Goal: Task Accomplishment & Management: Use online tool/utility

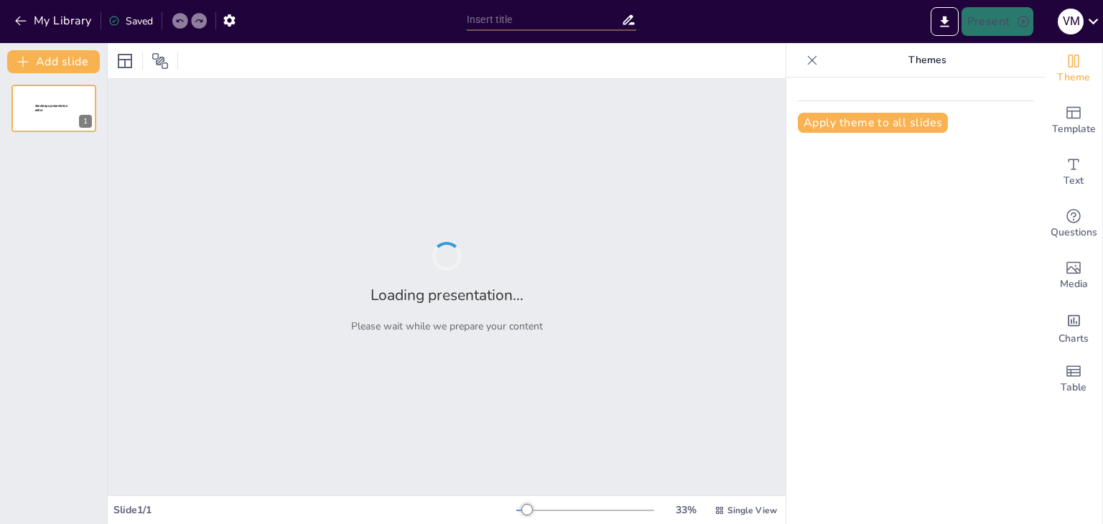
type input "Imported auditoria_interna_presentacion (1).pptx"
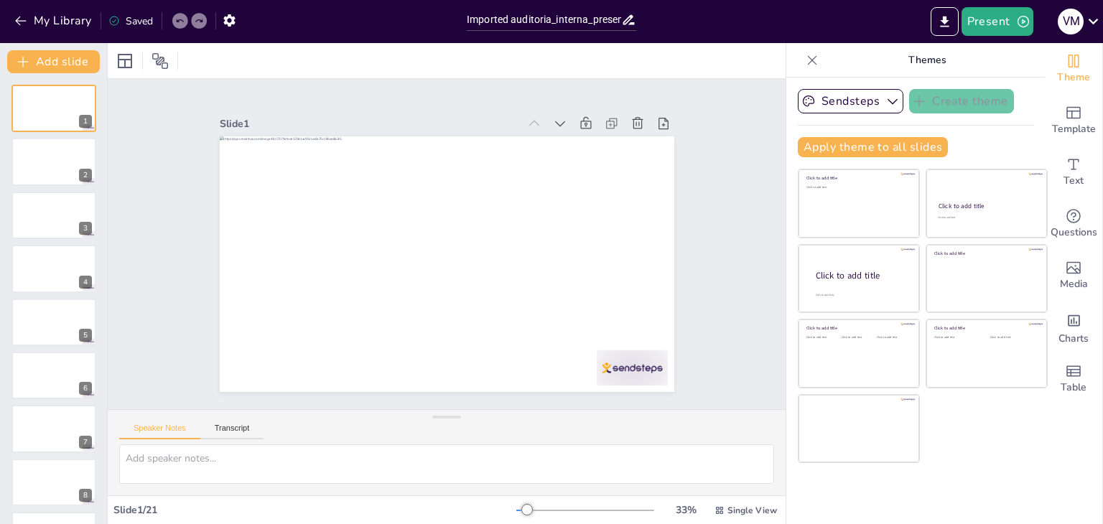
click at [674, 62] on div at bounding box center [447, 60] width 678 height 35
click at [35, 158] on div at bounding box center [54, 162] width 86 height 49
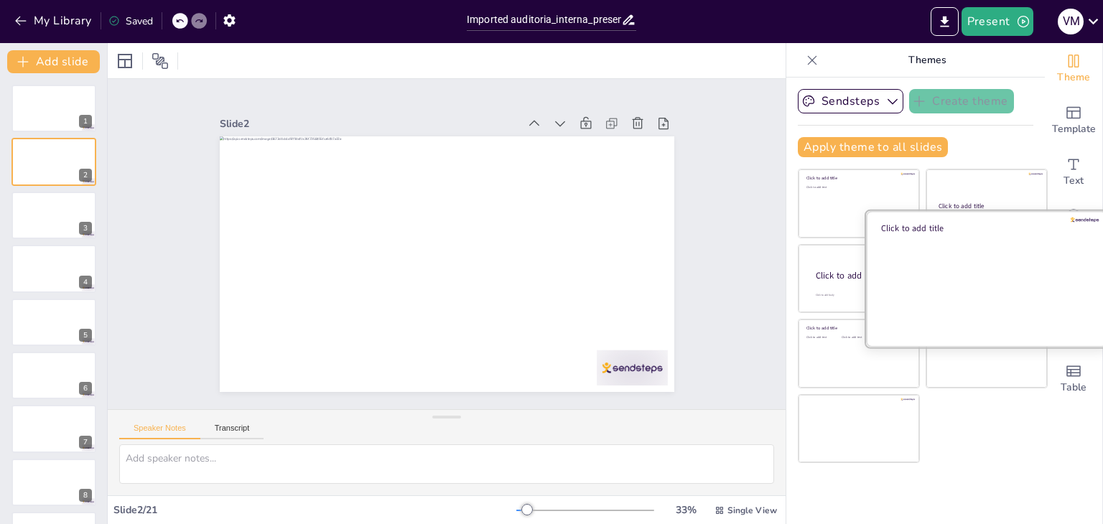
click at [971, 268] on div at bounding box center [986, 278] width 241 height 136
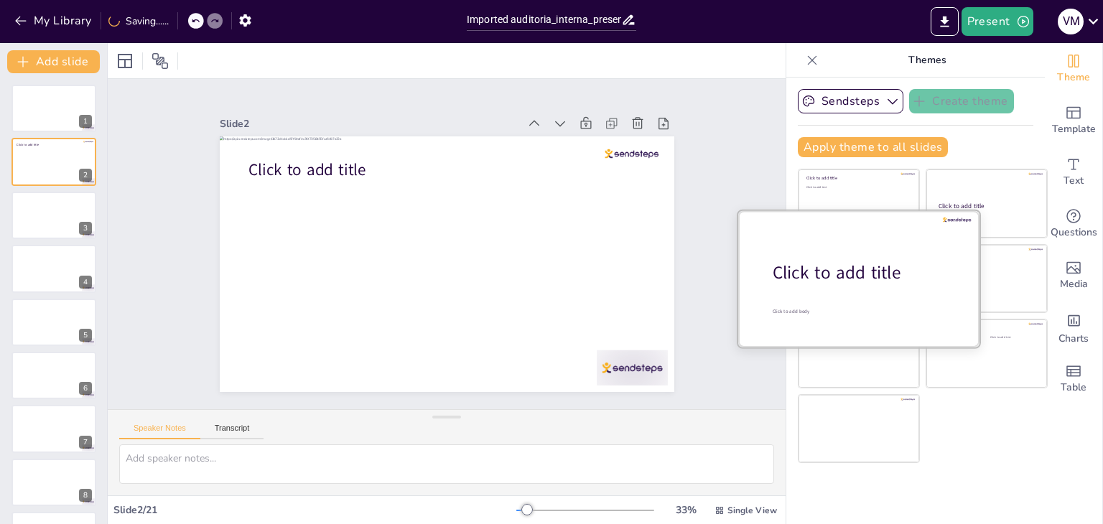
click at [841, 213] on div at bounding box center [858, 278] width 241 height 136
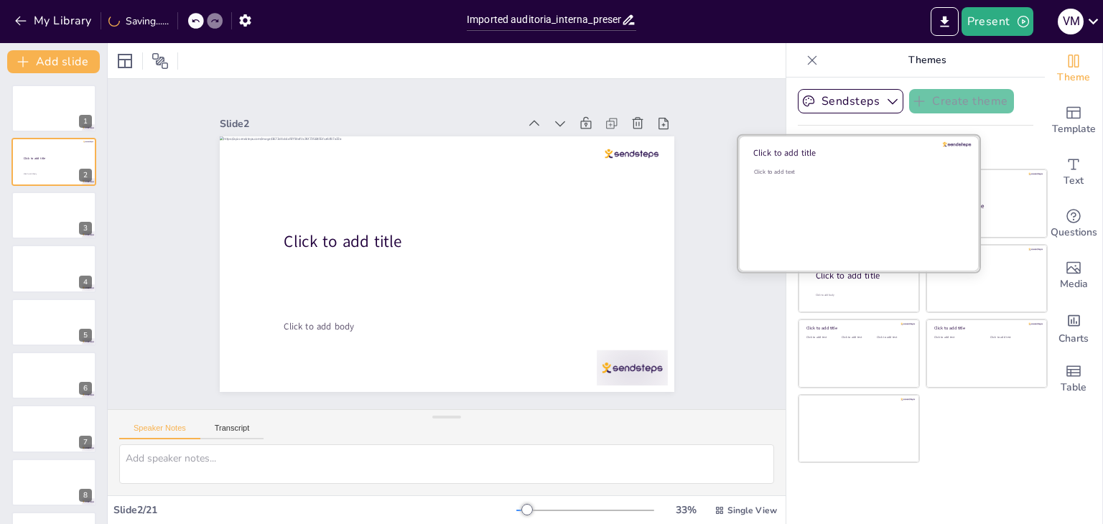
click at [836, 193] on div "Click to add text" at bounding box center [856, 212] width 205 height 89
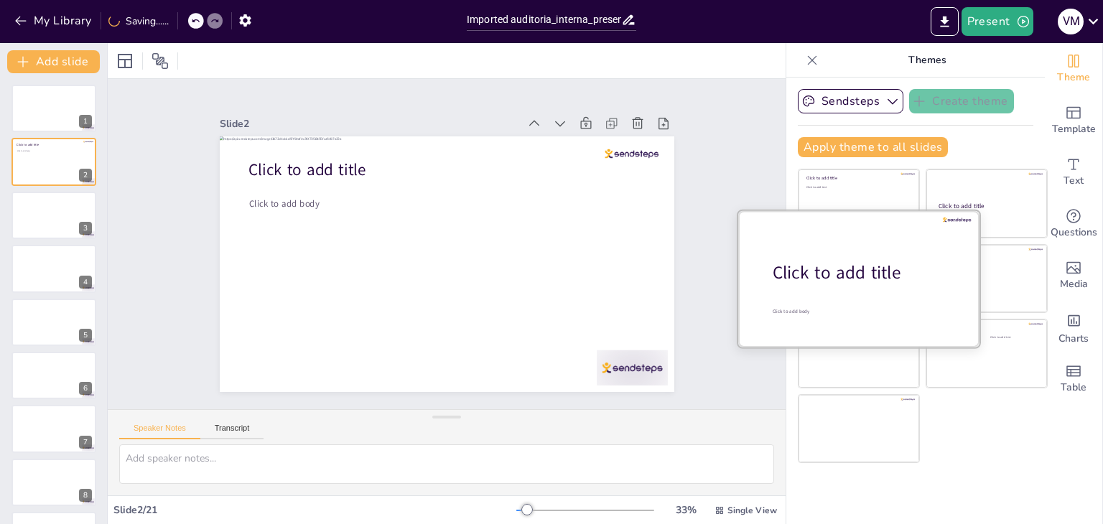
click at [820, 282] on div "Click to add title" at bounding box center [864, 273] width 183 height 24
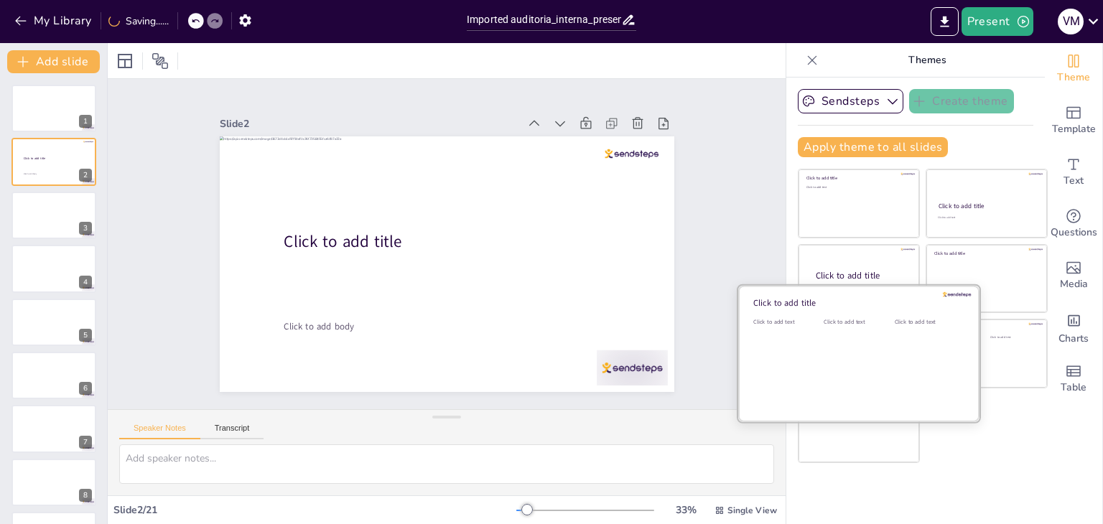
click at [824, 350] on div "Click to add text" at bounding box center [856, 362] width 65 height 89
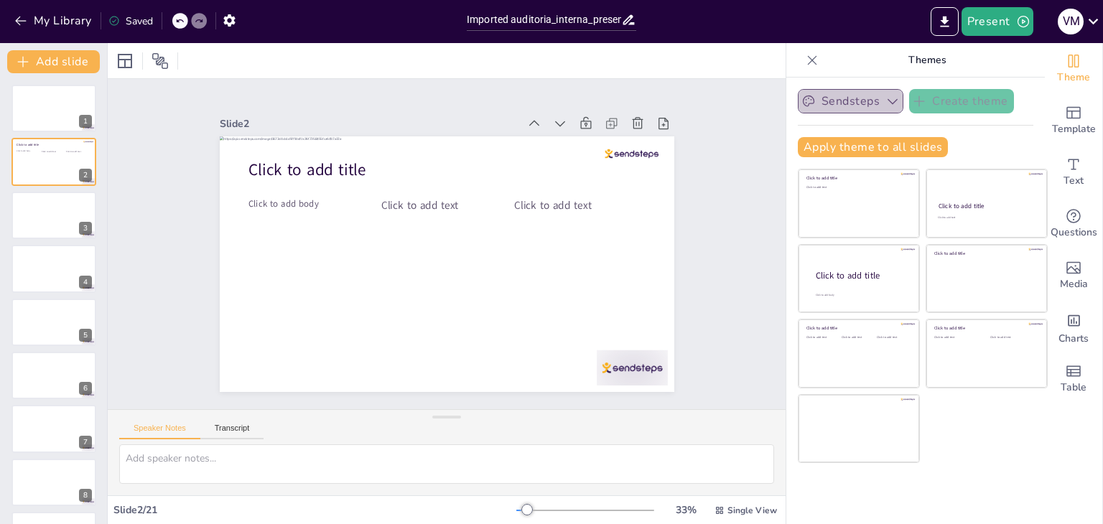
click at [867, 103] on button "Sendsteps" at bounding box center [851, 101] width 106 height 24
click at [841, 151] on span "Sendsteps" at bounding box center [862, 151] width 65 height 14
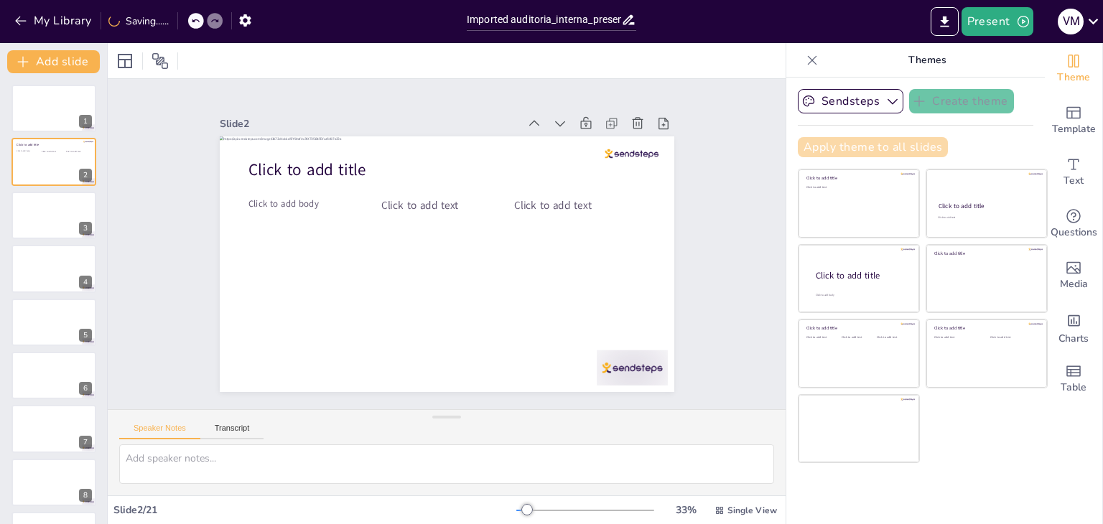
click at [876, 139] on button "Apply theme to all slides" at bounding box center [873, 147] width 150 height 20
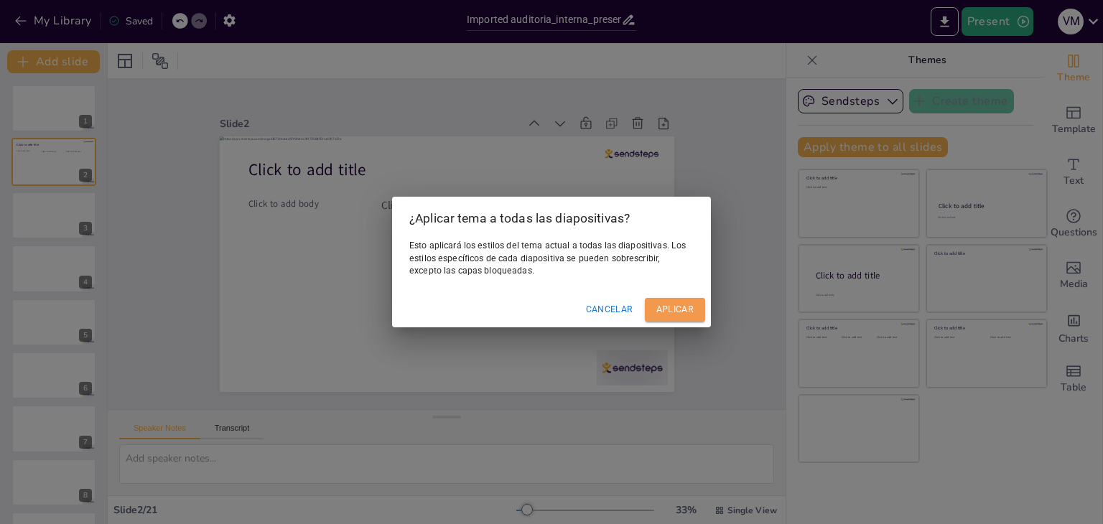
click at [683, 309] on font "Aplicar" at bounding box center [674, 310] width 37 height 10
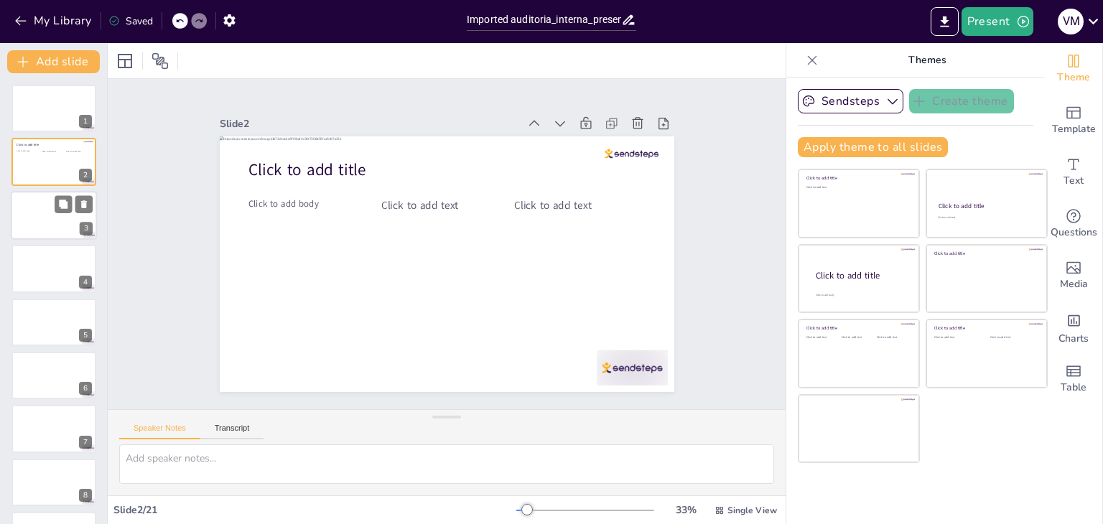
click at [55, 216] on div at bounding box center [54, 215] width 86 height 49
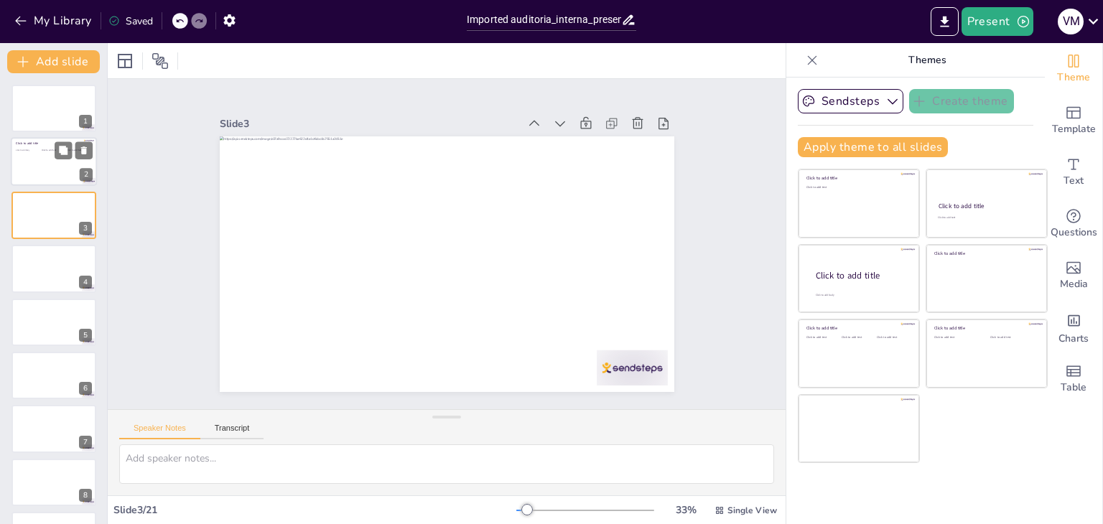
click at [64, 165] on div at bounding box center [54, 162] width 86 height 49
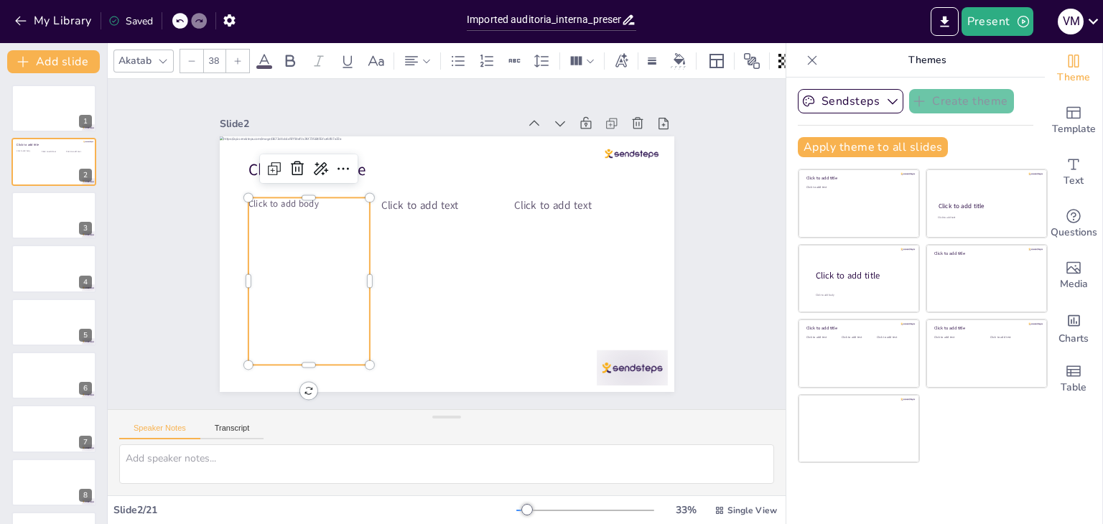
click at [236, 292] on div "Click to add title Click to add body Click to add text Click to add text" at bounding box center [436, 261] width 521 height 449
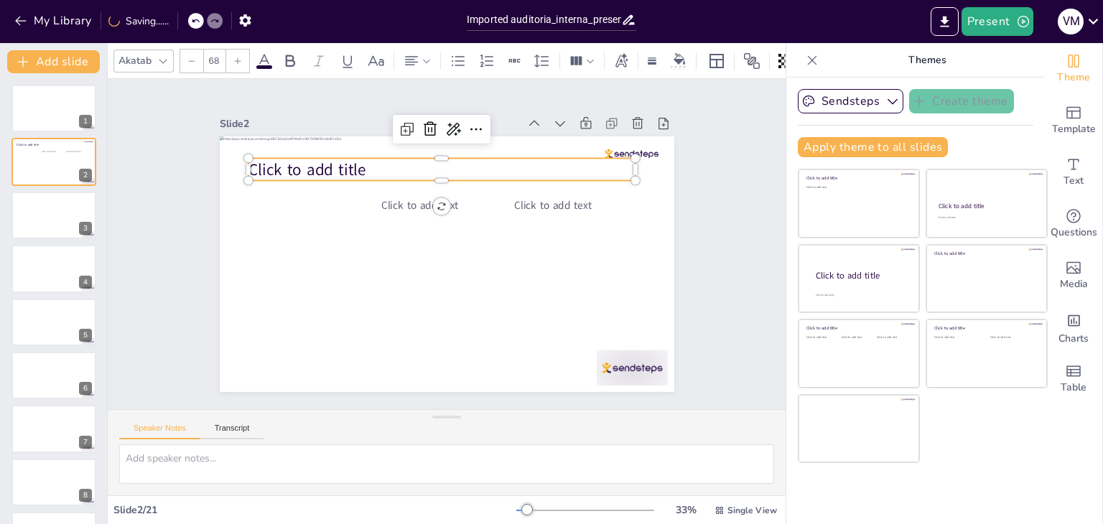
click at [291, 154] on span "Click to add title" at bounding box center [349, 119] width 116 height 68
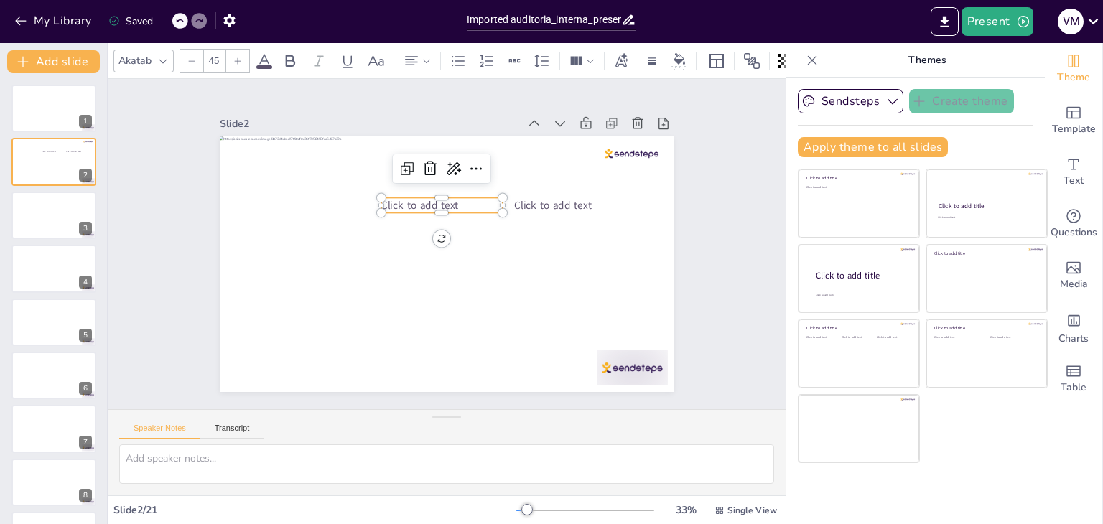
click at [405, 194] on span "Click to add text" at bounding box center [433, 199] width 78 height 38
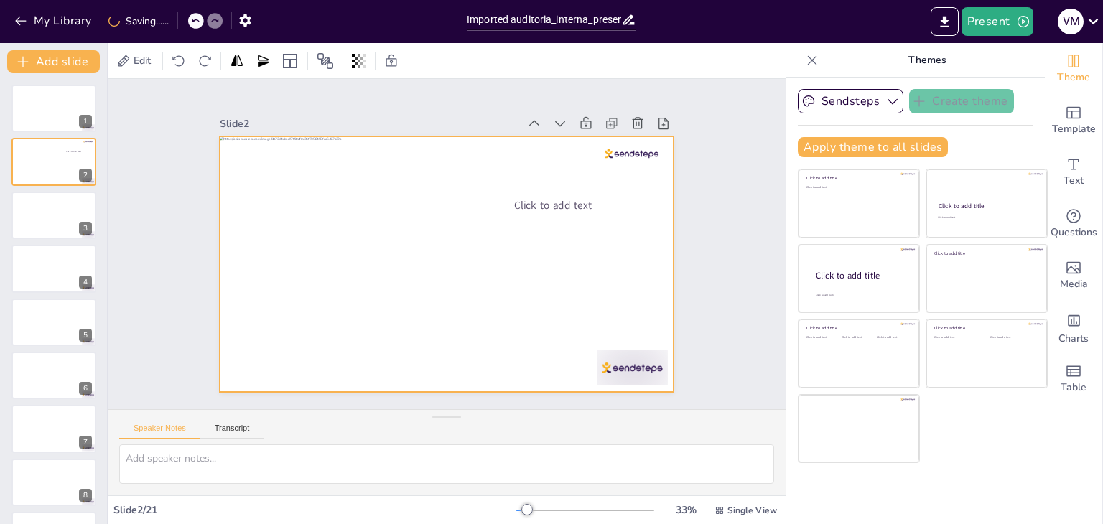
click at [499, 306] on div at bounding box center [444, 264] width 479 height 302
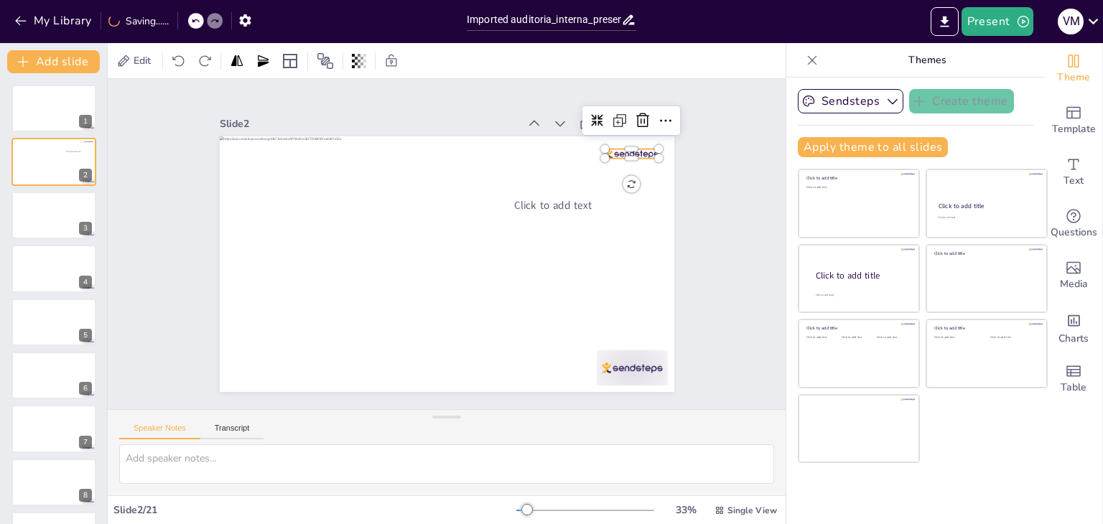
click at [623, 184] on div at bounding box center [646, 194] width 55 height 20
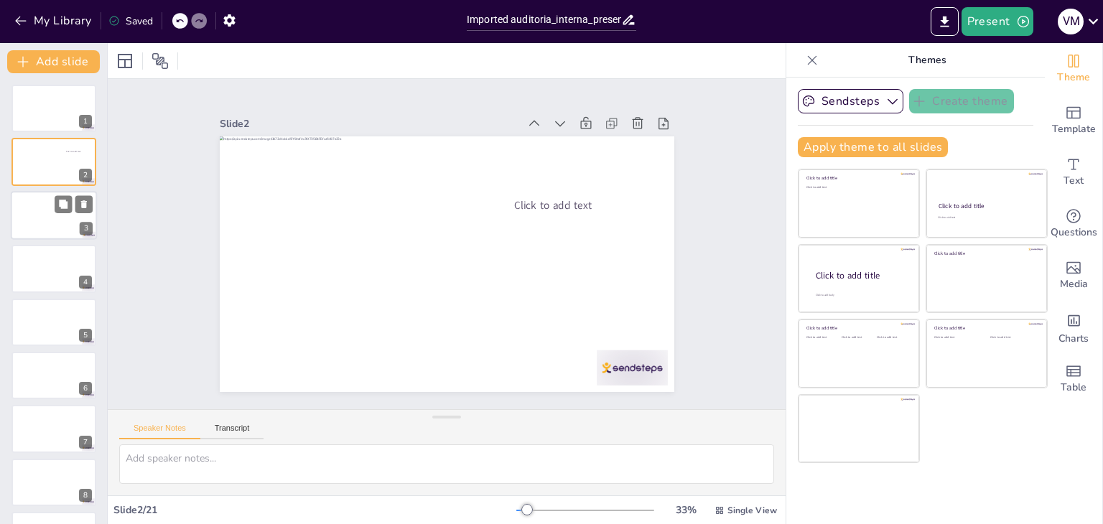
click at [37, 210] on div at bounding box center [54, 215] width 86 height 49
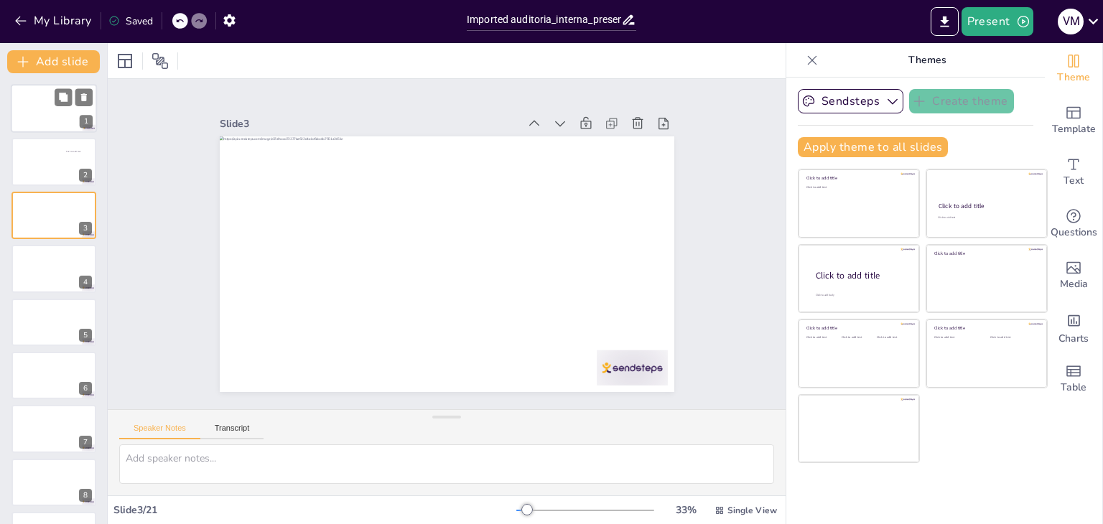
click at [50, 112] on div at bounding box center [54, 108] width 86 height 49
click at [661, 53] on div at bounding box center [447, 60] width 678 height 35
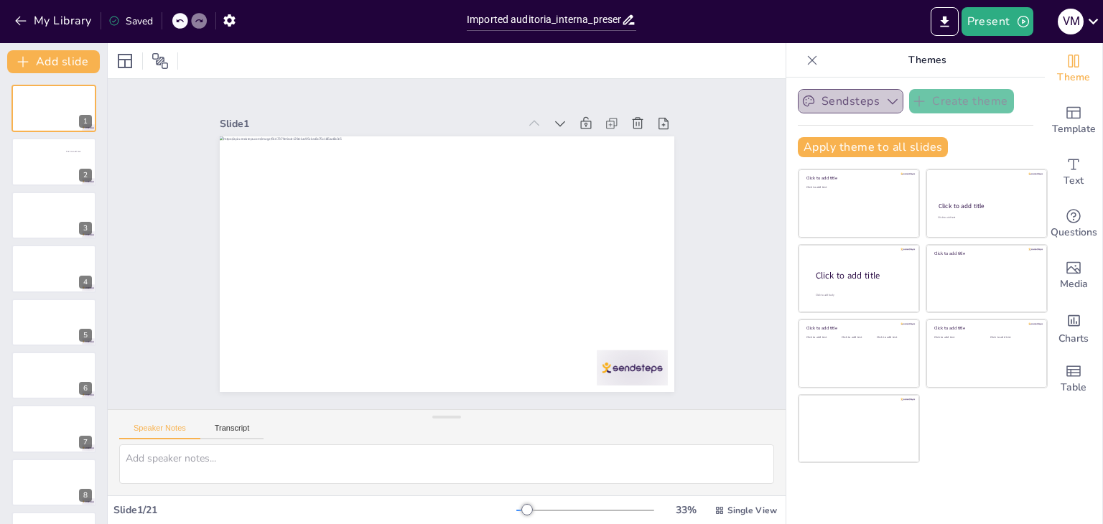
click at [886, 102] on icon "button" at bounding box center [893, 101] width 14 height 14
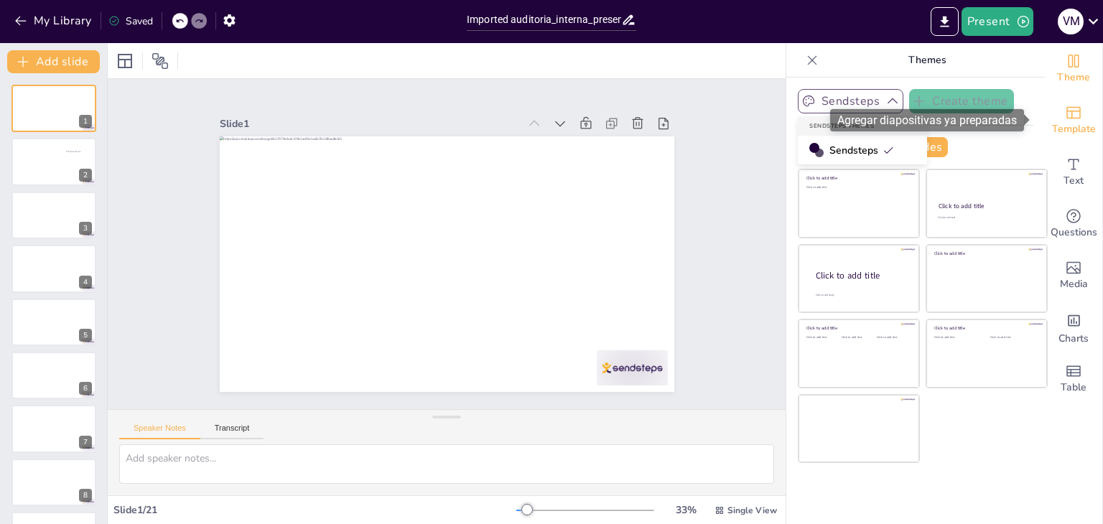
click at [1065, 109] on icon "Add ready made slides" at bounding box center [1073, 112] width 17 height 17
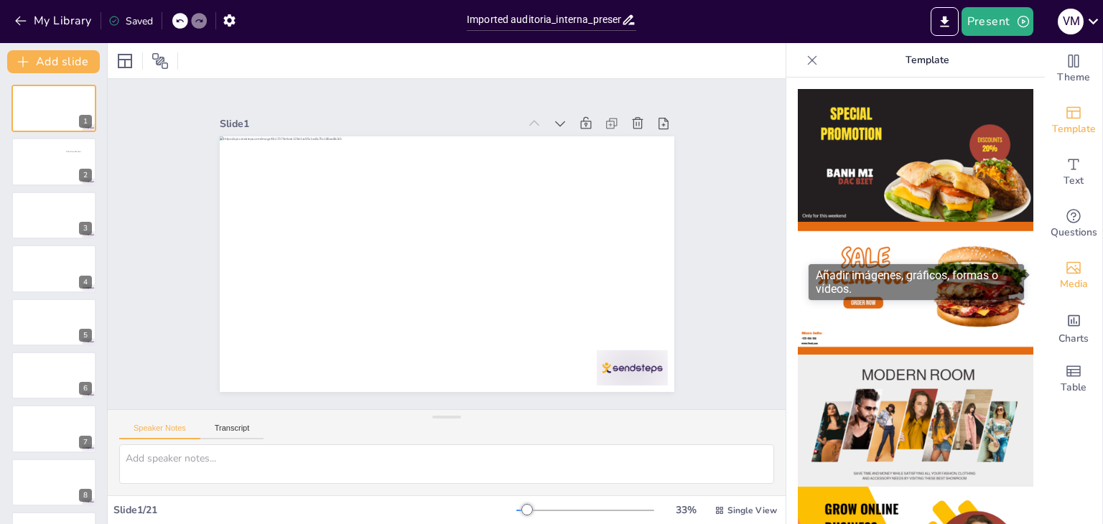
click at [1067, 274] on icon "Add images, graphics, shapes or video" at bounding box center [1073, 267] width 17 height 17
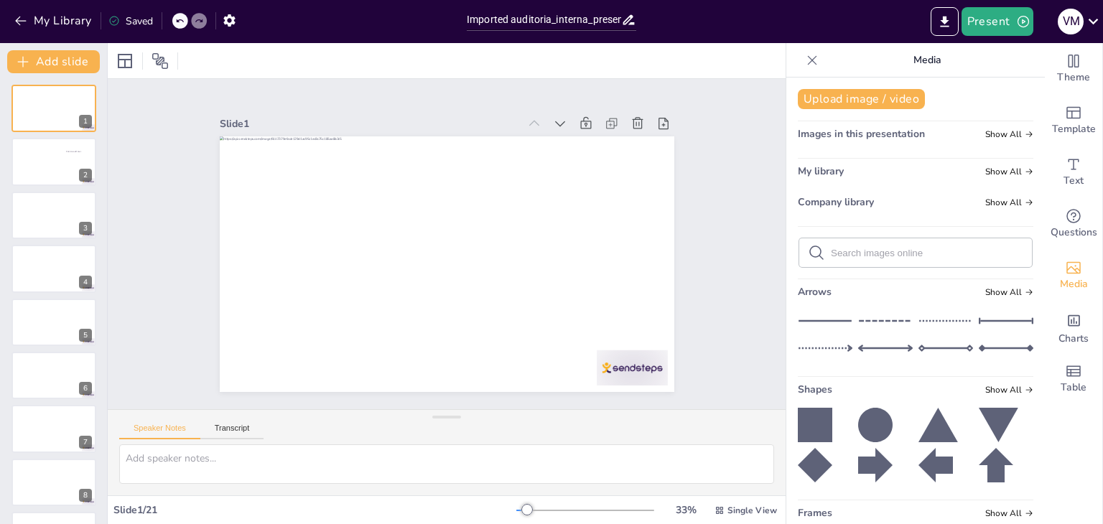
click at [860, 253] on input "text" at bounding box center [927, 253] width 192 height 11
type input "AUDITORIA"
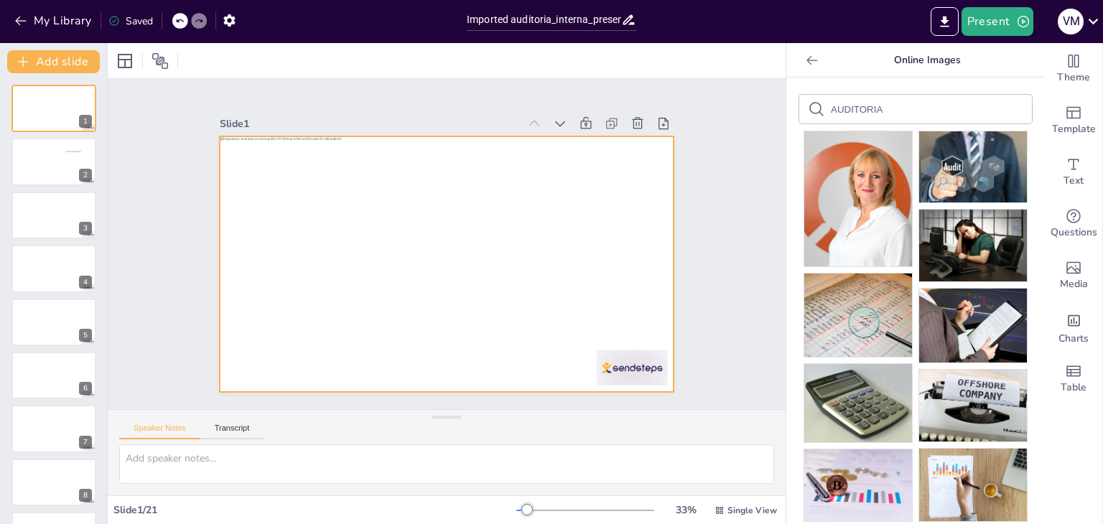
drag, startPoint x: 963, startPoint y: 163, endPoint x: 448, endPoint y: 254, distance: 522.9
click at [448, 254] on div "Document fonts Akatab Recently used Akatab Popular fonts Lato Montserrat Open S…" at bounding box center [551, 283] width 1103 height 481
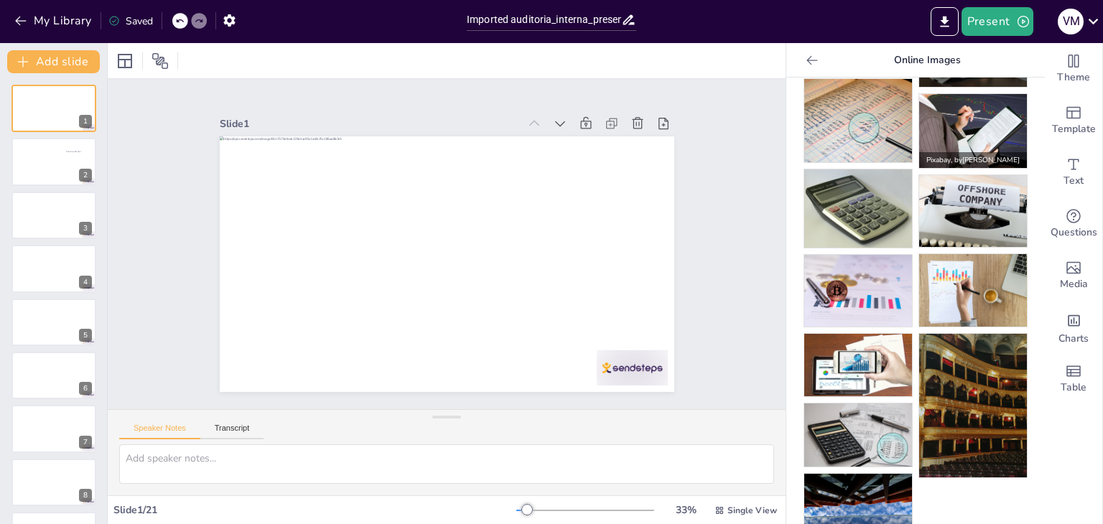
scroll to position [204, 0]
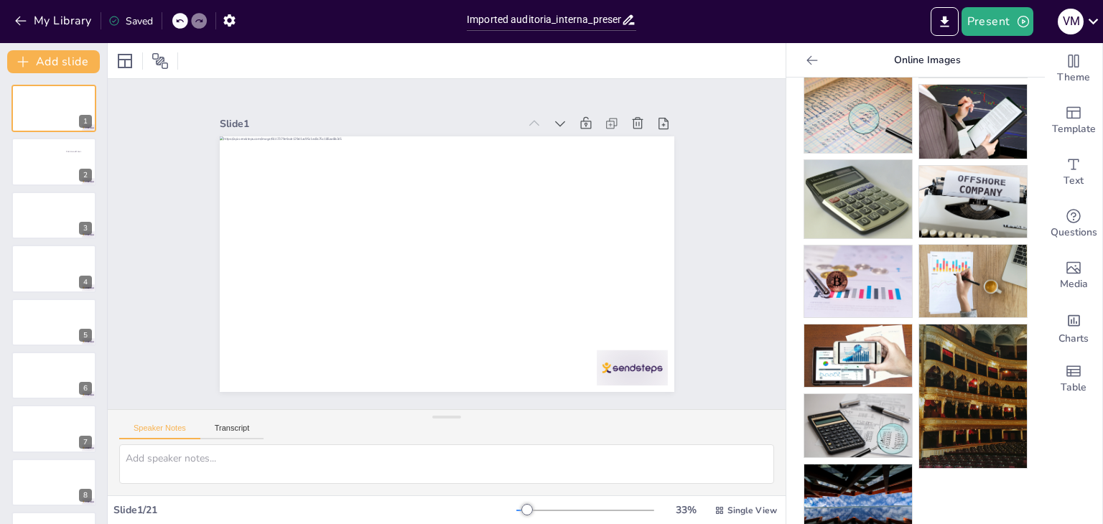
click at [840, 491] on img at bounding box center [858, 501] width 108 height 72
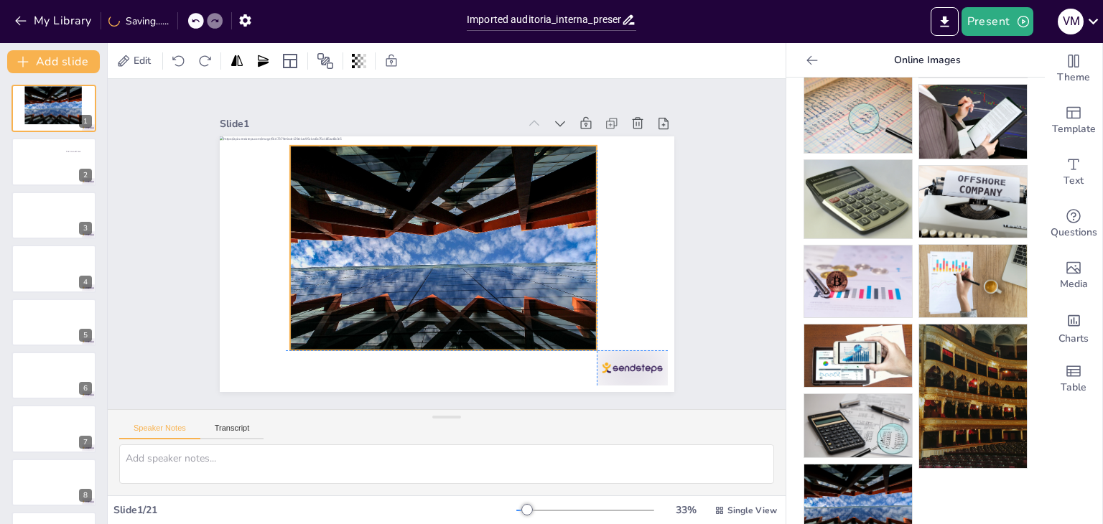
drag, startPoint x: 483, startPoint y: 256, endPoint x: 476, endPoint y: 244, distance: 14.2
click at [476, 244] on div at bounding box center [441, 247] width 363 height 312
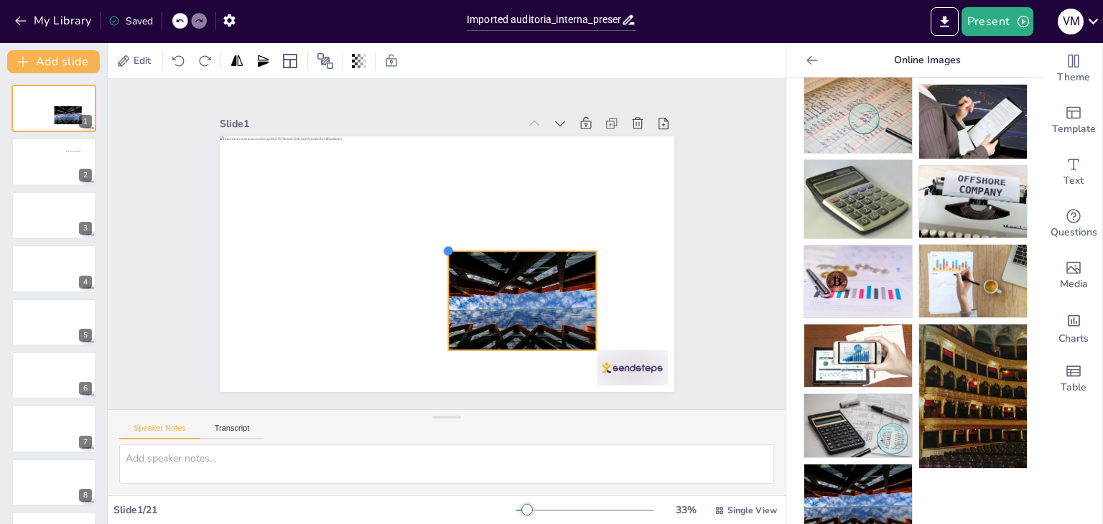
drag, startPoint x: 277, startPoint y: 136, endPoint x: 442, endPoint y: 241, distance: 195.3
click at [442, 241] on div at bounding box center [438, 262] width 519 height 419
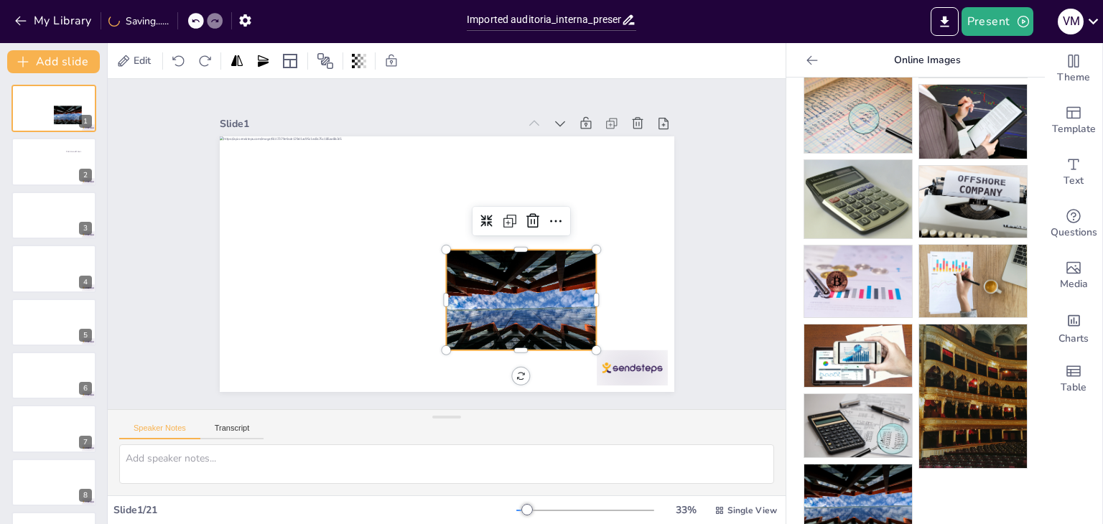
click at [498, 273] on div at bounding box center [500, 320] width 175 height 142
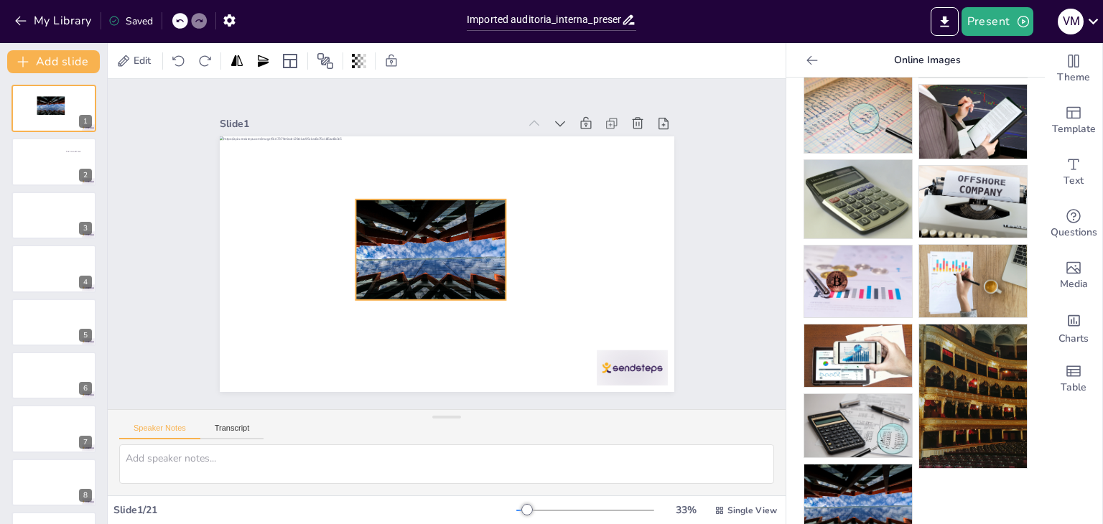
drag, startPoint x: 487, startPoint y: 275, endPoint x: 395, endPoint y: 224, distance: 105.1
click at [395, 224] on div at bounding box center [430, 241] width 180 height 162
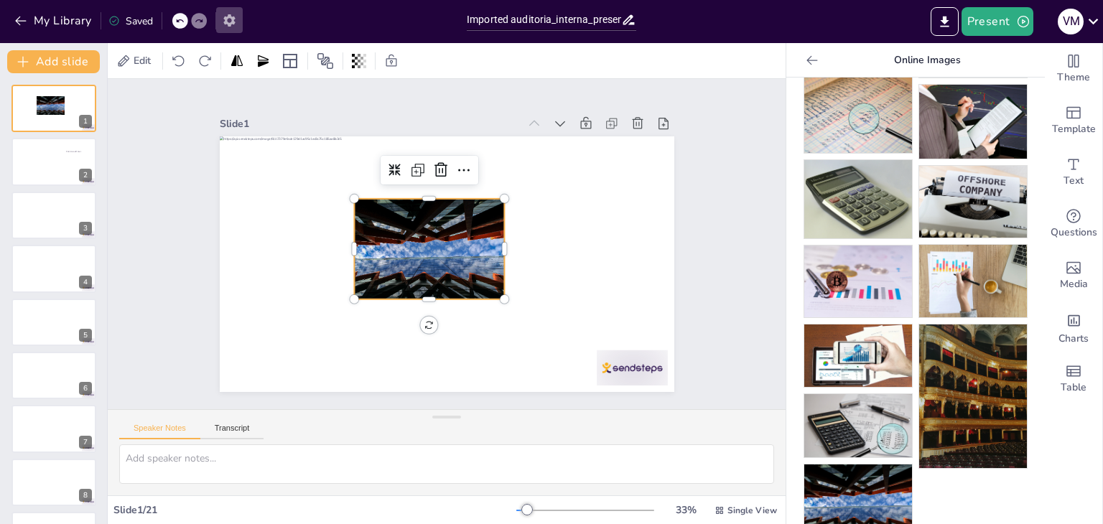
click at [236, 27] on icon "button" at bounding box center [229, 20] width 15 height 15
click at [399, 236] on div at bounding box center [444, 227] width 116 height 160
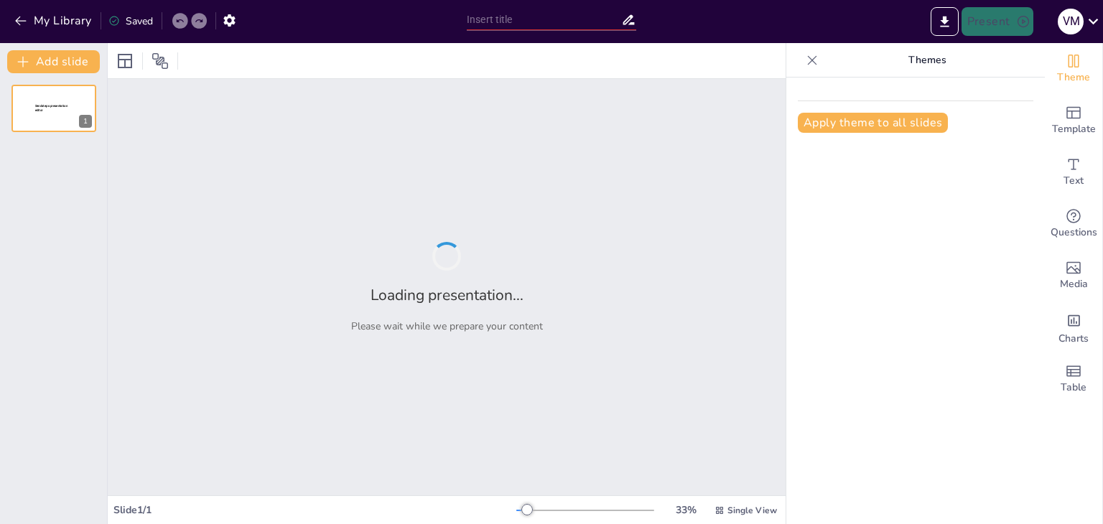
type input "Imported auditoria_interna_presentacion (1).pptx"
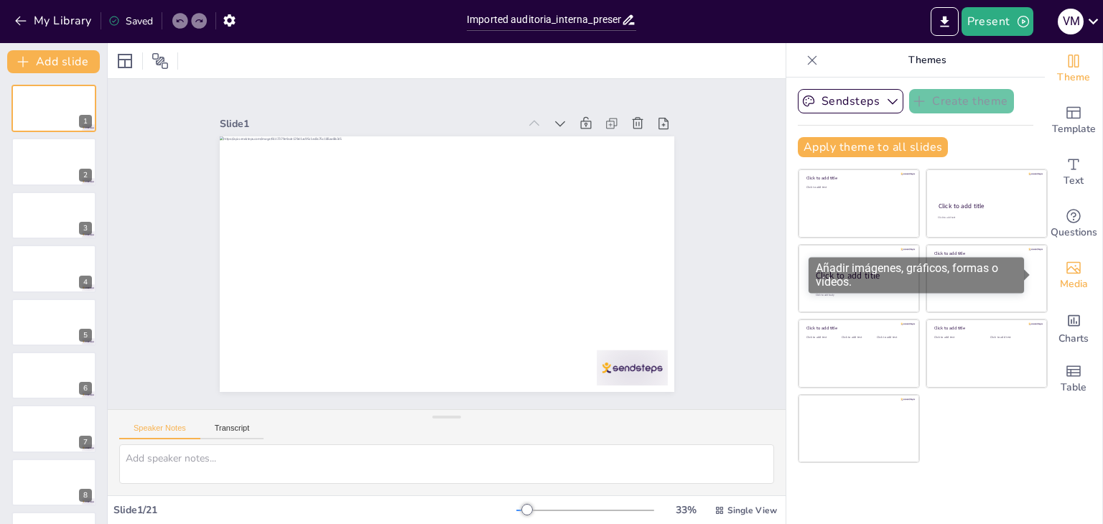
click at [1080, 280] on div "Media" at bounding box center [1073, 276] width 57 height 52
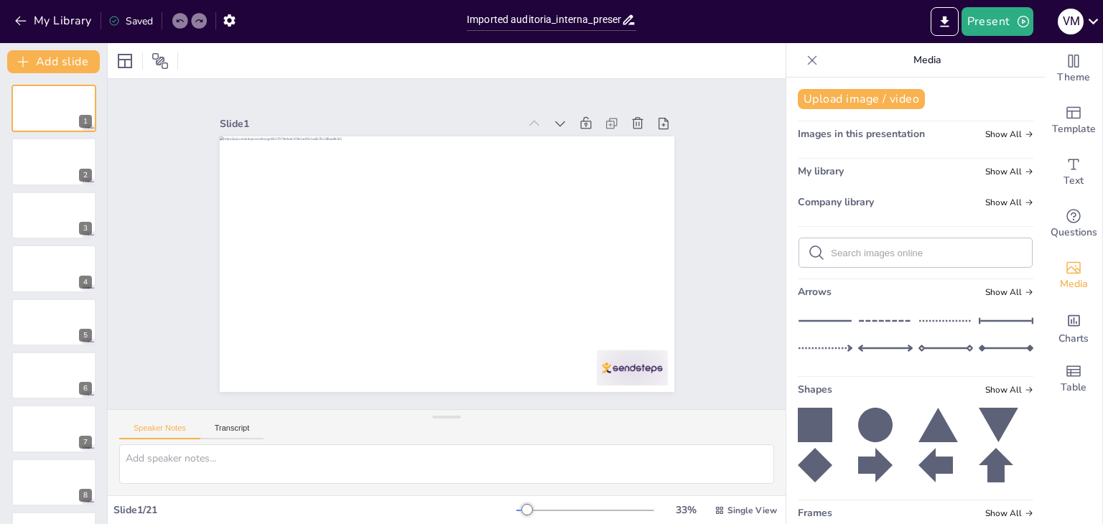
click at [853, 256] on input "text" at bounding box center [927, 253] width 192 height 11
type input "AUDITORIA"
click at [882, 249] on input "AUDITORIA" at bounding box center [927, 253] width 192 height 11
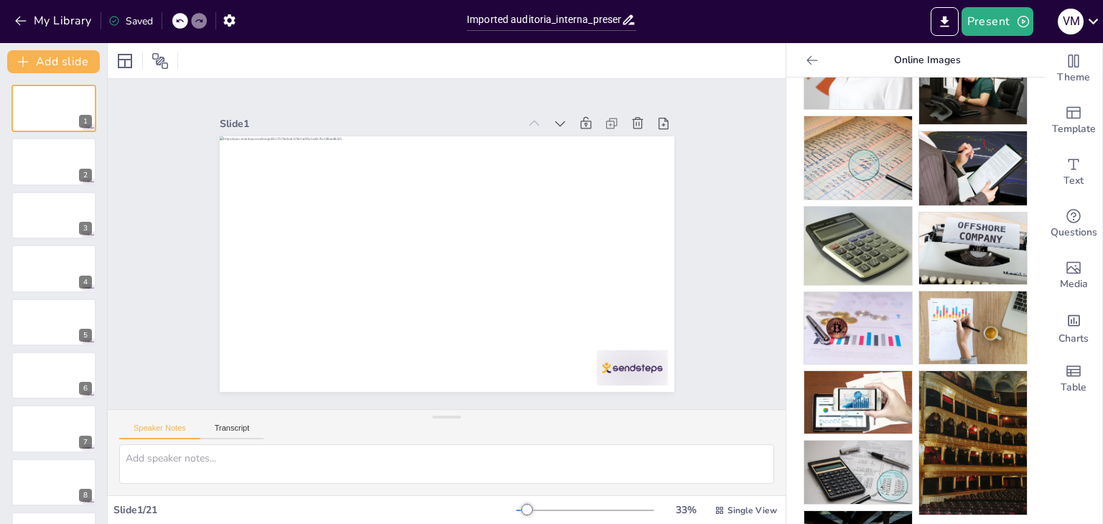
scroll to position [214, 0]
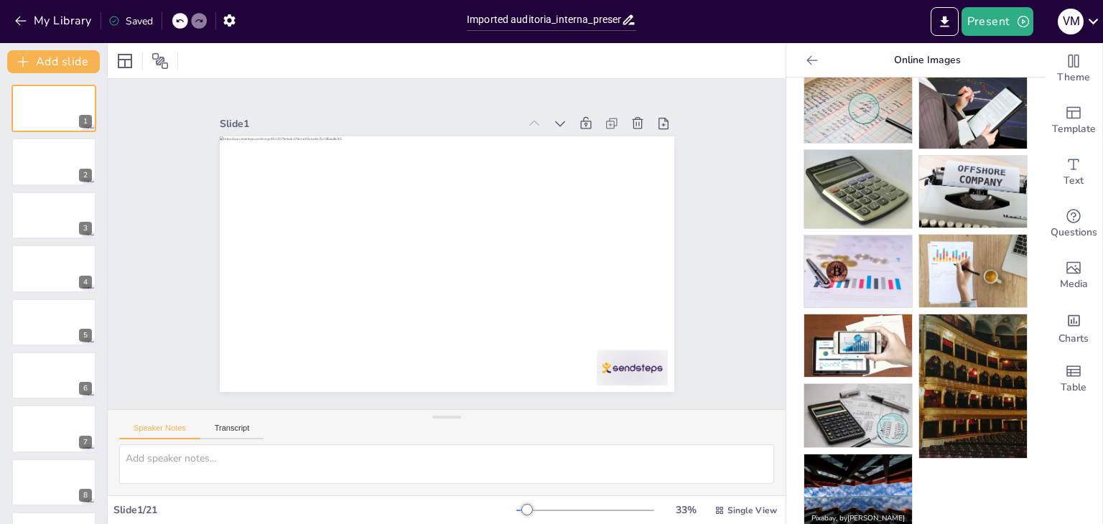
click at [849, 455] on img at bounding box center [858, 491] width 108 height 72
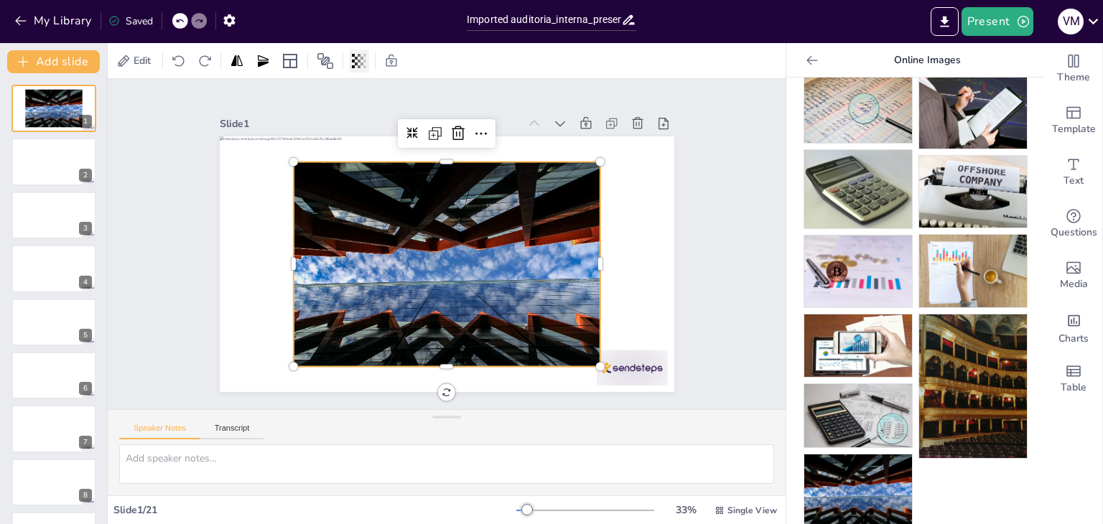
click at [353, 55] on icon at bounding box center [353, 61] width 3 height 14
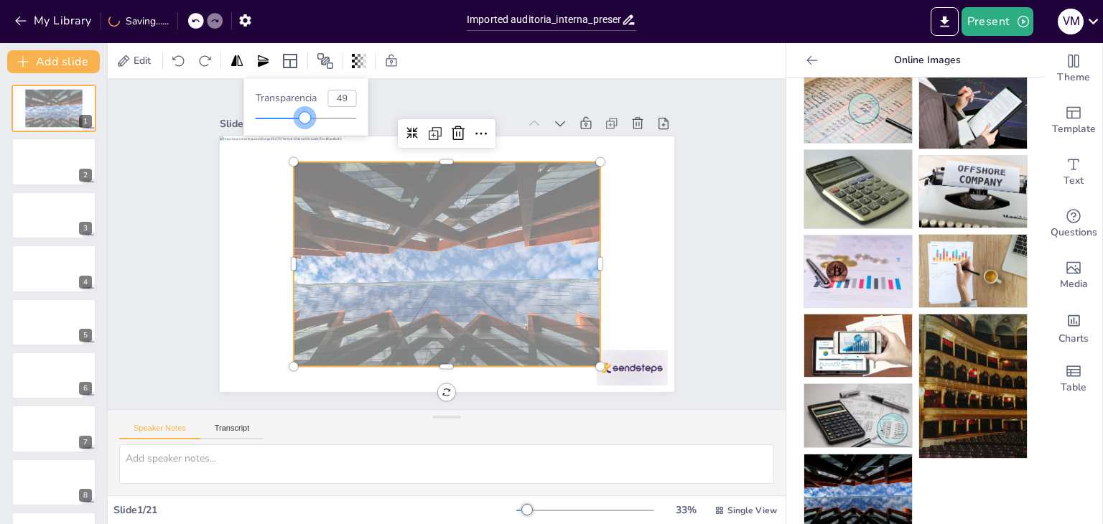
type input "48"
drag, startPoint x: 359, startPoint y: 116, endPoint x: 305, endPoint y: 122, distance: 54.3
click at [305, 122] on div at bounding box center [304, 117] width 11 height 11
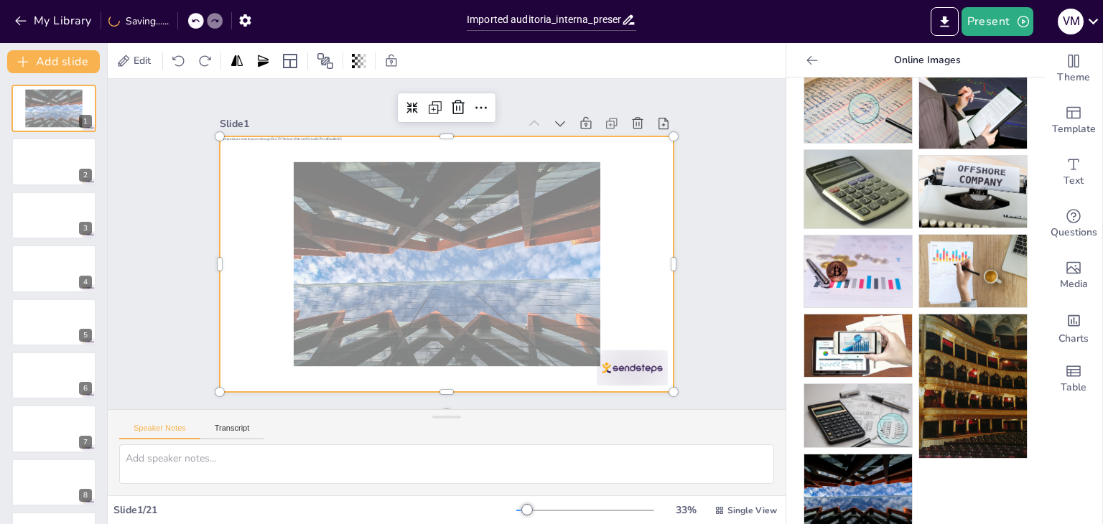
click at [261, 185] on div at bounding box center [440, 264] width 511 height 384
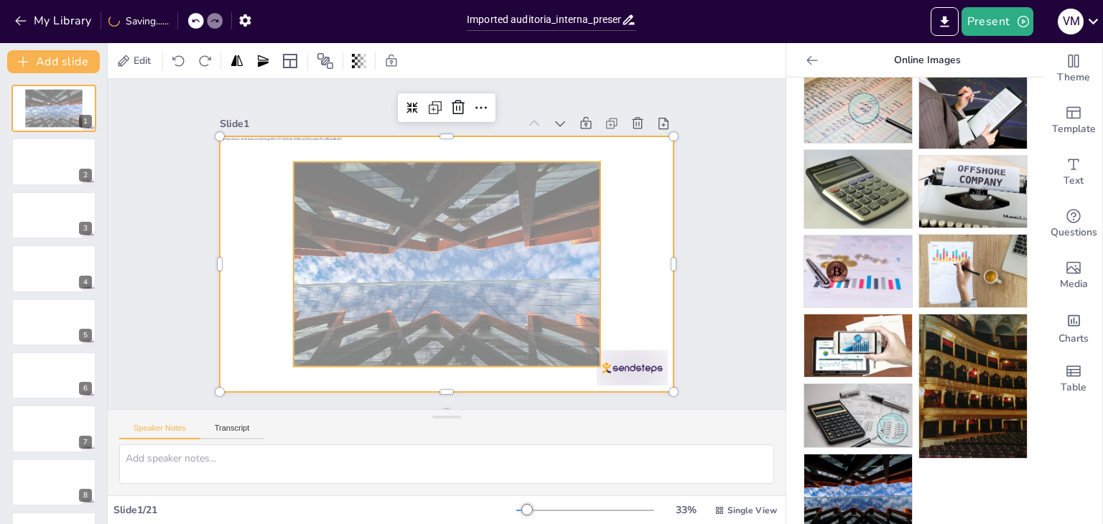
click at [284, 164] on div at bounding box center [443, 264] width 343 height 264
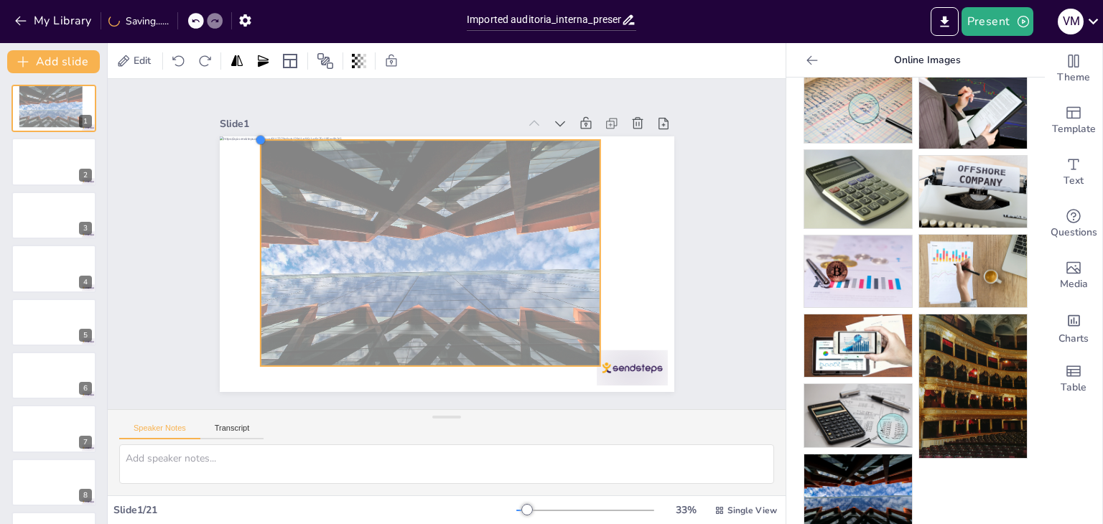
drag, startPoint x: 283, startPoint y: 159, endPoint x: 250, endPoint y: 152, distance: 33.8
click at [250, 152] on div at bounding box center [440, 264] width 511 height 384
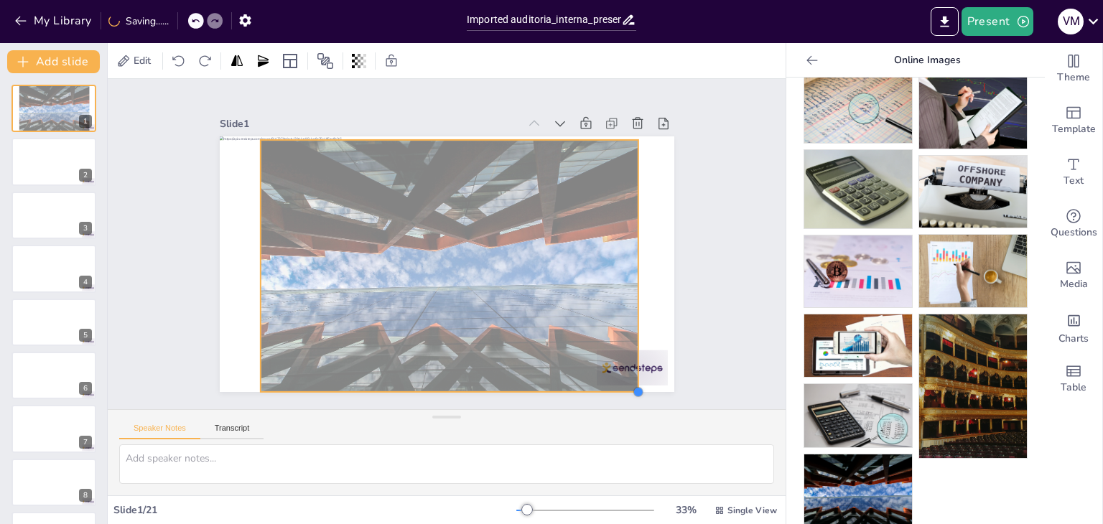
drag, startPoint x: 588, startPoint y: 361, endPoint x: 626, endPoint y: 366, distance: 38.4
click at [626, 366] on div at bounding box center [430, 256] width 474 height 518
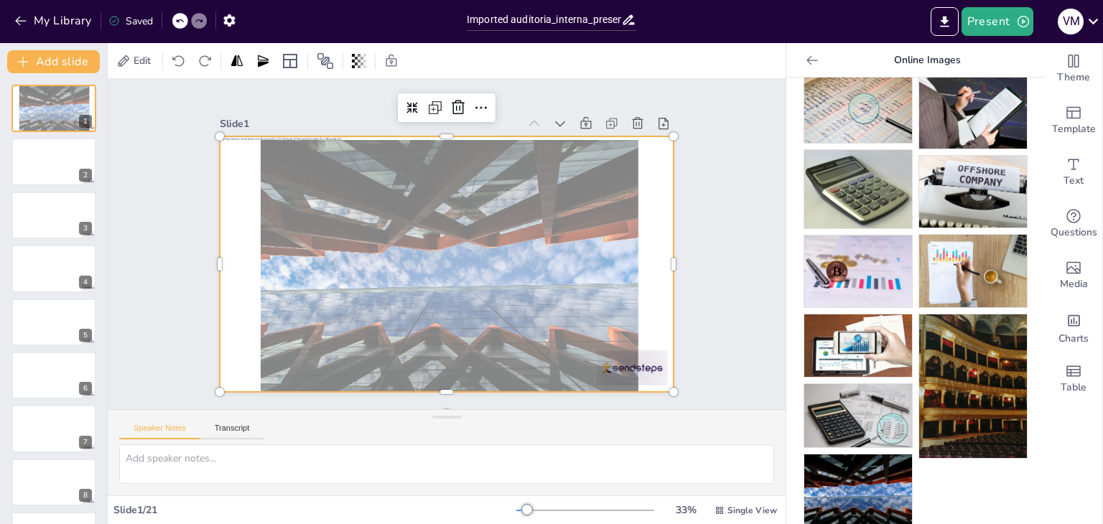
click at [216, 256] on div at bounding box center [429, 254] width 449 height 521
click at [47, 163] on div at bounding box center [54, 162] width 86 height 49
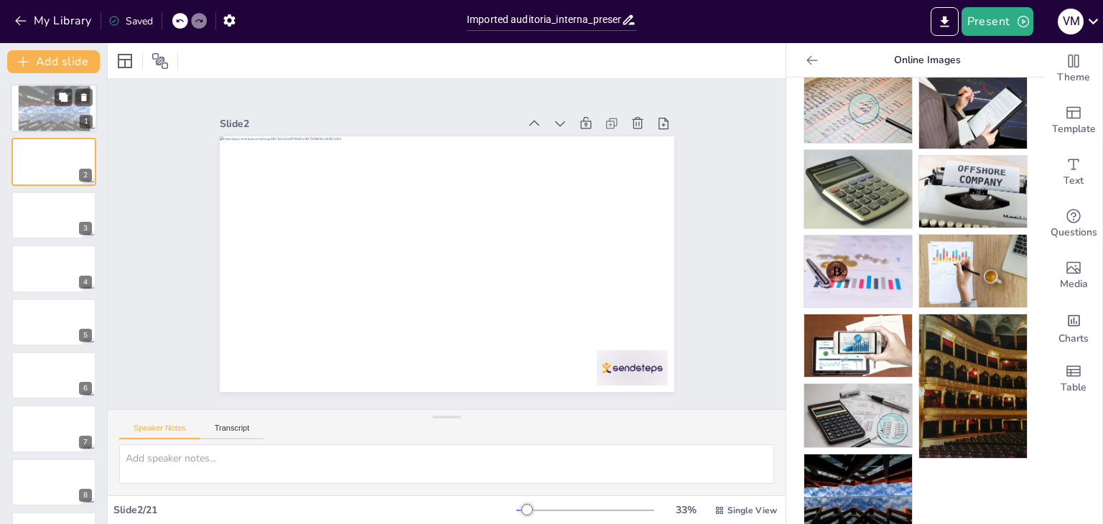
click at [49, 117] on div at bounding box center [55, 109] width 72 height 48
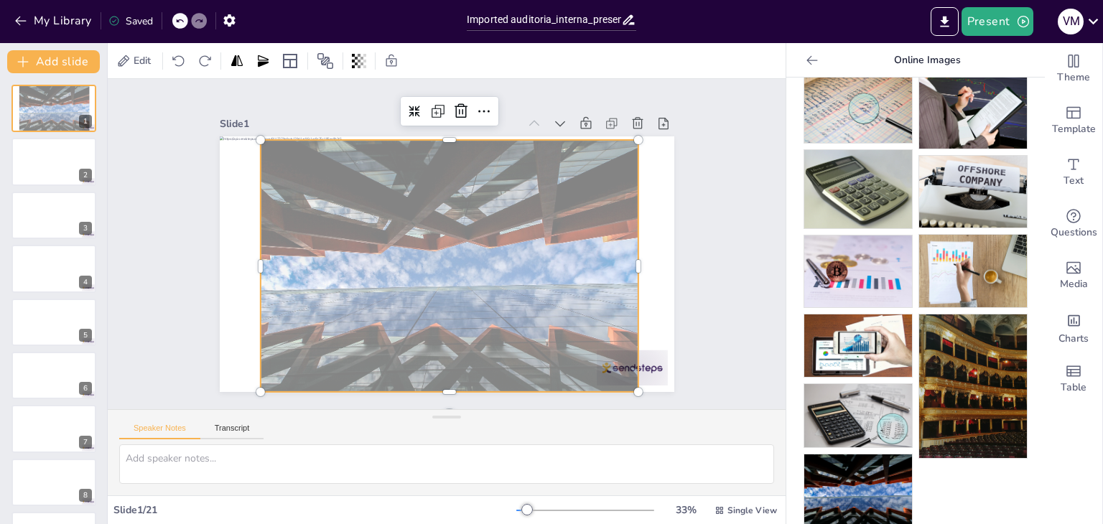
click at [299, 213] on div at bounding box center [434, 262] width 450 height 440
click at [317, 221] on div at bounding box center [442, 266] width 437 height 356
click at [317, 221] on div at bounding box center [425, 244] width 252 height 378
click at [359, 62] on icon at bounding box center [359, 61] width 3 height 14
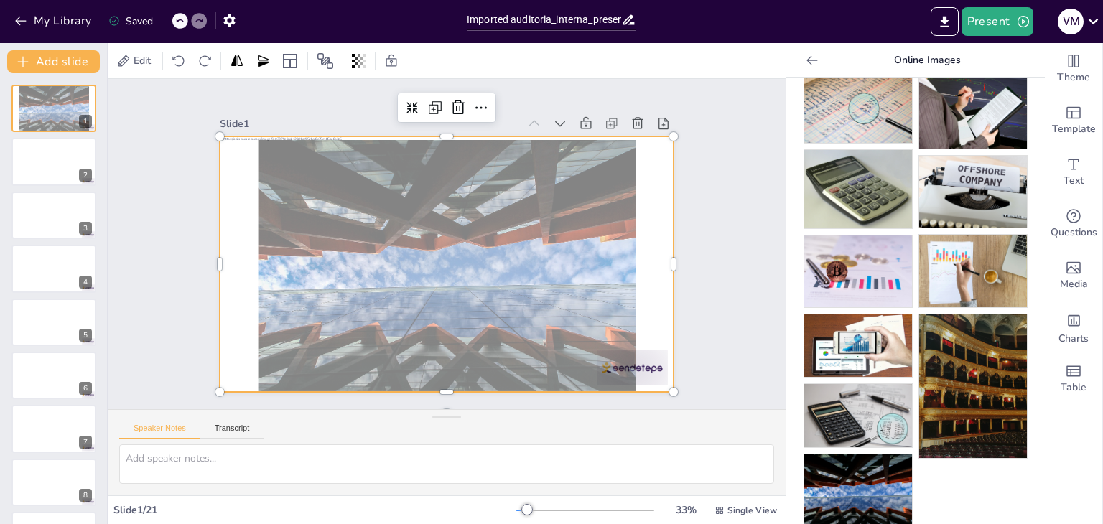
click at [230, 185] on div at bounding box center [435, 261] width 518 height 474
click at [227, 59] on div at bounding box center [237, 61] width 20 height 23
click at [263, 58] on icon at bounding box center [263, 61] width 14 height 14
click at [241, 64] on icon at bounding box center [237, 61] width 14 height 14
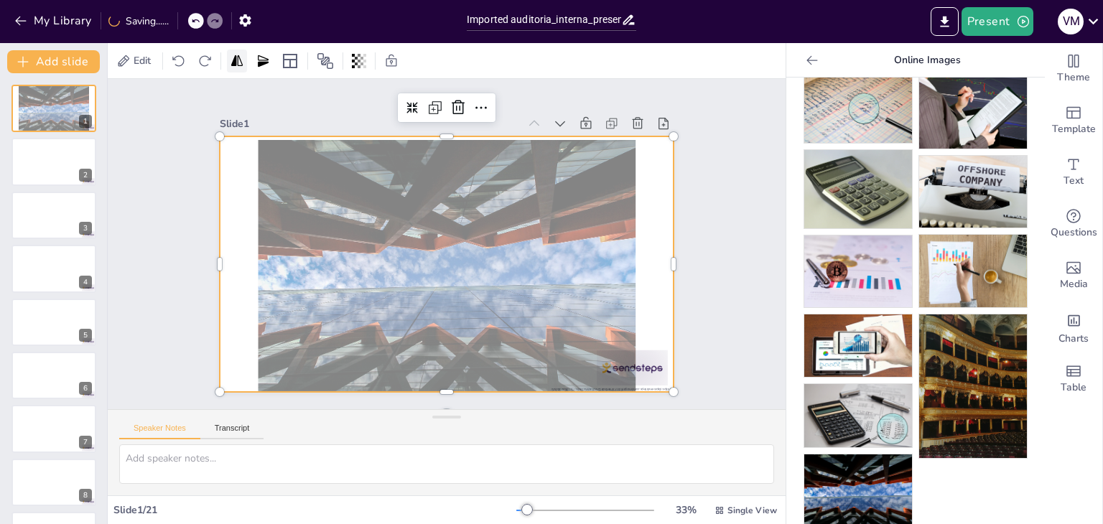
click at [241, 64] on icon at bounding box center [237, 61] width 14 height 14
click at [258, 60] on icon at bounding box center [263, 61] width 14 height 14
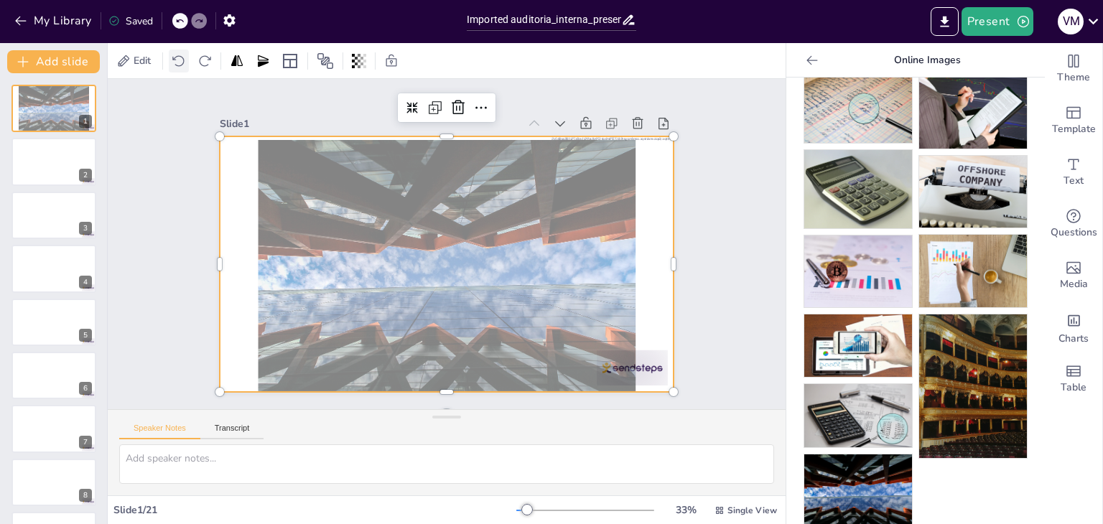
click at [179, 57] on icon at bounding box center [179, 61] width 14 height 14
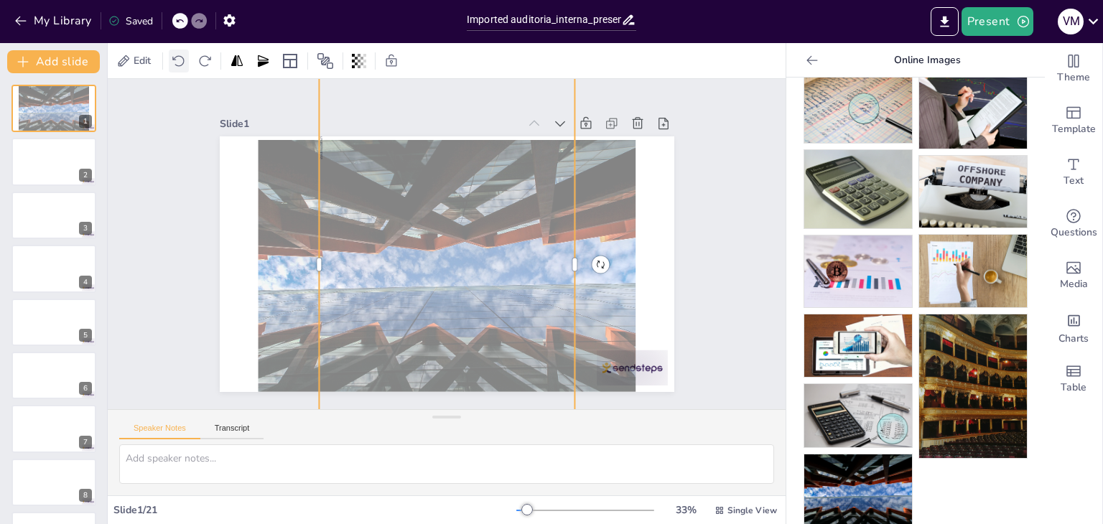
click at [179, 57] on icon at bounding box center [179, 61] width 14 height 14
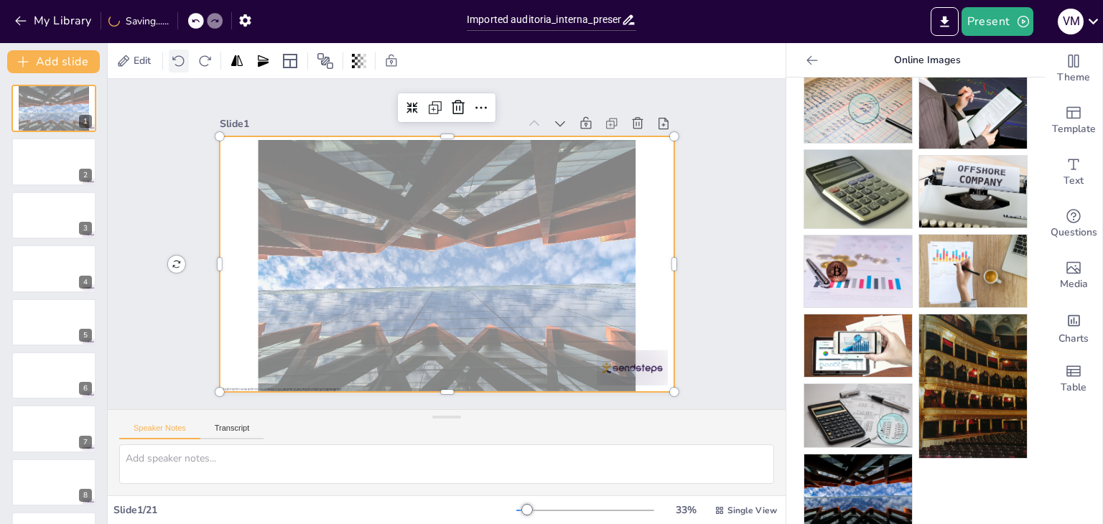
click at [179, 57] on icon at bounding box center [179, 61] width 14 height 14
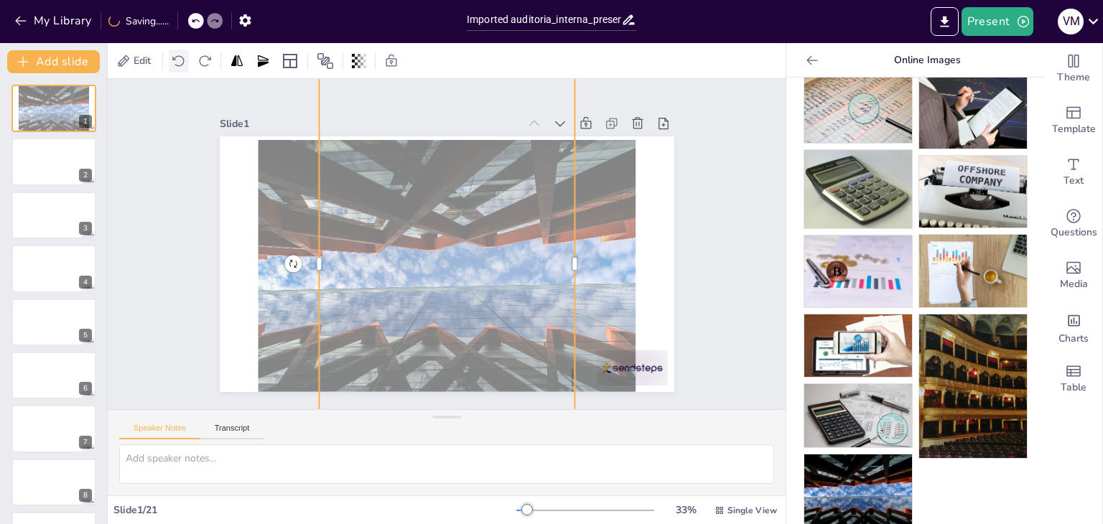
click at [179, 57] on icon at bounding box center [179, 61] width 14 height 14
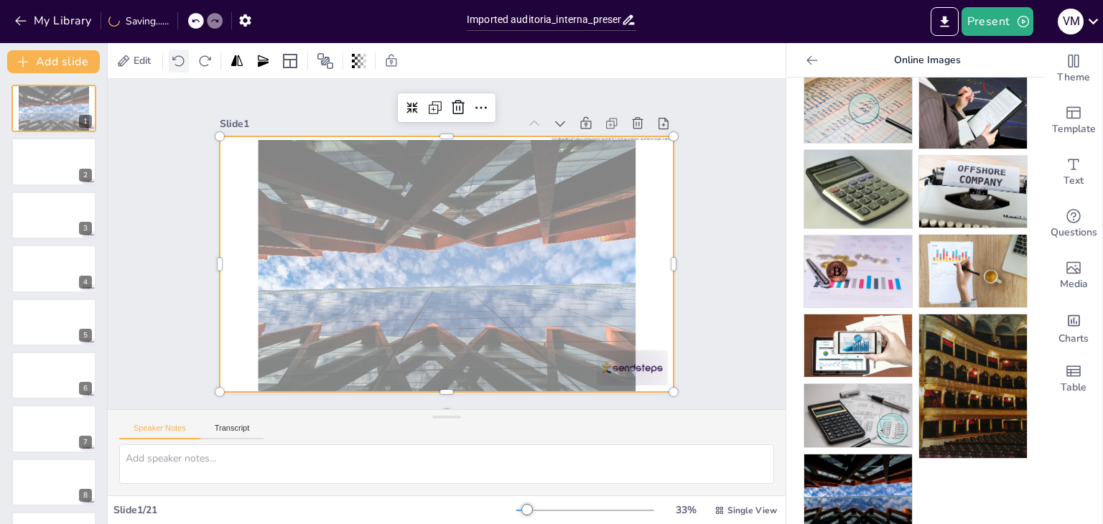
click at [179, 57] on icon at bounding box center [179, 61] width 14 height 14
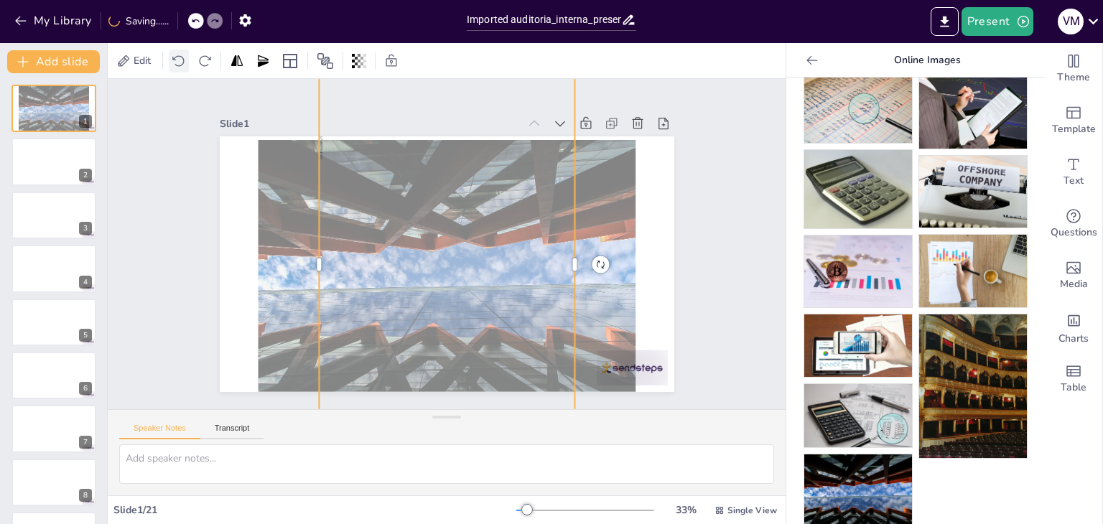
click at [179, 57] on icon at bounding box center [179, 61] width 14 height 14
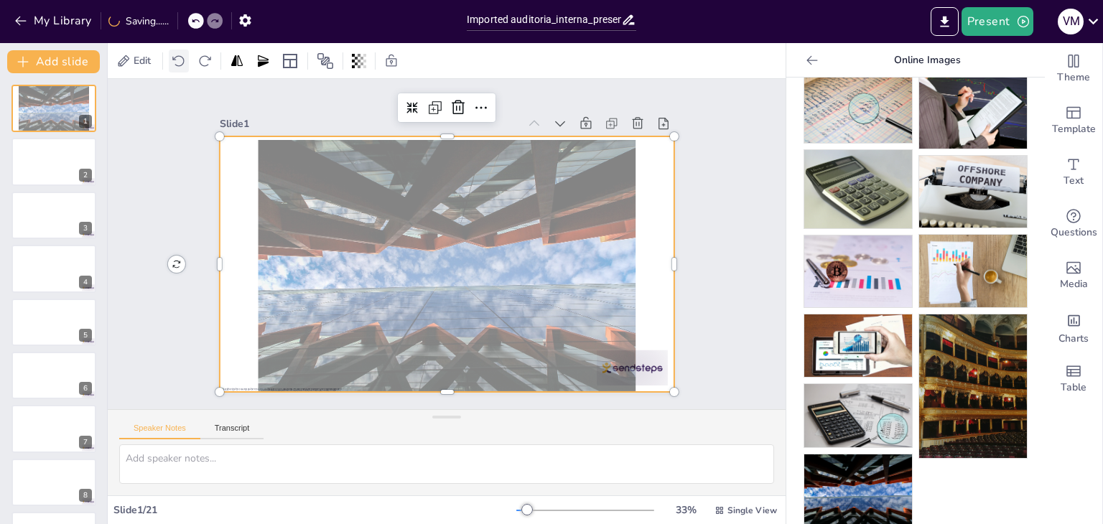
click at [179, 57] on icon at bounding box center [179, 61] width 14 height 14
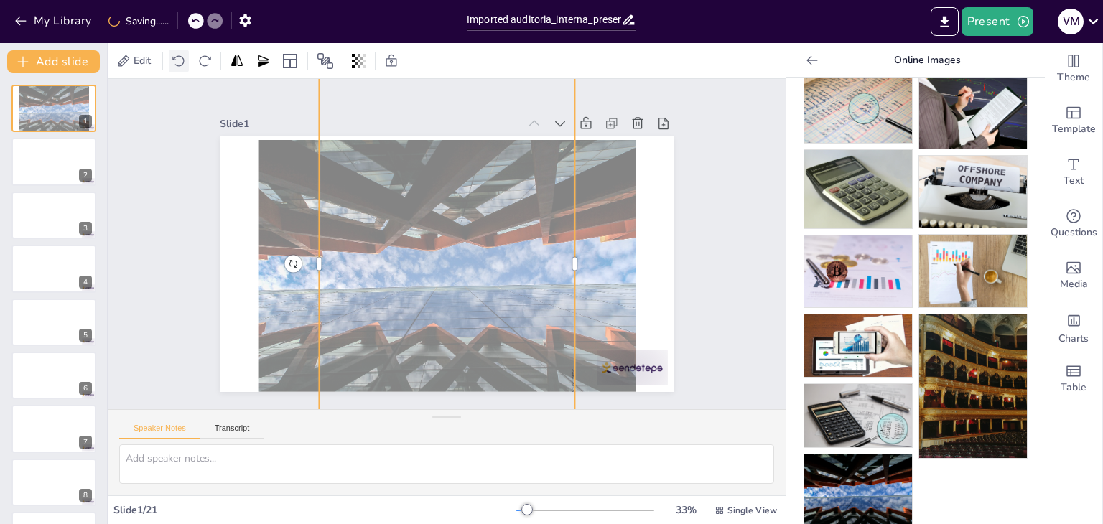
click at [179, 57] on icon at bounding box center [179, 61] width 14 height 14
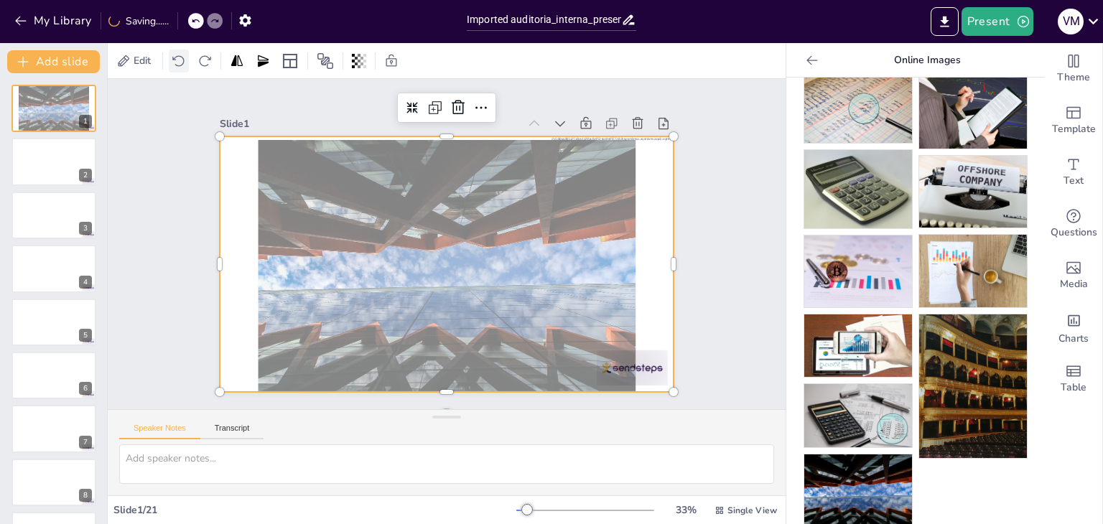
click at [179, 57] on icon at bounding box center [179, 61] width 14 height 14
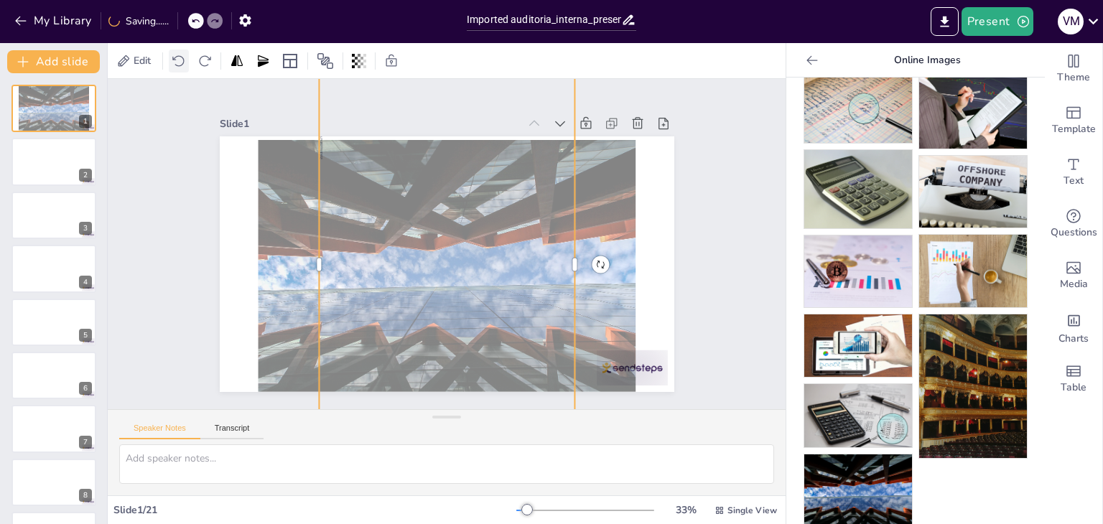
click at [179, 57] on icon at bounding box center [179, 61] width 14 height 14
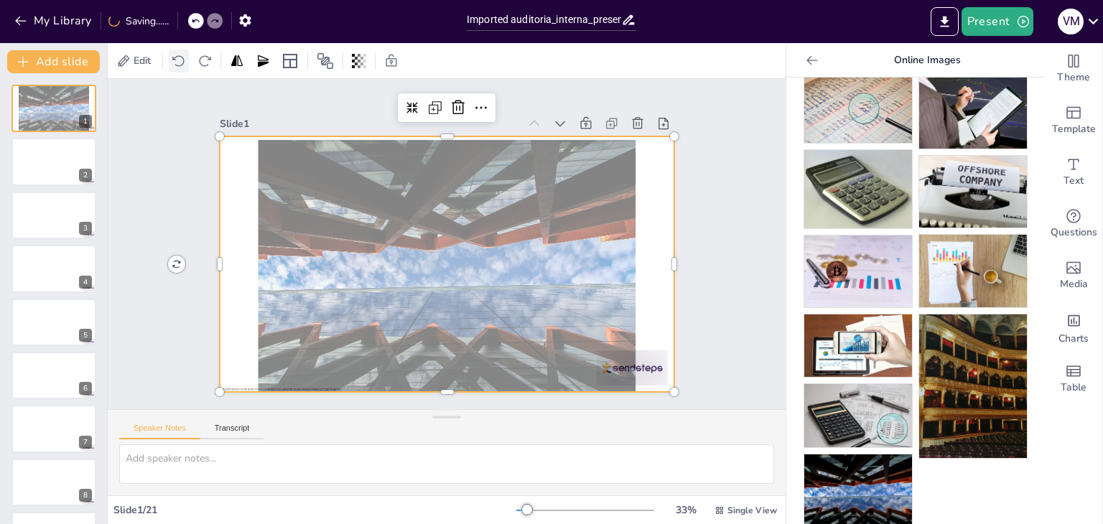
click at [179, 57] on icon at bounding box center [179, 61] width 14 height 14
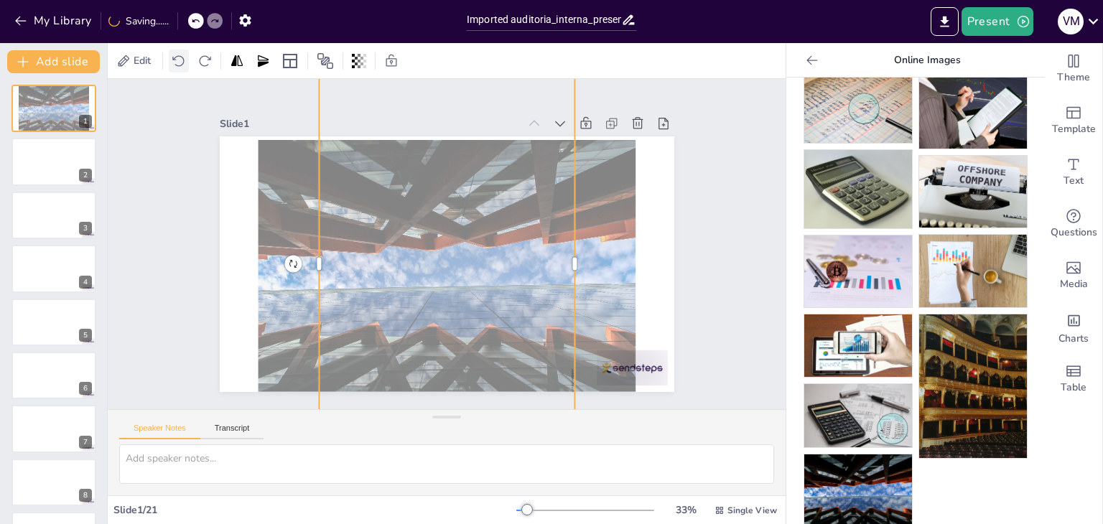
click at [179, 57] on icon at bounding box center [179, 61] width 14 height 14
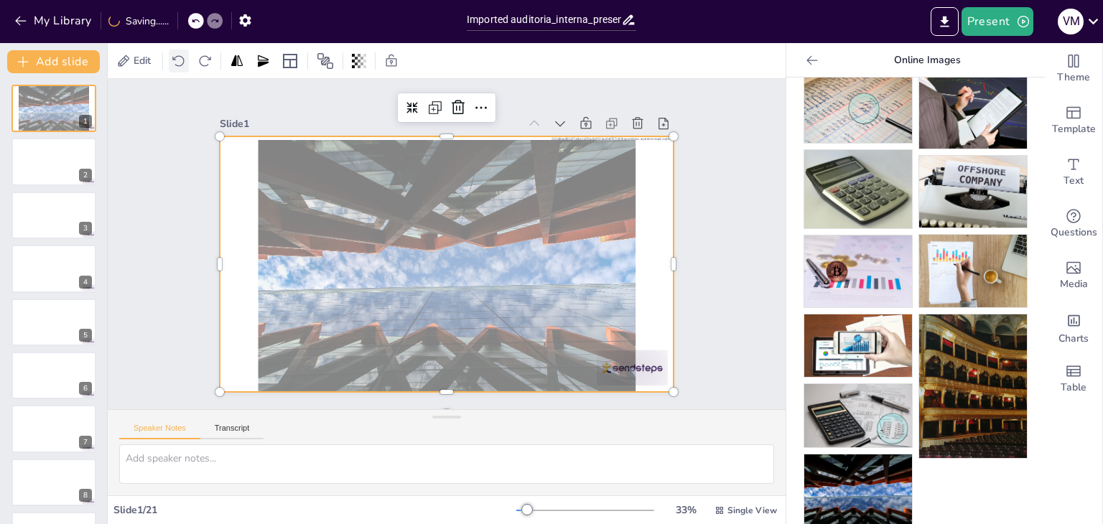
click at [179, 57] on icon at bounding box center [179, 61] width 14 height 14
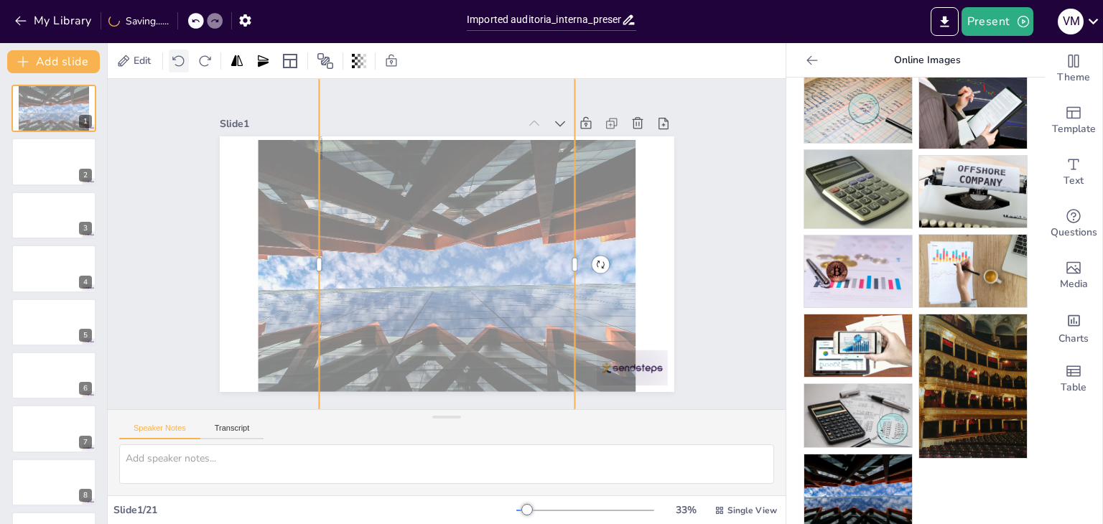
click at [179, 57] on icon at bounding box center [179, 61] width 14 height 14
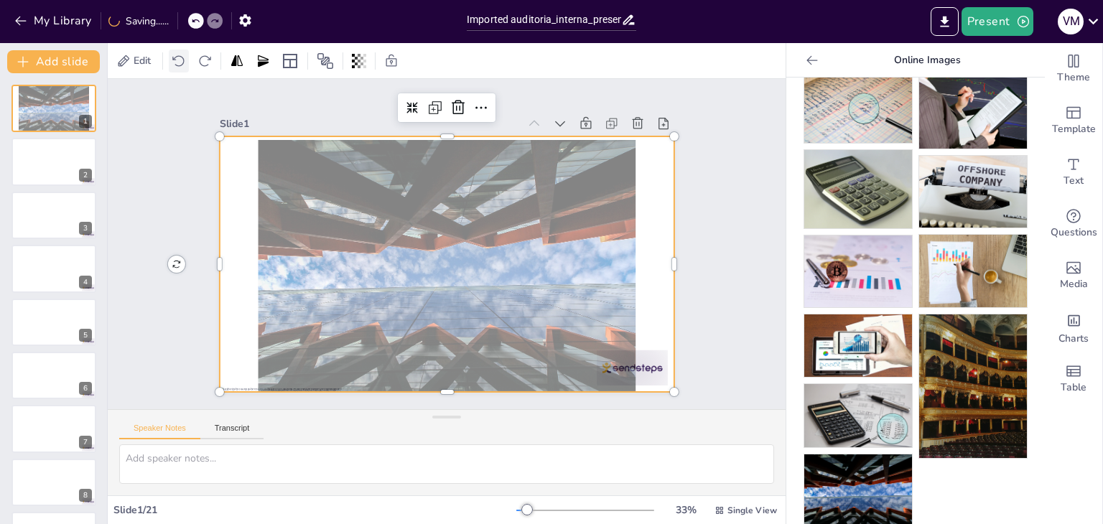
click at [179, 57] on icon at bounding box center [179, 61] width 14 height 14
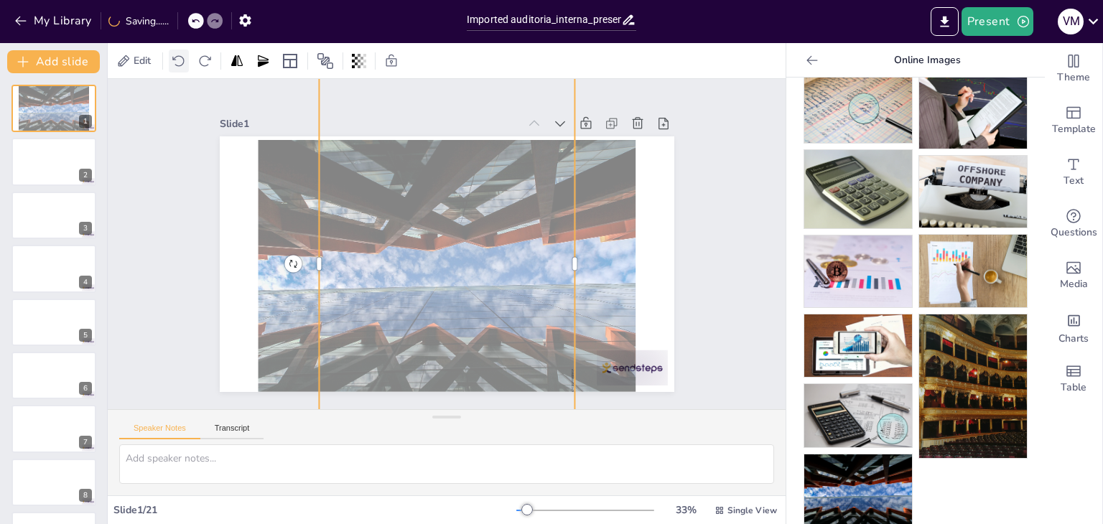
click at [179, 57] on icon at bounding box center [179, 61] width 14 height 14
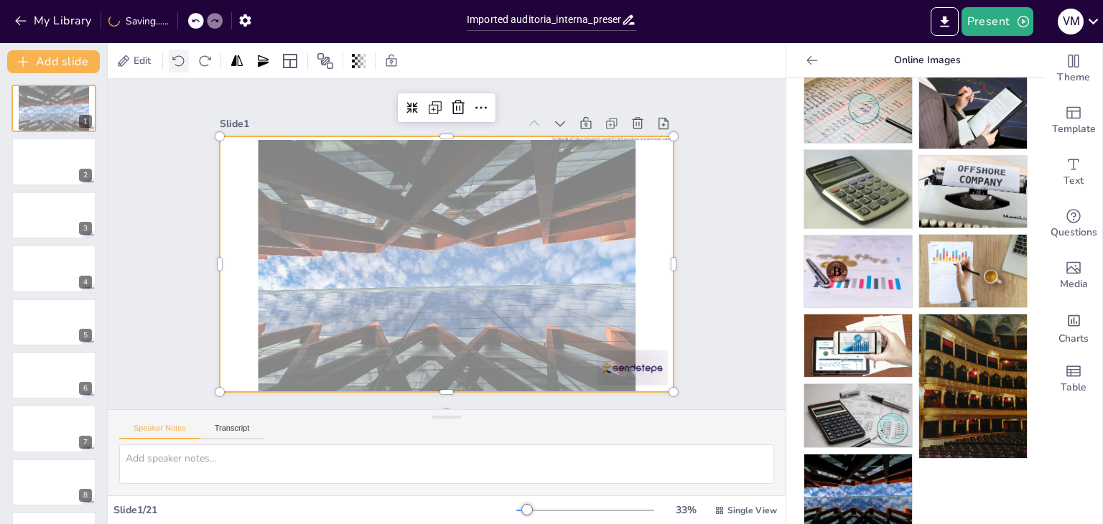
click at [179, 57] on icon at bounding box center [179, 61] width 14 height 14
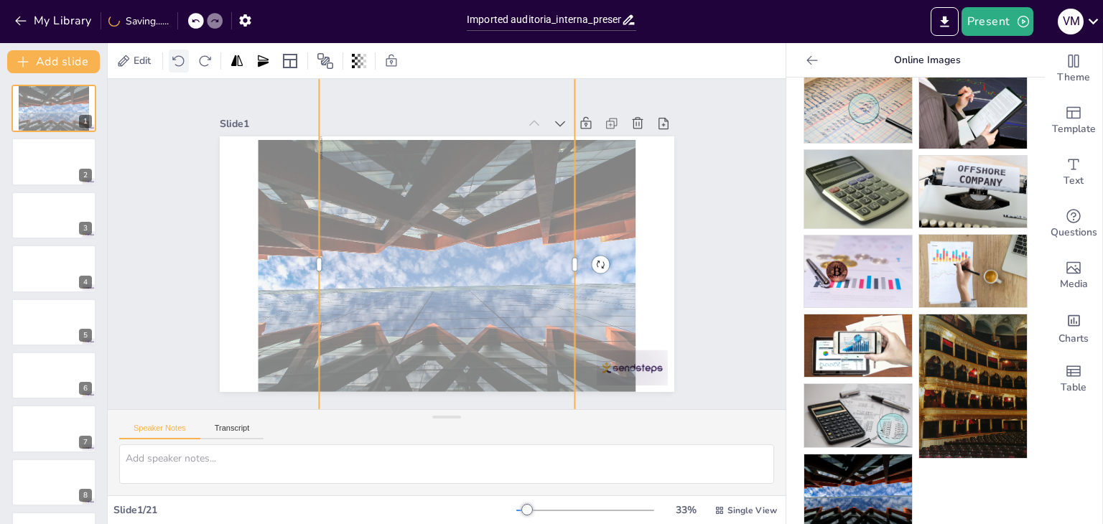
click at [179, 57] on icon at bounding box center [179, 61] width 14 height 14
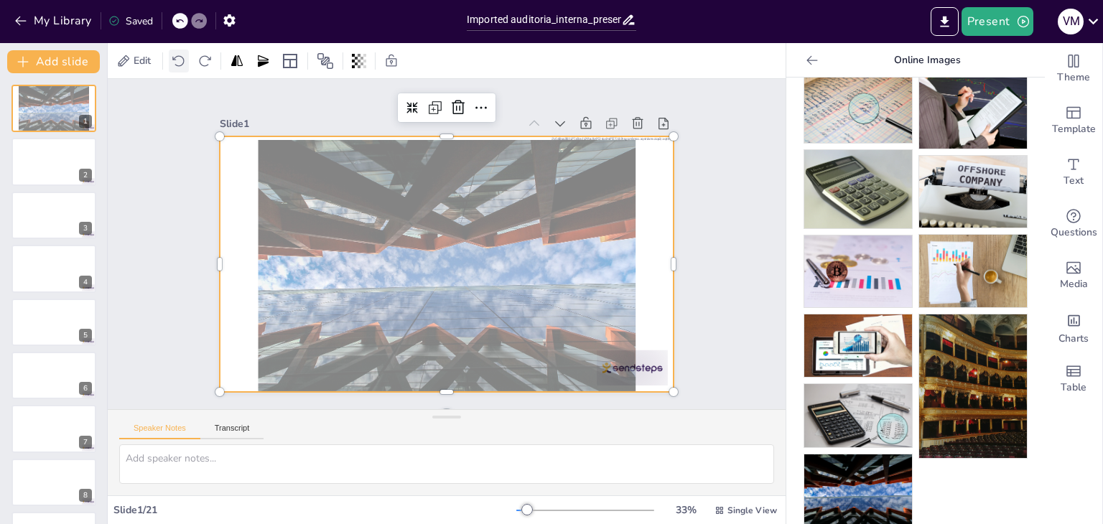
click at [179, 57] on icon at bounding box center [179, 61] width 14 height 14
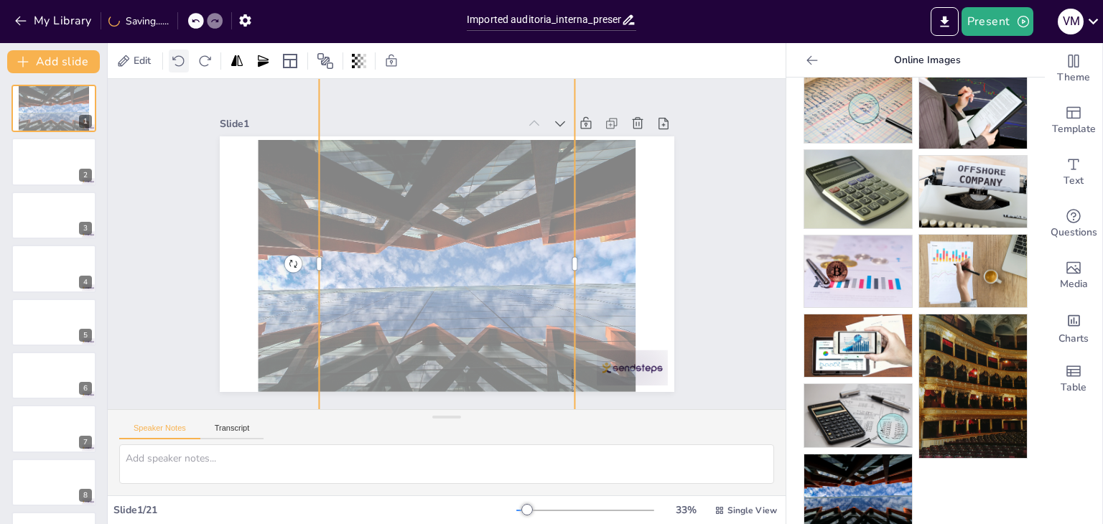
click at [179, 57] on icon at bounding box center [179, 61] width 14 height 14
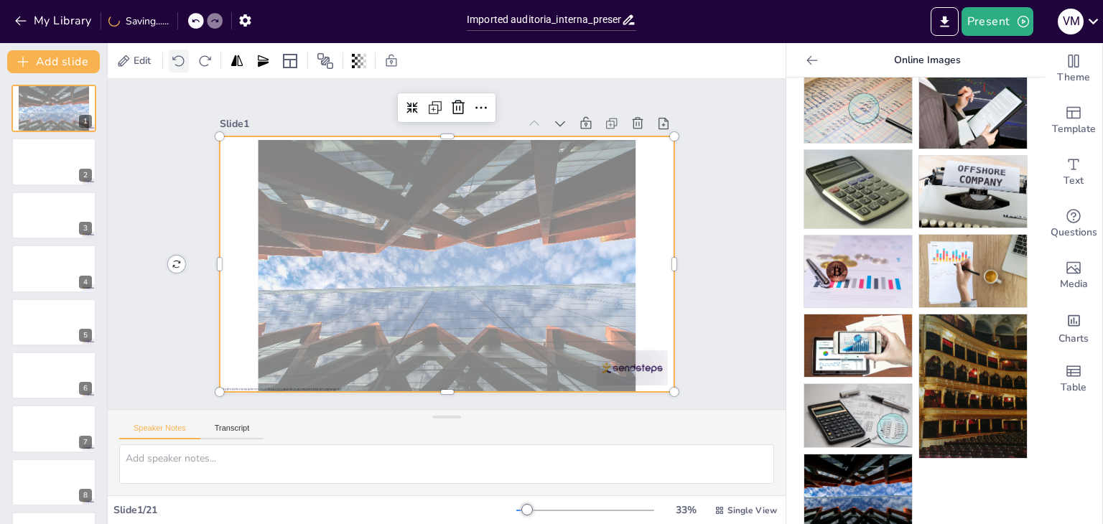
click at [179, 57] on icon at bounding box center [179, 61] width 14 height 14
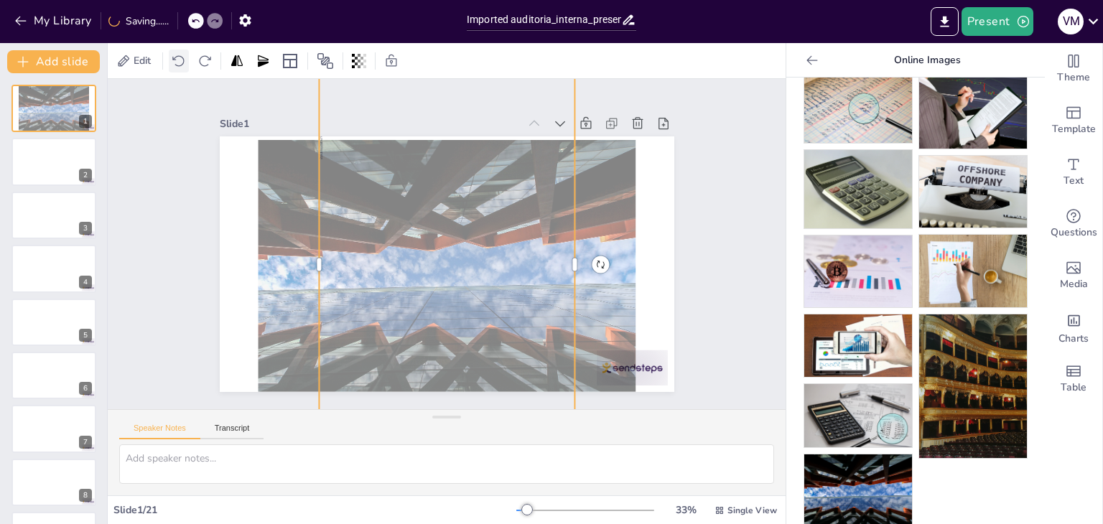
click at [179, 57] on icon at bounding box center [179, 61] width 14 height 14
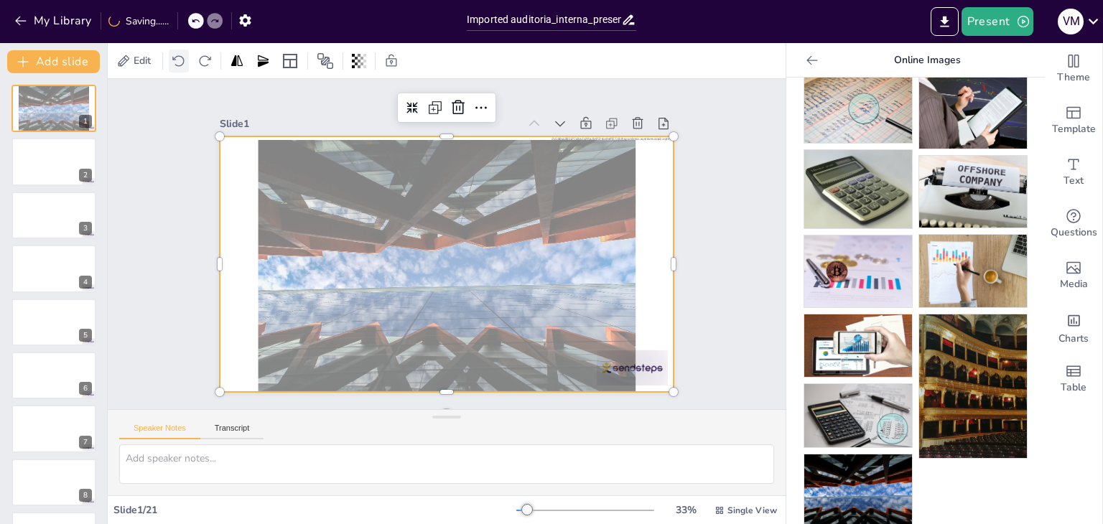
click at [179, 57] on icon at bounding box center [179, 61] width 14 height 14
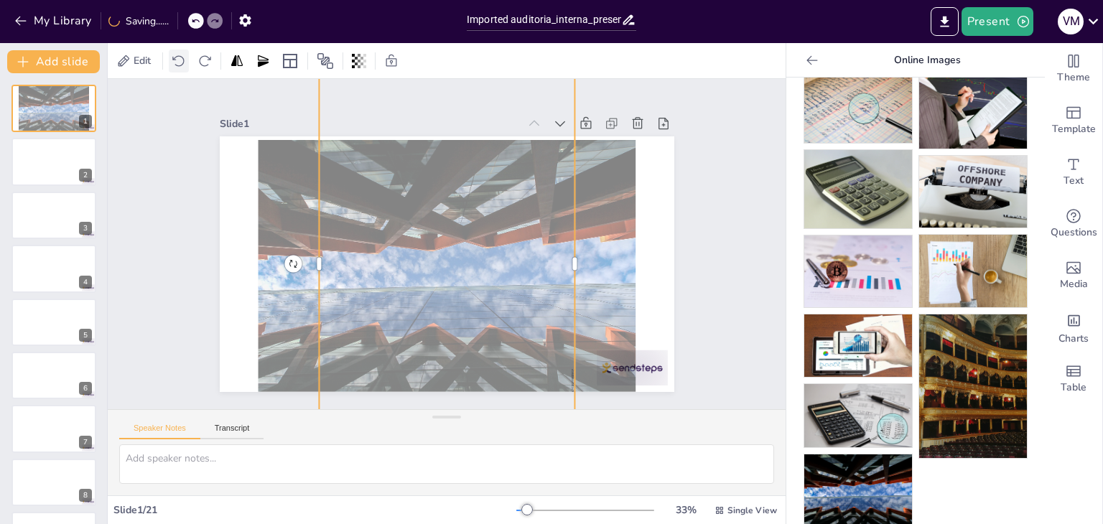
click at [179, 57] on icon at bounding box center [179, 61] width 14 height 14
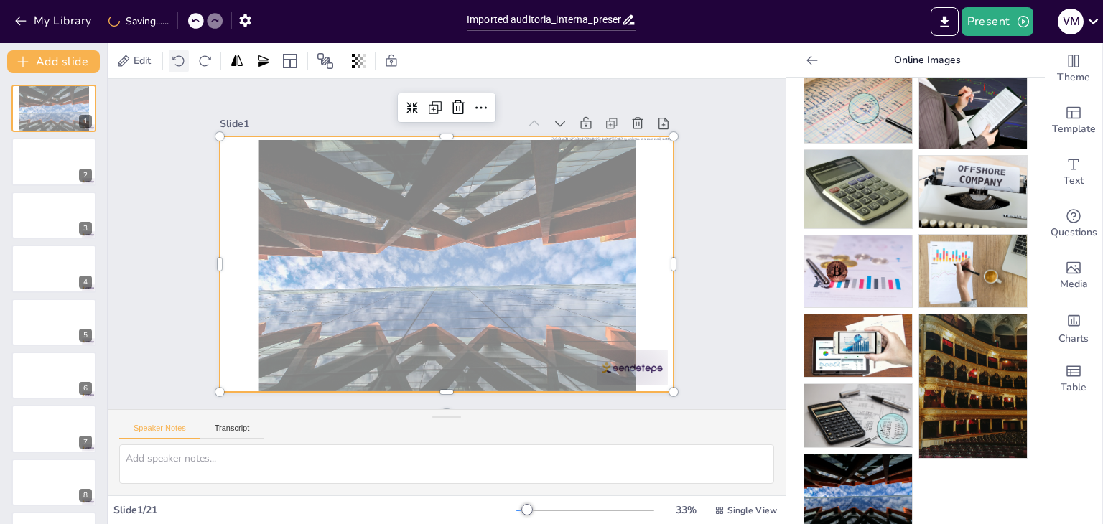
click at [179, 57] on icon at bounding box center [179, 61] width 14 height 14
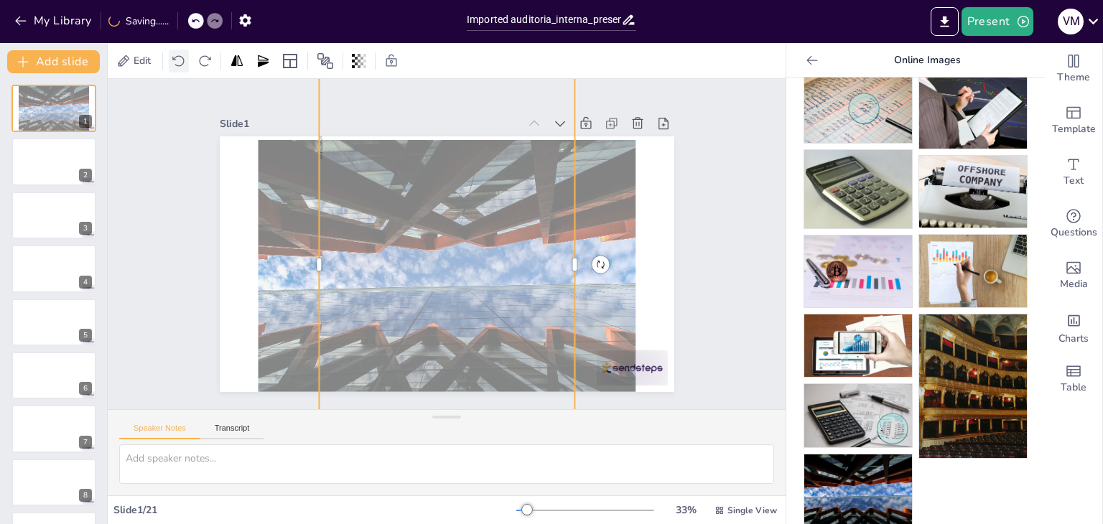
click at [179, 57] on icon at bounding box center [179, 61] width 14 height 14
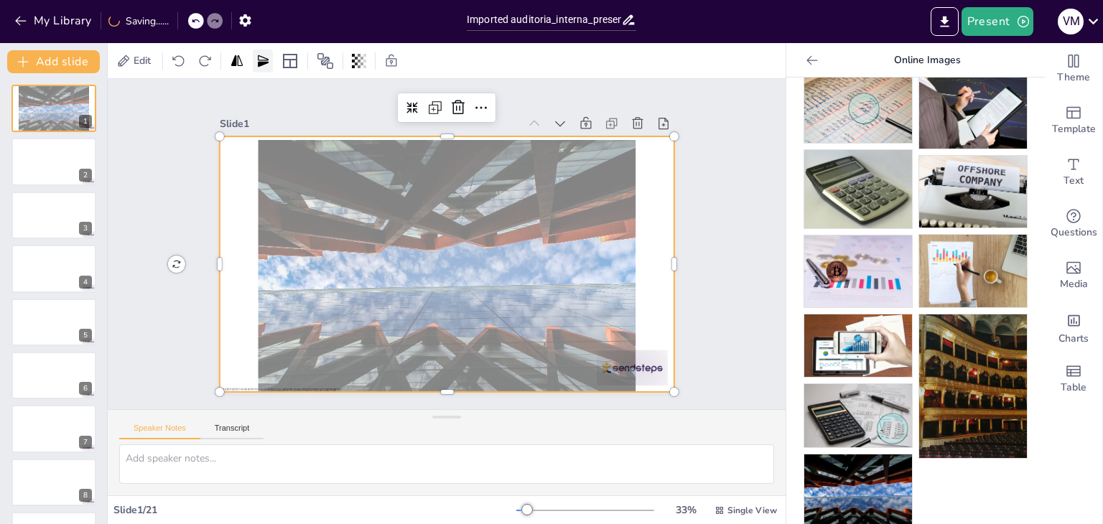
click at [263, 57] on icon at bounding box center [263, 61] width 14 height 14
click at [231, 180] on div at bounding box center [444, 264] width 479 height 302
click at [294, 59] on icon at bounding box center [290, 61] width 14 height 14
click at [228, 100] on div "Slide 1 Slide 2 Slide 3 Slide 4 Slide 5 Slide 6 Slide 7 Slide 8 Slide 9 Slide 1…" at bounding box center [447, 244] width 506 height 384
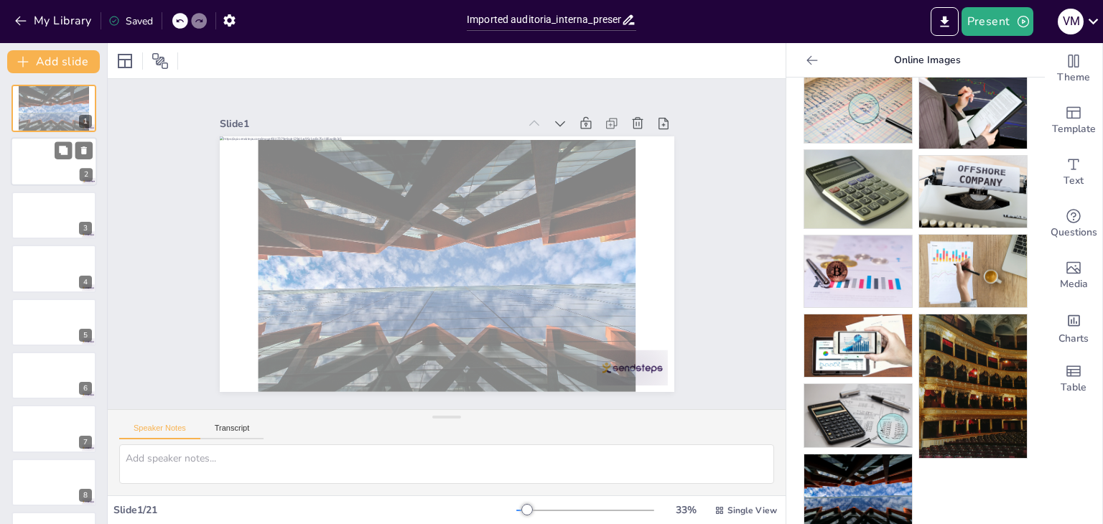
click at [57, 164] on div at bounding box center [54, 162] width 86 height 49
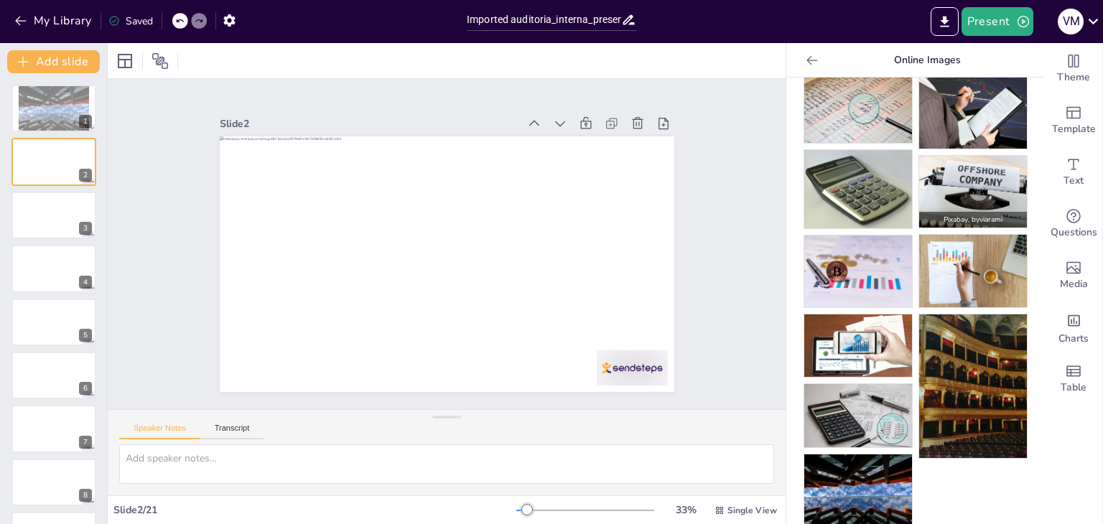
click at [952, 184] on img at bounding box center [973, 192] width 108 height 72
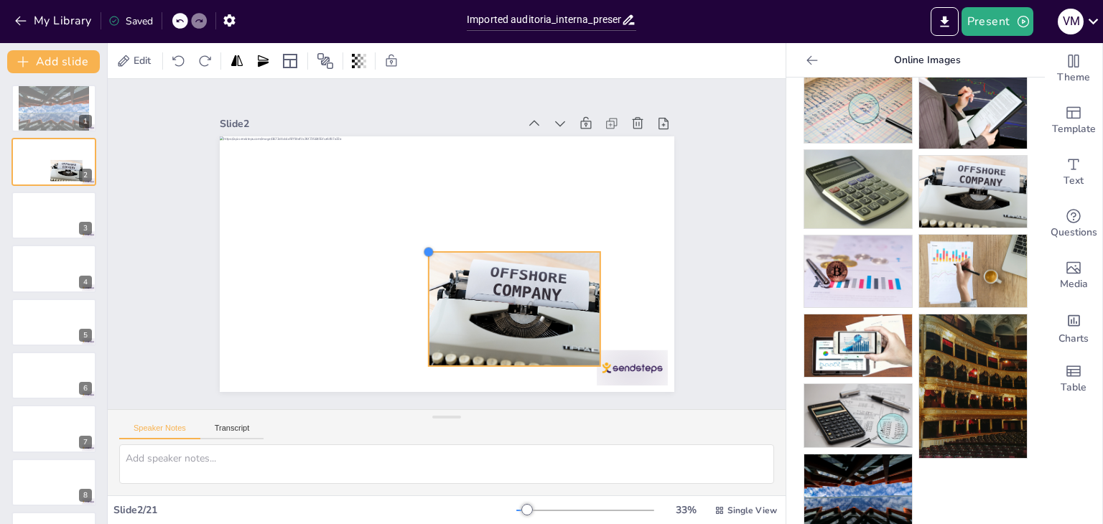
drag, startPoint x: 284, startPoint y: 156, endPoint x: 419, endPoint y: 282, distance: 185.0
click at [419, 282] on div at bounding box center [443, 263] width 498 height 345
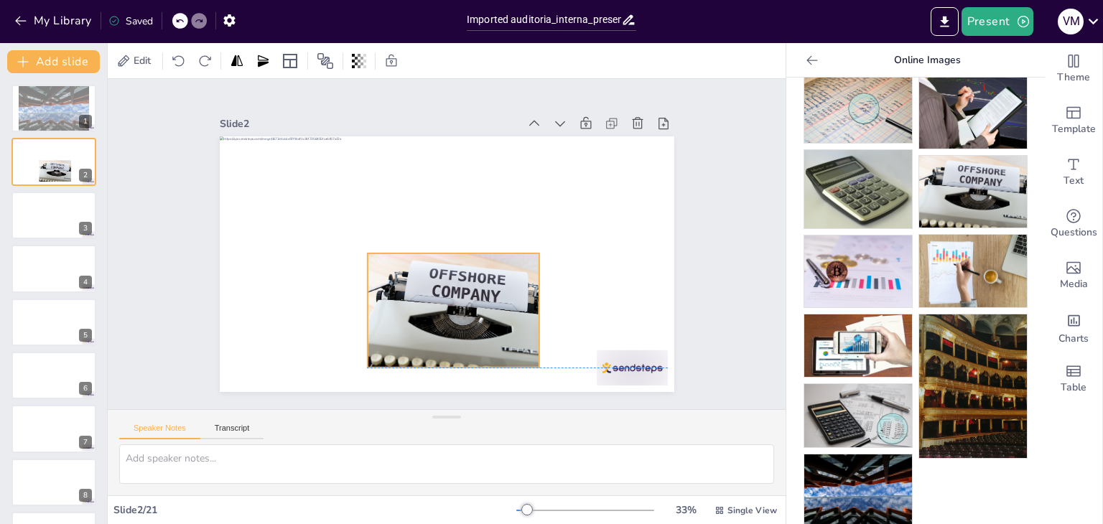
drag, startPoint x: 496, startPoint y: 306, endPoint x: 434, endPoint y: 314, distance: 63.0
click at [434, 314] on div at bounding box center [453, 311] width 172 height 114
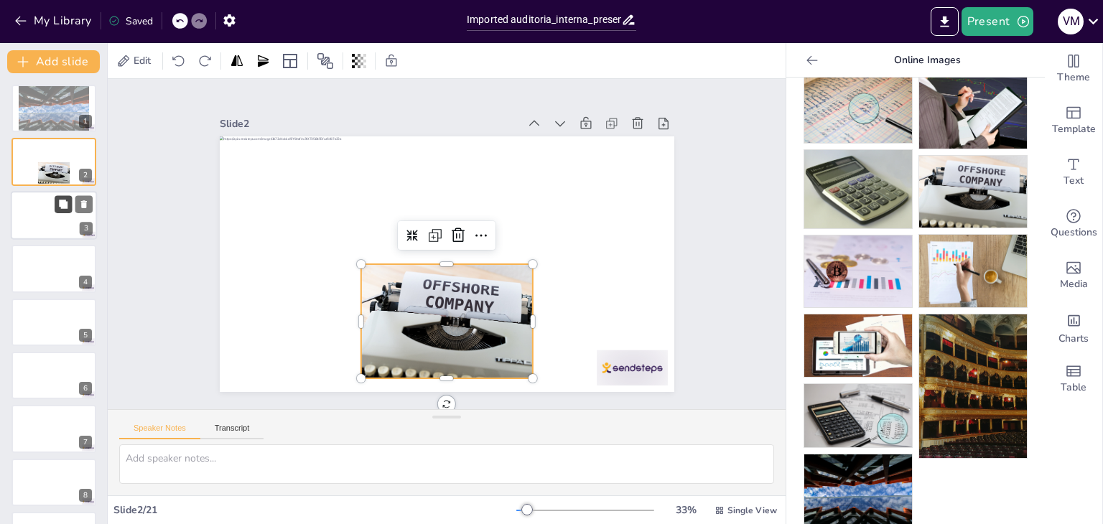
click at [67, 205] on icon at bounding box center [63, 204] width 9 height 9
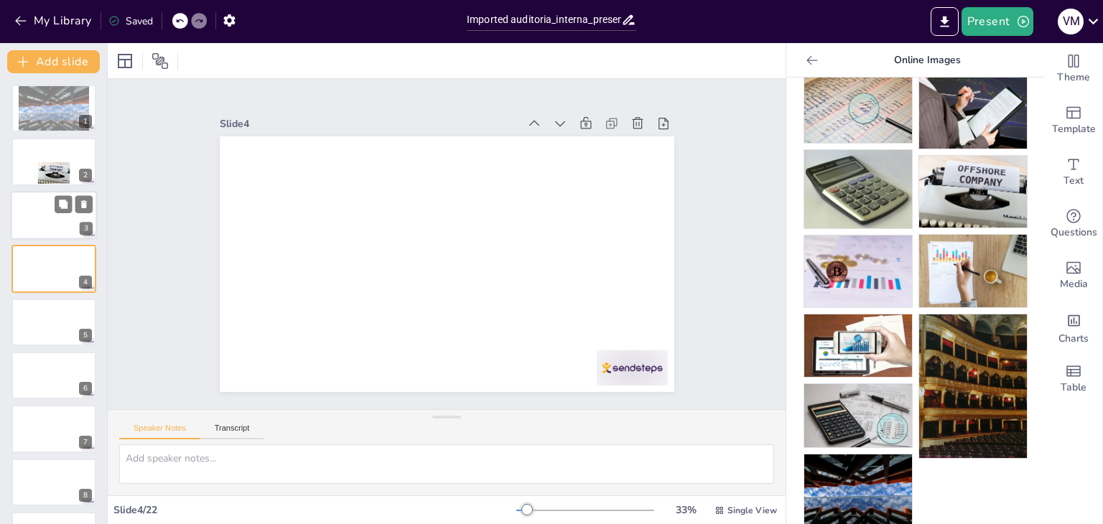
click at [46, 215] on div at bounding box center [54, 215] width 86 height 49
click at [34, 215] on div at bounding box center [54, 215] width 86 height 49
click at [65, 208] on icon at bounding box center [63, 204] width 9 height 9
click at [49, 315] on div at bounding box center [54, 322] width 86 height 49
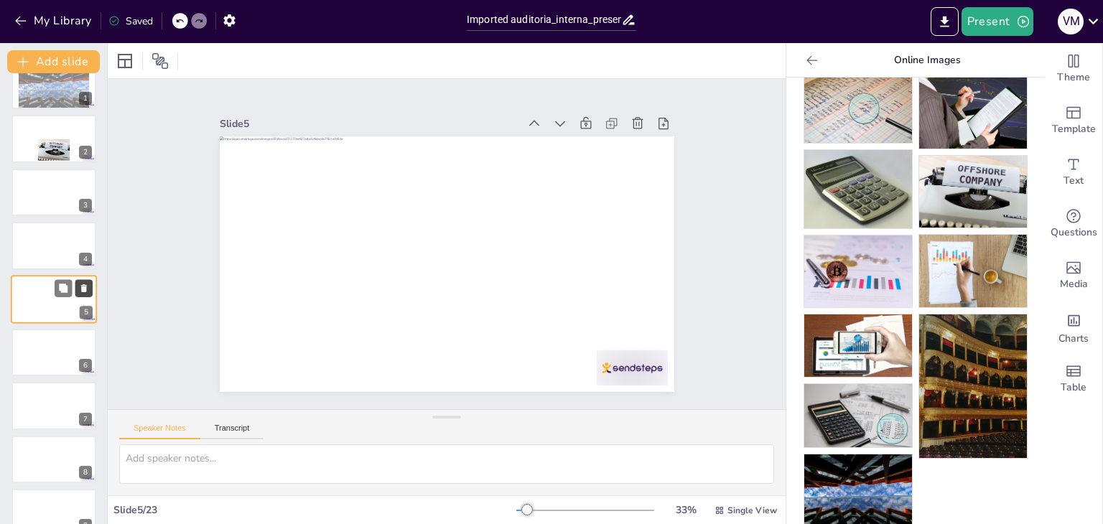
click at [85, 291] on icon at bounding box center [84, 288] width 6 height 8
click at [87, 228] on button at bounding box center [83, 234] width 17 height 17
click at [49, 187] on div at bounding box center [54, 192] width 86 height 49
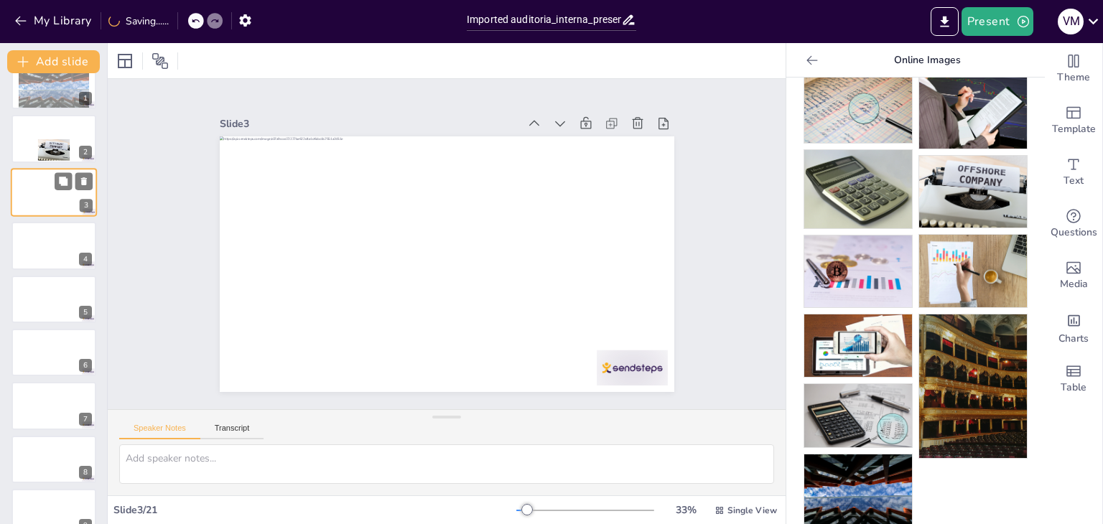
scroll to position [0, 0]
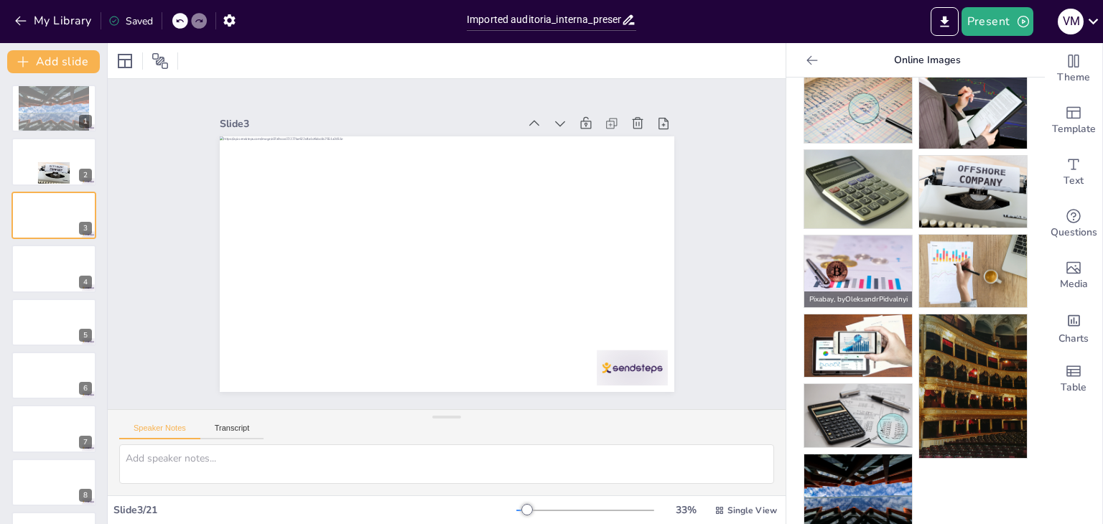
click at [869, 259] on img at bounding box center [858, 272] width 108 height 72
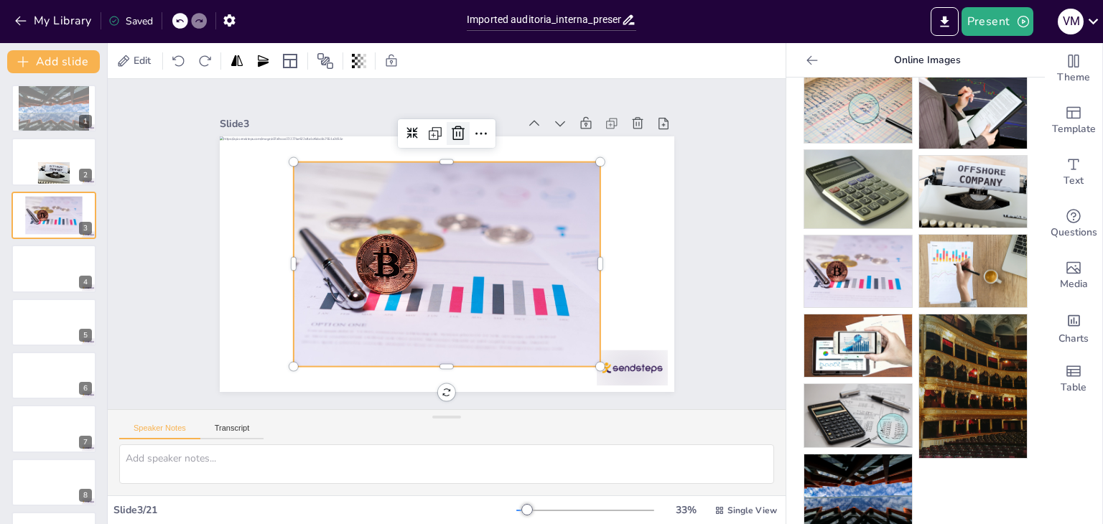
click at [471, 128] on icon at bounding box center [481, 138] width 20 height 20
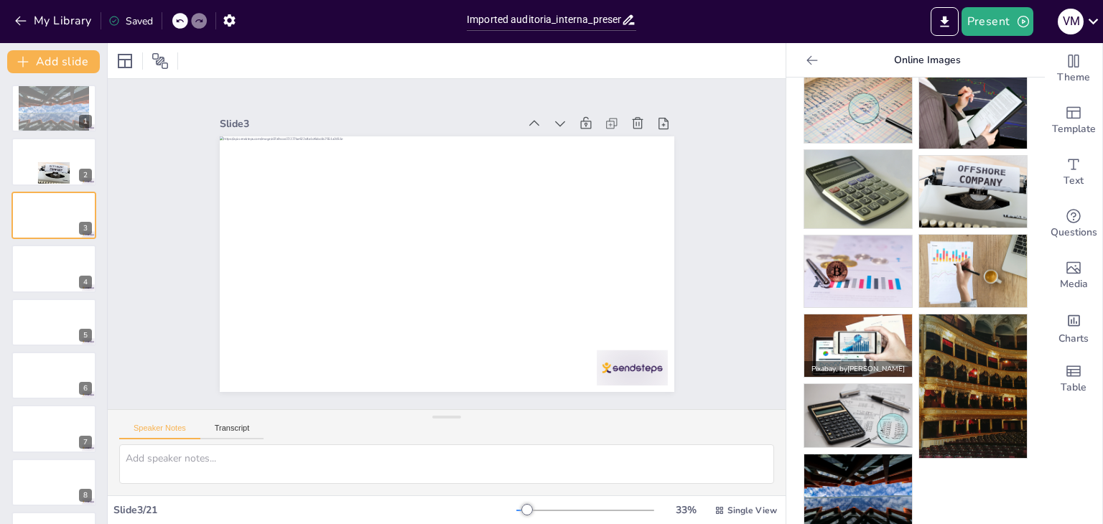
click at [878, 335] on img at bounding box center [858, 346] width 108 height 62
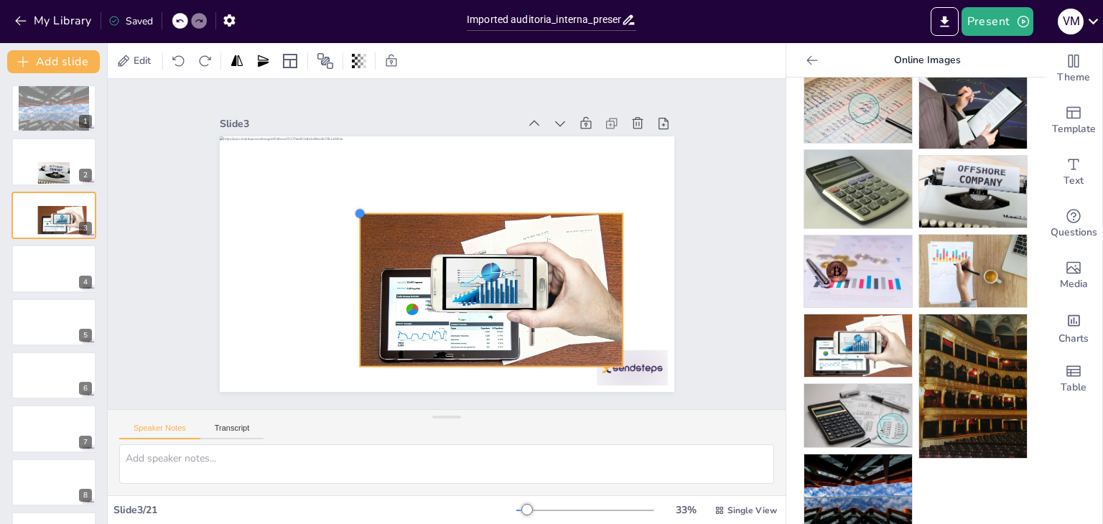
drag, startPoint x: 259, startPoint y: 154, endPoint x: 361, endPoint y: 267, distance: 152.6
click at [361, 267] on div at bounding box center [430, 256] width 474 height 518
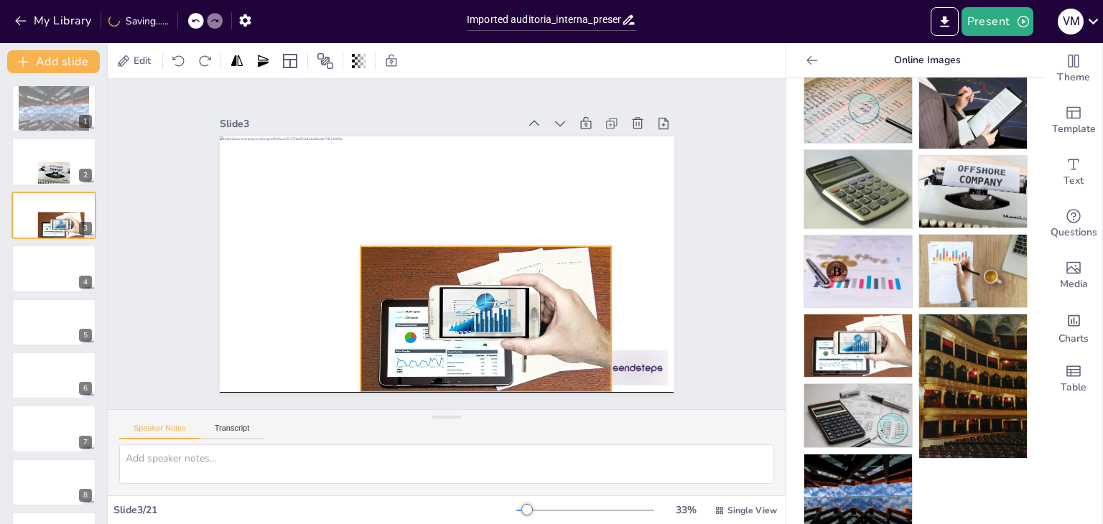
drag, startPoint x: 467, startPoint y: 287, endPoint x: 456, endPoint y: 312, distance: 27.4
click at [456, 312] on div at bounding box center [443, 329] width 290 height 252
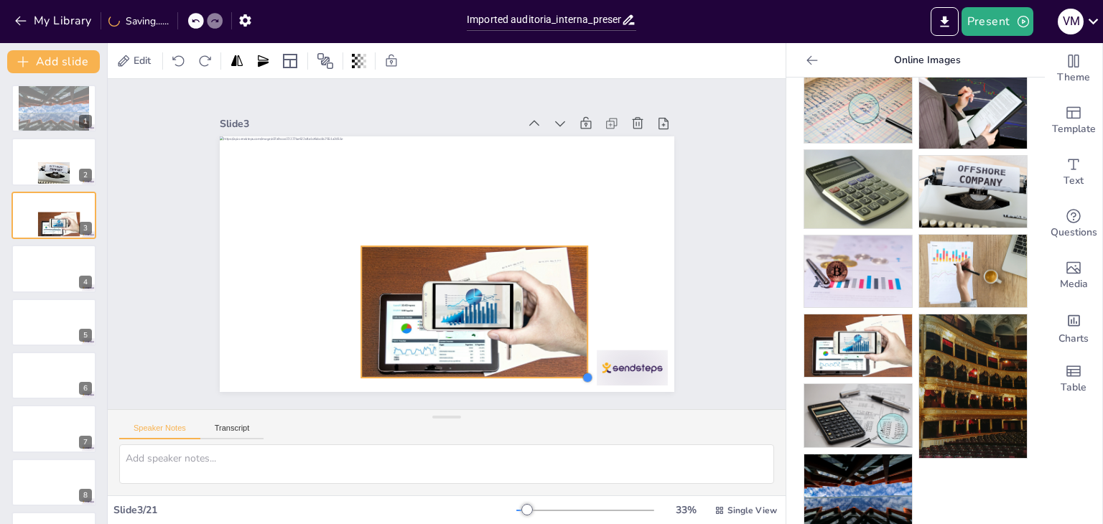
drag, startPoint x: 600, startPoint y: 383, endPoint x: 554, endPoint y: 356, distance: 53.5
click at [554, 397] on div at bounding box center [556, 404] width 14 height 14
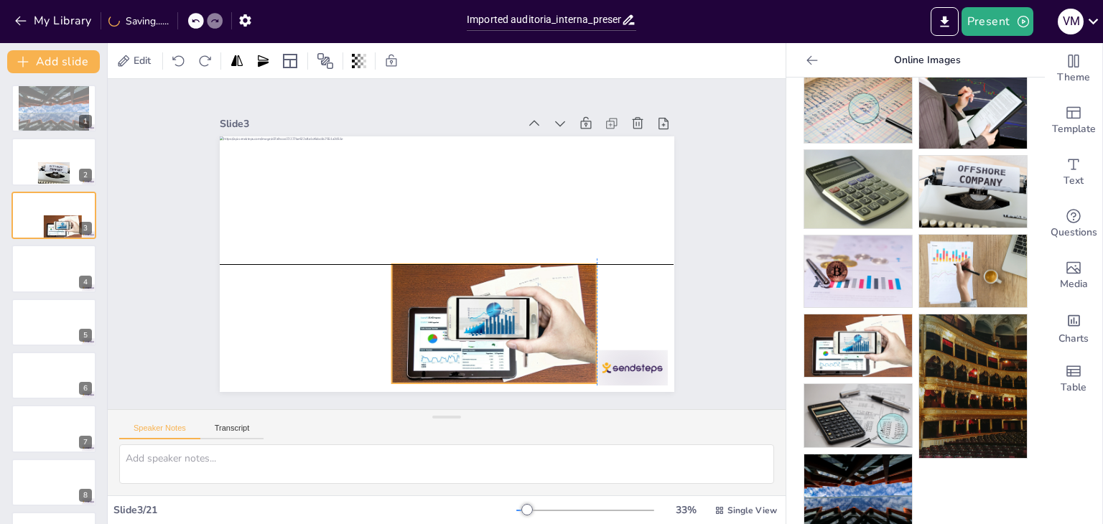
drag, startPoint x: 458, startPoint y: 307, endPoint x: 493, endPoint y: 319, distance: 37.3
click at [493, 319] on div at bounding box center [410, 329] width 217 height 236
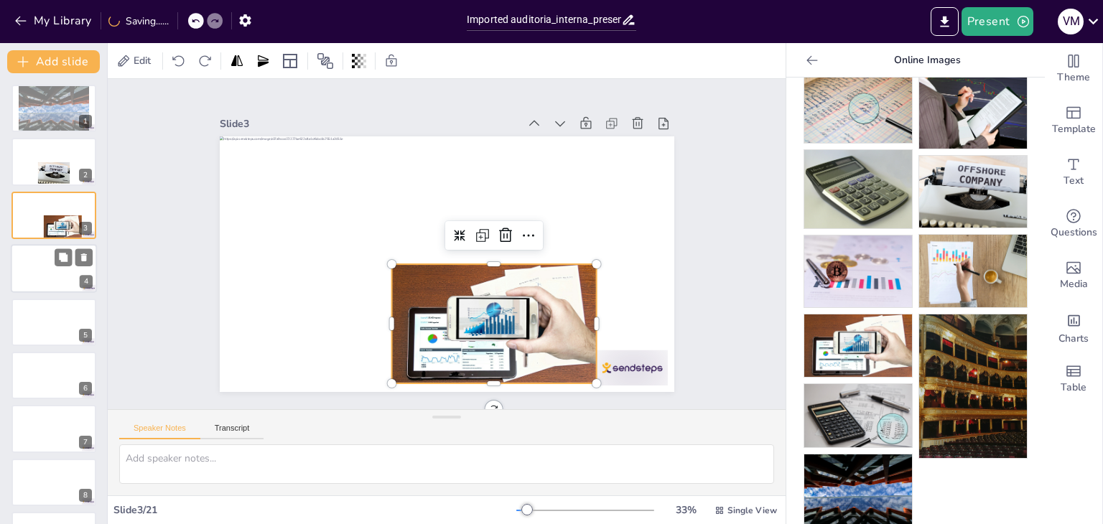
click at [36, 254] on div at bounding box center [54, 268] width 86 height 49
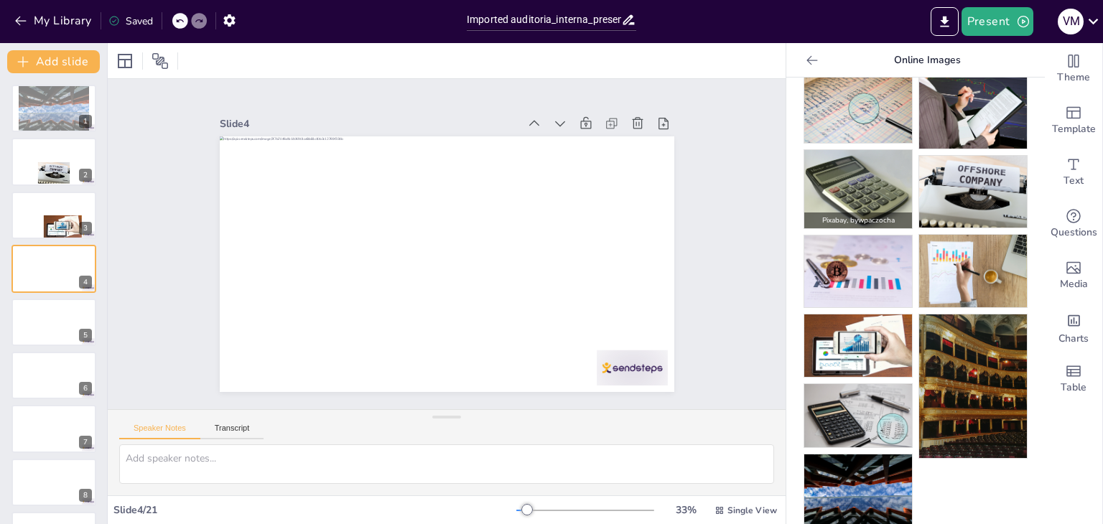
click at [874, 165] on img at bounding box center [858, 189] width 108 height 78
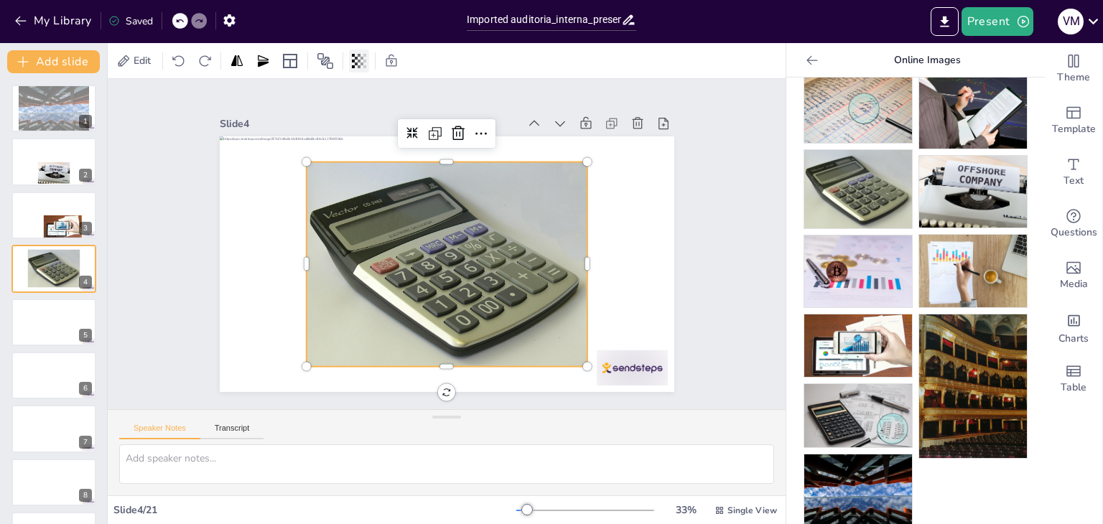
click at [355, 60] on icon at bounding box center [353, 61] width 3 height 14
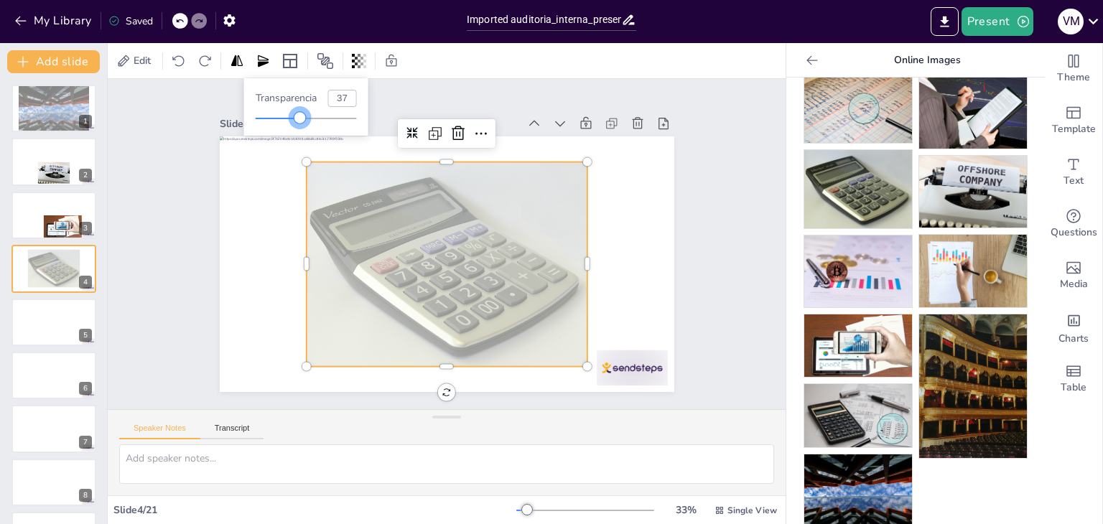
type input "34"
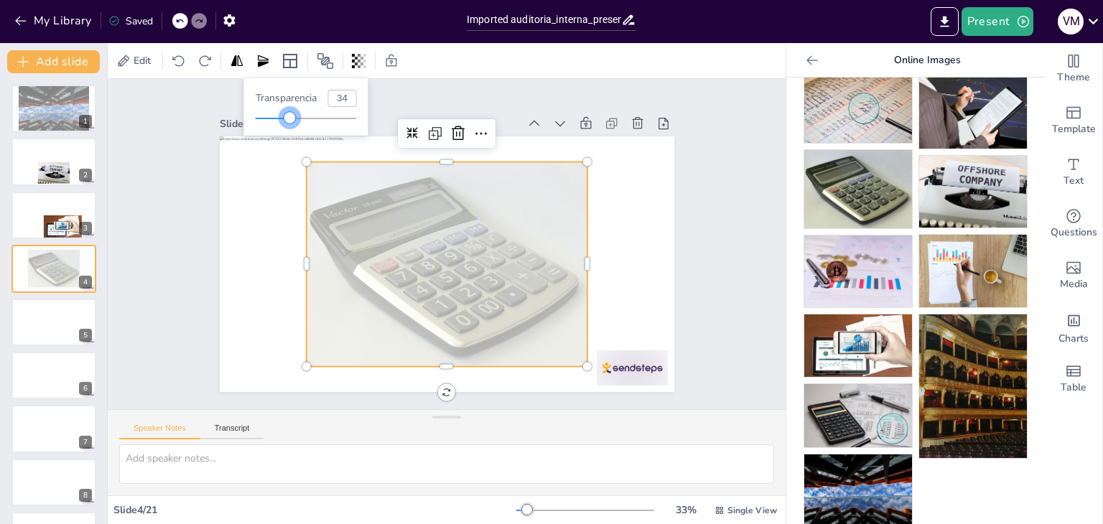
drag, startPoint x: 359, startPoint y: 121, endPoint x: 290, endPoint y: 116, distance: 69.1
click at [290, 116] on div at bounding box center [289, 117] width 11 height 11
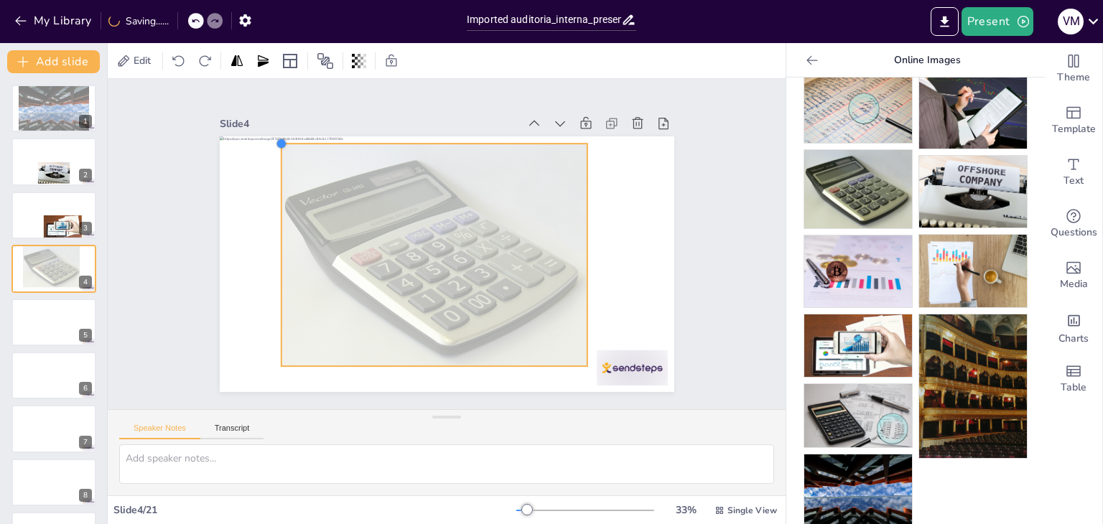
drag, startPoint x: 295, startPoint y: 155, endPoint x: 271, endPoint y: 171, distance: 29.1
click at [271, 171] on div at bounding box center [443, 263] width 498 height 345
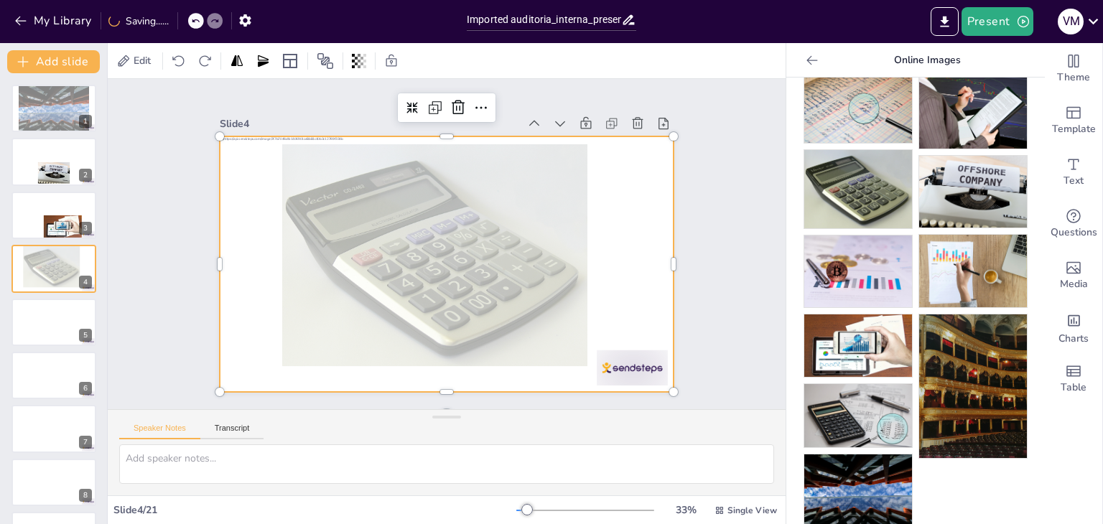
click at [618, 348] on div at bounding box center [443, 264] width 498 height 345
click at [20, 322] on div at bounding box center [54, 322] width 86 height 49
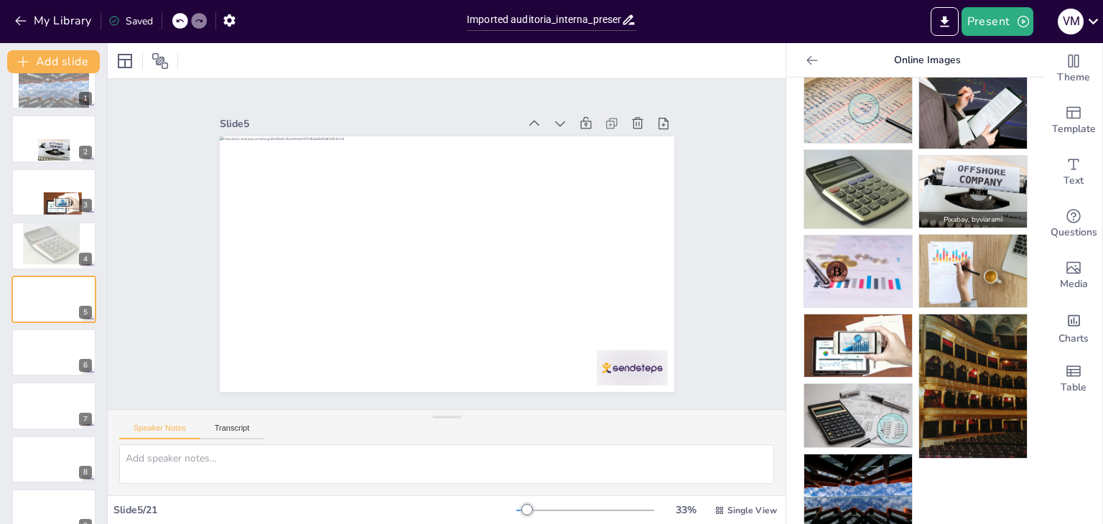
scroll to position [126, 0]
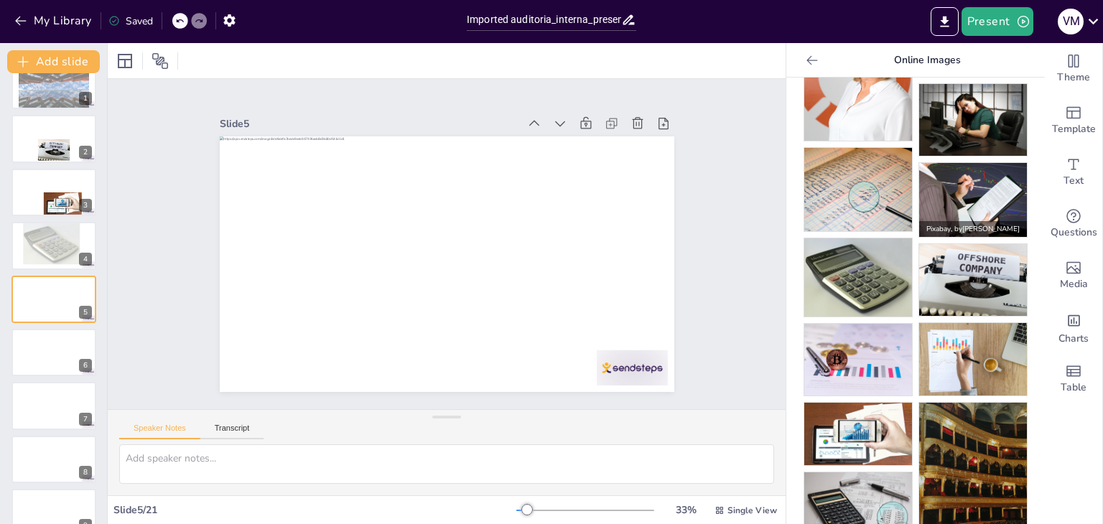
click at [946, 177] on img at bounding box center [973, 199] width 108 height 73
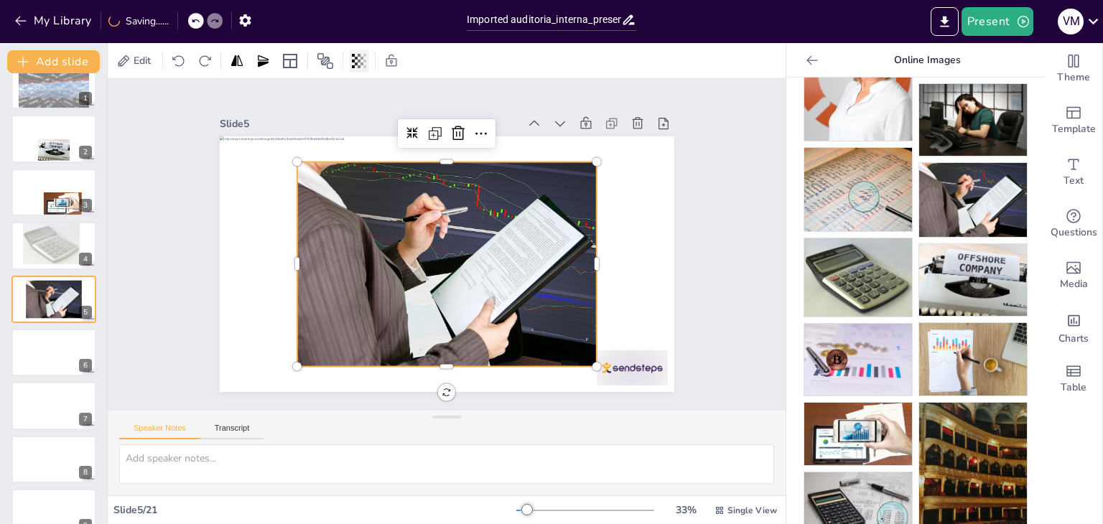
click at [369, 69] on div at bounding box center [359, 61] width 20 height 23
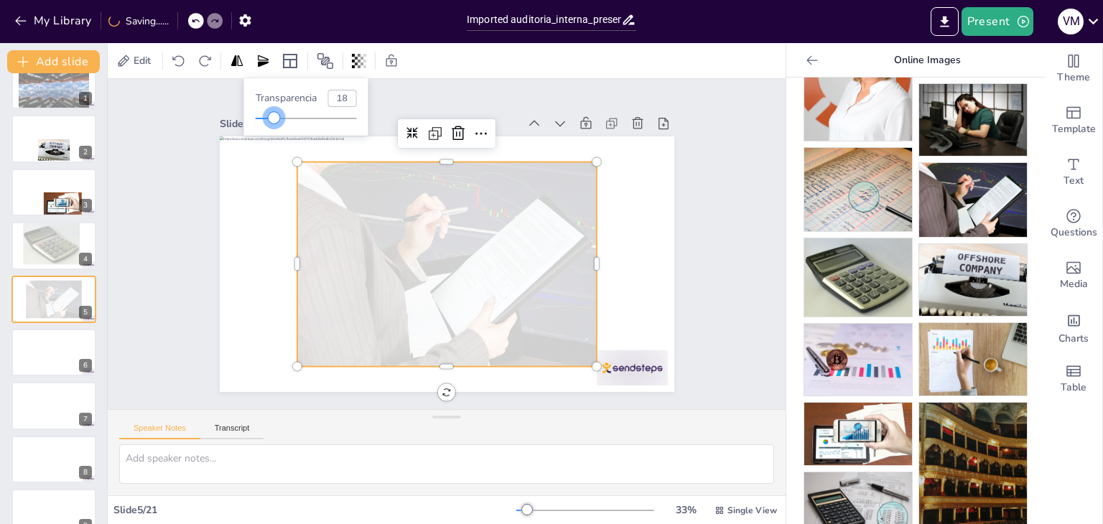
drag, startPoint x: 354, startPoint y: 119, endPoint x: 274, endPoint y: 121, distance: 79.8
click at [274, 121] on div at bounding box center [274, 117] width 11 height 11
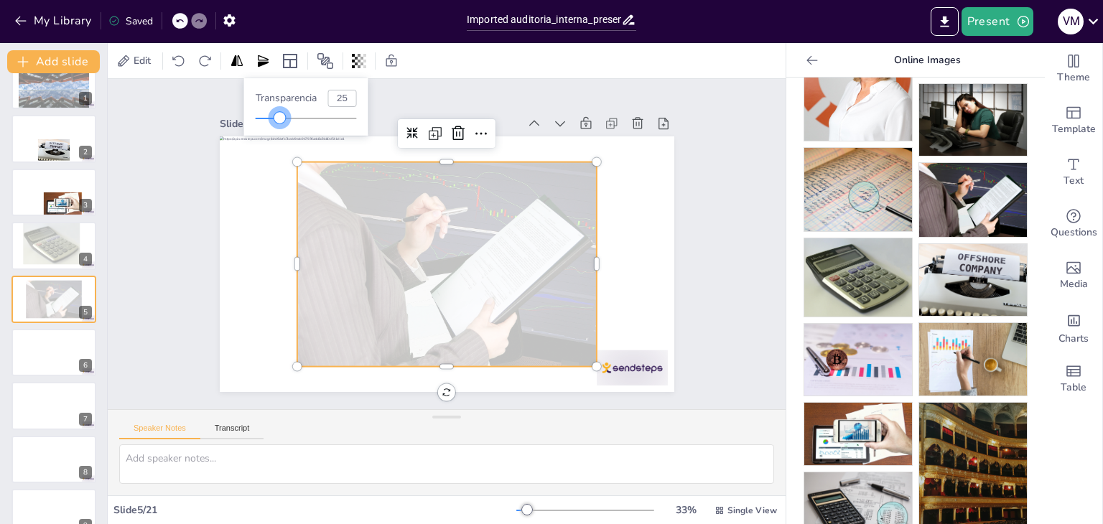
type input "27"
drag, startPoint x: 273, startPoint y: 118, endPoint x: 283, endPoint y: 118, distance: 10.1
click at [283, 118] on div at bounding box center [282, 117] width 11 height 11
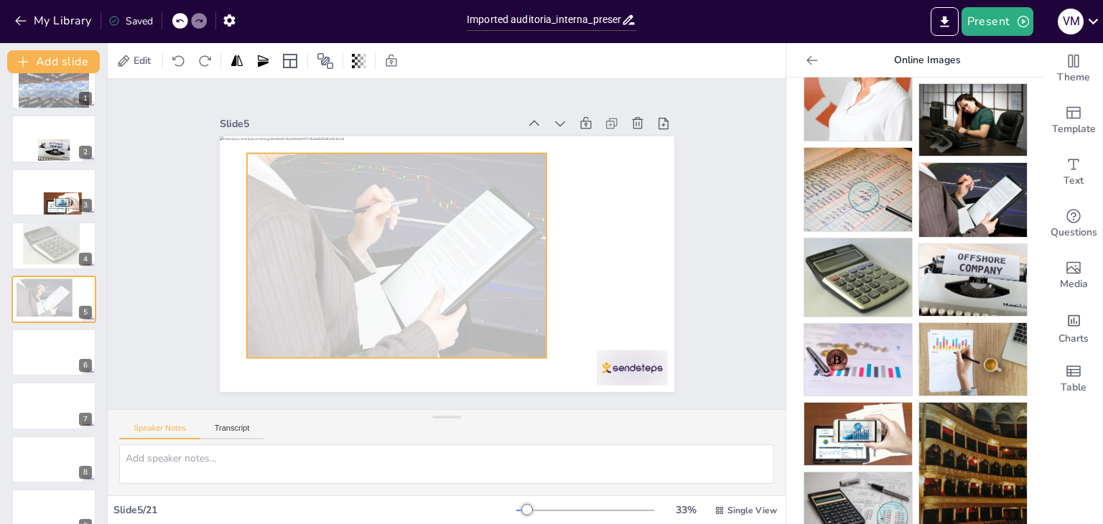
drag, startPoint x: 585, startPoint y: 260, endPoint x: 532, endPoint y: 250, distance: 54.1
click at [532, 250] on div at bounding box center [395, 244] width 335 height 262
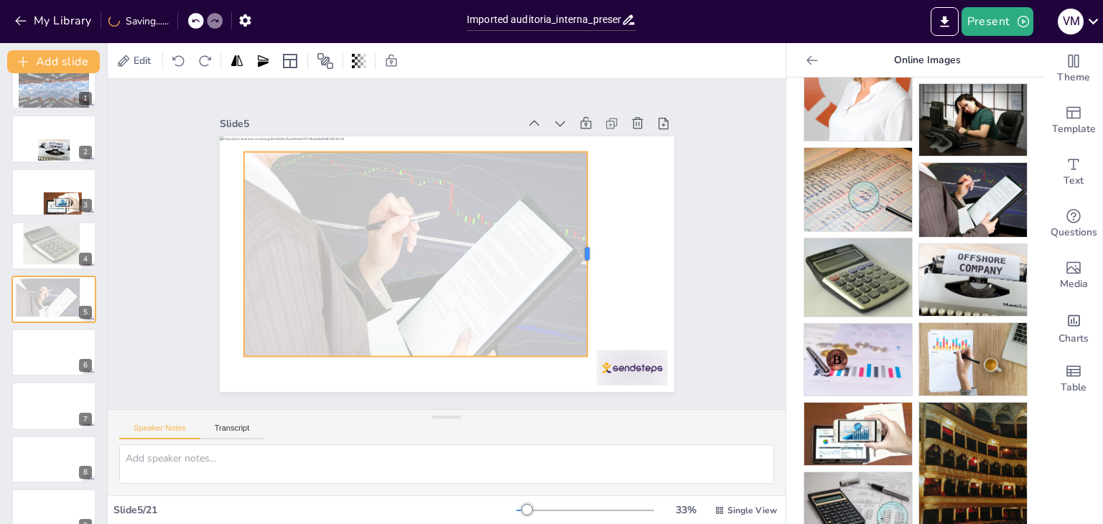
drag, startPoint x: 534, startPoint y: 246, endPoint x: 577, endPoint y: 245, distance: 43.8
click at [577, 252] on div at bounding box center [558, 338] width 129 height 172
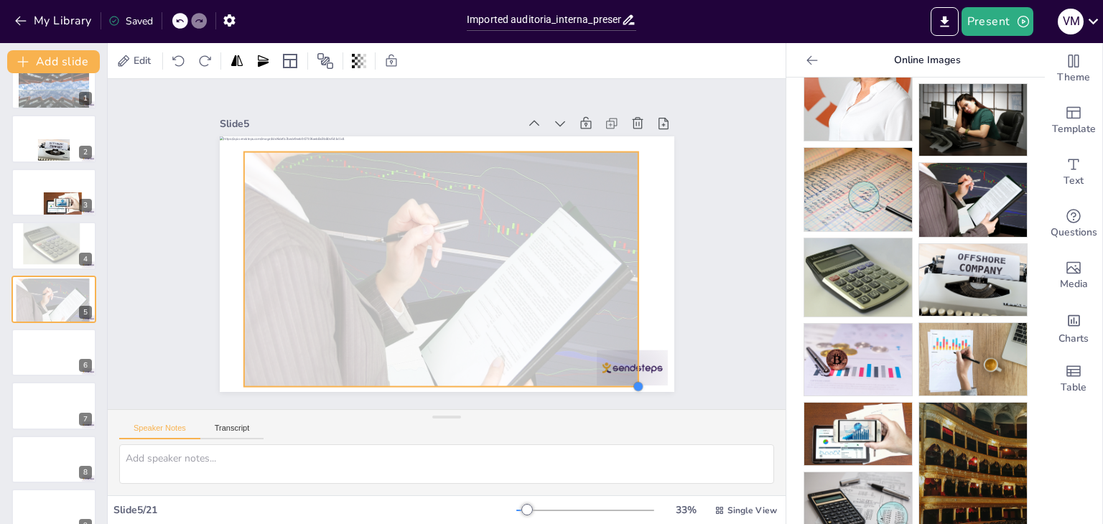
drag, startPoint x: 577, startPoint y: 349, endPoint x: 628, endPoint y: 363, distance: 53.5
click at [628, 363] on div at bounding box center [443, 263] width 498 height 345
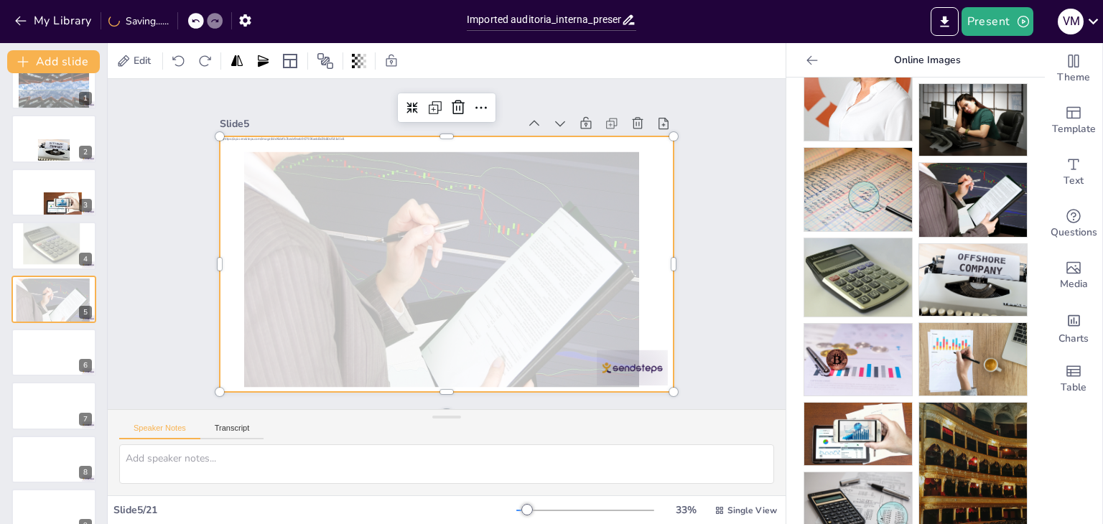
click at [649, 312] on div at bounding box center [444, 264] width 479 height 302
click at [66, 356] on div at bounding box center [54, 352] width 86 height 49
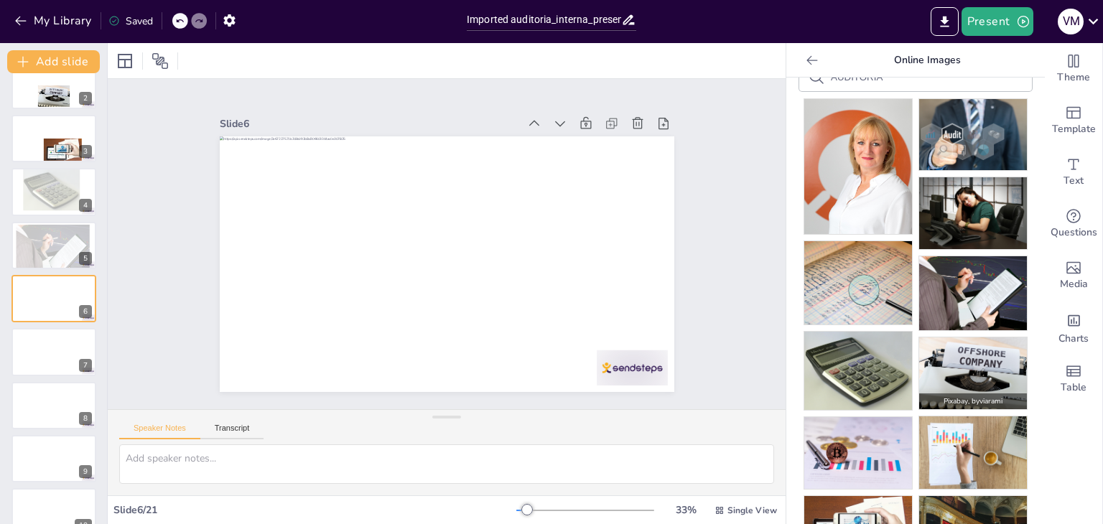
scroll to position [0, 0]
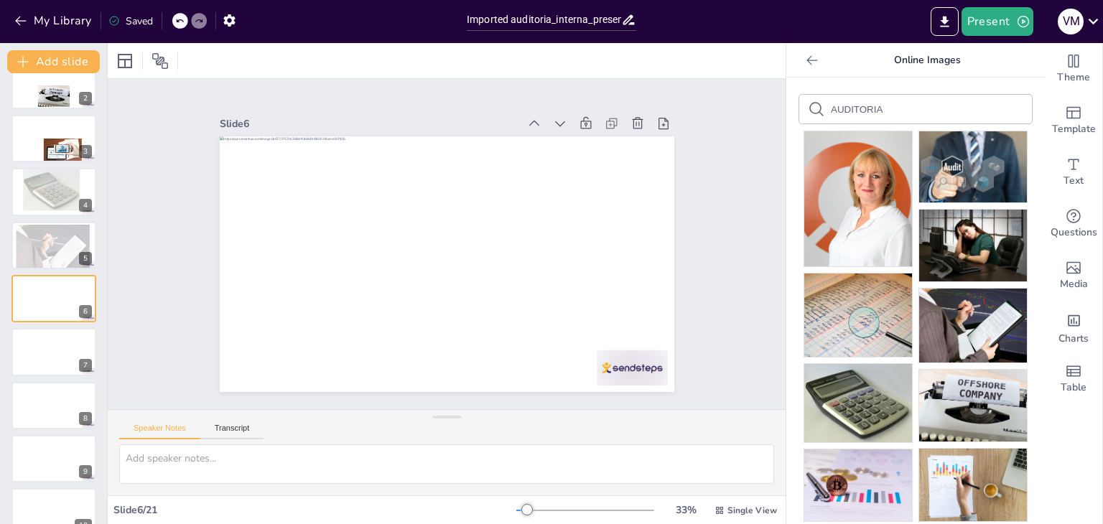
drag, startPoint x: 889, startPoint y: 96, endPoint x: 888, endPoint y: 105, distance: 9.4
click at [888, 105] on div "AUDITORIA" at bounding box center [915, 109] width 233 height 29
click at [888, 105] on input "AUDITORIA" at bounding box center [891, 109] width 121 height 11
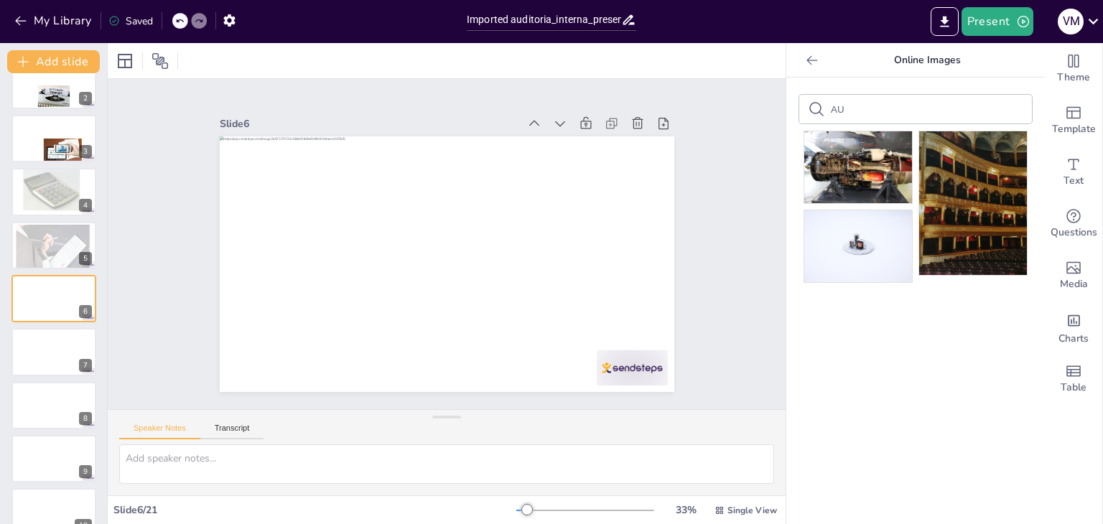
type input "A"
click at [914, 110] on input "CONTADURIA" at bounding box center [891, 109] width 121 height 11
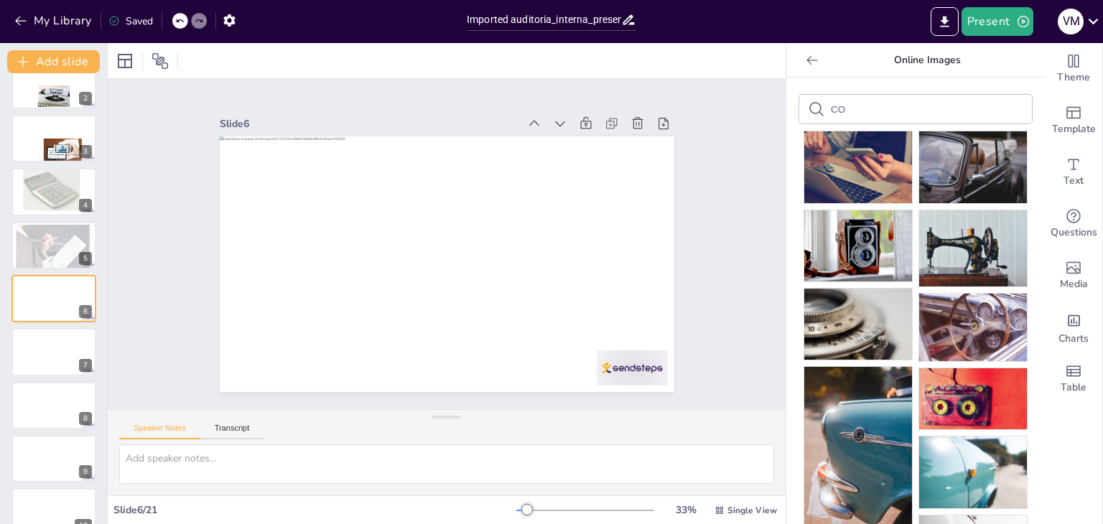
type input "C"
type input "AUDITORIA"
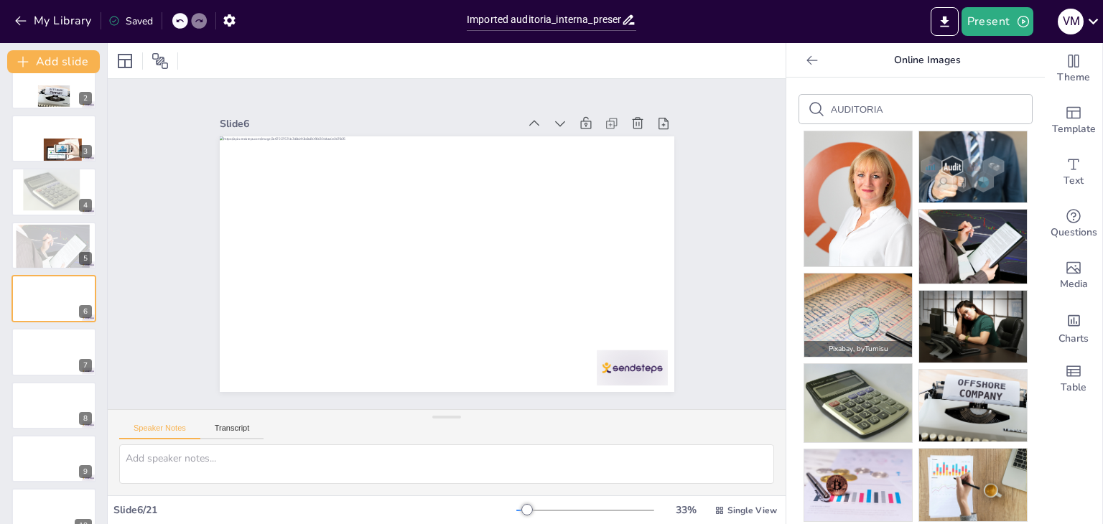
drag, startPoint x: 845, startPoint y: 301, endPoint x: 819, endPoint y: 306, distance: 26.3
click at [819, 306] on img at bounding box center [858, 315] width 108 height 83
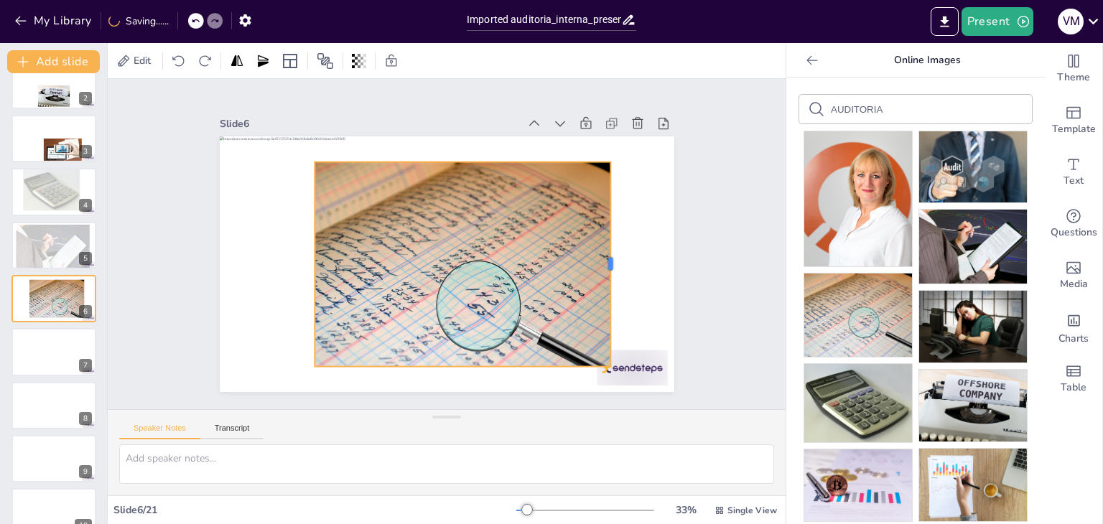
drag, startPoint x: 570, startPoint y: 261, endPoint x: 601, endPoint y: 256, distance: 31.9
click at [601, 256] on div at bounding box center [609, 299] width 54 height 203
click at [363, 57] on icon at bounding box center [362, 61] width 3 height 9
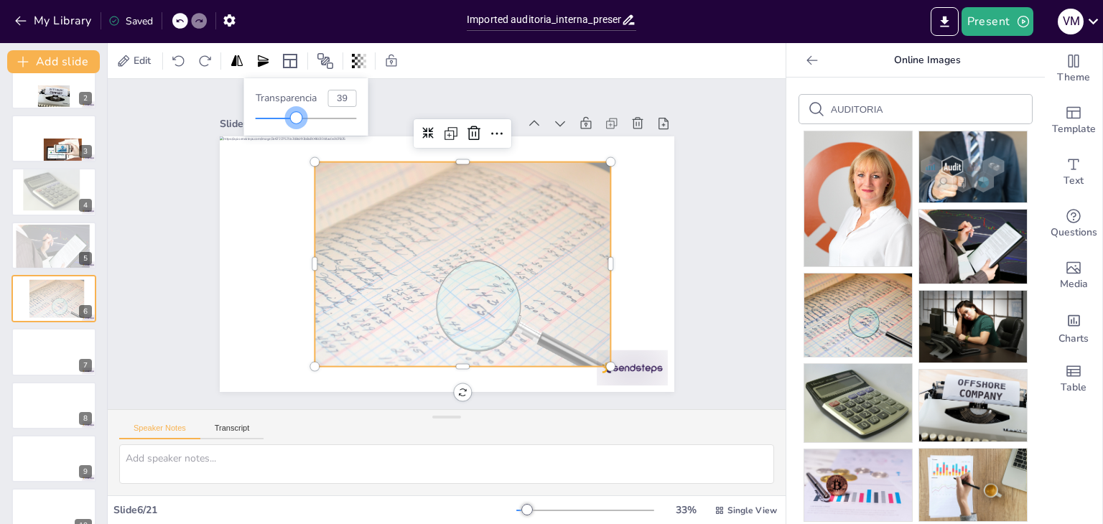
type input "42"
drag, startPoint x: 358, startPoint y: 121, endPoint x: 299, endPoint y: 120, distance: 58.9
click at [299, 120] on div at bounding box center [297, 117] width 11 height 11
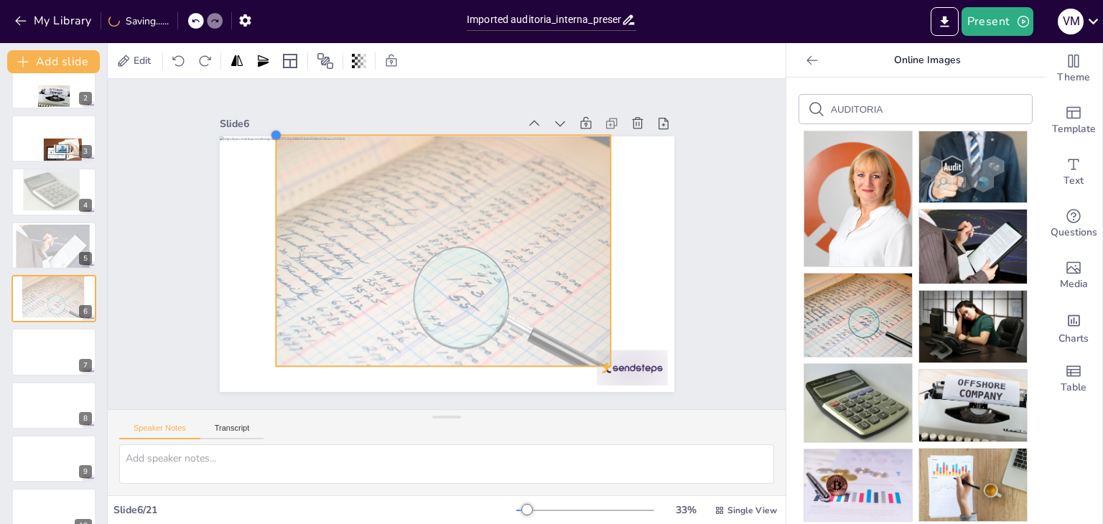
drag, startPoint x: 303, startPoint y: 157, endPoint x: 264, endPoint y: 149, distance: 39.7
click at [264, 149] on div at bounding box center [443, 263] width 498 height 345
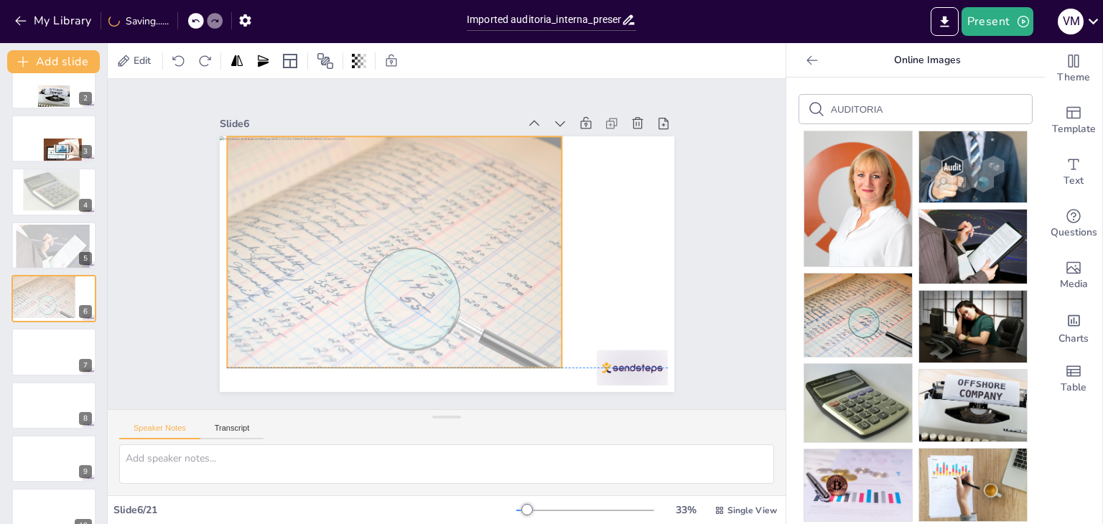
drag, startPoint x: 398, startPoint y: 227, endPoint x: 350, endPoint y: 234, distance: 48.7
click at [350, 234] on div at bounding box center [387, 232] width 435 height 430
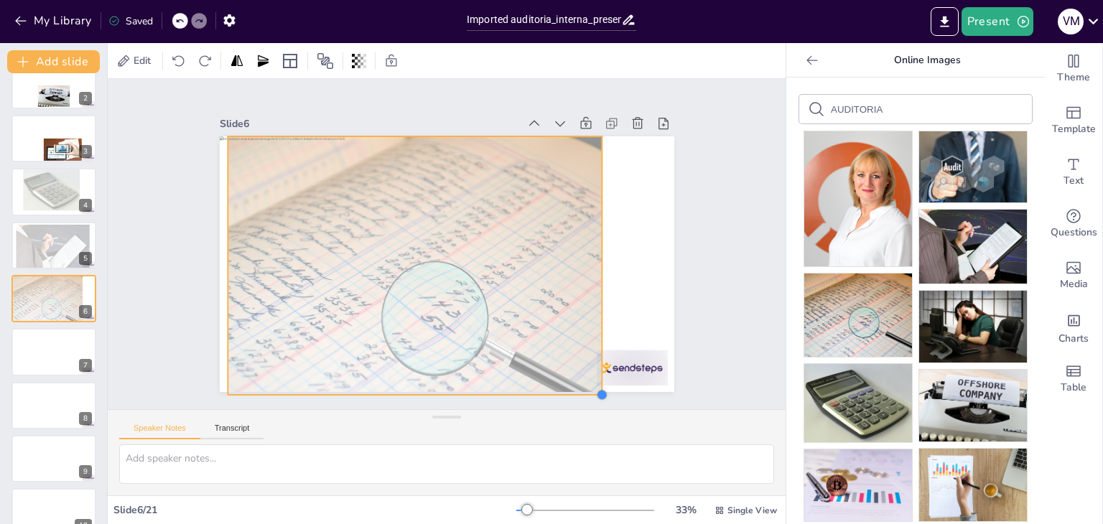
drag, startPoint x: 555, startPoint y: 360, endPoint x: 595, endPoint y: 363, distance: 40.4
click at [595, 363] on div at bounding box center [438, 262] width 519 height 419
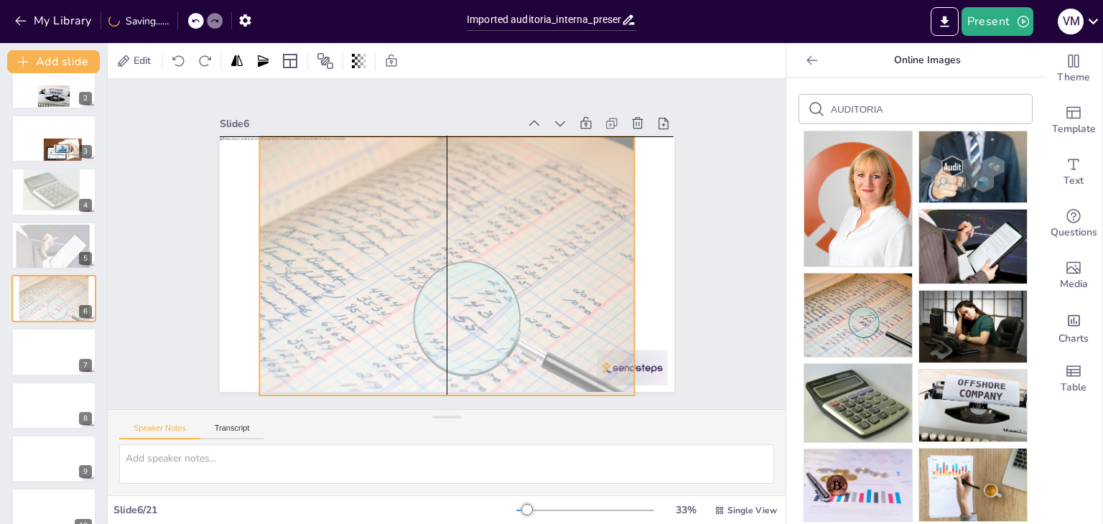
drag, startPoint x: 427, startPoint y: 317, endPoint x: 463, endPoint y: 316, distance: 35.9
click at [463, 316] on div at bounding box center [431, 290] width 453 height 412
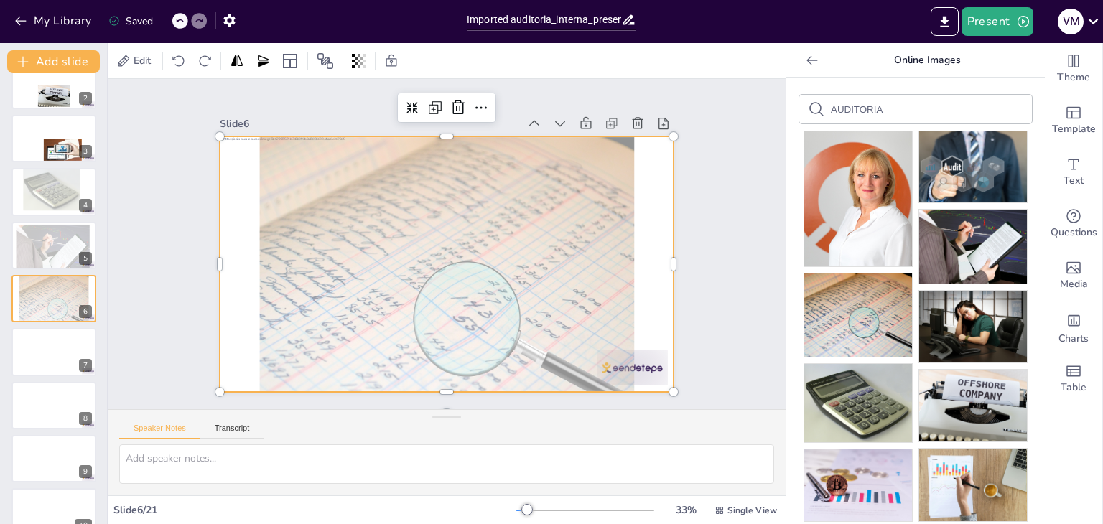
click at [634, 304] on div at bounding box center [443, 263] width 498 height 345
click at [11, 354] on div at bounding box center [54, 352] width 86 height 49
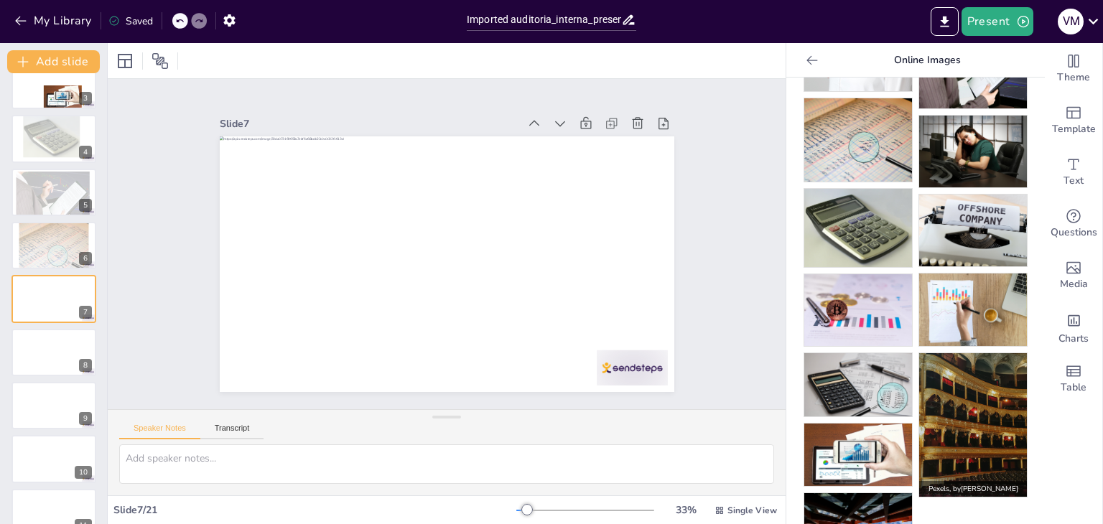
scroll to position [214, 0]
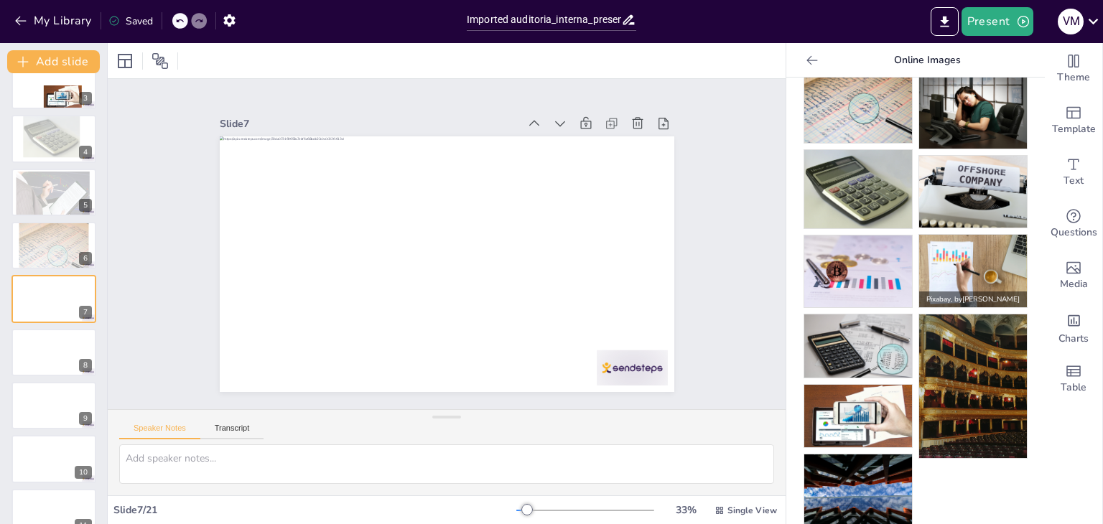
click at [965, 253] on img at bounding box center [973, 271] width 108 height 73
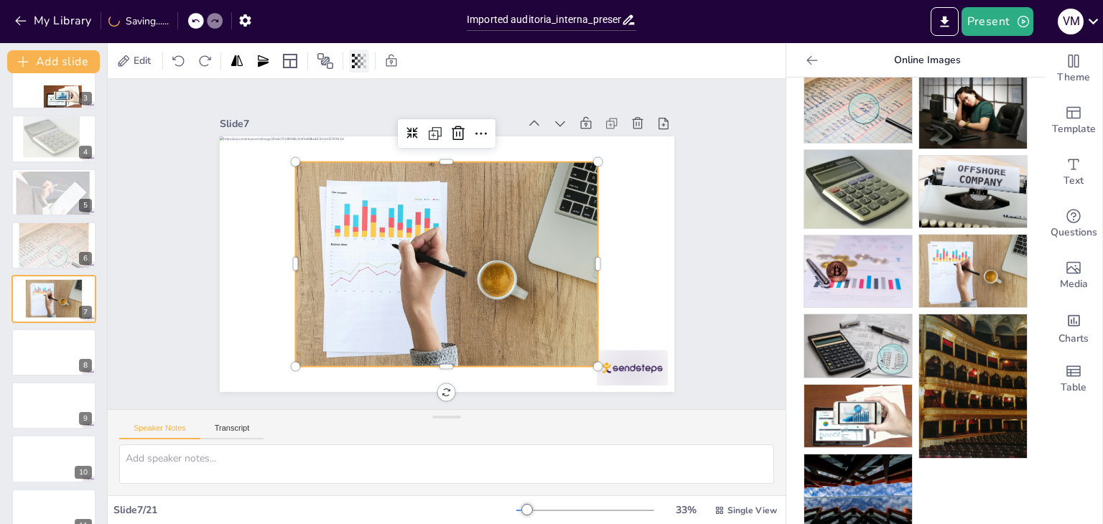
click at [352, 55] on icon at bounding box center [359, 61] width 14 height 14
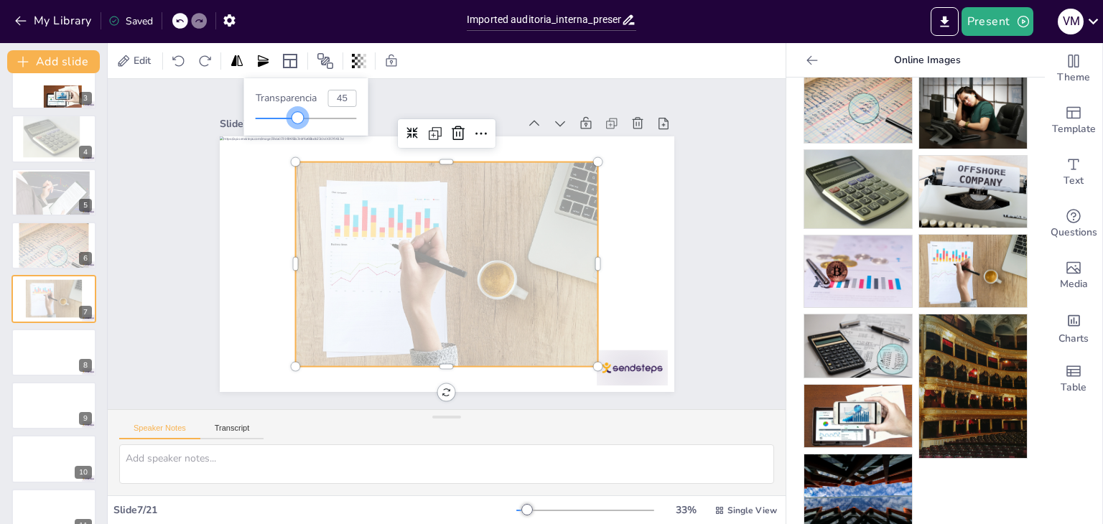
type input "46"
drag, startPoint x: 361, startPoint y: 117, endPoint x: 302, endPoint y: 121, distance: 58.3
click at [302, 121] on div at bounding box center [301, 117] width 11 height 11
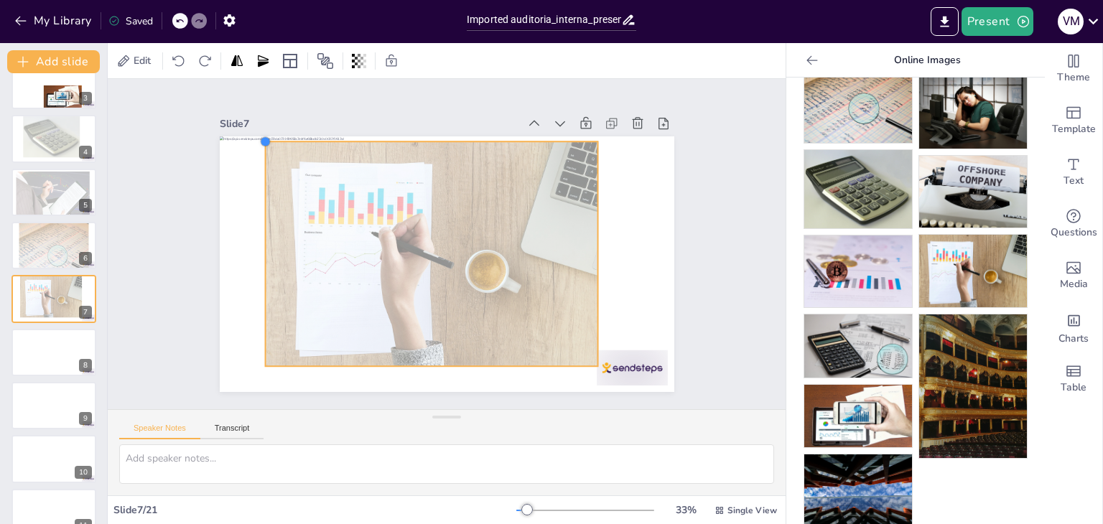
drag, startPoint x: 282, startPoint y: 155, endPoint x: 250, endPoint y: 136, distance: 37.1
click at [298, 98] on div at bounding box center [305, 90] width 14 height 14
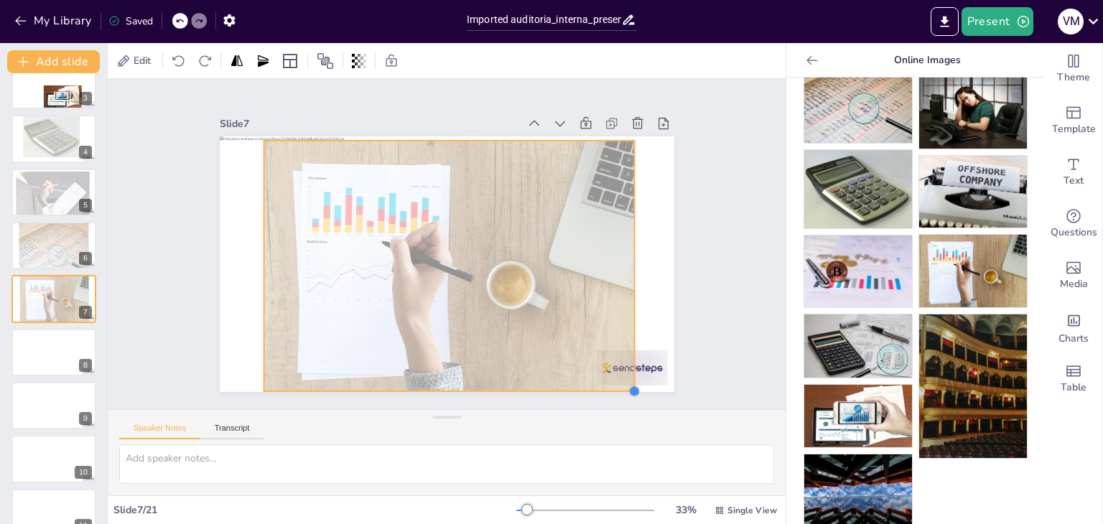
drag, startPoint x: 584, startPoint y: 357, endPoint x: 621, endPoint y: 371, distance: 39.3
click at [621, 371] on div at bounding box center [429, 254] width 449 height 521
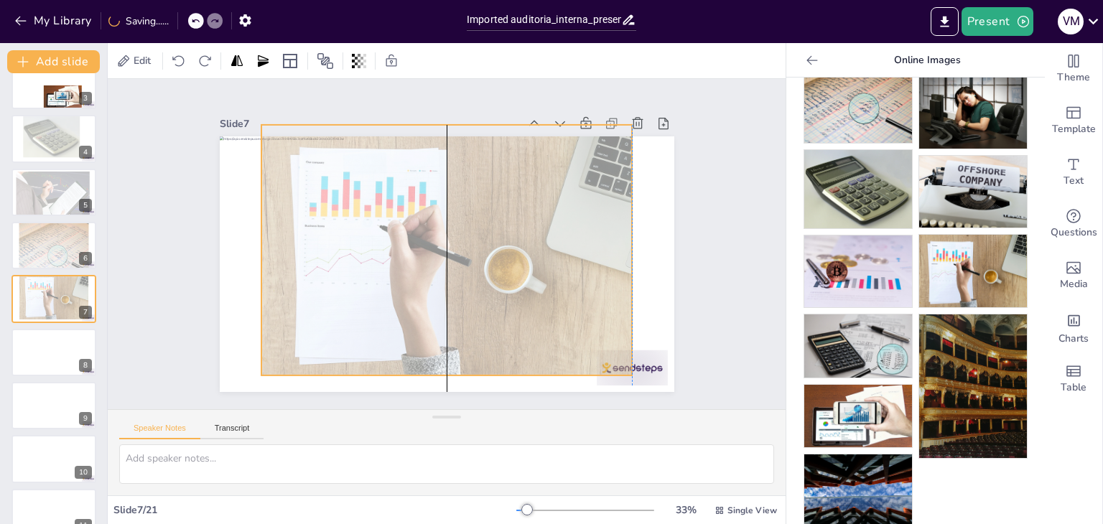
drag, startPoint x: 506, startPoint y: 305, endPoint x: 500, endPoint y: 289, distance: 16.8
click at [500, 289] on div at bounding box center [444, 250] width 441 height 380
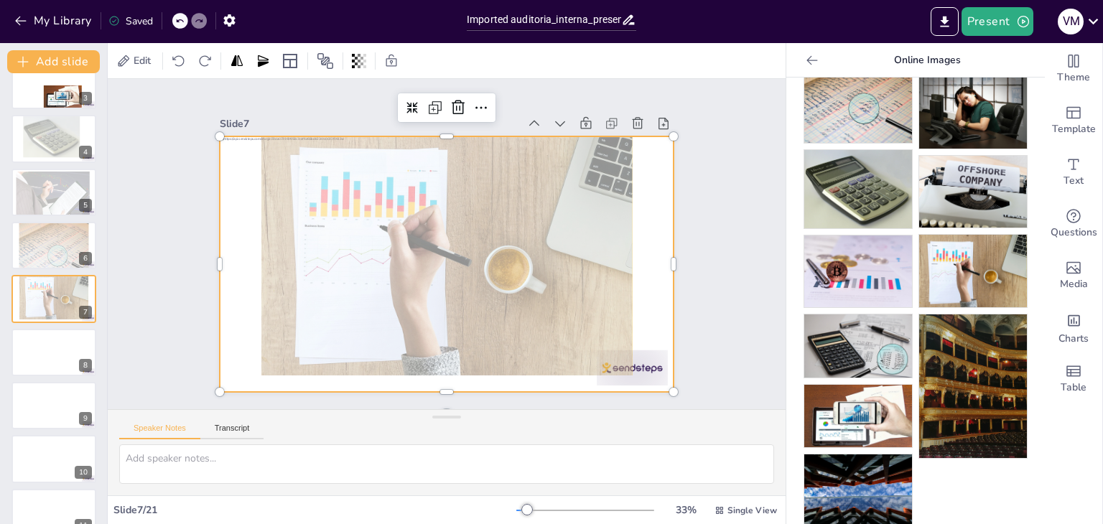
click at [243, 305] on div at bounding box center [440, 264] width 511 height 384
click at [299, 198] on div at bounding box center [427, 244] width 256 height 455
click at [241, 198] on div at bounding box center [435, 261] width 518 height 474
click at [255, 198] on div at bounding box center [427, 248] width 345 height 498
click at [45, 343] on div at bounding box center [54, 352] width 86 height 49
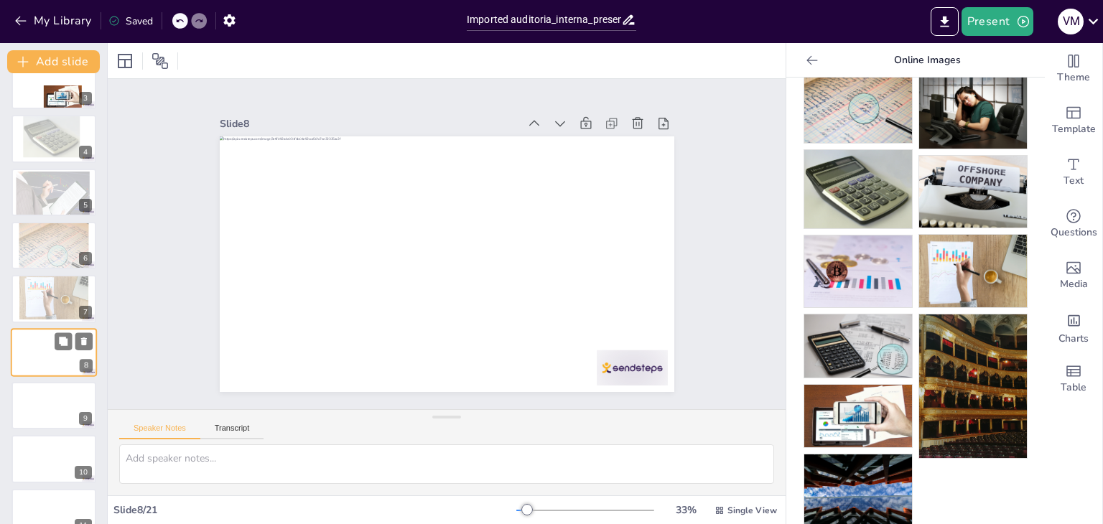
scroll to position [184, 0]
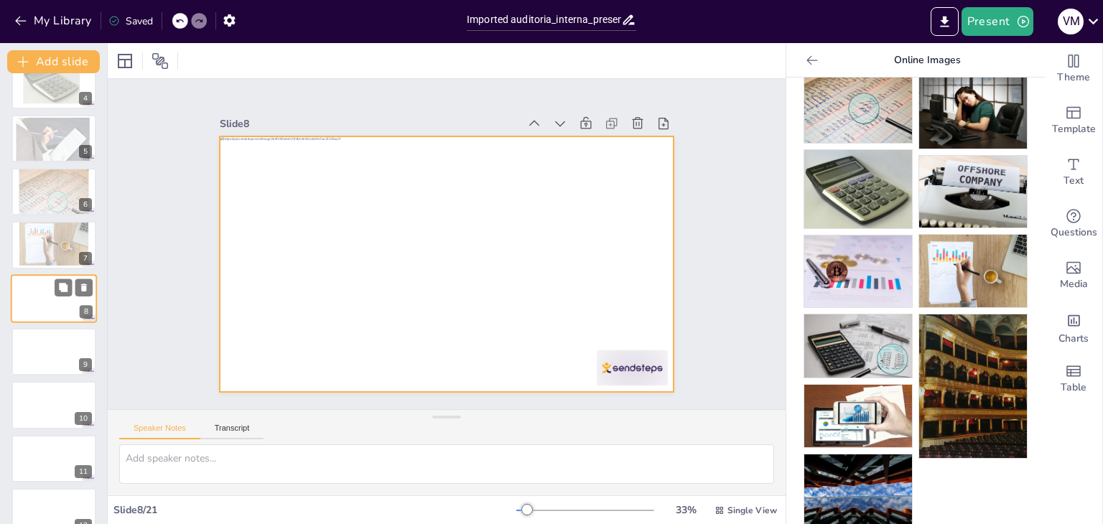
click at [52, 308] on div at bounding box center [54, 298] width 86 height 49
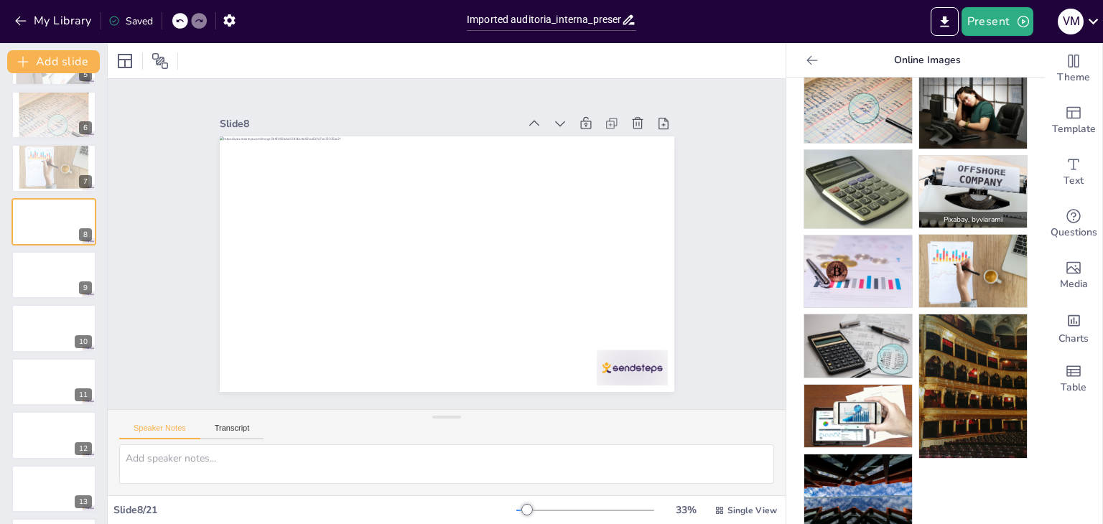
scroll to position [0, 0]
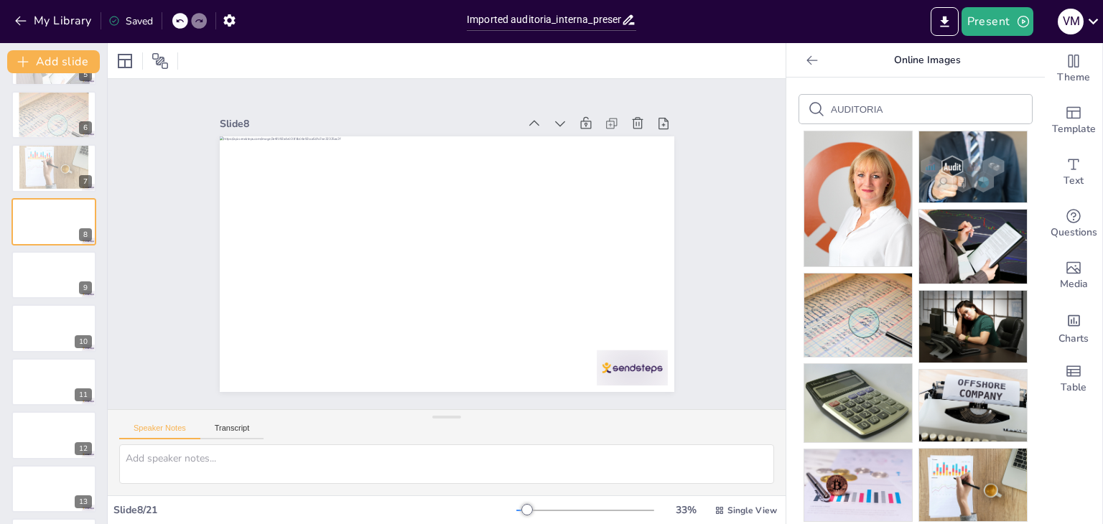
click at [905, 107] on input "AUDITORIA" at bounding box center [891, 109] width 121 height 11
type input "A"
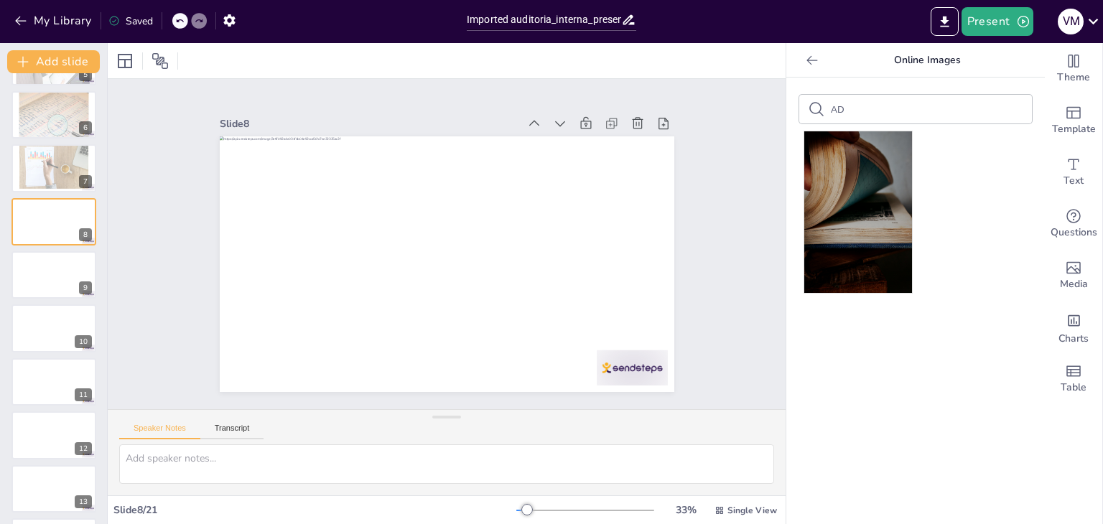
type input "A"
type input "TIEMPO, COSTO"
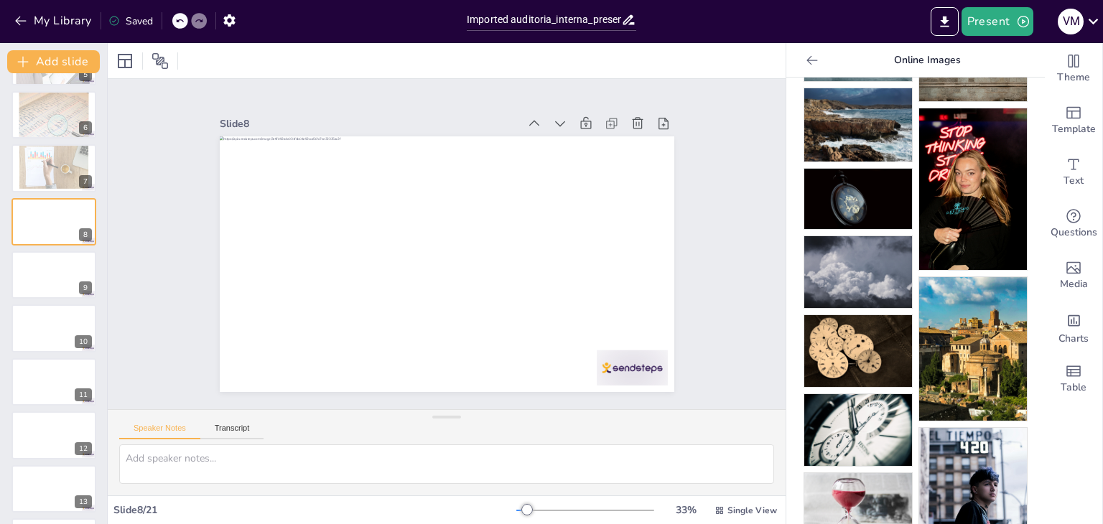
scroll to position [500, 0]
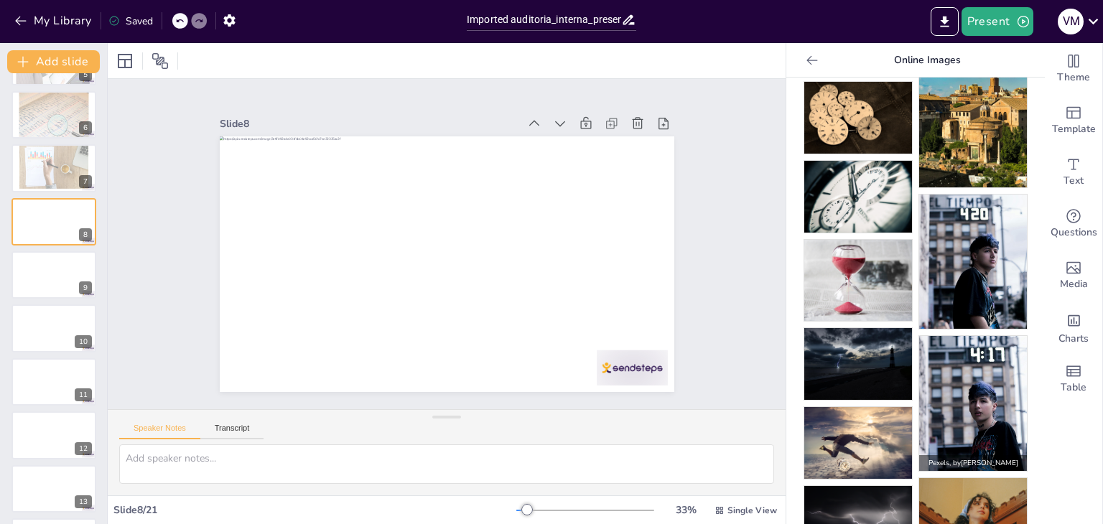
click at [861, 268] on img at bounding box center [858, 280] width 108 height 81
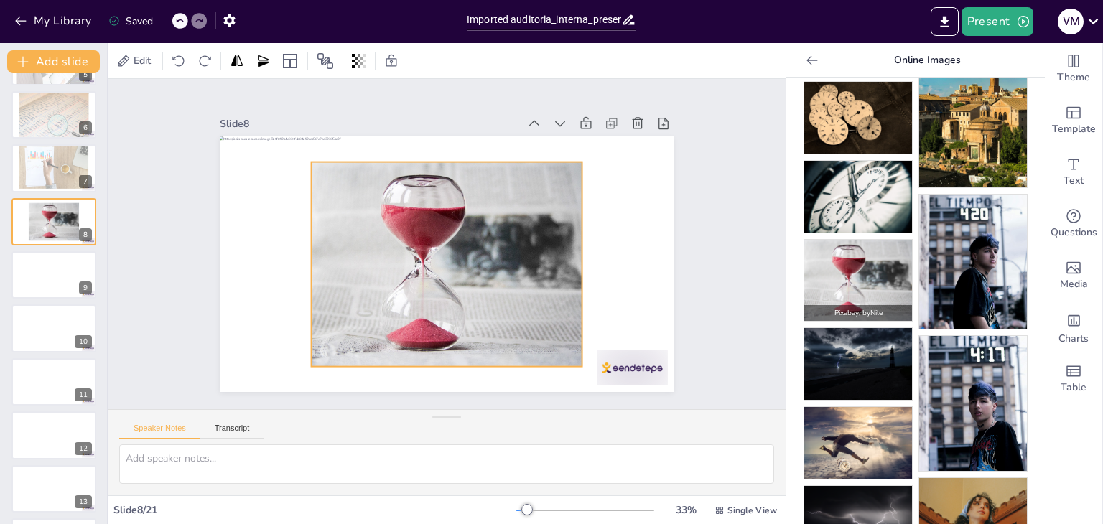
scroll to position [511, 0]
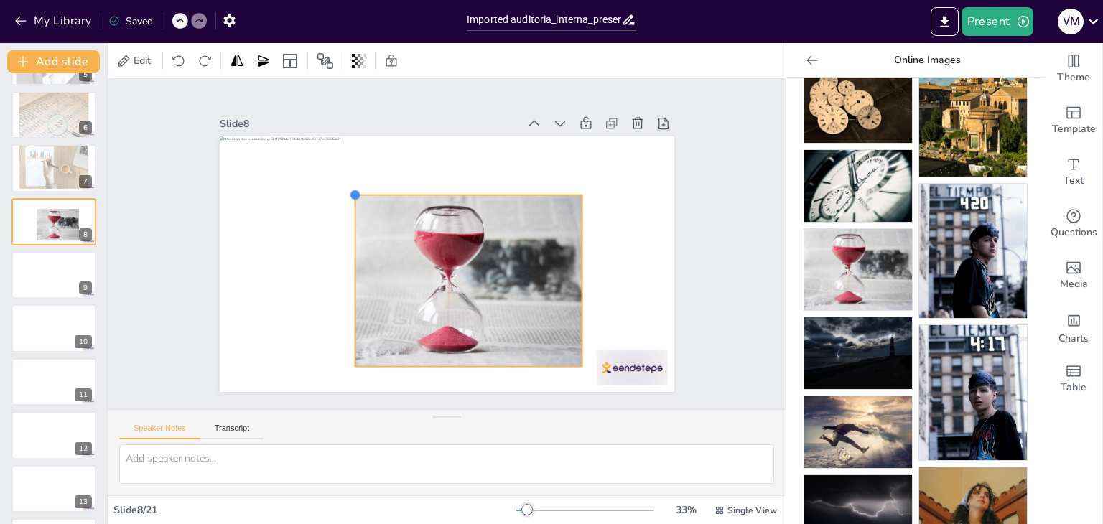
drag, startPoint x: 302, startPoint y: 156, endPoint x: 442, endPoint y: 271, distance: 181.7
click at [371, 197] on div at bounding box center [465, 235] width 419 height 519
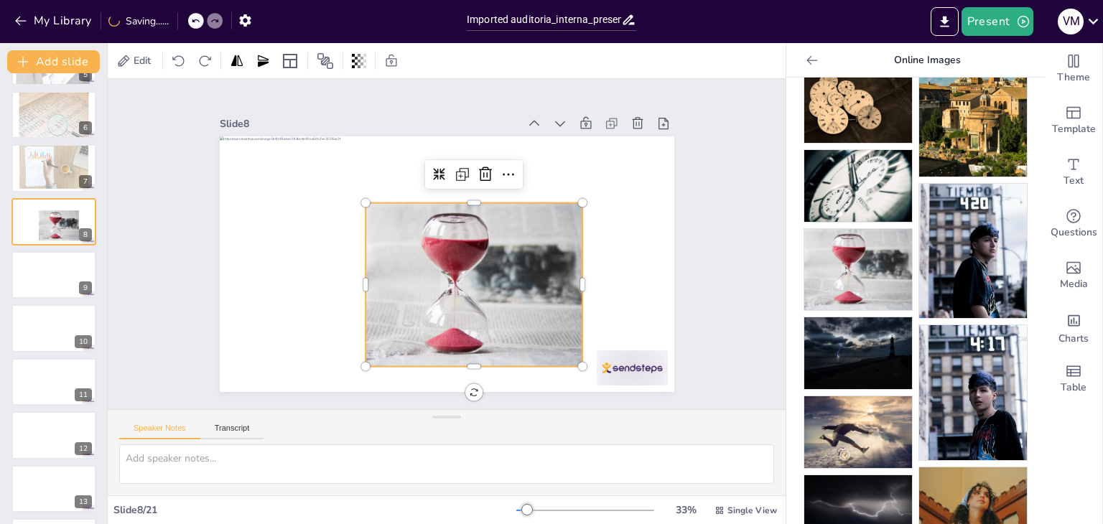
drag, startPoint x: 442, startPoint y: 271, endPoint x: 534, endPoint y: 212, distance: 109.2
click at [533, 214] on div at bounding box center [460, 291] width 257 height 223
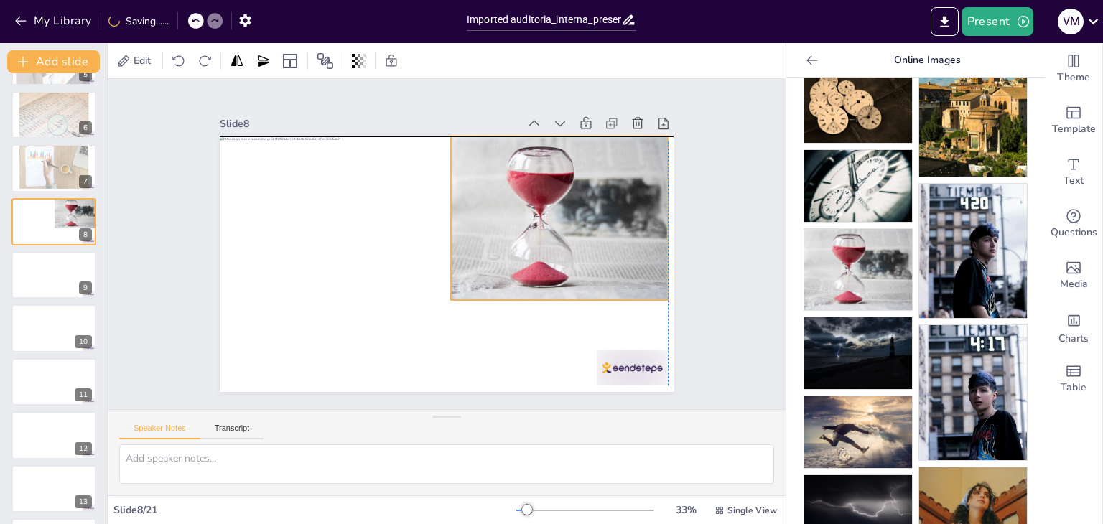
drag, startPoint x: 534, startPoint y: 212, endPoint x: 454, endPoint y: 262, distance: 94.9
click at [454, 262] on div at bounding box center [561, 254] width 257 height 223
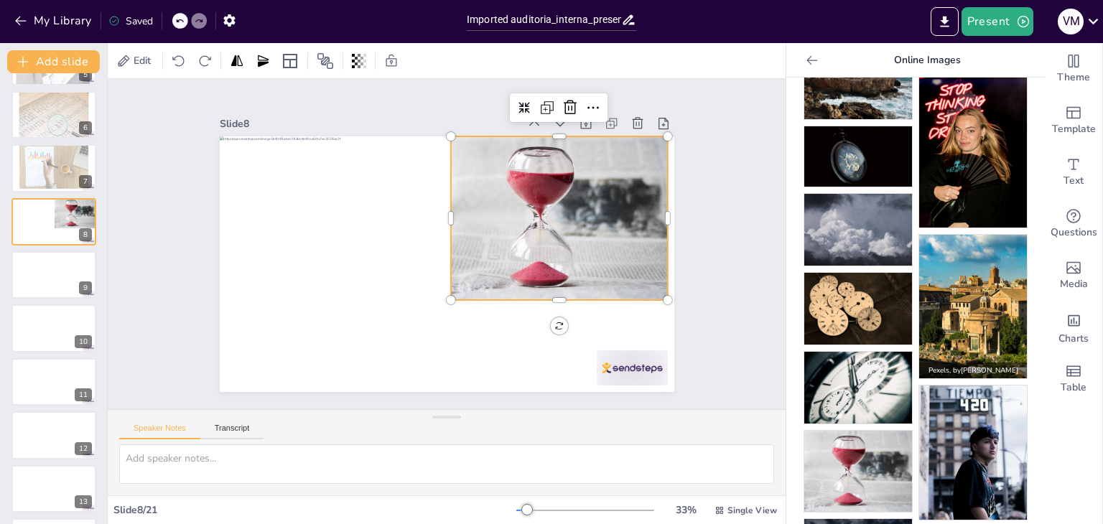
scroll to position [0, 0]
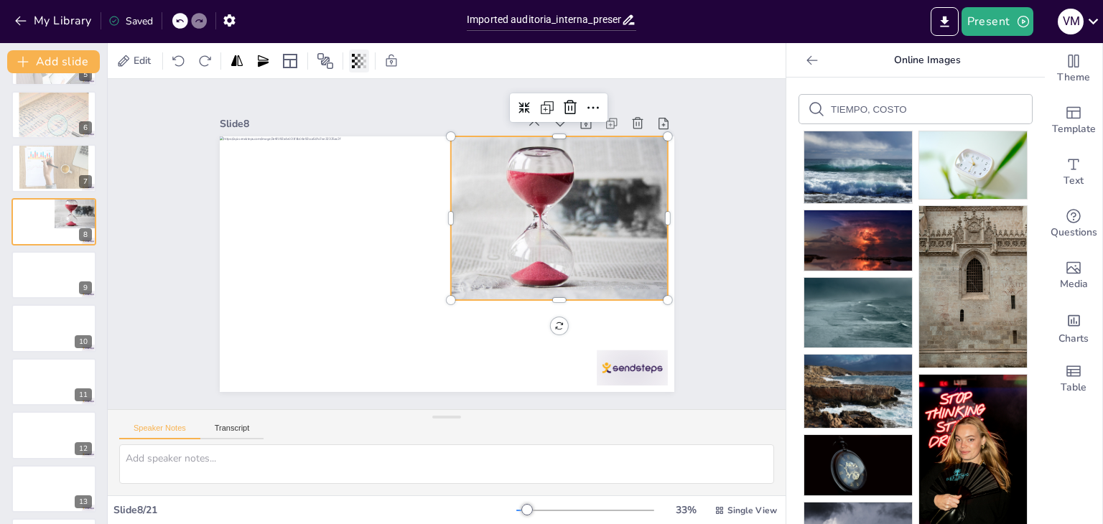
click at [363, 64] on icon at bounding box center [362, 61] width 3 height 9
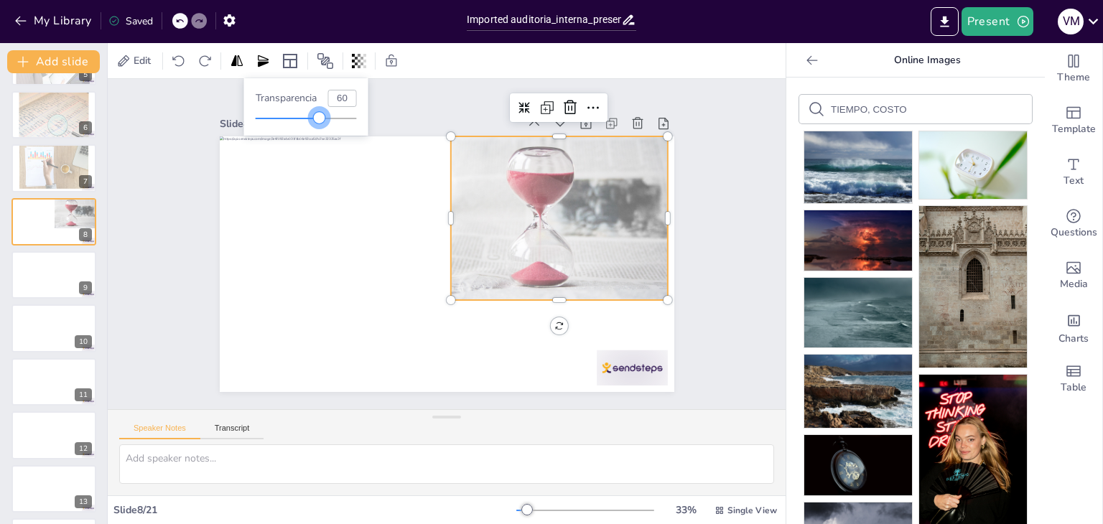
type input "59"
drag, startPoint x: 361, startPoint y: 119, endPoint x: 316, endPoint y: 124, distance: 45.5
click at [316, 124] on div at bounding box center [315, 117] width 11 height 11
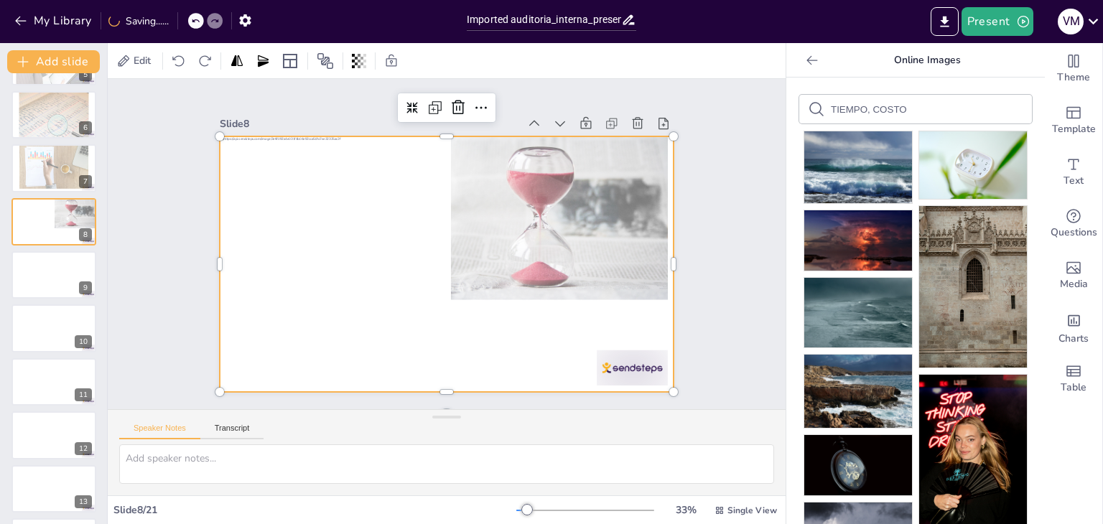
click at [413, 263] on div at bounding box center [438, 262] width 519 height 418
click at [919, 98] on div "TIEMPO, COSTO" at bounding box center [915, 109] width 233 height 29
drag, startPoint x: 899, startPoint y: 103, endPoint x: 793, endPoint y: 107, distance: 105.6
click at [799, 107] on div "TIEMPO, COSTO" at bounding box center [915, 109] width 233 height 29
type input "DINERO"
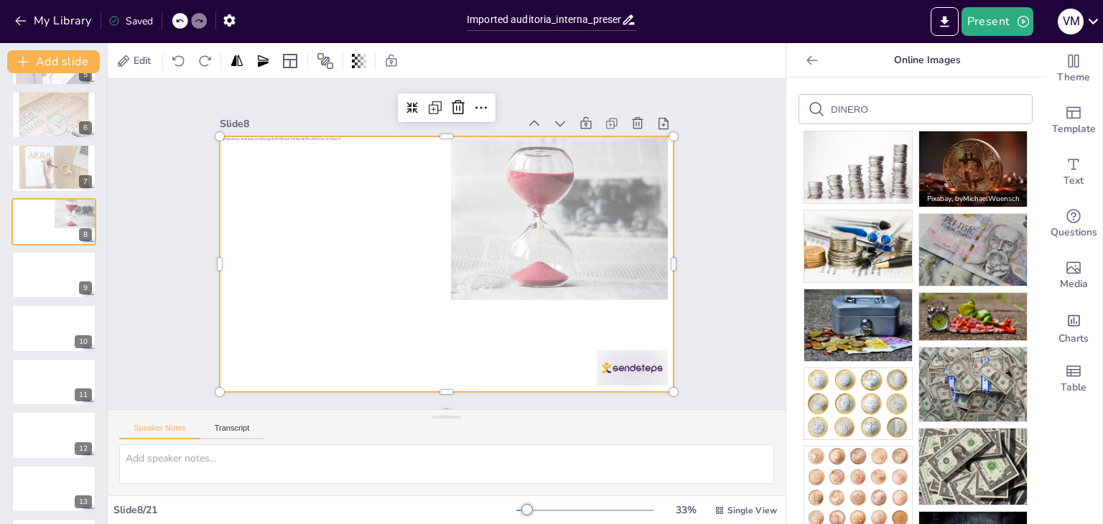
click at [960, 173] on img at bounding box center [973, 168] width 108 height 75
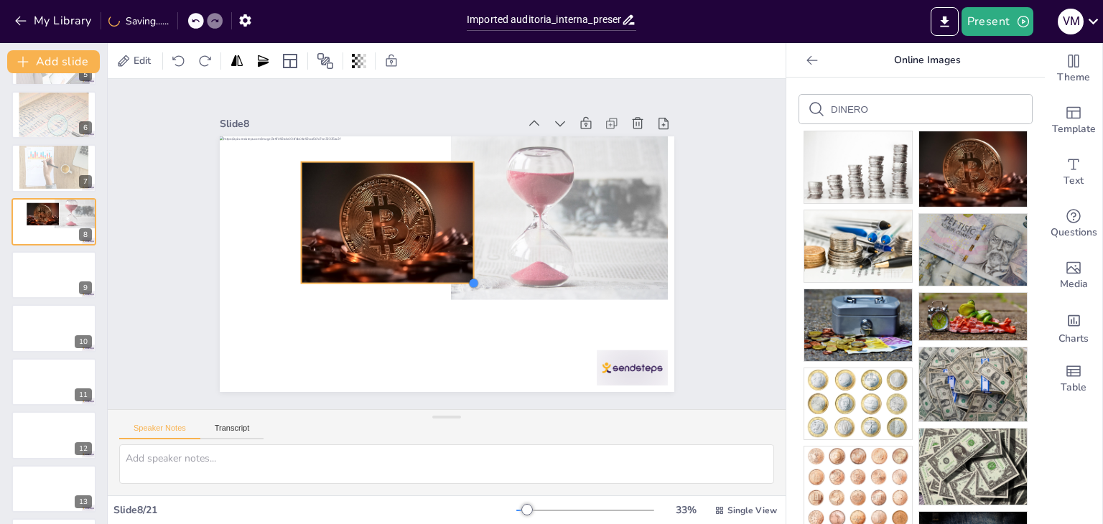
drag, startPoint x: 580, startPoint y: 360, endPoint x: 364, endPoint y: 277, distance: 231.7
click at [364, 277] on div at bounding box center [427, 246] width 302 height 479
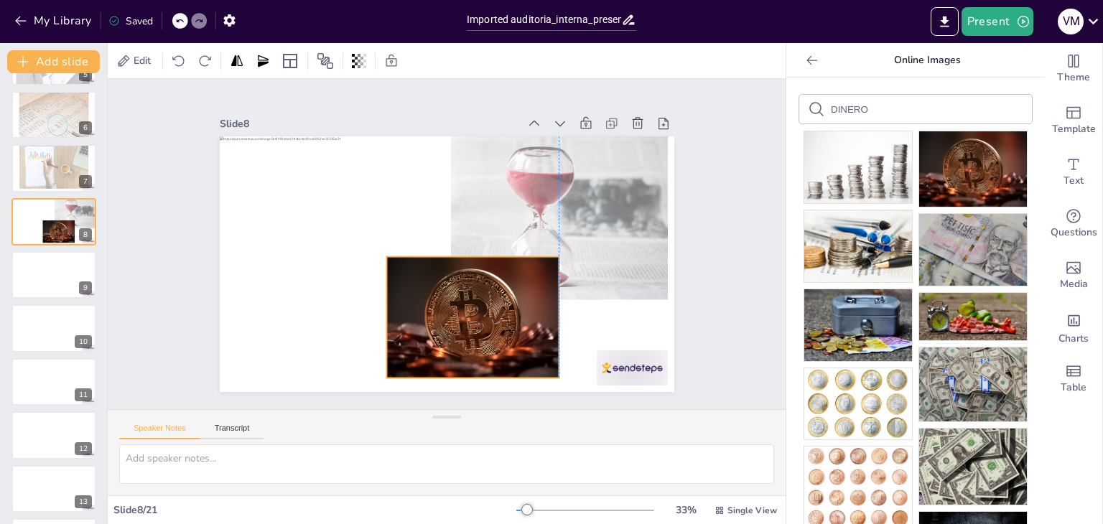
drag, startPoint x: 357, startPoint y: 210, endPoint x: 440, endPoint y: 305, distance: 125.7
click at [440, 305] on div at bounding box center [409, 313] width 205 height 210
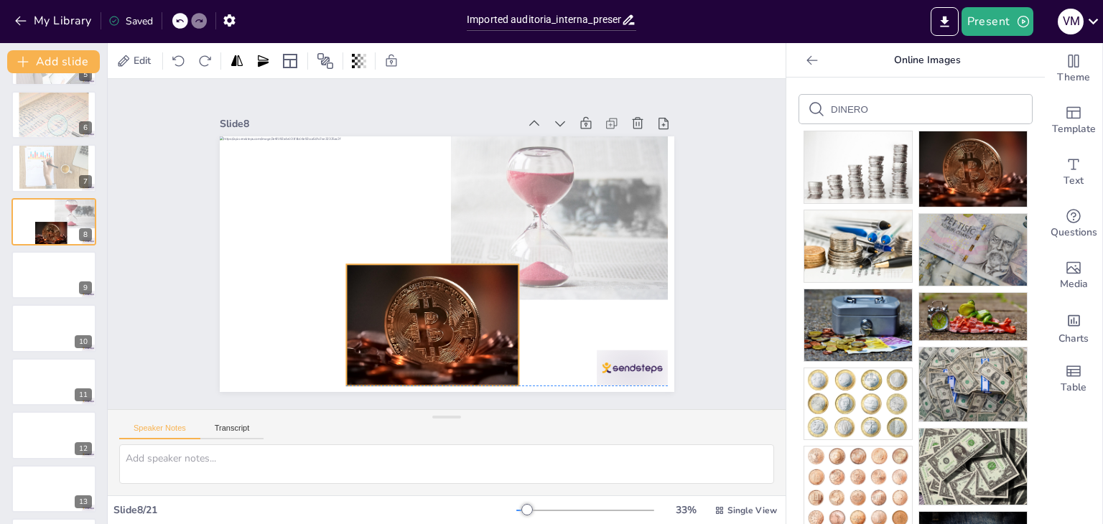
drag, startPoint x: 480, startPoint y: 310, endPoint x: 440, endPoint y: 314, distance: 40.5
click at [440, 314] on div at bounding box center [376, 288] width 205 height 210
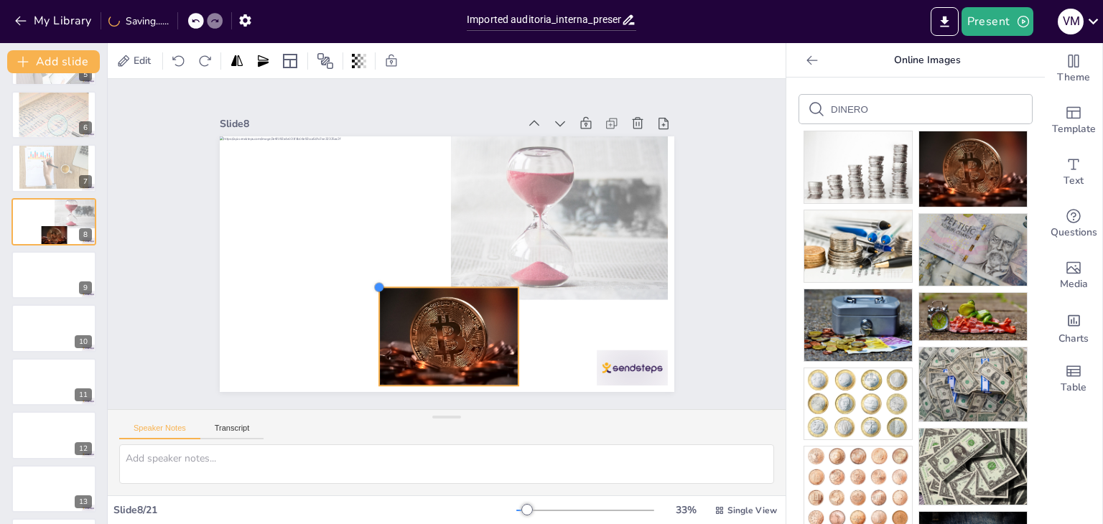
drag, startPoint x: 333, startPoint y: 257, endPoint x: 421, endPoint y: 279, distance: 91.1
click at [421, 279] on div at bounding box center [435, 261] width 518 height 474
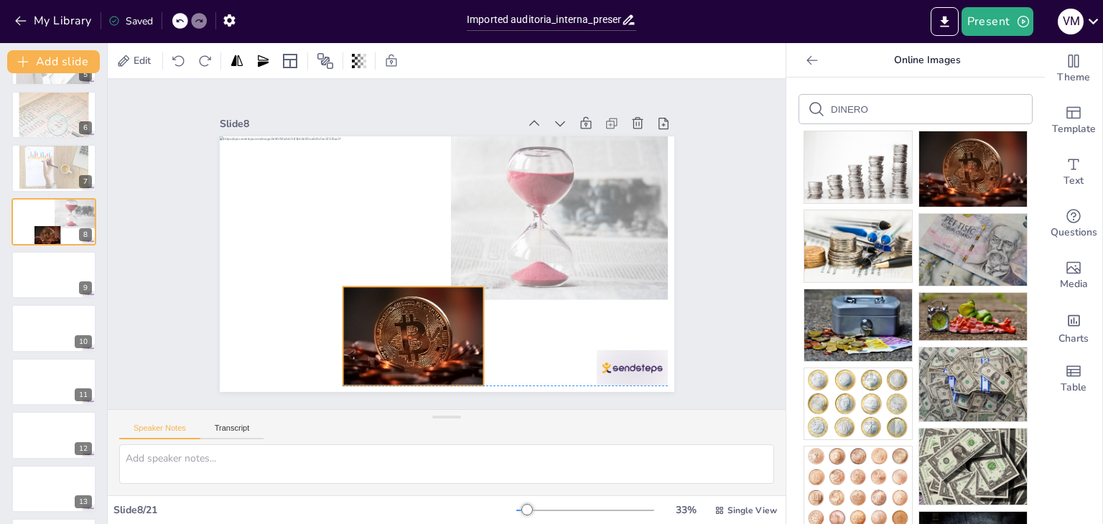
drag, startPoint x: 465, startPoint y: 328, endPoint x: 430, endPoint y: 322, distance: 35.7
click at [430, 322] on div at bounding box center [365, 299] width 172 height 163
click at [53, 286] on div at bounding box center [54, 275] width 86 height 49
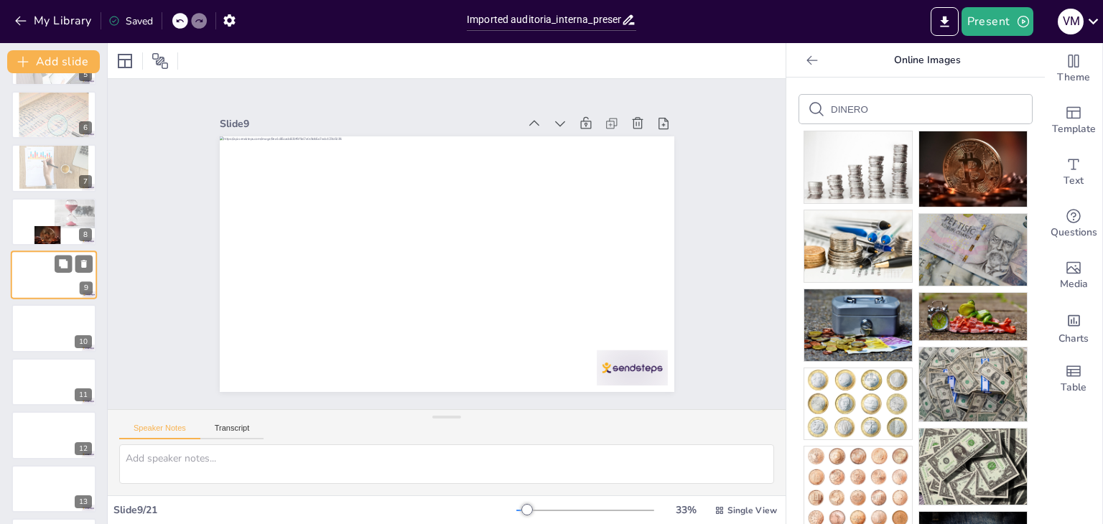
scroll to position [237, 0]
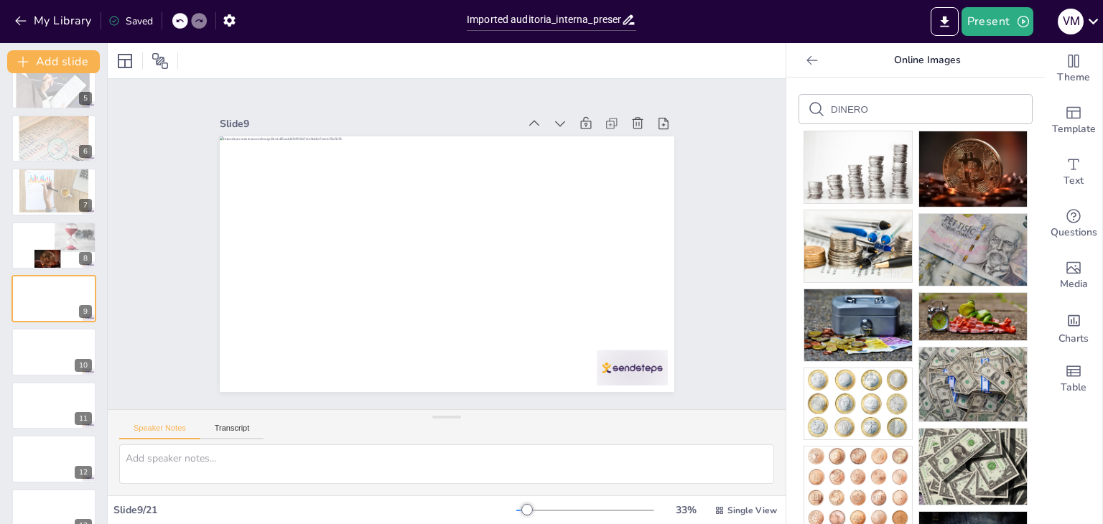
drag, startPoint x: 875, startPoint y: 96, endPoint x: 870, endPoint y: 104, distance: 10.0
click at [870, 104] on div "DINERO" at bounding box center [915, 109] width 233 height 29
click at [870, 104] on input "DINERO" at bounding box center [891, 109] width 121 height 11
drag, startPoint x: 870, startPoint y: 104, endPoint x: 771, endPoint y: 126, distance: 100.7
click at [771, 126] on div "Document fonts Popular fonts Lato Montserrat Open Sans Oswald Poppins Raleway R…" at bounding box center [551, 283] width 1103 height 481
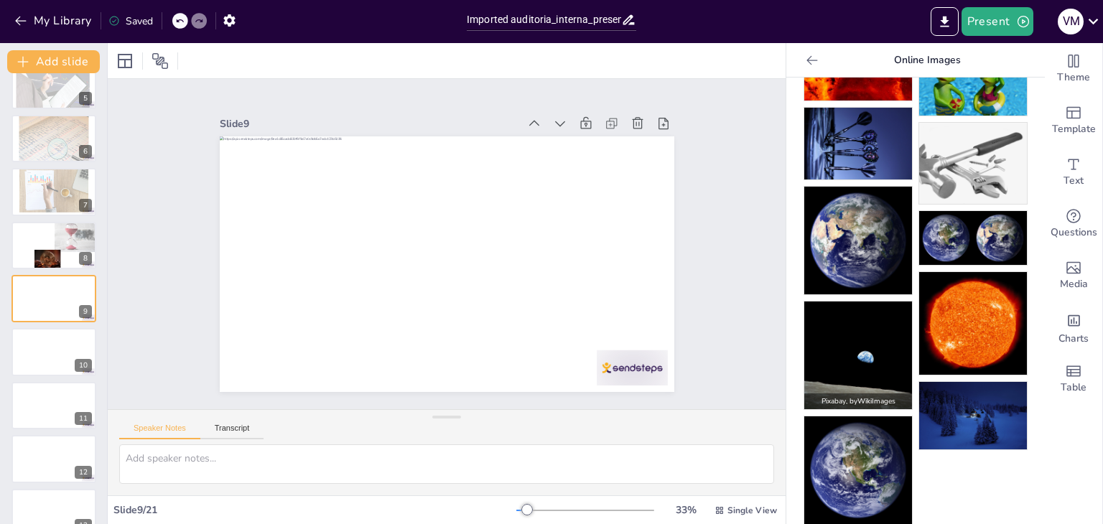
scroll to position [0, 0]
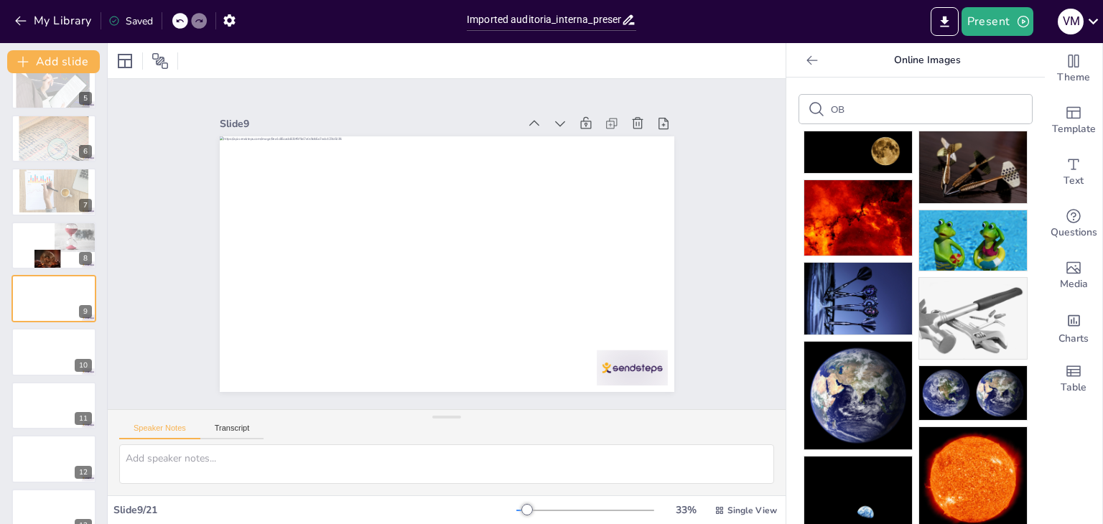
type input "O"
type input "T"
type input "INDEPENDENCIA"
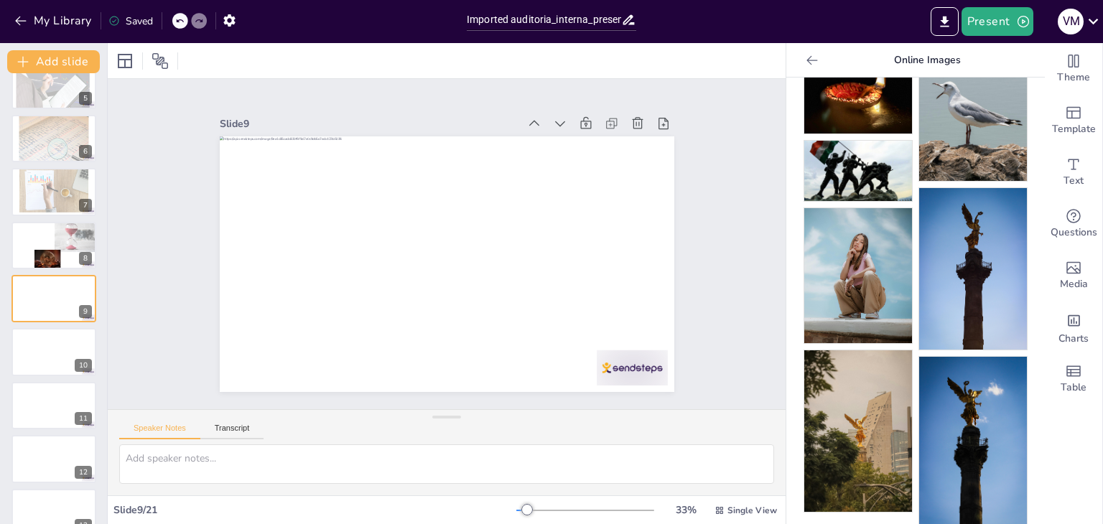
scroll to position [996, 0]
click at [952, 261] on img at bounding box center [973, 270] width 108 height 162
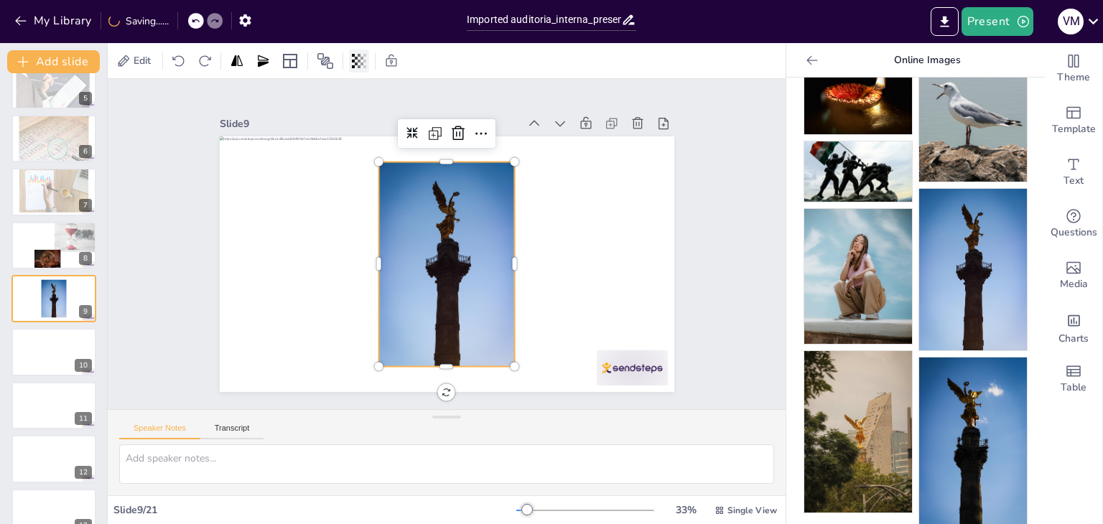
click at [361, 58] on icon at bounding box center [362, 61] width 3 height 9
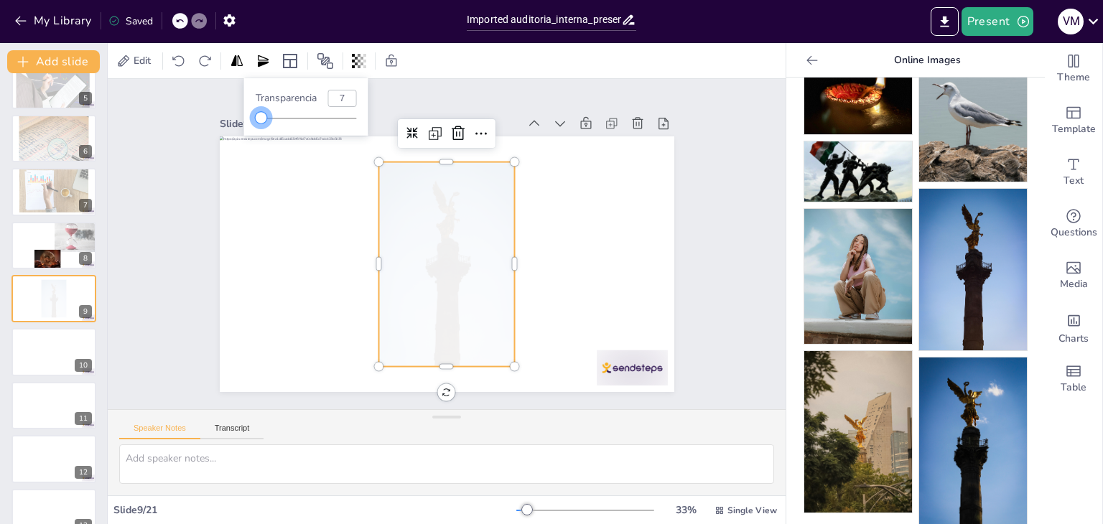
type input "9"
drag, startPoint x: 356, startPoint y: 117, endPoint x: 264, endPoint y: 124, distance: 92.2
click at [264, 124] on div at bounding box center [264, 117] width 11 height 11
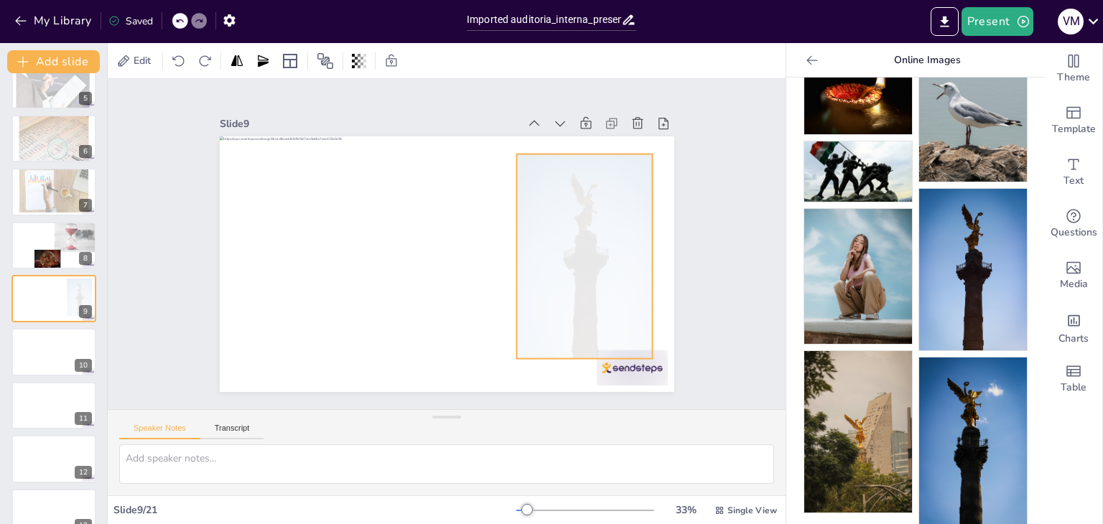
drag, startPoint x: 441, startPoint y: 339, endPoint x: 579, endPoint y: 331, distance: 138.1
click at [579, 331] on div at bounding box center [579, 285] width 176 height 228
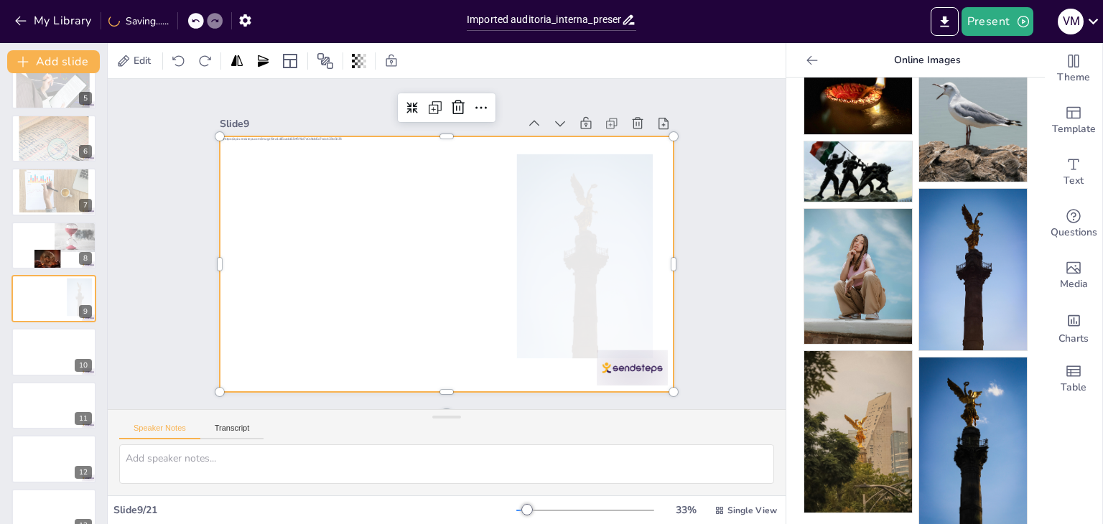
click at [484, 325] on div at bounding box center [444, 264] width 479 height 302
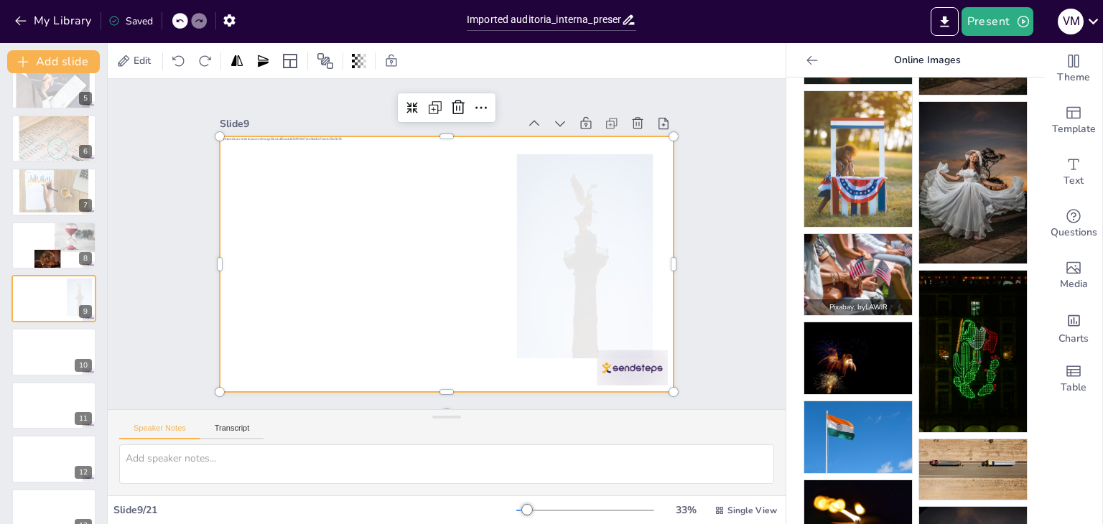
scroll to position [0, 0]
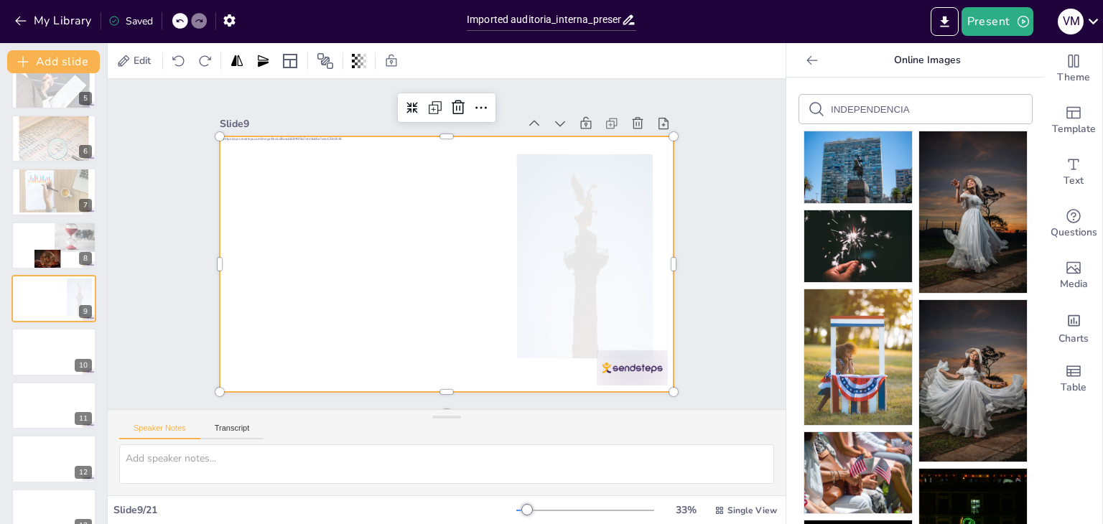
click at [912, 103] on form "INDEPENDENCIA" at bounding box center [891, 110] width 121 height 14
drag, startPoint x: 907, startPoint y: 105, endPoint x: 713, endPoint y: 108, distance: 194.0
click at [713, 108] on div "Document fonts Popular fonts Lato Montserrat Open Sans Oswald Poppins Raleway R…" at bounding box center [551, 283] width 1103 height 481
click at [853, 235] on img at bounding box center [858, 246] width 108 height 72
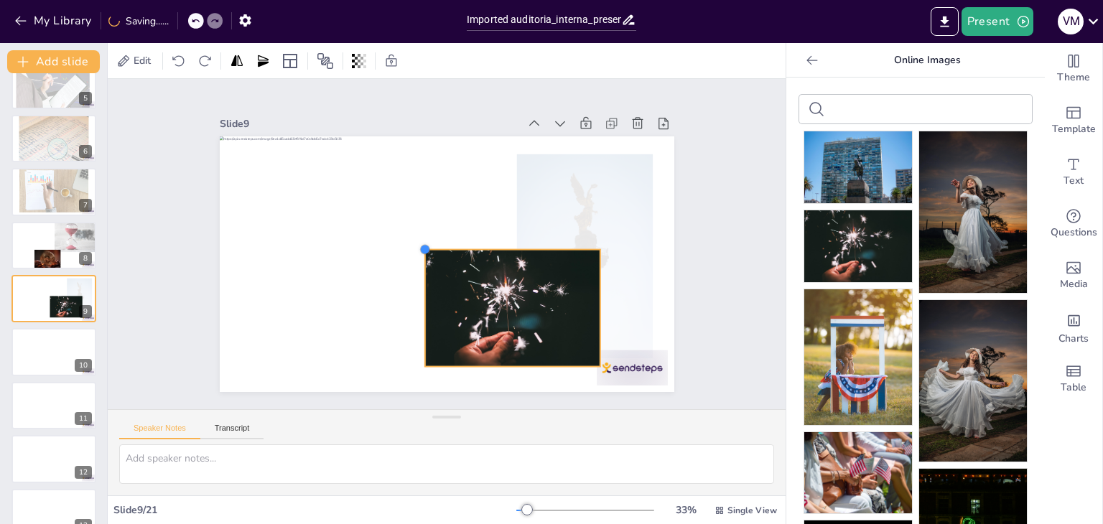
drag, startPoint x: 282, startPoint y: 156, endPoint x: 414, endPoint y: 273, distance: 176.0
click at [414, 273] on div at bounding box center [444, 264] width 479 height 302
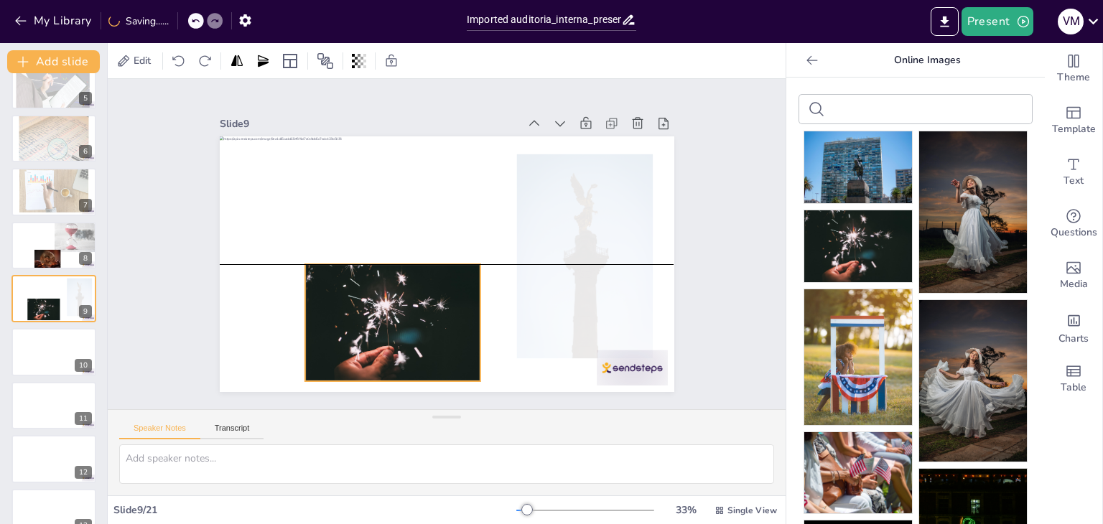
drag, startPoint x: 517, startPoint y: 315, endPoint x: 397, endPoint y: 326, distance: 120.4
click at [397, 326] on div at bounding box center [352, 246] width 198 height 210
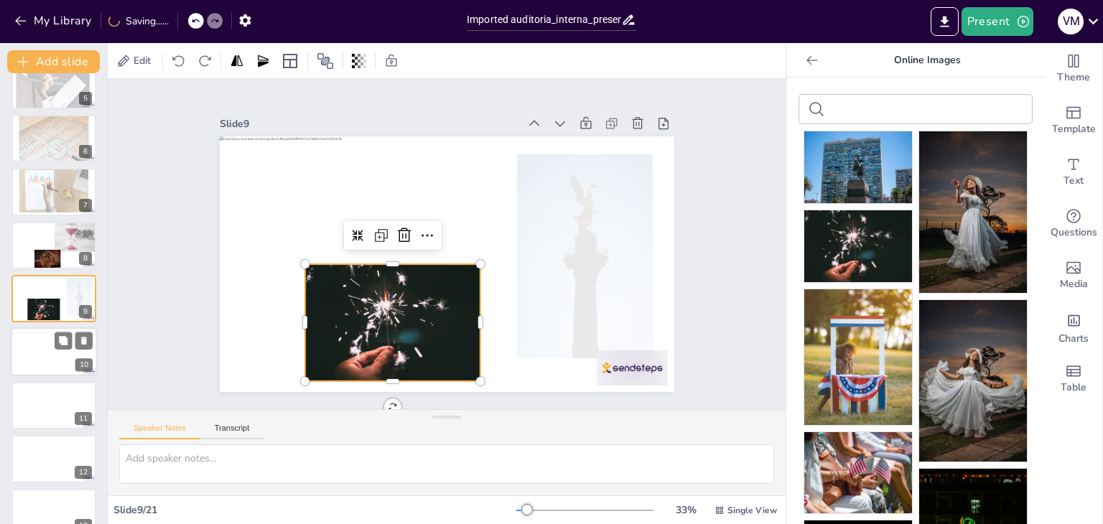
click at [43, 350] on div at bounding box center [54, 352] width 86 height 49
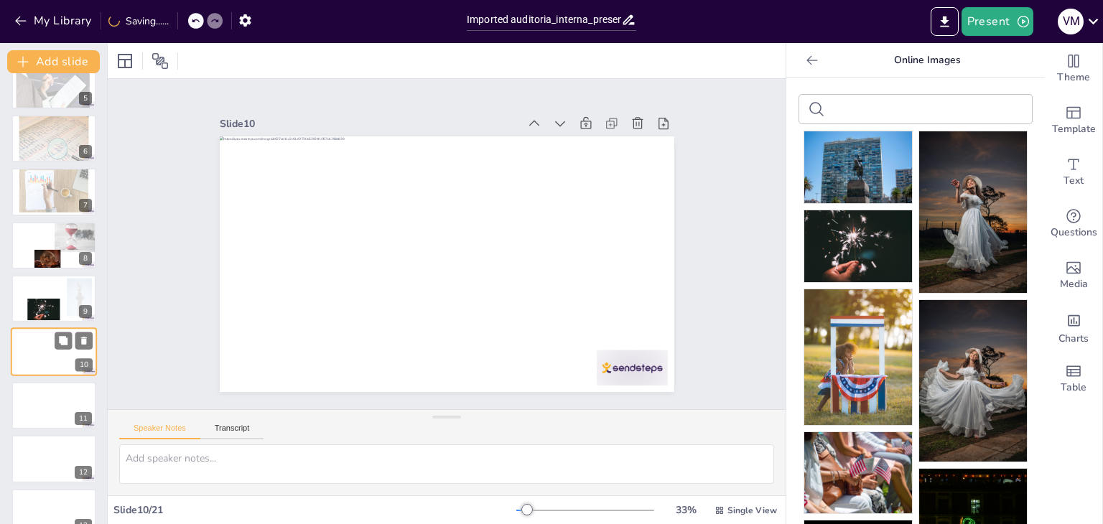
scroll to position [290, 0]
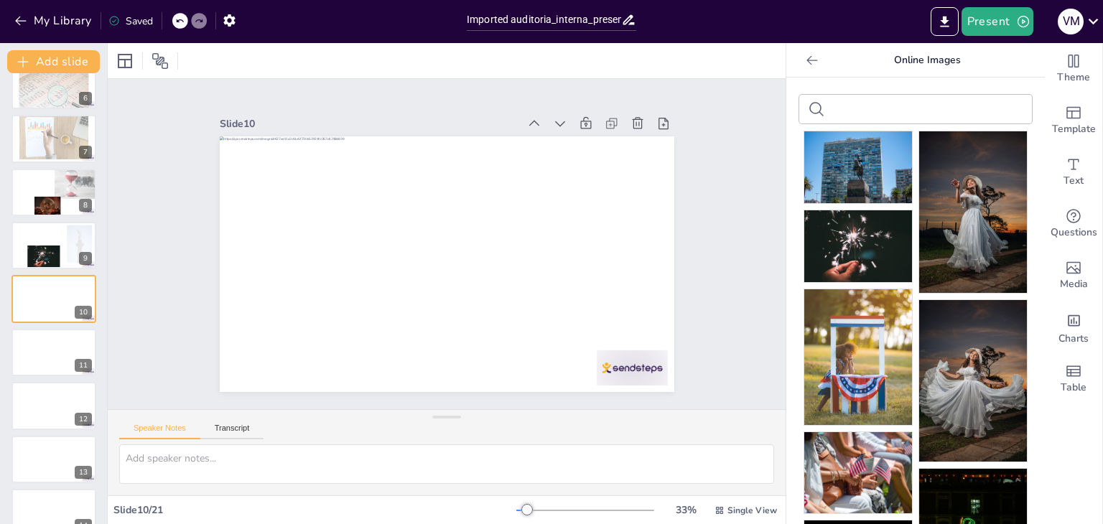
drag, startPoint x: 859, startPoint y: 113, endPoint x: 754, endPoint y: 116, distance: 104.9
click at [754, 116] on div "Document fonts Popular fonts Lato Montserrat Open Sans Oswald Poppins Raleway R…" at bounding box center [551, 283] width 1103 height 481
type input "FUNCIONES"
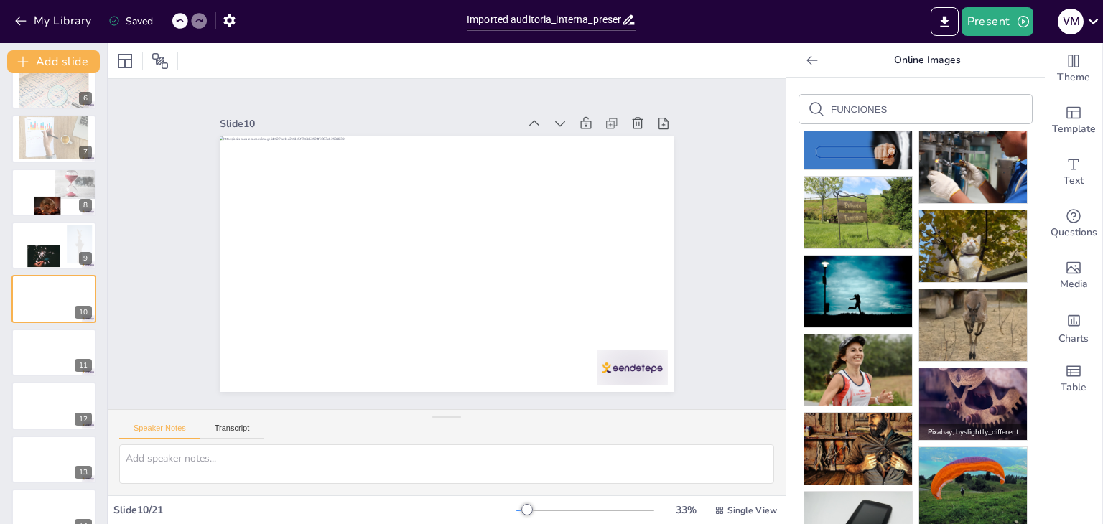
click at [971, 383] on img at bounding box center [973, 404] width 108 height 72
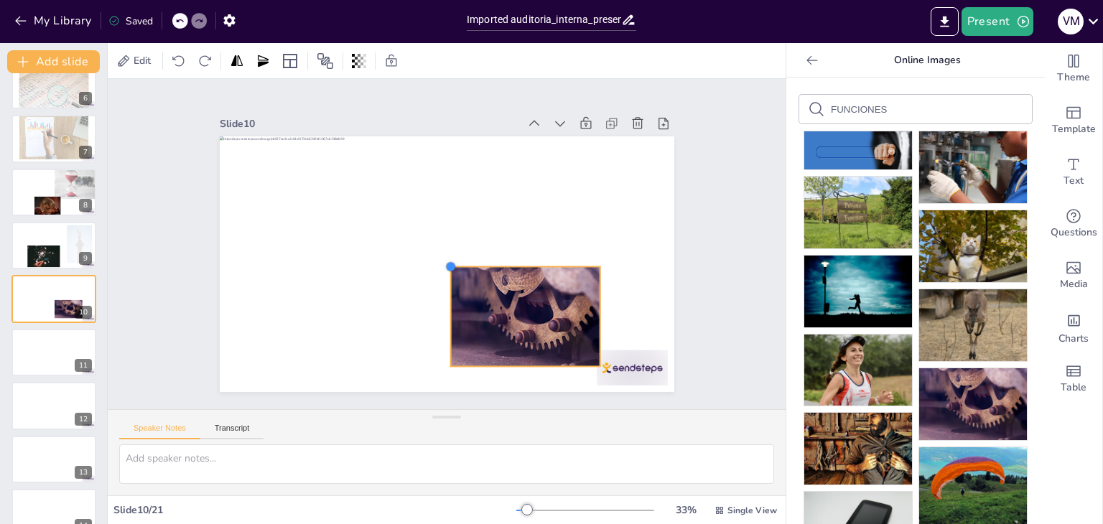
drag, startPoint x: 279, startPoint y: 156, endPoint x: 428, endPoint y: 288, distance: 198.9
click at [428, 288] on div at bounding box center [440, 264] width 511 height 384
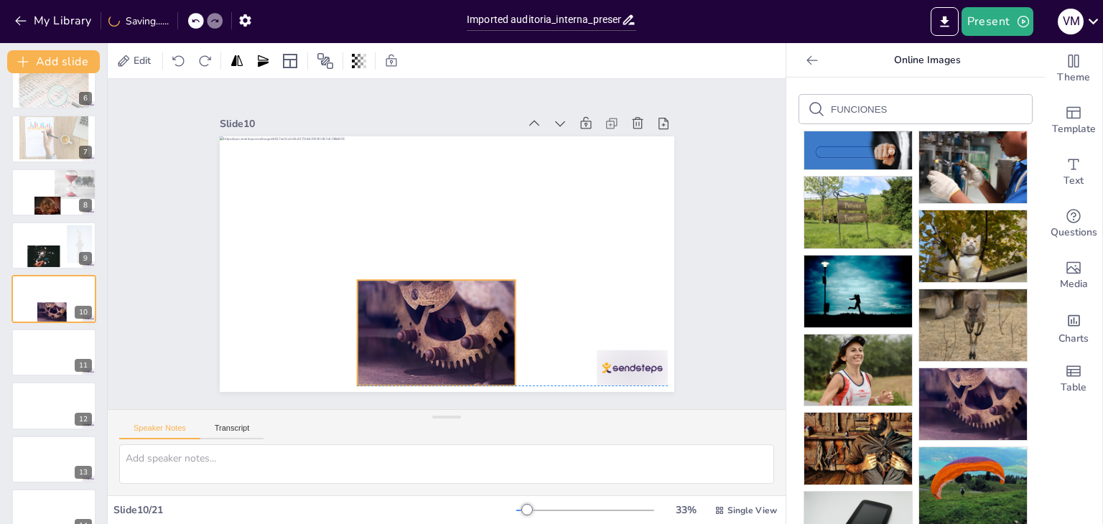
drag, startPoint x: 491, startPoint y: 296, endPoint x: 406, endPoint y: 312, distance: 86.3
click at [406, 312] on div at bounding box center [400, 321] width 187 height 161
click at [47, 349] on div at bounding box center [54, 352] width 86 height 49
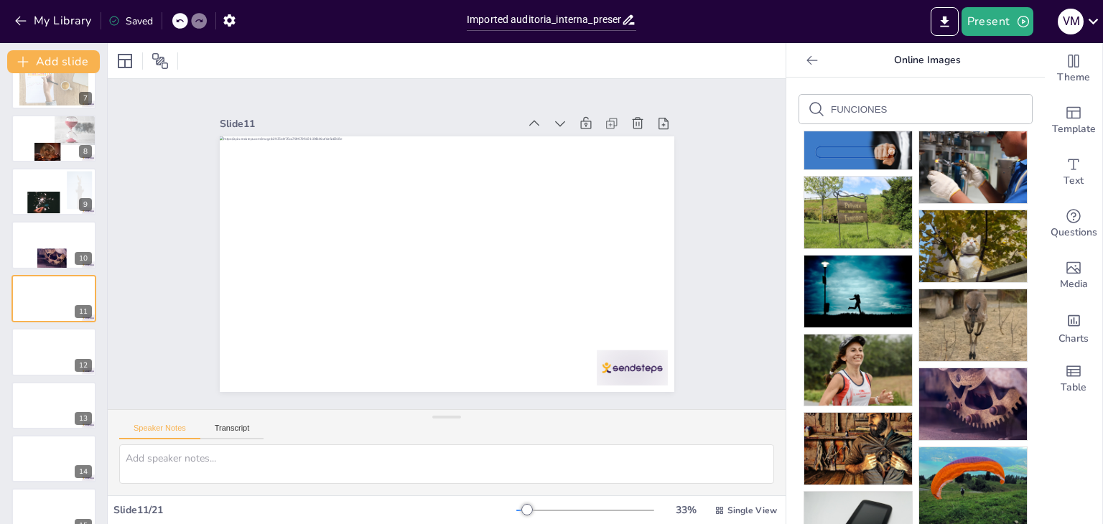
drag, startPoint x: 882, startPoint y: 104, endPoint x: 745, endPoint y: 131, distance: 139.7
click at [745, 131] on div "Document fonts Popular fonts Lato Montserrat Open Sans Oswald Poppins Raleway R…" at bounding box center [551, 283] width 1103 height 481
type input "NORMAS"
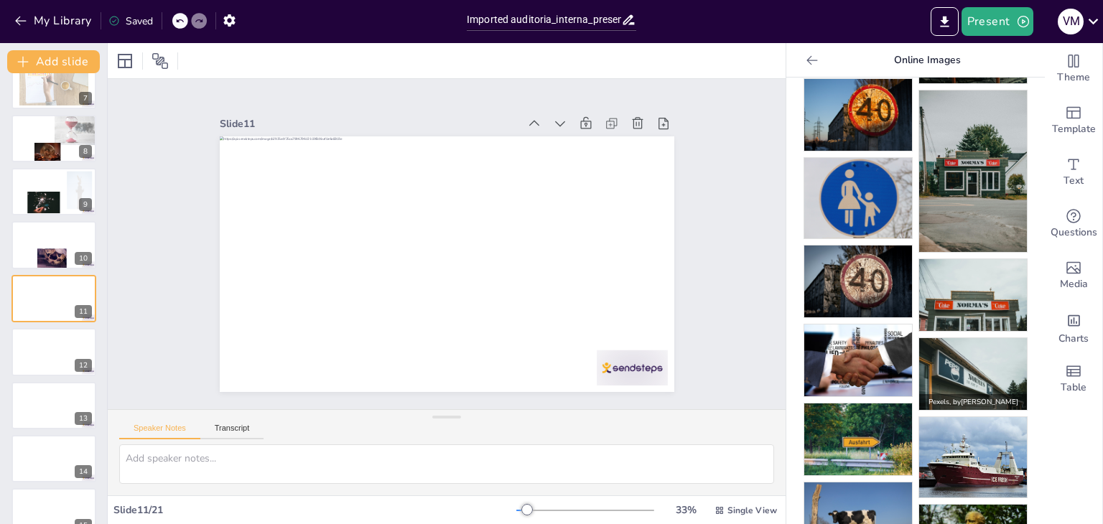
scroll to position [371, 0]
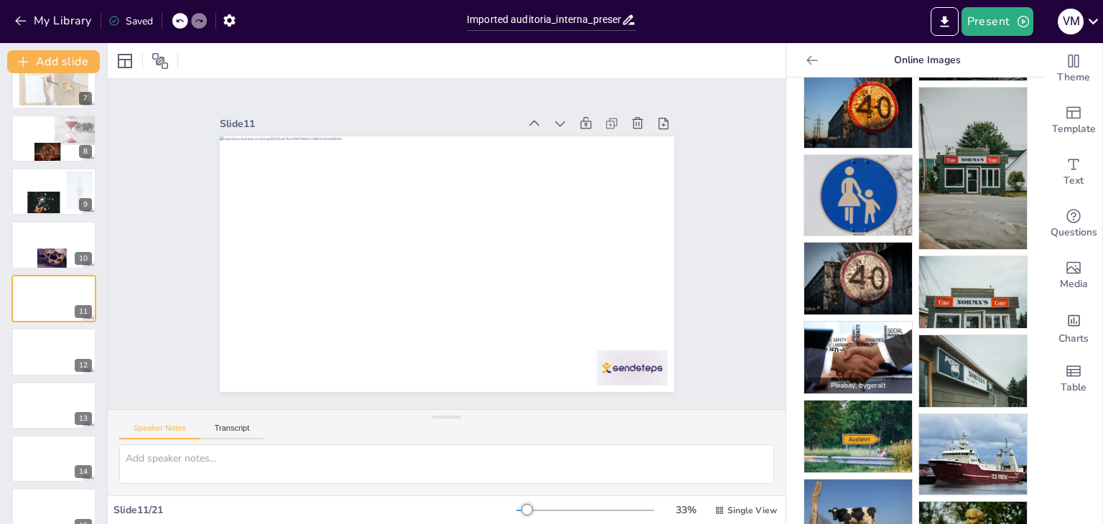
click at [825, 331] on img at bounding box center [858, 358] width 108 height 72
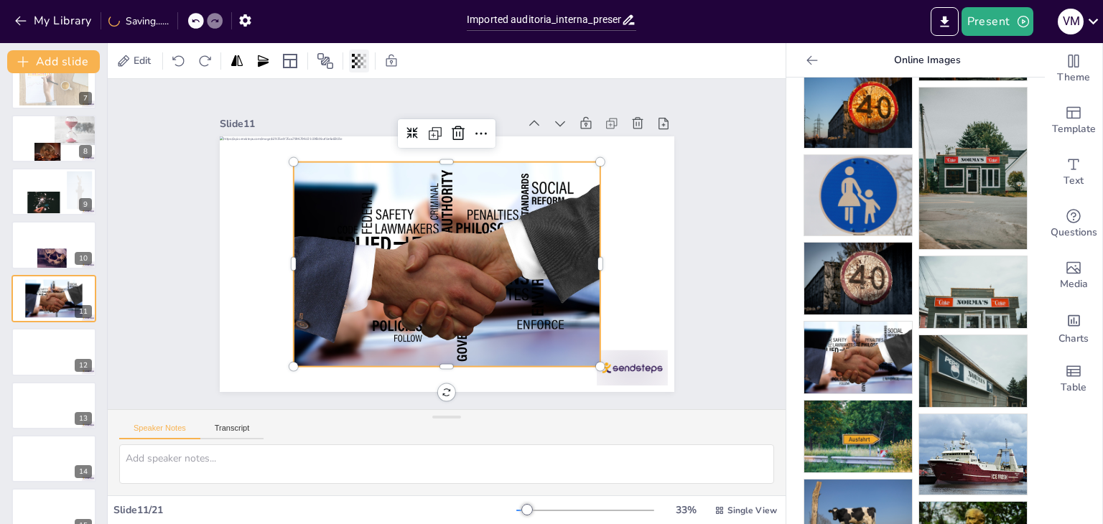
click at [358, 64] on icon at bounding box center [356, 61] width 3 height 9
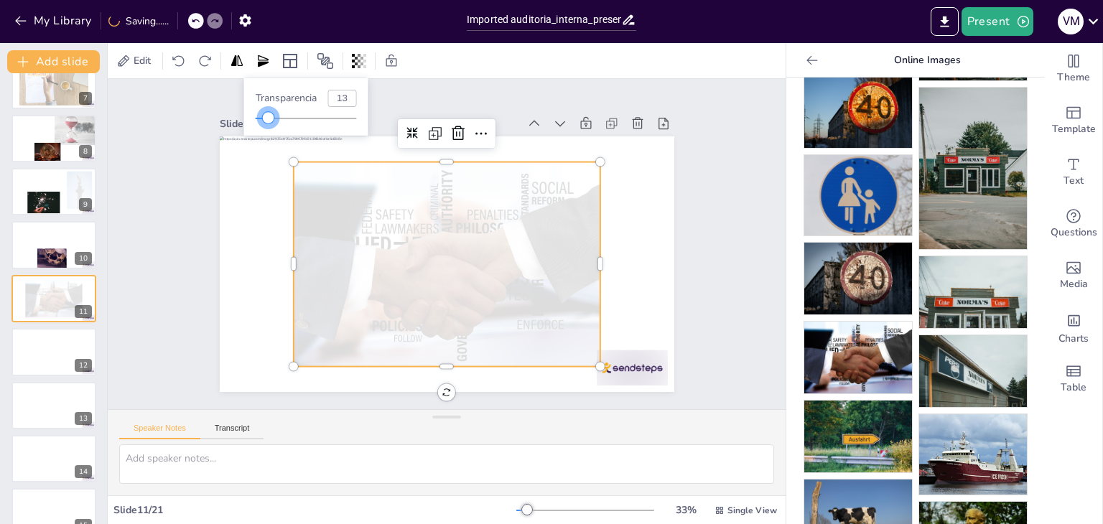
type input "14"
drag, startPoint x: 360, startPoint y: 121, endPoint x: 270, endPoint y: 128, distance: 90.1
click at [270, 128] on div "Transparencia 14" at bounding box center [306, 106] width 124 height 57
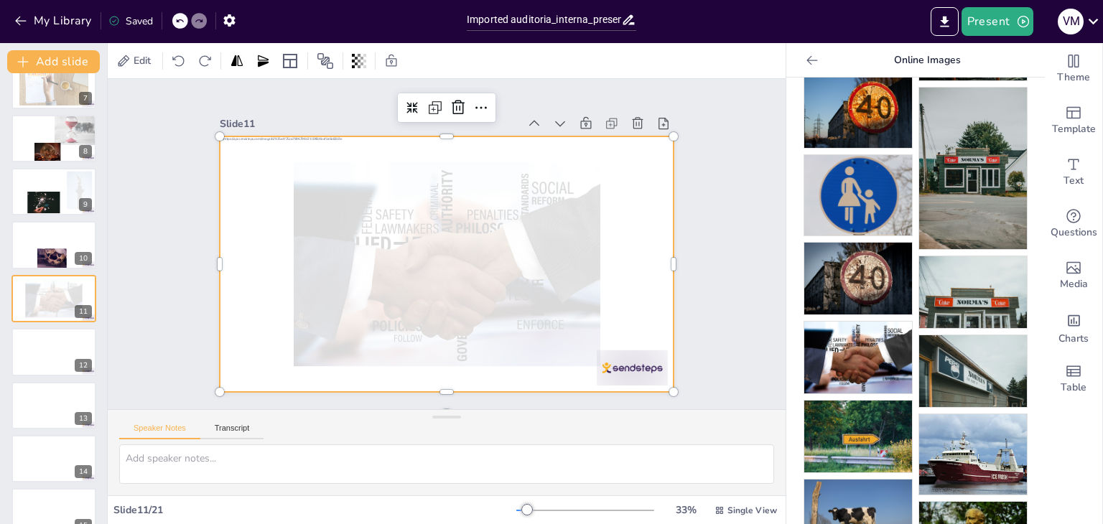
click at [636, 271] on div at bounding box center [433, 259] width 509 height 494
click at [51, 343] on div at bounding box center [54, 352] width 86 height 49
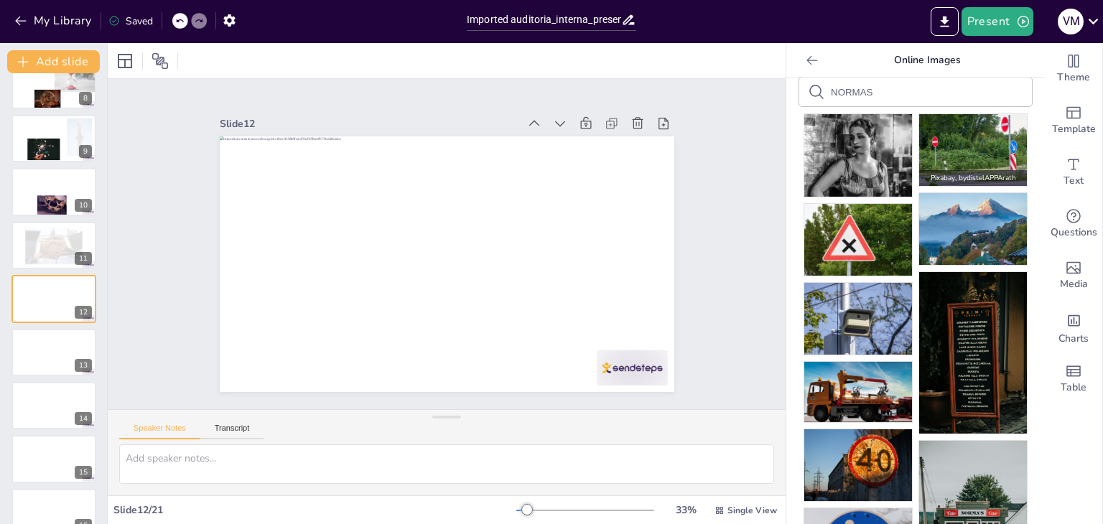
scroll to position [0, 0]
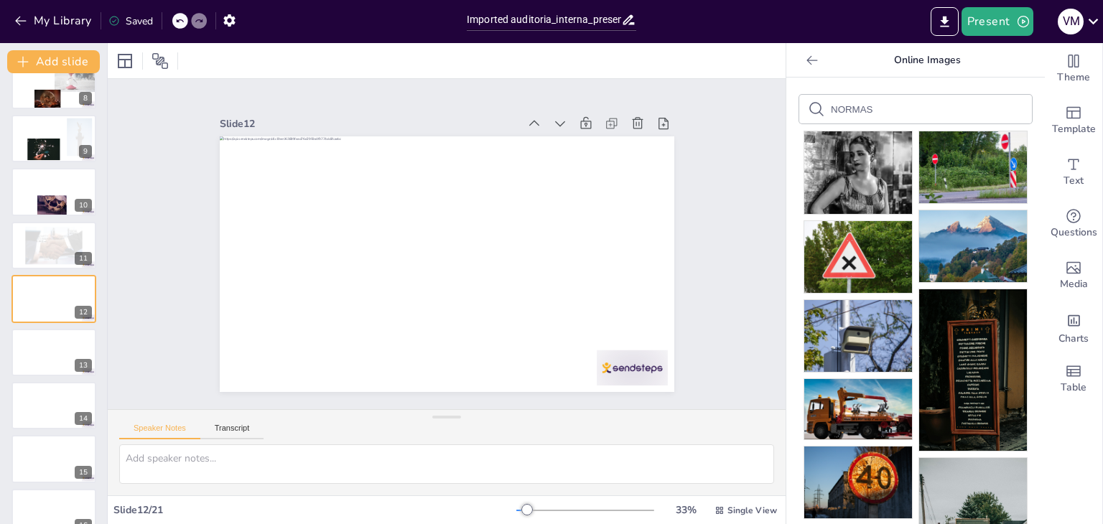
drag, startPoint x: 880, startPoint y: 109, endPoint x: 793, endPoint y: 113, distance: 87.0
click at [799, 113] on div "NORMAS" at bounding box center [915, 109] width 233 height 29
type input "GESTION"
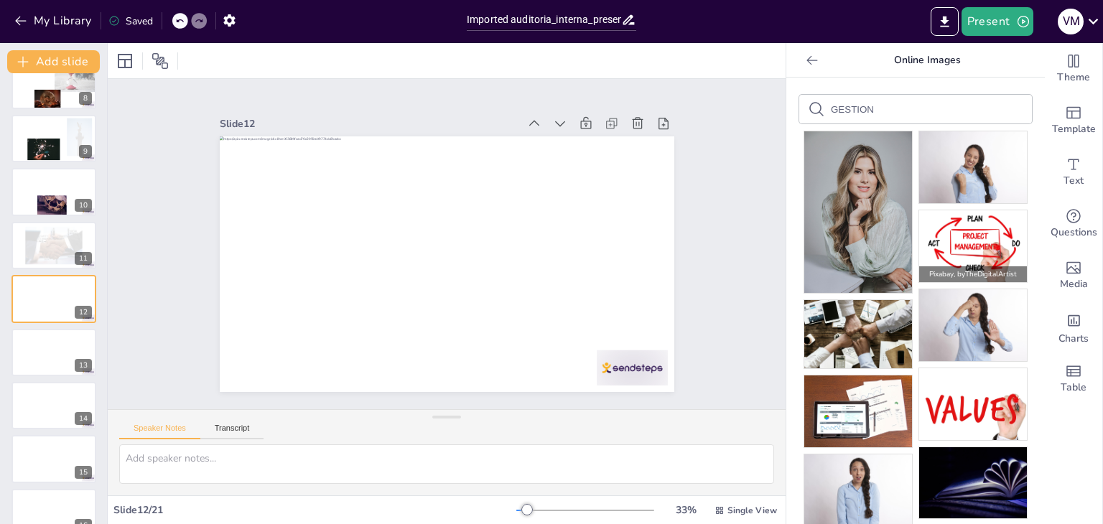
click at [979, 238] on img at bounding box center [973, 246] width 108 height 72
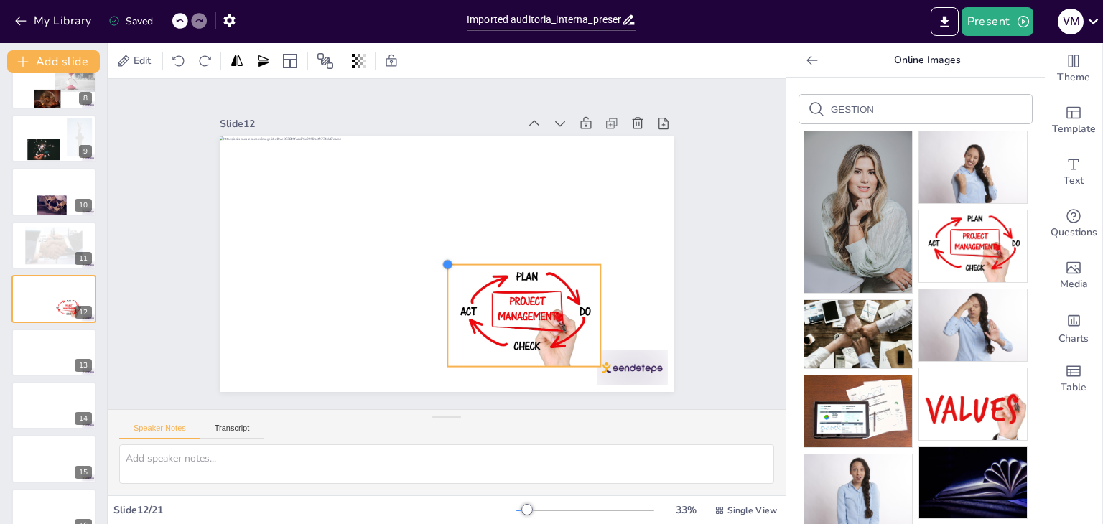
drag, startPoint x: 281, startPoint y: 157, endPoint x: 442, endPoint y: 260, distance: 191.5
click at [442, 260] on div at bounding box center [427, 242] width 302 height 479
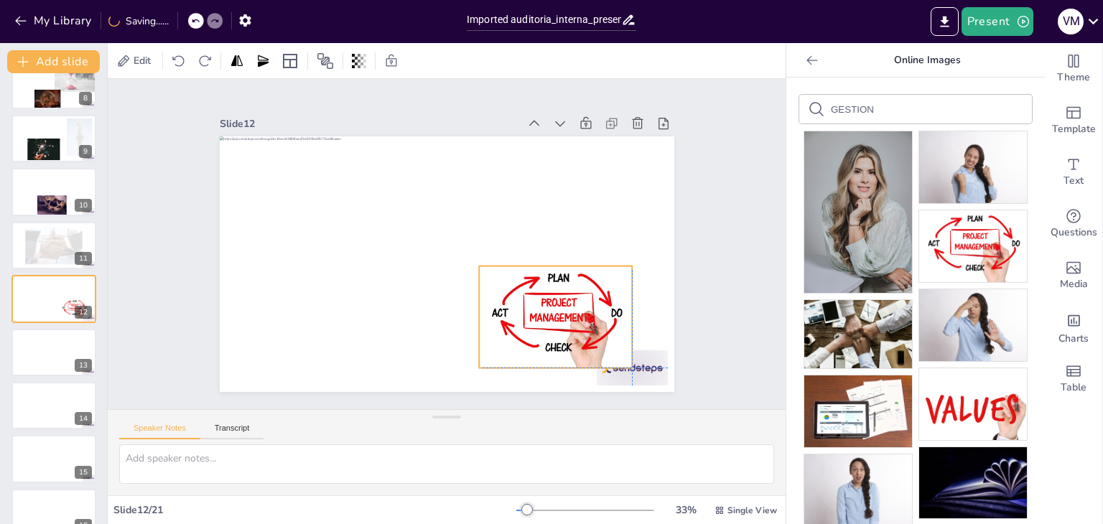
drag, startPoint x: 491, startPoint y: 301, endPoint x: 526, endPoint y: 306, distance: 35.6
click at [526, 306] on div at bounding box center [516, 354] width 181 height 155
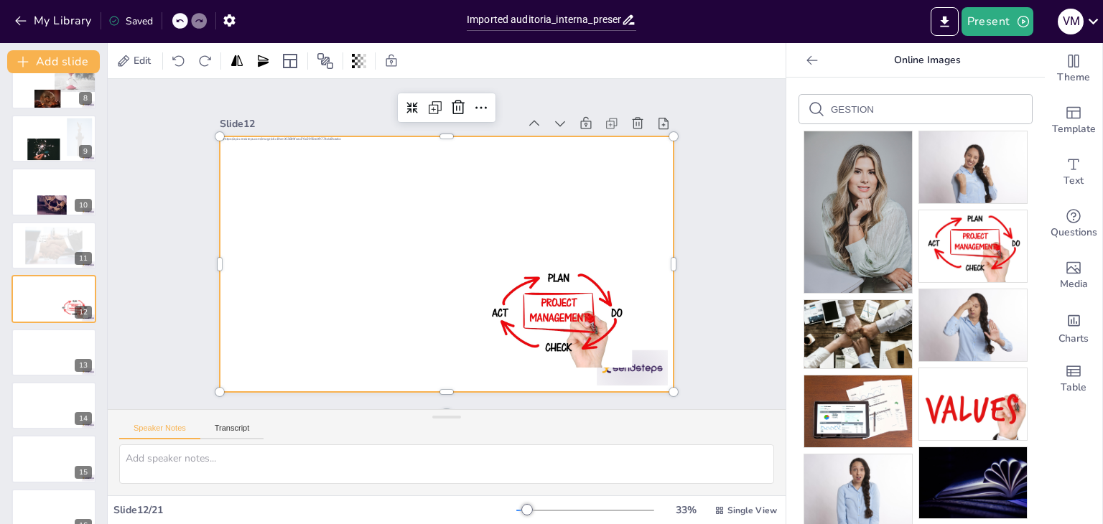
click at [342, 320] on div at bounding box center [440, 264] width 511 height 384
click at [47, 348] on div at bounding box center [54, 352] width 86 height 49
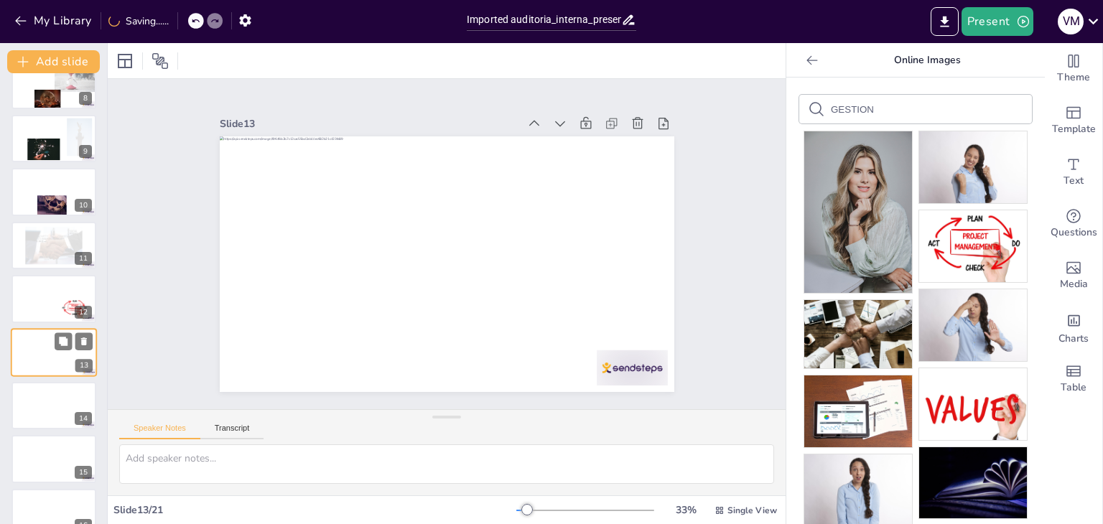
scroll to position [451, 0]
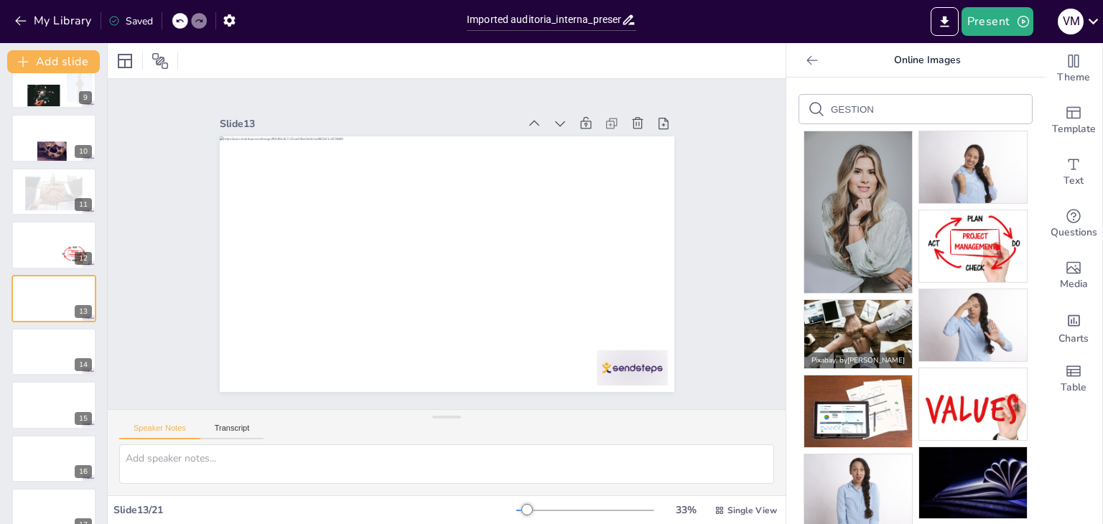
click at [855, 325] on img at bounding box center [858, 334] width 108 height 68
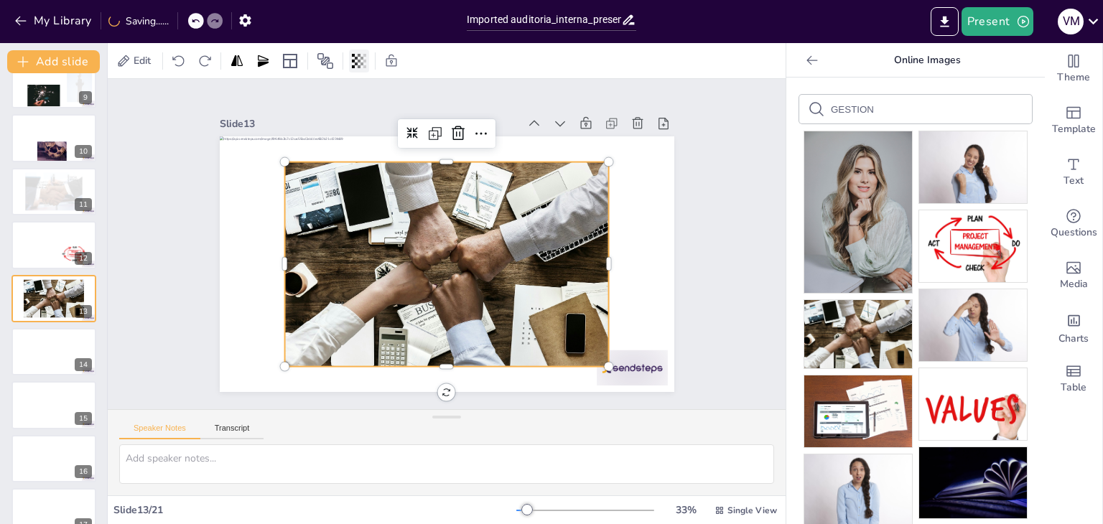
click at [369, 55] on div at bounding box center [359, 61] width 20 height 23
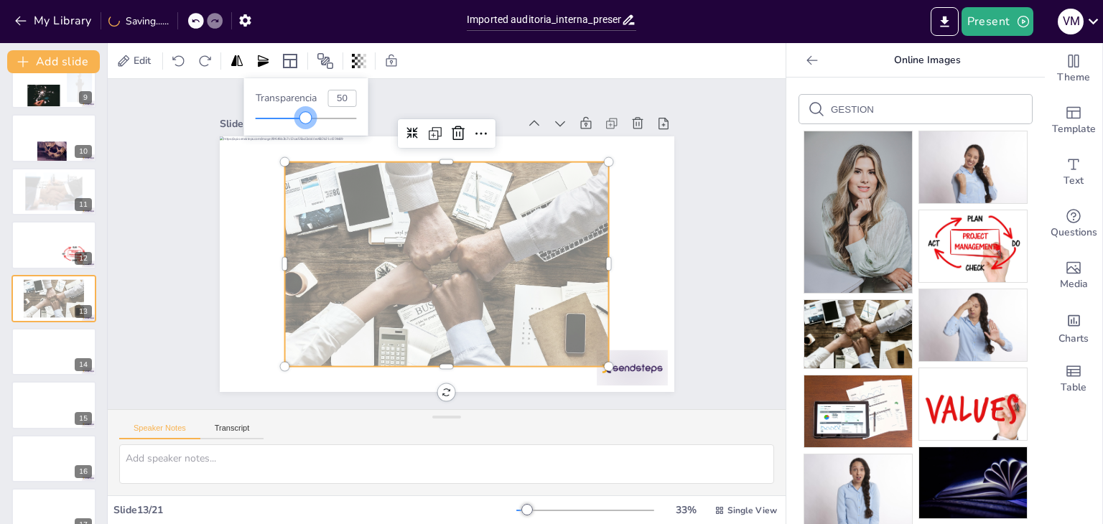
type input "49"
drag, startPoint x: 356, startPoint y: 116, endPoint x: 306, endPoint y: 124, distance: 50.9
click at [306, 124] on div "Transparencia 49" at bounding box center [306, 106] width 124 height 57
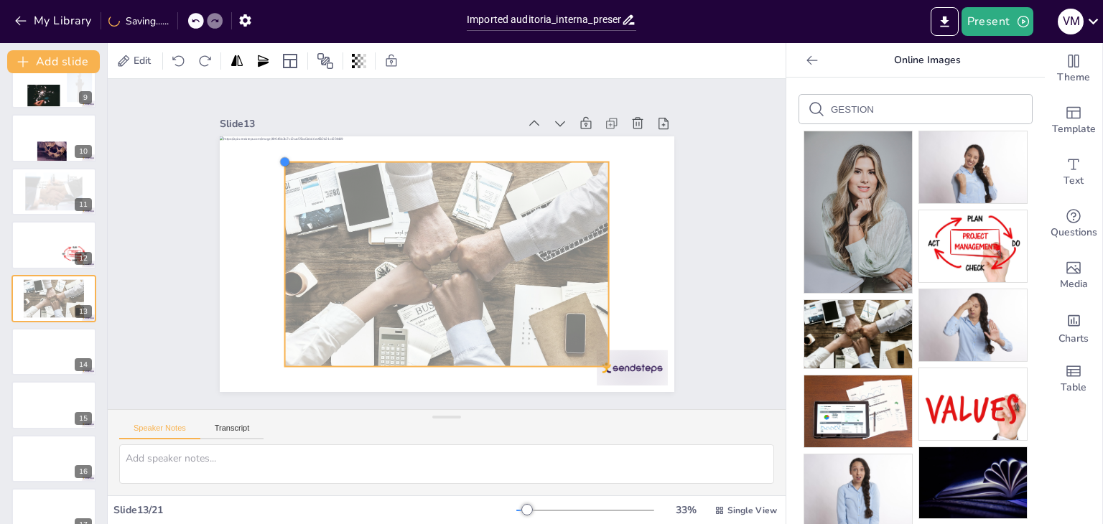
click at [310, 123] on div at bounding box center [317, 115] width 14 height 14
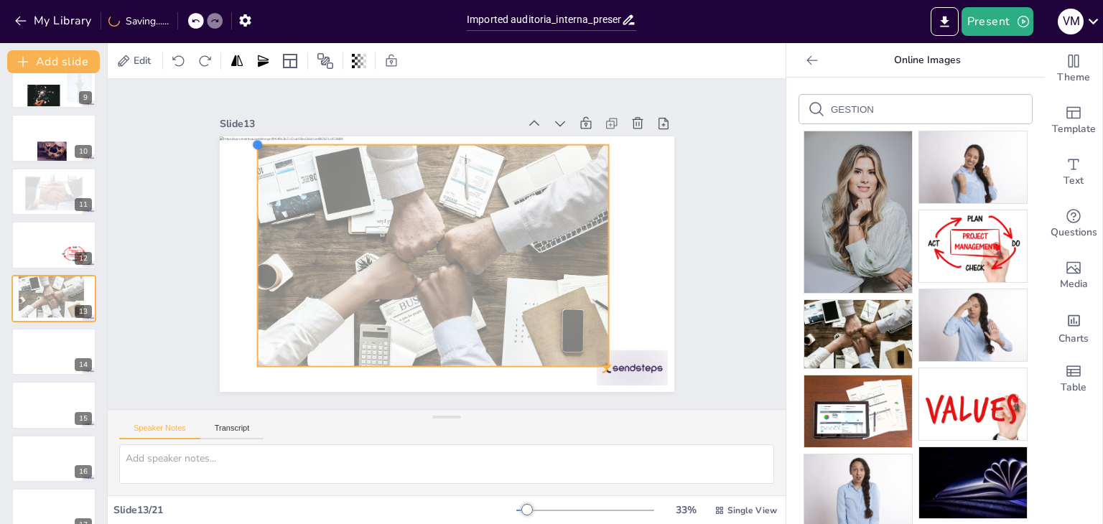
drag, startPoint x: 272, startPoint y: 155, endPoint x: 244, endPoint y: 147, distance: 28.6
click at [244, 147] on div at bounding box center [429, 254] width 449 height 521
click at [365, 61] on icon at bounding box center [364, 61] width 3 height 14
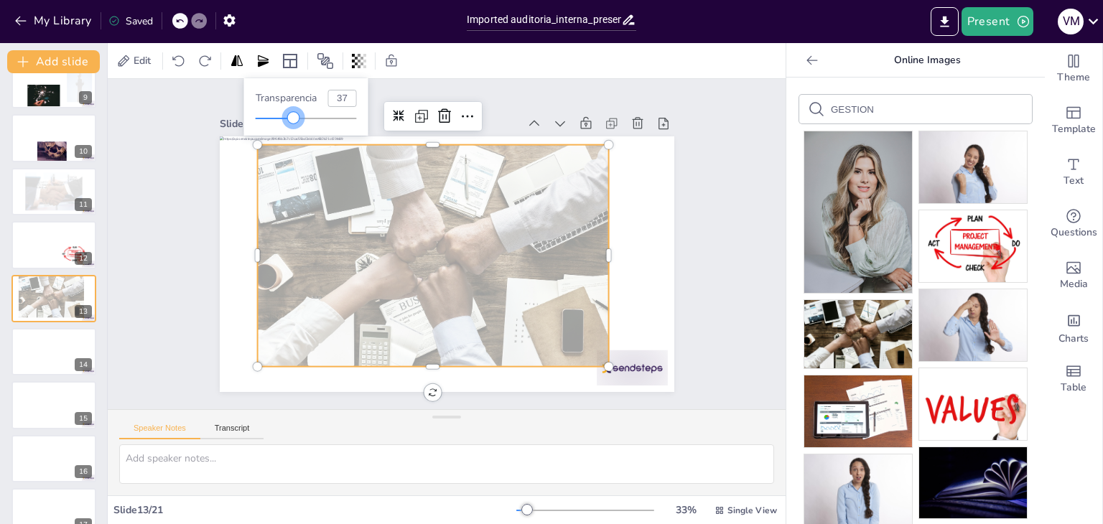
type input "34"
drag, startPoint x: 303, startPoint y: 118, endPoint x: 290, endPoint y: 119, distance: 13.0
click at [290, 119] on div at bounding box center [289, 117] width 11 height 11
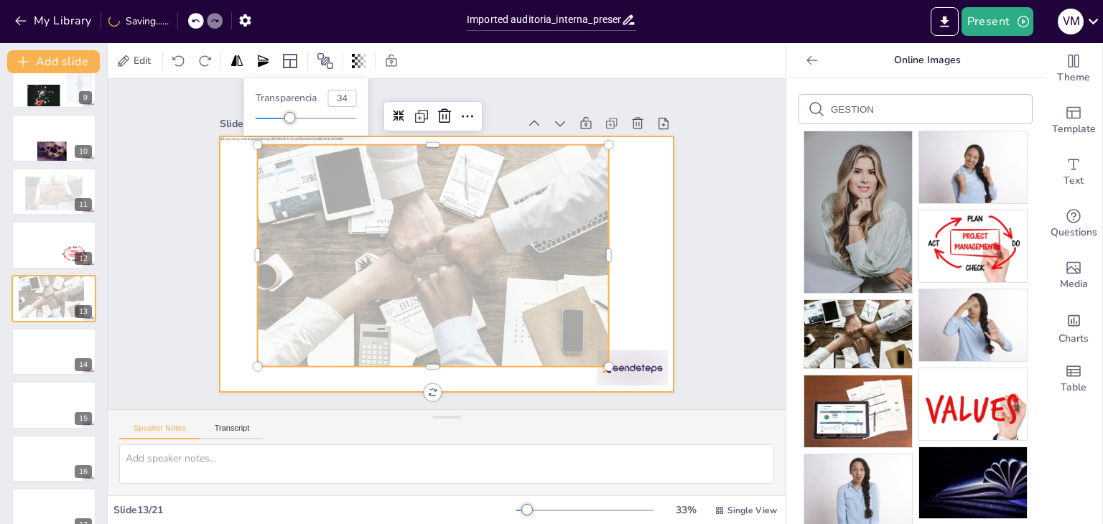
click at [231, 213] on div at bounding box center [438, 262] width 519 height 419
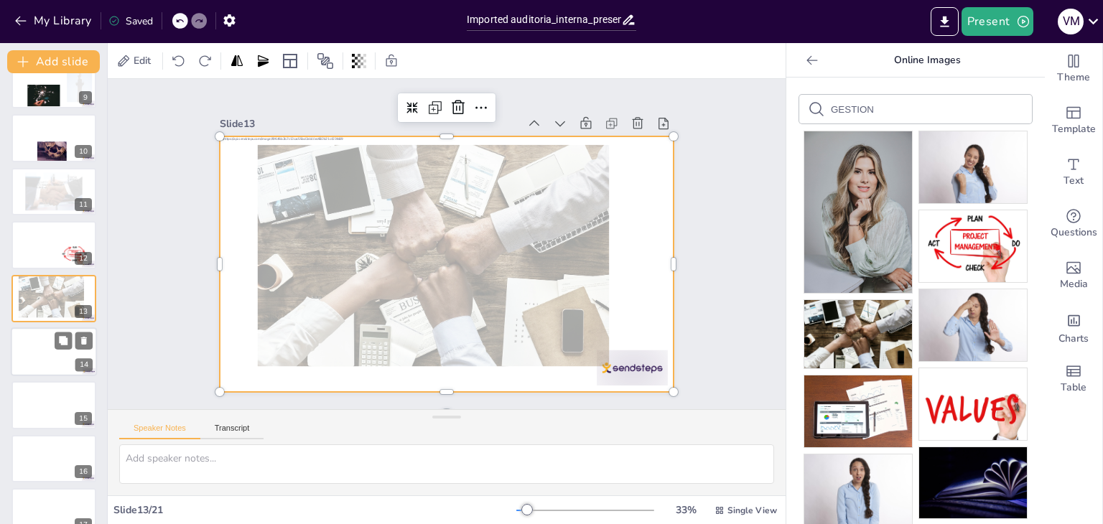
click at [45, 353] on div at bounding box center [54, 352] width 86 height 49
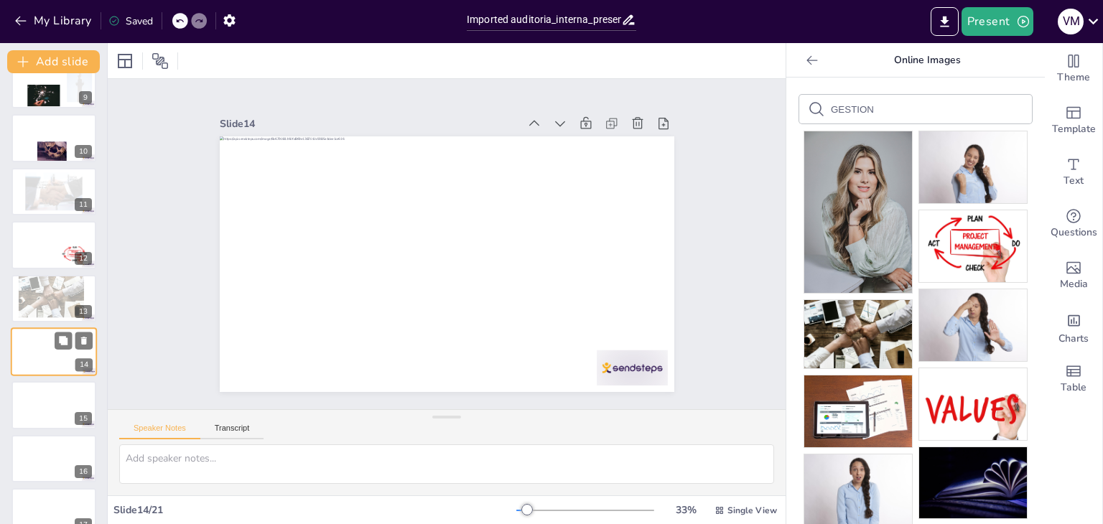
scroll to position [504, 0]
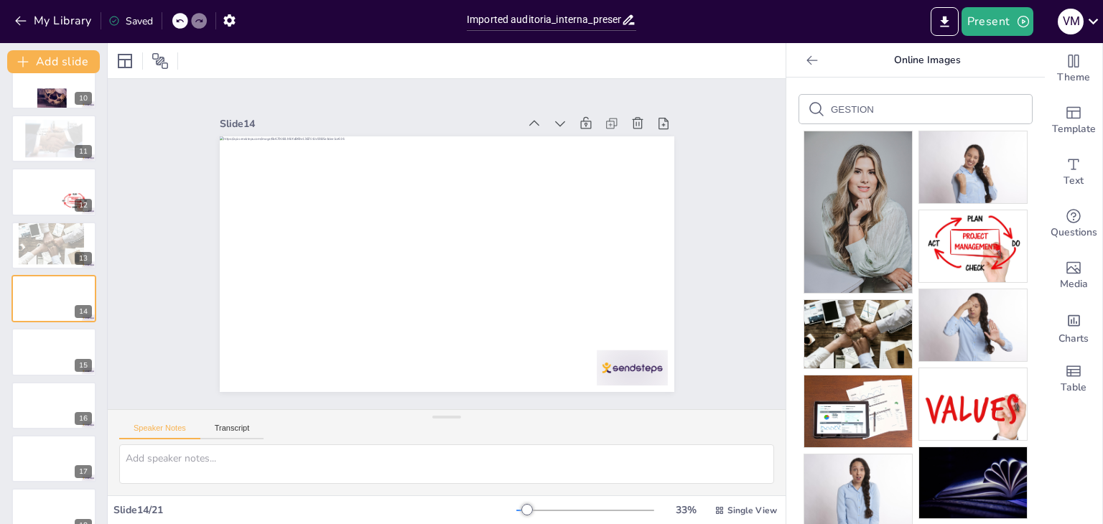
drag, startPoint x: 876, startPoint y: 111, endPoint x: 771, endPoint y: 129, distance: 106.4
click at [771, 129] on div "Document fonts Popular fonts Lato Montserrat Open Sans Oswald Poppins Raleway R…" at bounding box center [551, 283] width 1103 height 481
click at [925, 109] on input "RESPONSABILIDASD" at bounding box center [891, 109] width 121 height 11
type input "RESPONSABILIDAD"
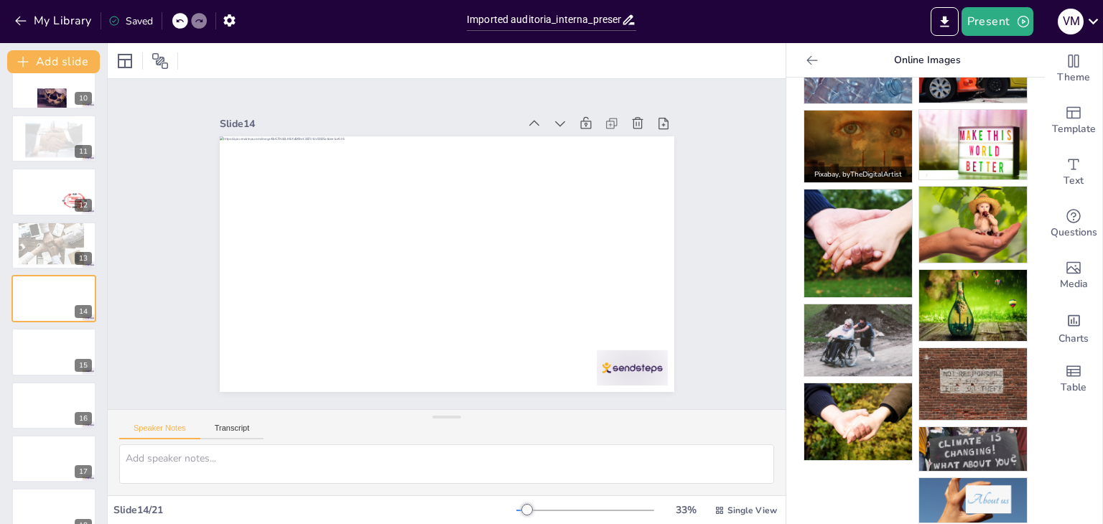
scroll to position [0, 0]
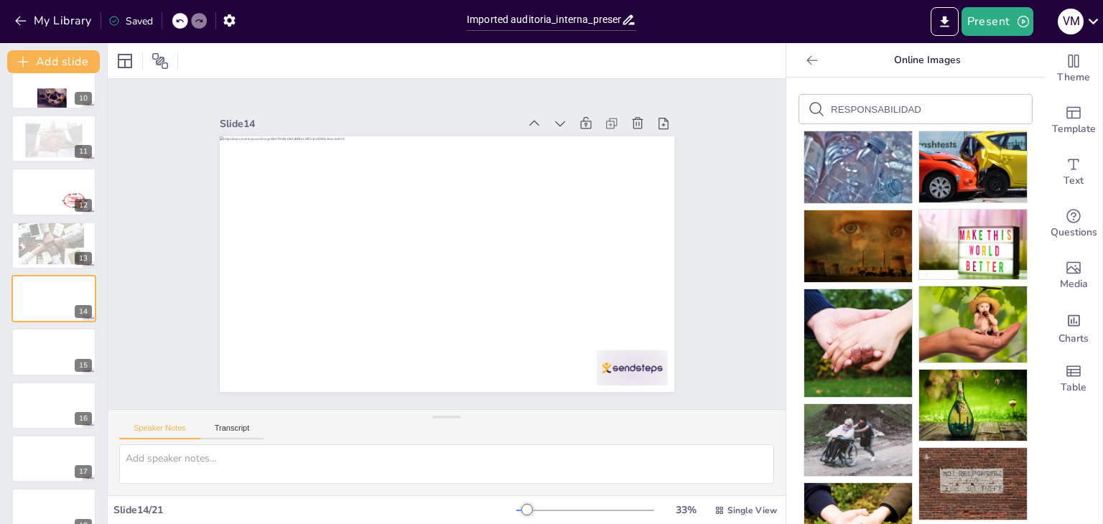
drag, startPoint x: 928, startPoint y: 109, endPoint x: 679, endPoint y: 141, distance: 251.3
click at [679, 141] on div "Document fonts Popular fonts Lato Montserrat Open Sans Oswald Poppins Raleway R…" at bounding box center [551, 283] width 1103 height 481
type input "DIRECTOR"
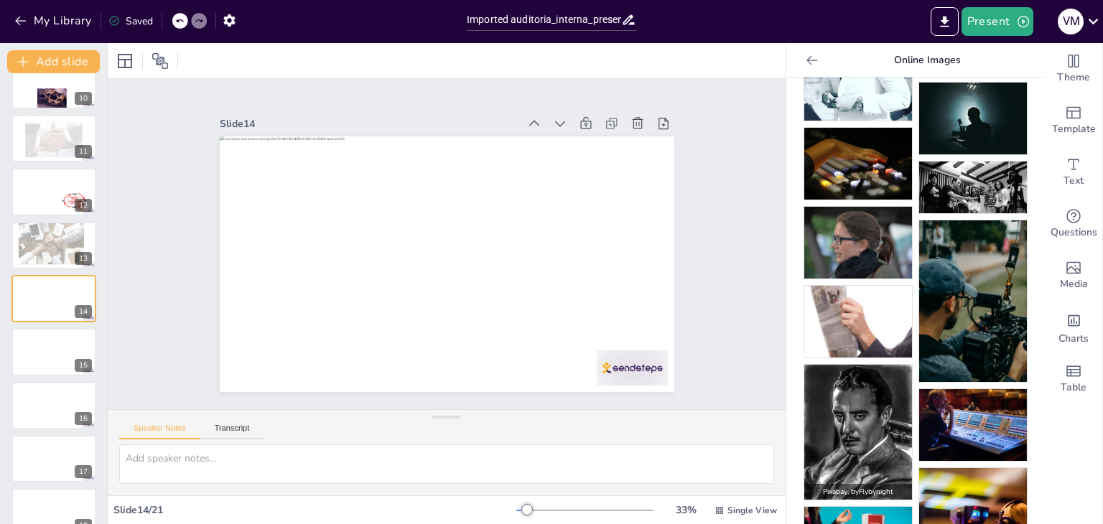
scroll to position [305, 0]
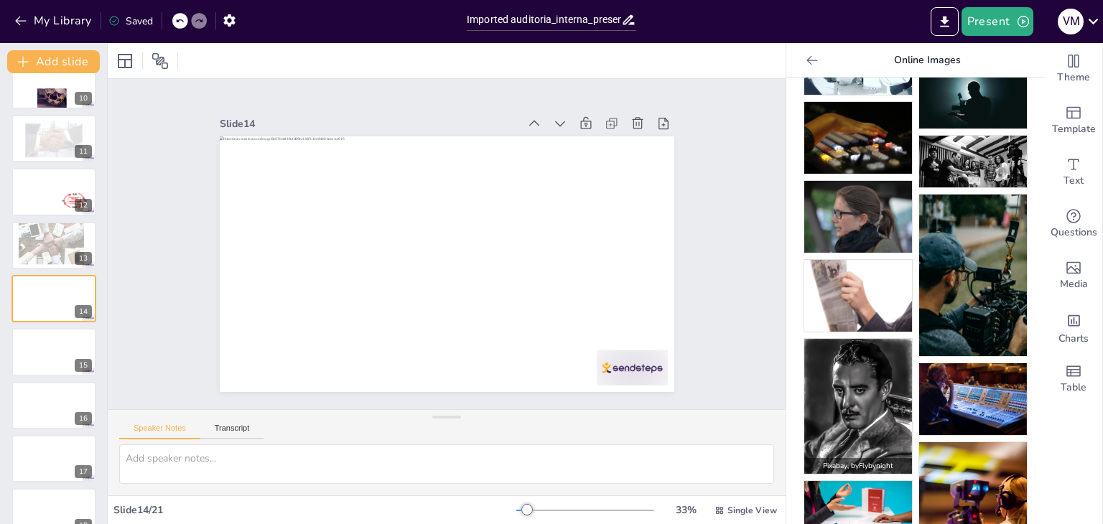
click at [871, 339] on img at bounding box center [858, 406] width 108 height 135
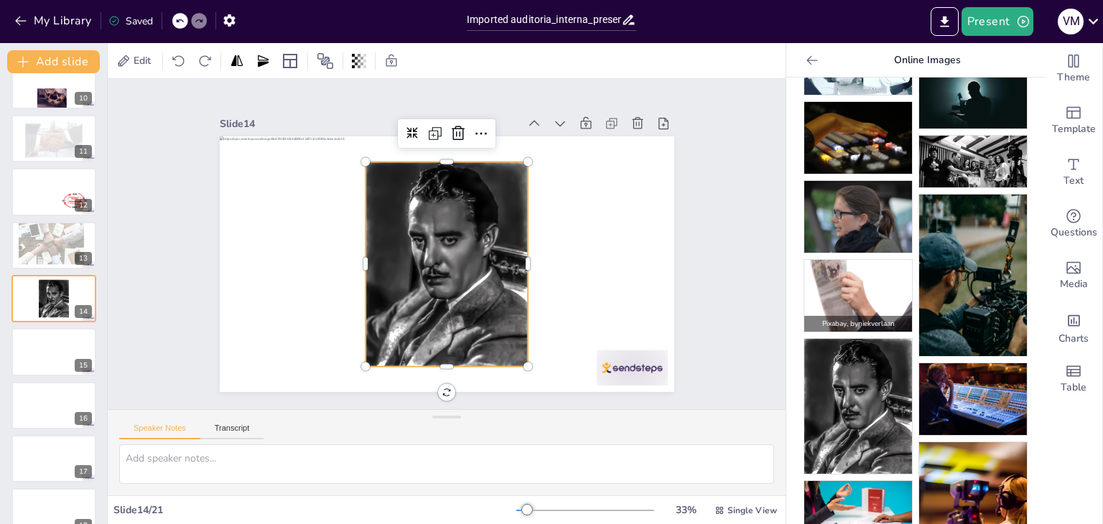
click at [859, 316] on p "Pixabay , by niekverlaan" at bounding box center [858, 324] width 108 height 16
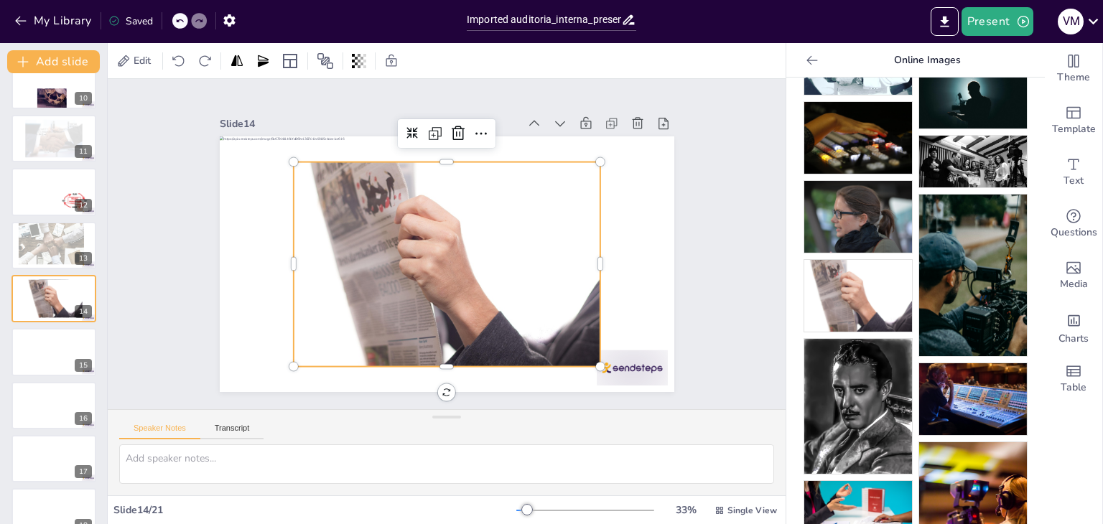
click at [440, 294] on div at bounding box center [430, 232] width 345 height 368
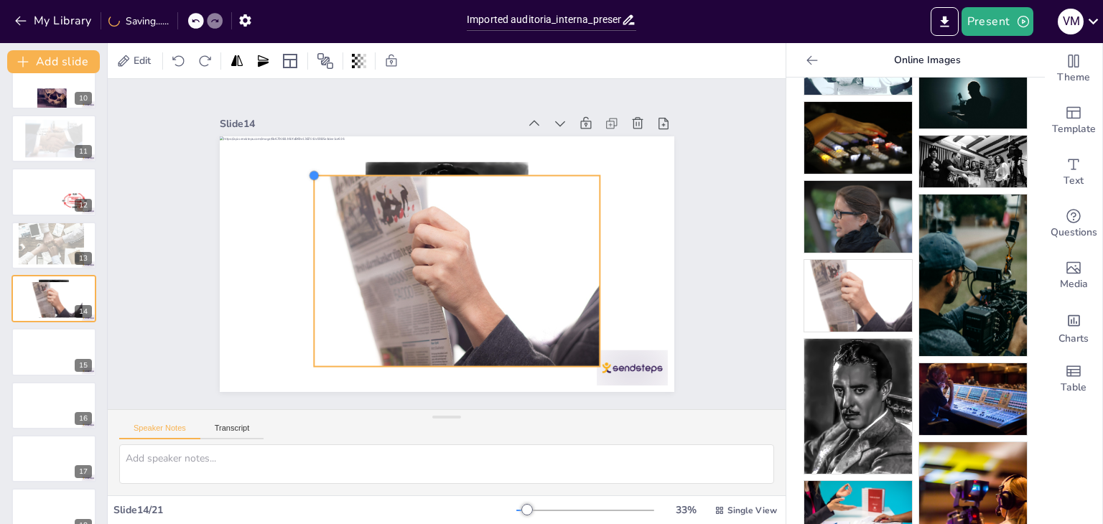
drag, startPoint x: 284, startPoint y: 156, endPoint x: 402, endPoint y: 242, distance: 146.0
click at [402, 242] on div at bounding box center [440, 264] width 511 height 384
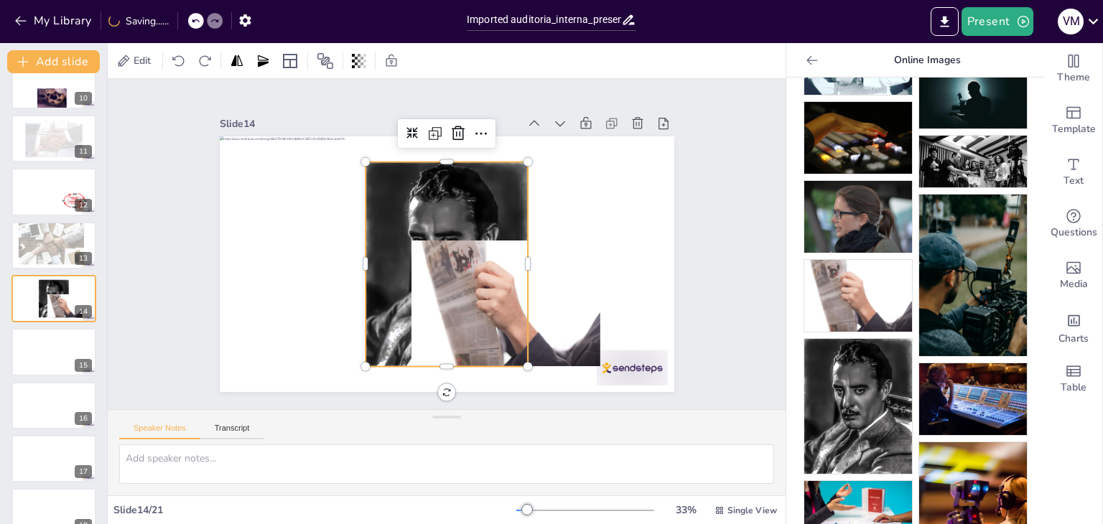
click at [419, 185] on div at bounding box center [443, 264] width 202 height 234
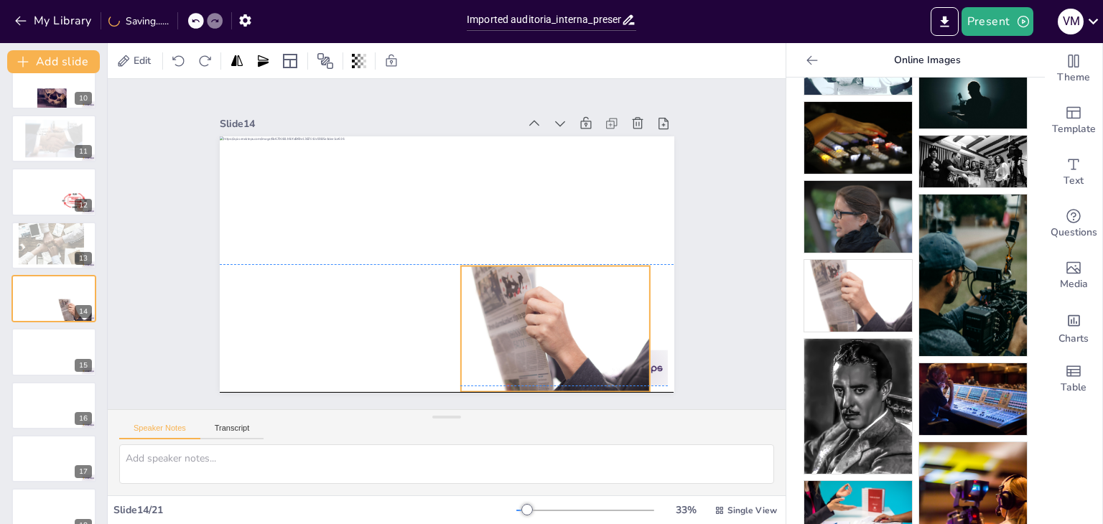
drag, startPoint x: 457, startPoint y: 297, endPoint x: 506, endPoint y: 317, distance: 53.5
click at [422, 317] on div at bounding box center [332, 321] width 178 height 218
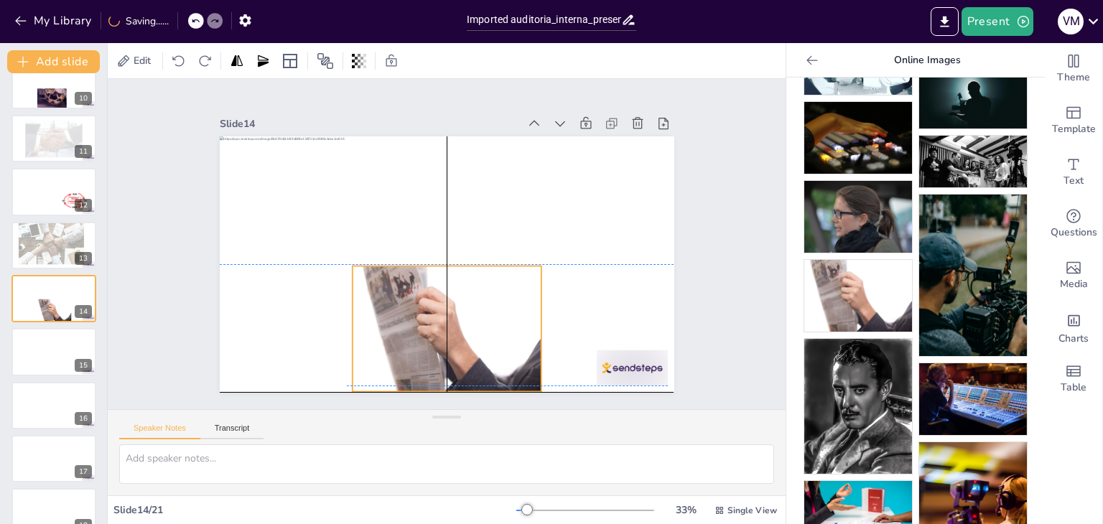
drag, startPoint x: 506, startPoint y: 317, endPoint x: 393, endPoint y: 313, distance: 113.6
click at [393, 313] on div at bounding box center [412, 322] width 224 height 192
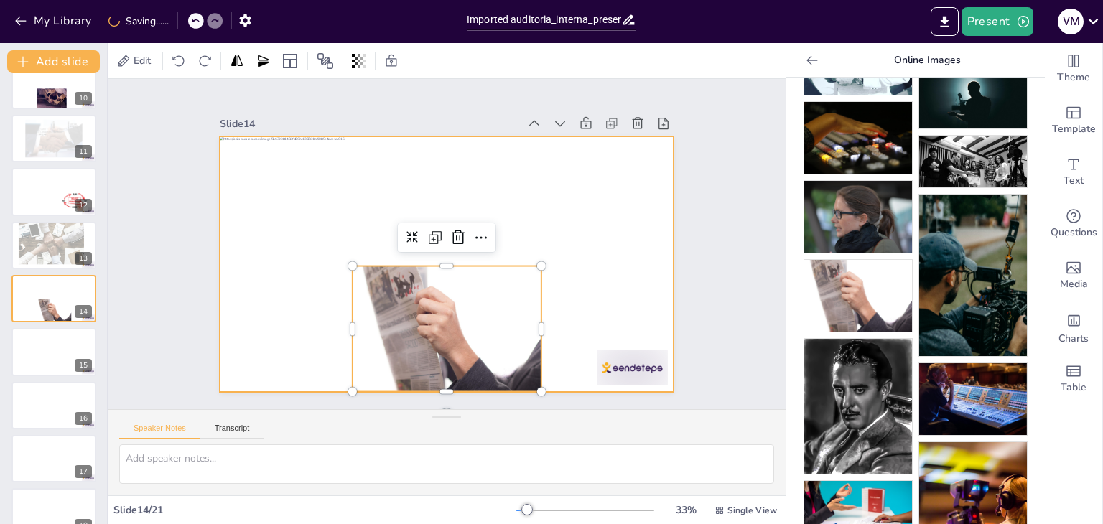
click at [284, 326] on div at bounding box center [440, 264] width 511 height 384
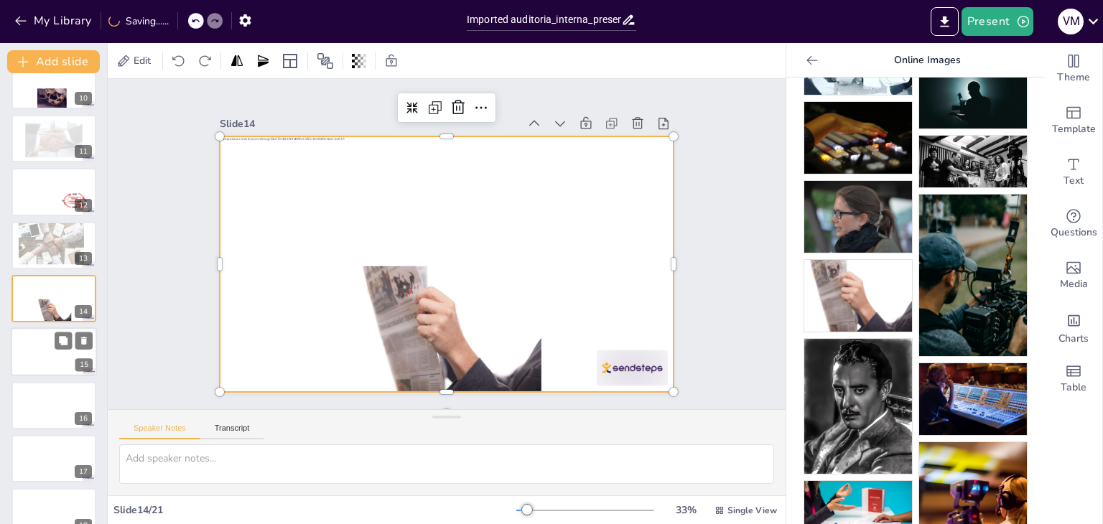
click at [55, 357] on div at bounding box center [54, 352] width 86 height 49
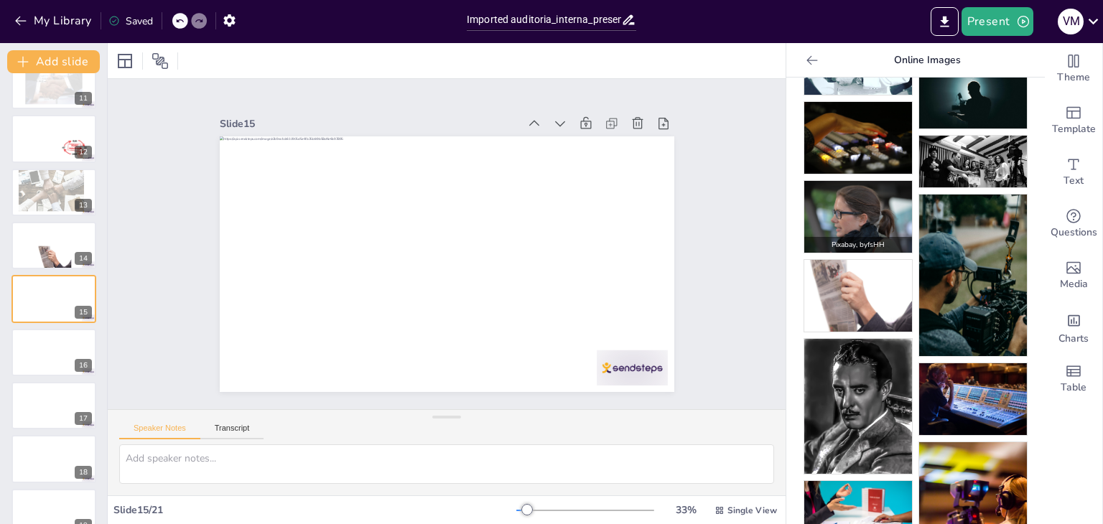
scroll to position [0, 0]
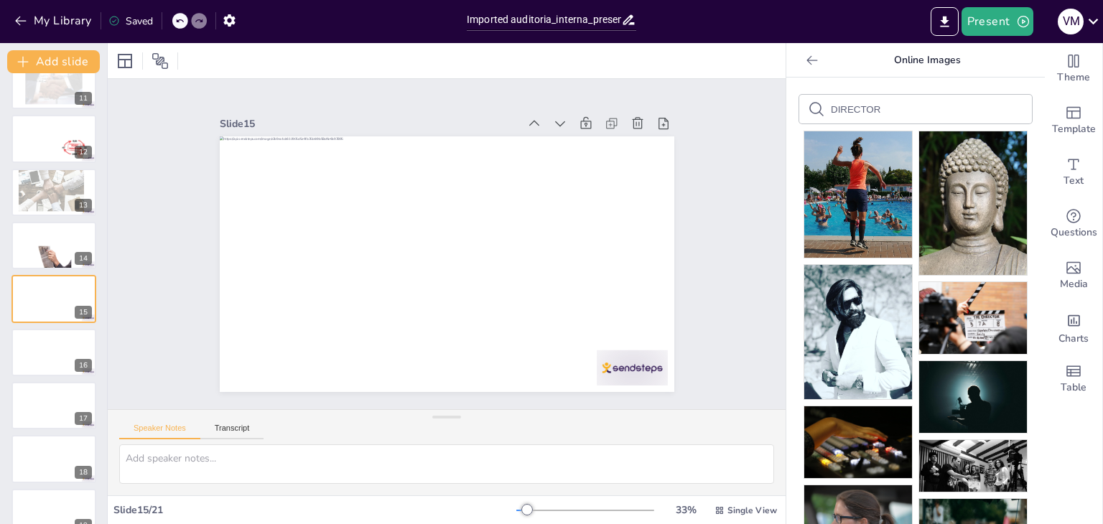
drag, startPoint x: 888, startPoint y: 109, endPoint x: 741, endPoint y: 113, distance: 147.3
click at [741, 113] on div "Document fonts Popular fonts Lato Montserrat Open Sans Oswald Poppins Raleway R…" at bounding box center [551, 283] width 1103 height 481
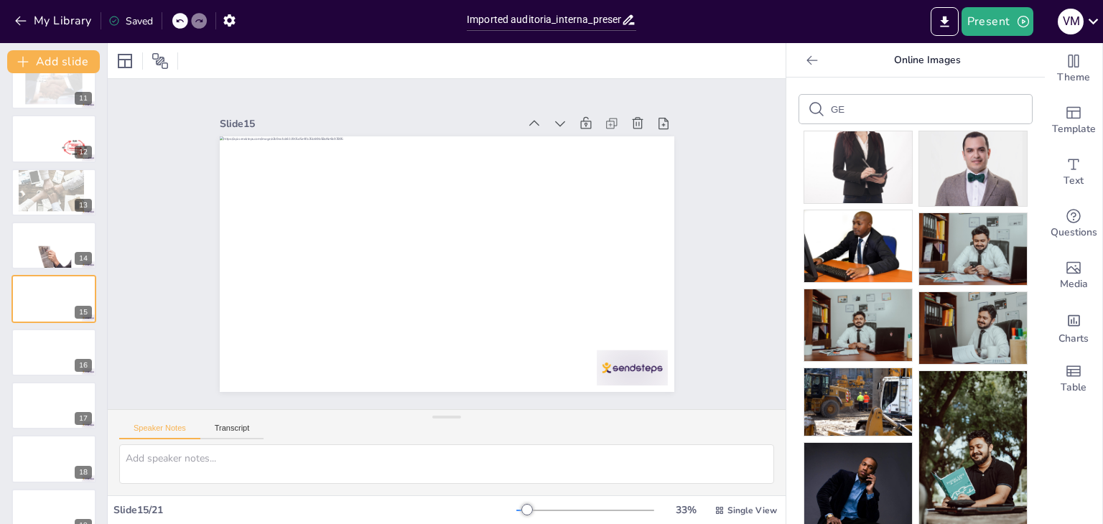
type input "G"
type input "HOMBRES DE TRAJE"
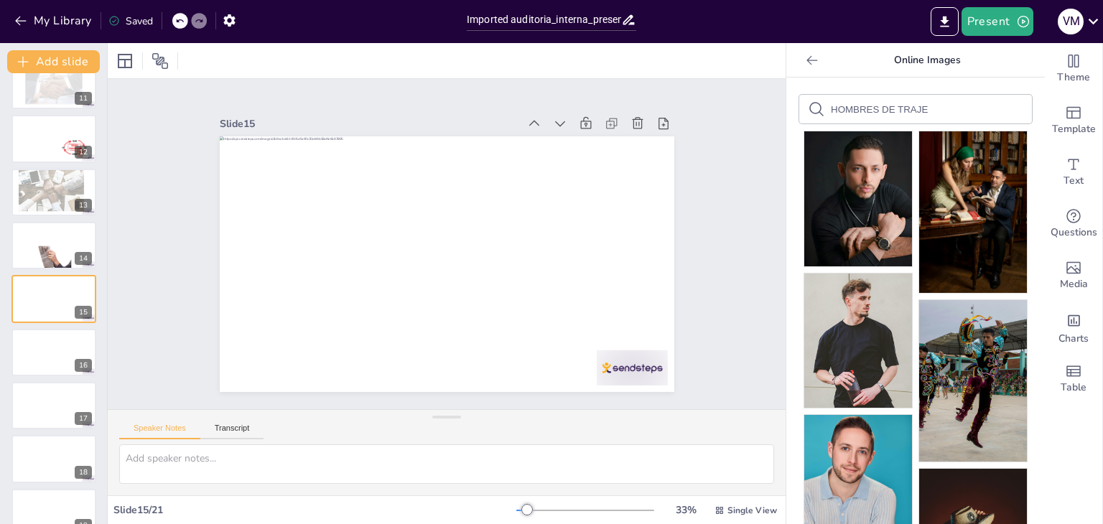
drag, startPoint x: 927, startPoint y: 113, endPoint x: 812, endPoint y: 110, distance: 115.0
click at [812, 110] on div "HOMBRES DE TRAJE" at bounding box center [915, 109] width 233 height 29
click at [896, 107] on input "PLANIFICACION" at bounding box center [891, 109] width 121 height 11
click at [903, 106] on input "PLANIFICACION" at bounding box center [891, 109] width 121 height 11
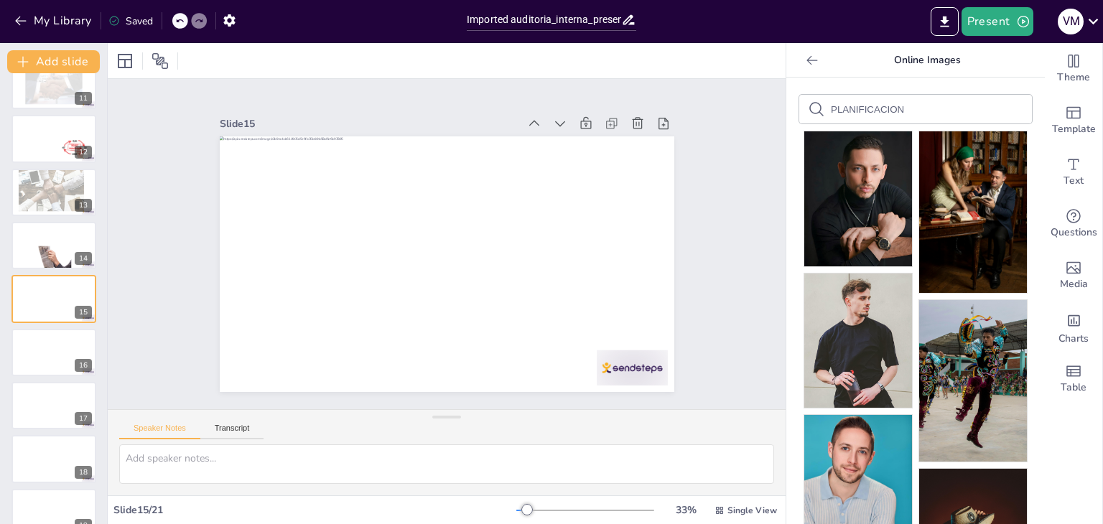
click at [892, 107] on input "PLANIFICACION" at bounding box center [891, 109] width 121 height 11
type input "PLANIFICACION"
click at [809, 202] on img at bounding box center [858, 198] width 108 height 135
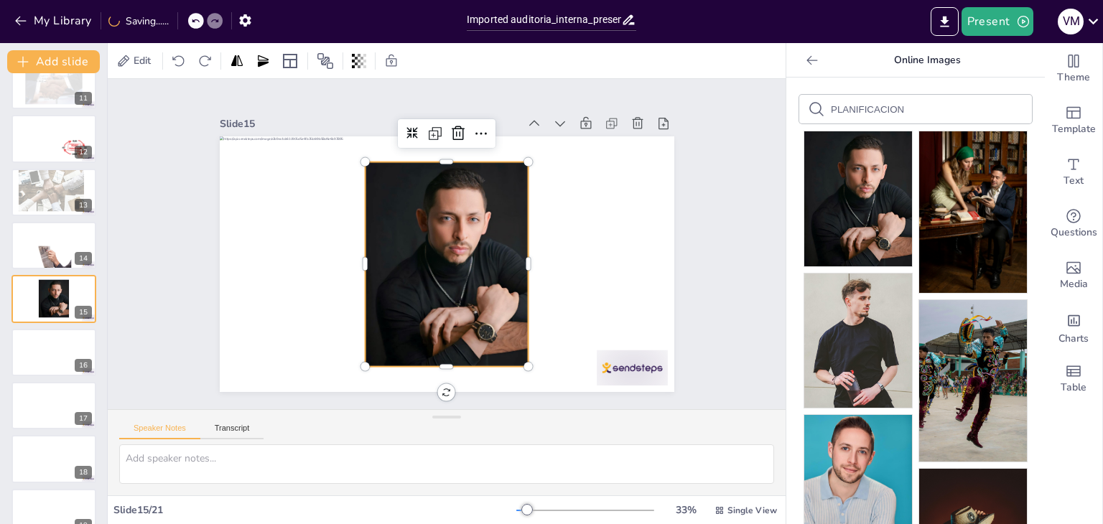
click at [462, 291] on div at bounding box center [447, 224] width 164 height 205
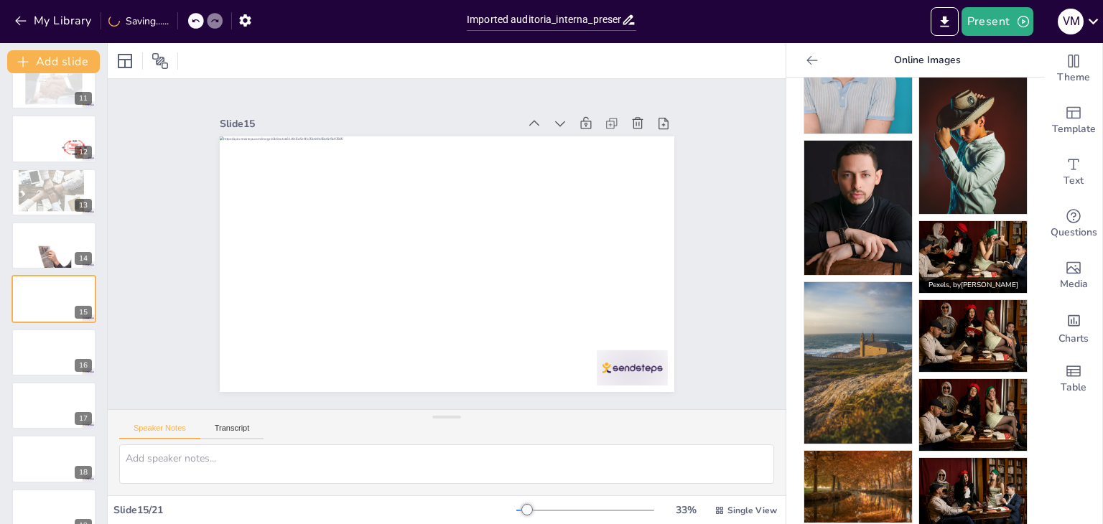
scroll to position [419, 0]
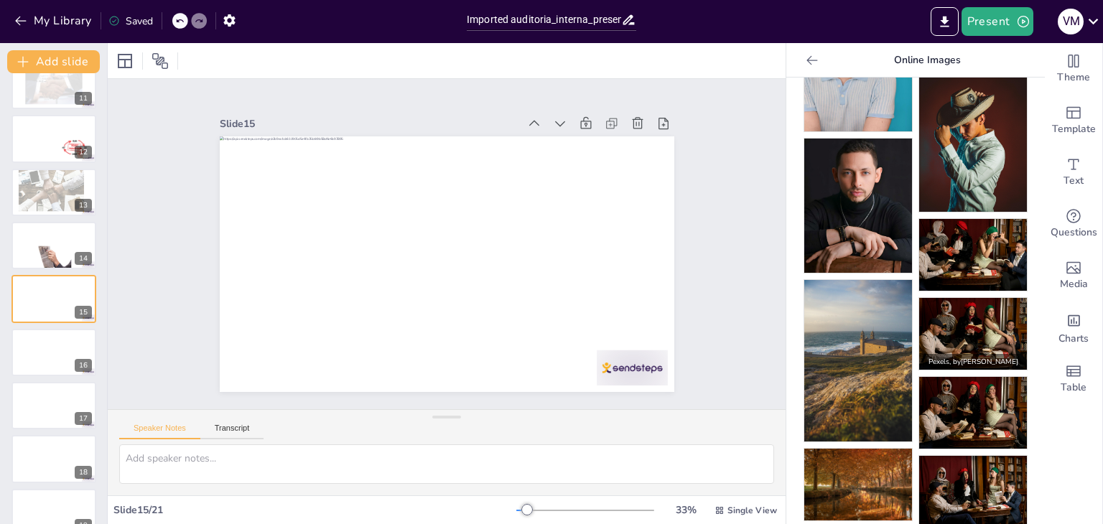
click at [957, 316] on img at bounding box center [973, 334] width 108 height 72
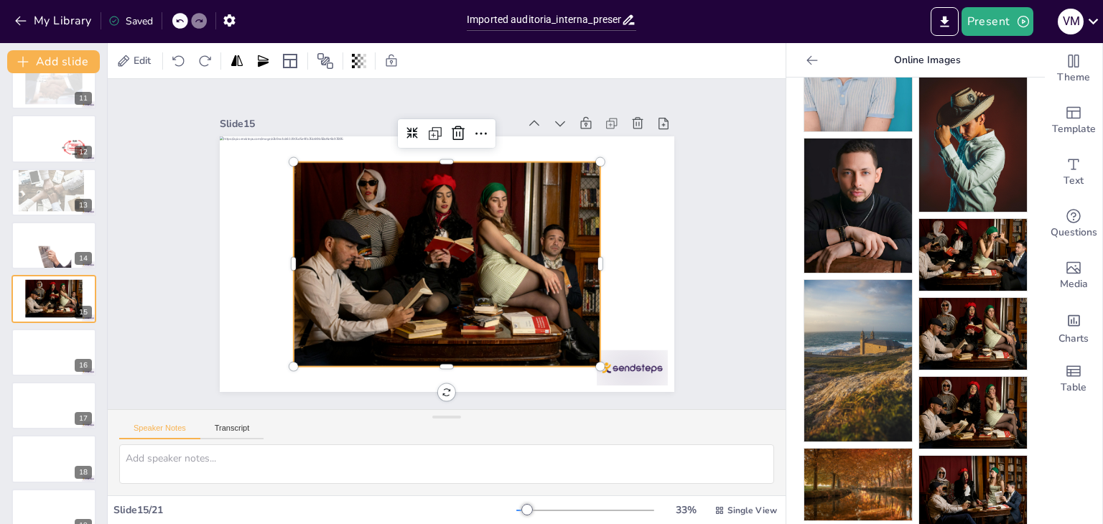
click at [386, 210] on div at bounding box center [427, 240] width 264 height 343
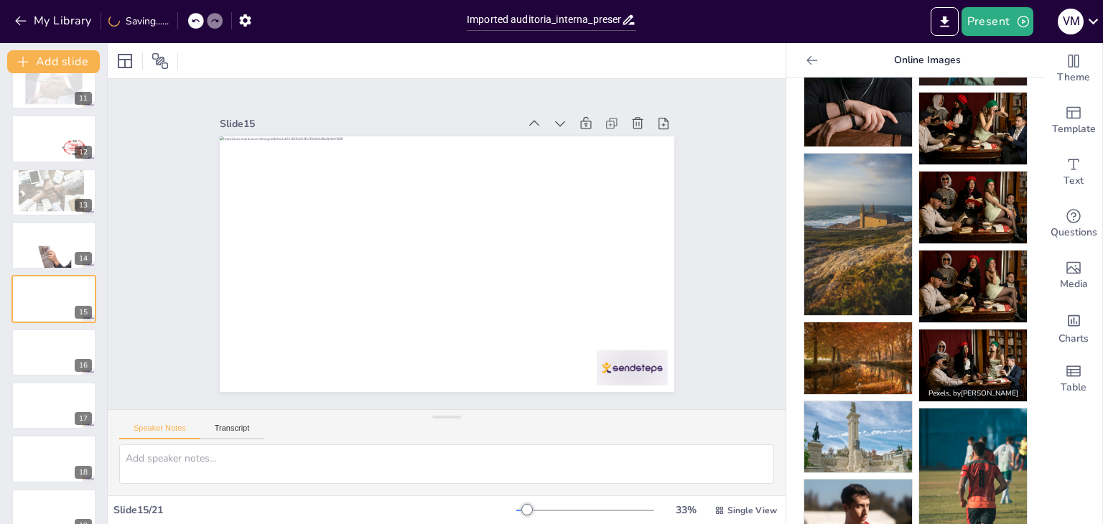
scroll to position [549, 0]
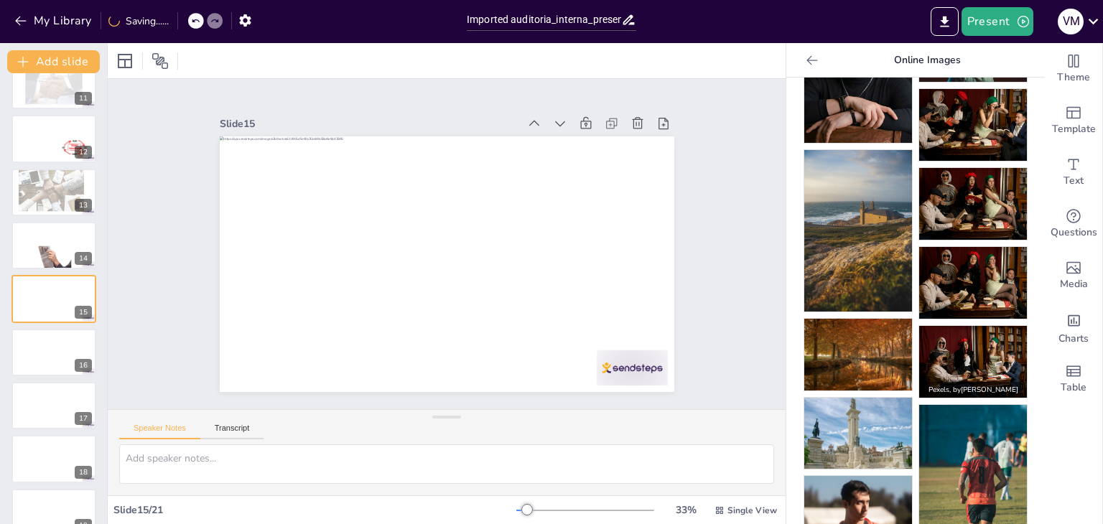
click at [972, 332] on img at bounding box center [973, 362] width 108 height 72
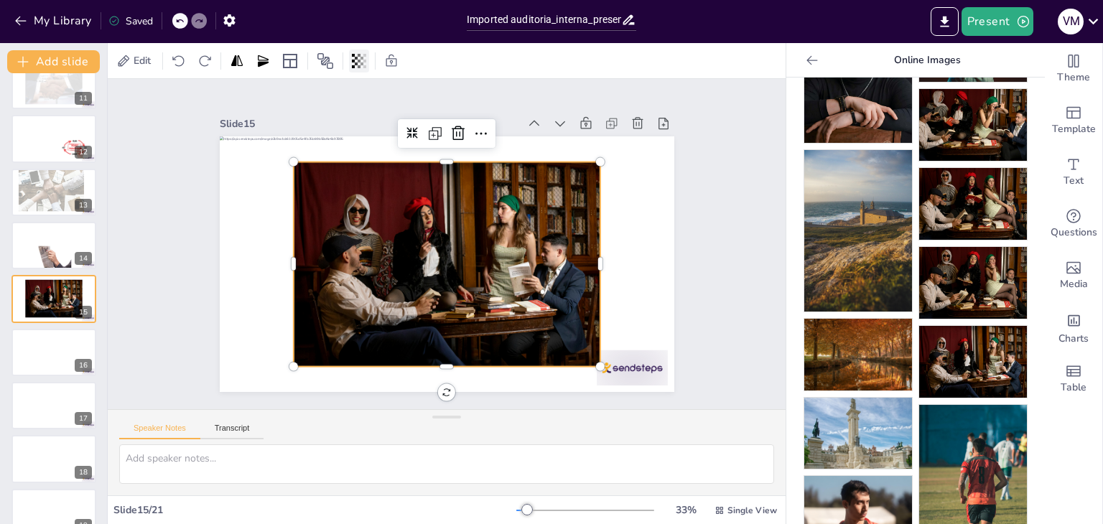
click at [362, 67] on icon at bounding box center [359, 61] width 14 height 14
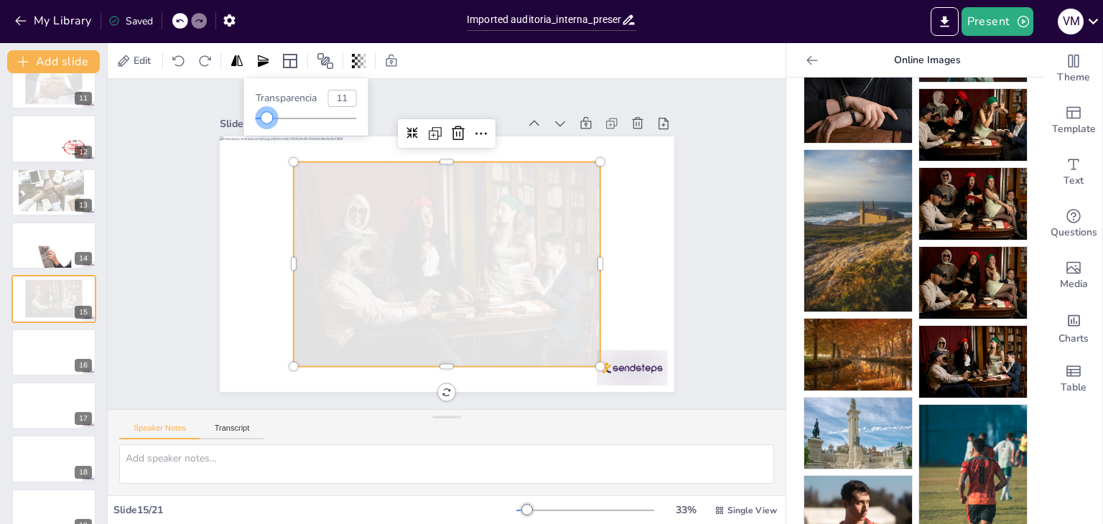
type input "14"
drag, startPoint x: 359, startPoint y: 120, endPoint x: 269, endPoint y: 126, distance: 90.0
click at [269, 126] on div "Transparencia 14" at bounding box center [306, 106] width 124 height 57
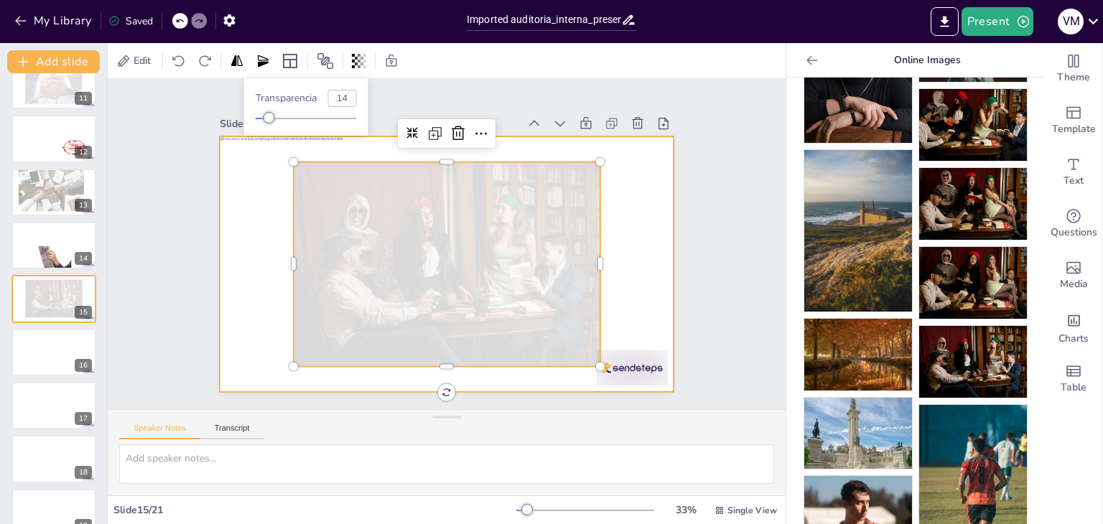
click at [629, 314] on div at bounding box center [436, 261] width 521 height 449
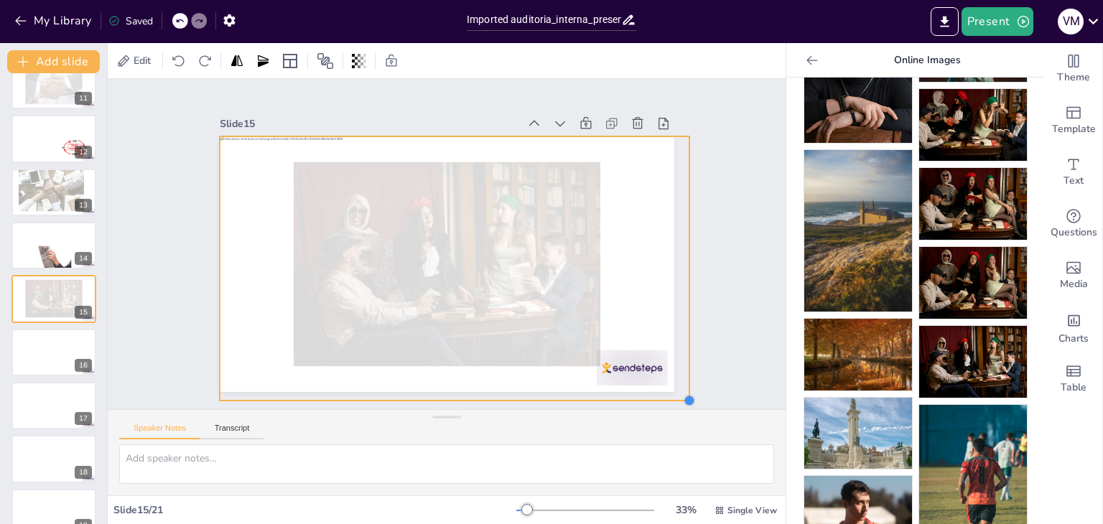
drag, startPoint x: 664, startPoint y: 381, endPoint x: 677, endPoint y: 390, distance: 15.5
click at [531, 515] on div at bounding box center [522, 523] width 17 height 17
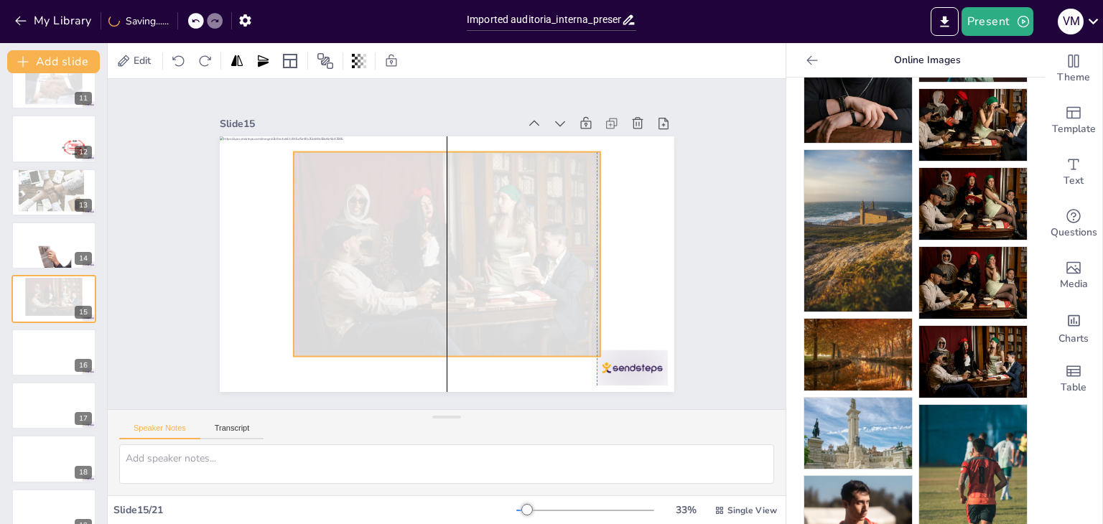
drag, startPoint x: 293, startPoint y: 162, endPoint x: 291, endPoint y: 150, distance: 11.7
click at [291, 150] on div at bounding box center [438, 248] width 312 height 363
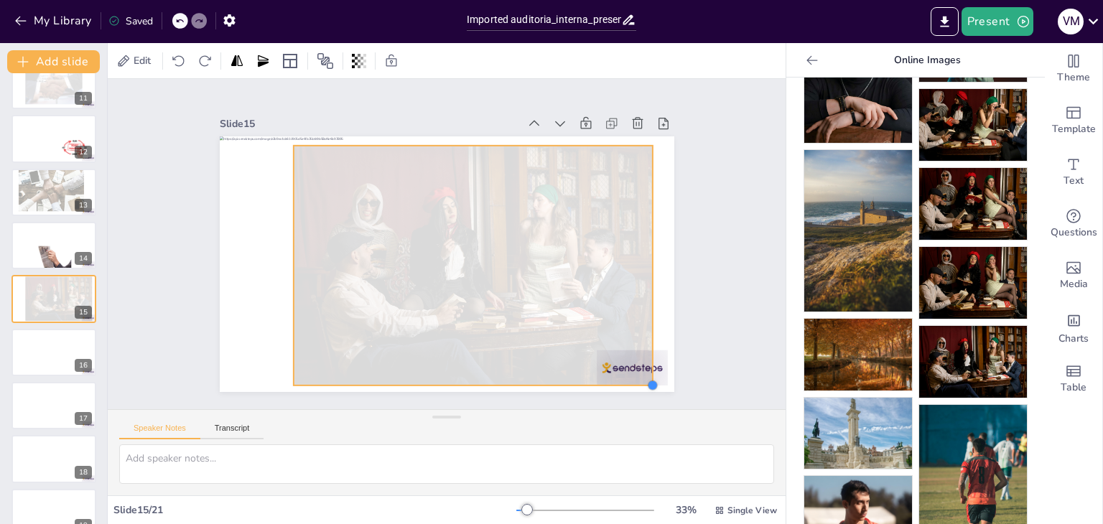
drag, startPoint x: 589, startPoint y: 343, endPoint x: 623, endPoint y: 378, distance: 48.8
click at [623, 378] on div at bounding box center [436, 261] width 521 height 449
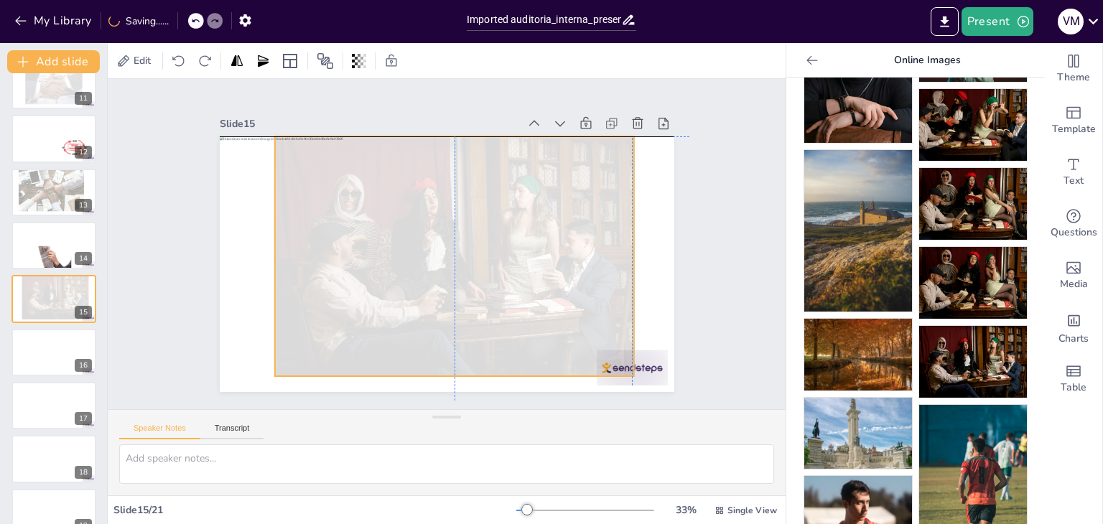
drag, startPoint x: 523, startPoint y: 325, endPoint x: 506, endPoint y: 317, distance: 19.0
click at [506, 317] on div at bounding box center [433, 237] width 431 height 387
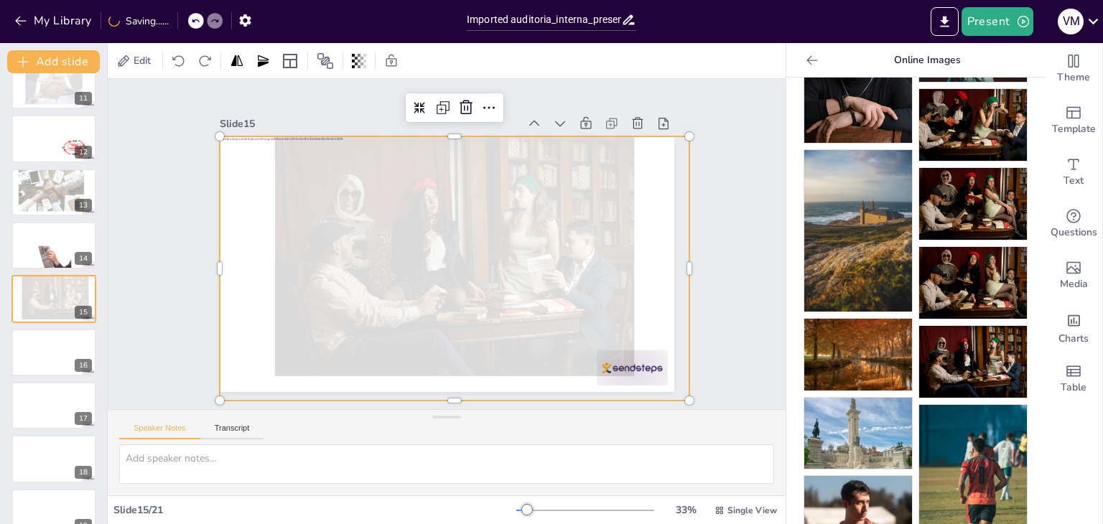
click at [237, 301] on div at bounding box center [449, 269] width 514 height 356
click at [68, 356] on div at bounding box center [54, 352] width 86 height 49
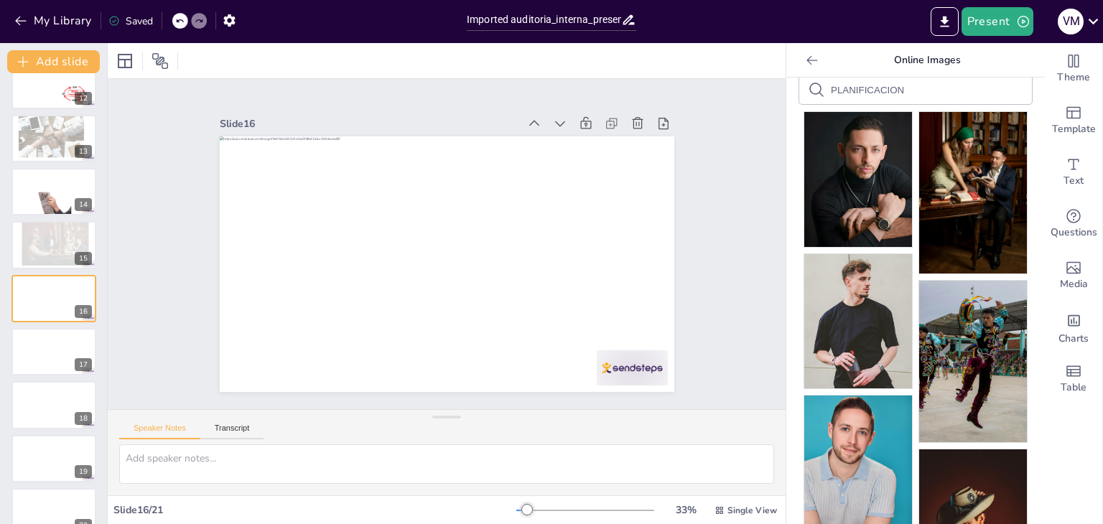
scroll to position [0, 0]
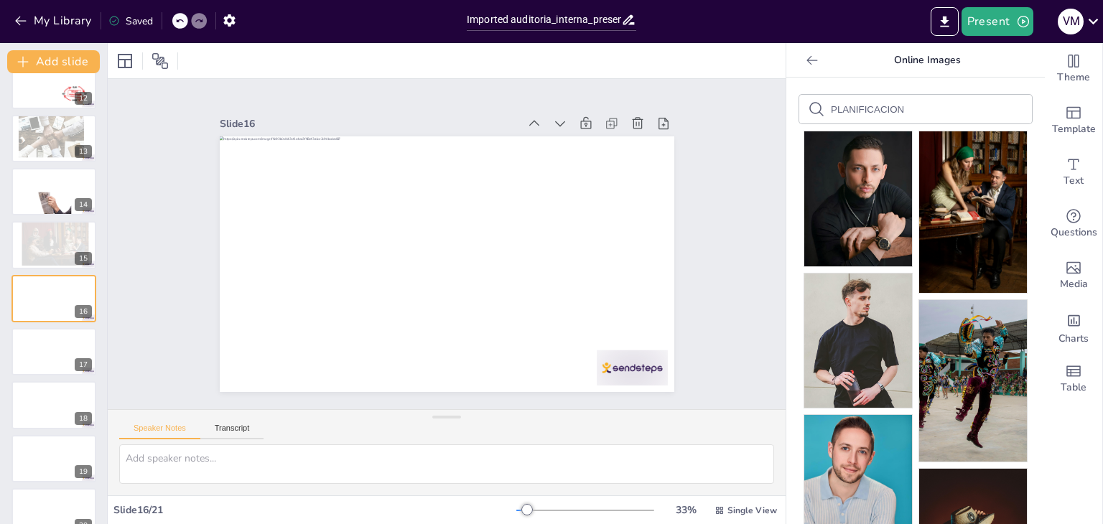
drag, startPoint x: 902, startPoint y: 105, endPoint x: 793, endPoint y: 100, distance: 109.3
click at [799, 100] on div "PLANIFICACION" at bounding box center [915, 109] width 233 height 29
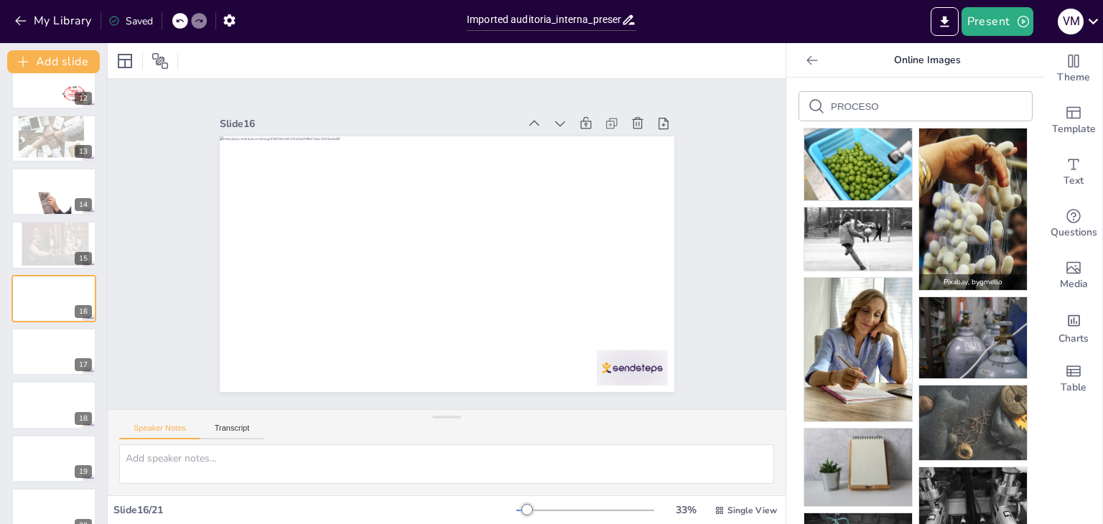
scroll to position [1, 0]
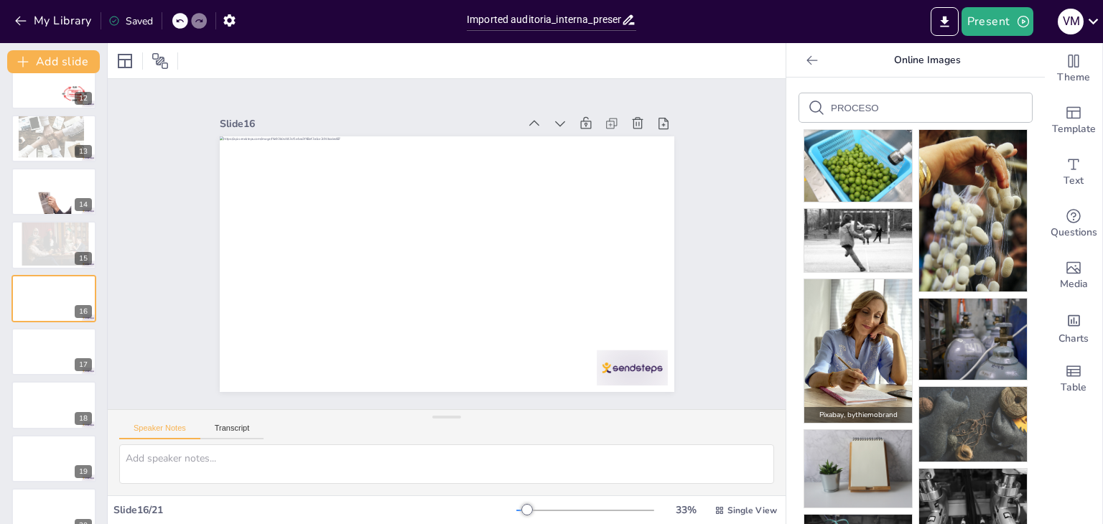
click at [853, 330] on img at bounding box center [858, 351] width 108 height 144
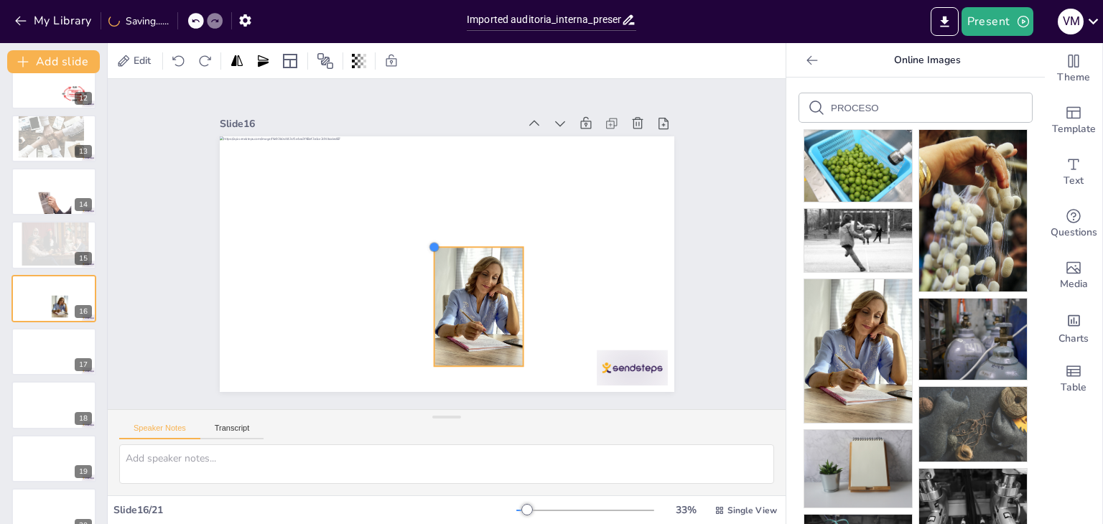
drag, startPoint x: 362, startPoint y: 157, endPoint x: 427, endPoint y: 289, distance: 148.1
click at [427, 289] on div at bounding box center [433, 259] width 509 height 494
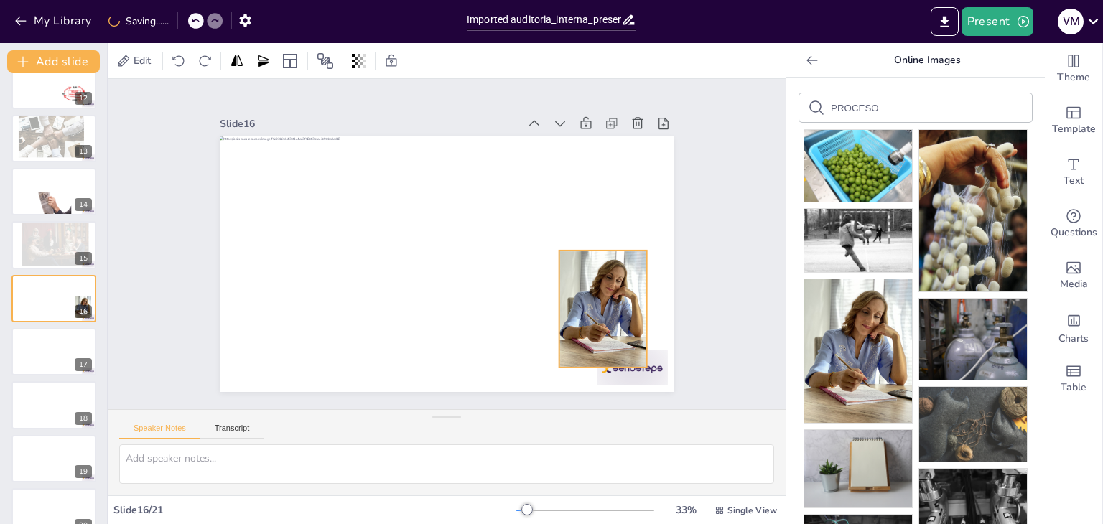
drag, startPoint x: 451, startPoint y: 304, endPoint x: 575, endPoint y: 307, distance: 123.6
click at [575, 324] on div at bounding box center [519, 397] width 144 height 147
click at [858, 478] on img at bounding box center [858, 469] width 108 height 78
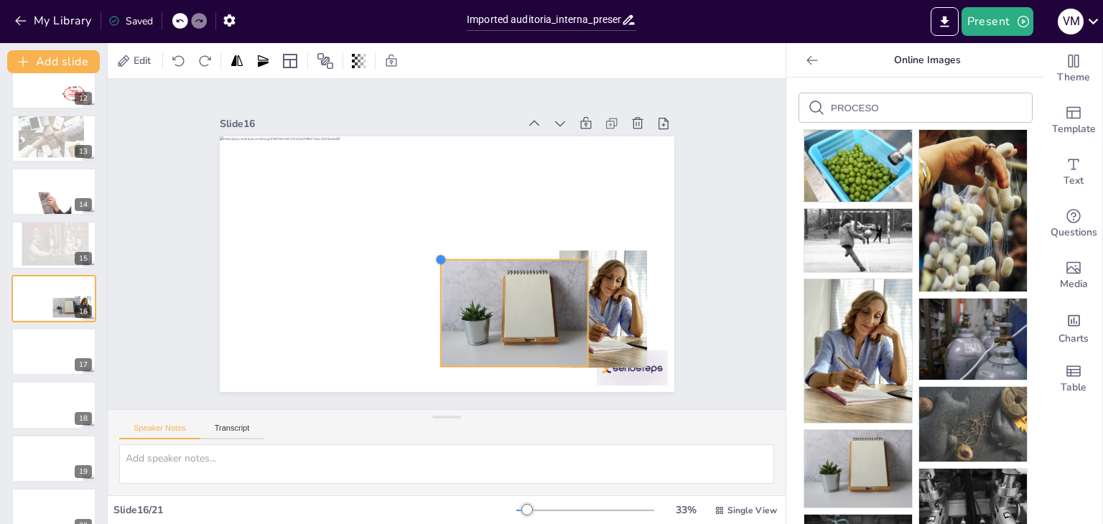
drag, startPoint x: 294, startPoint y: 156, endPoint x: 430, endPoint y: 266, distance: 174.6
click at [430, 266] on div at bounding box center [427, 248] width 345 height 498
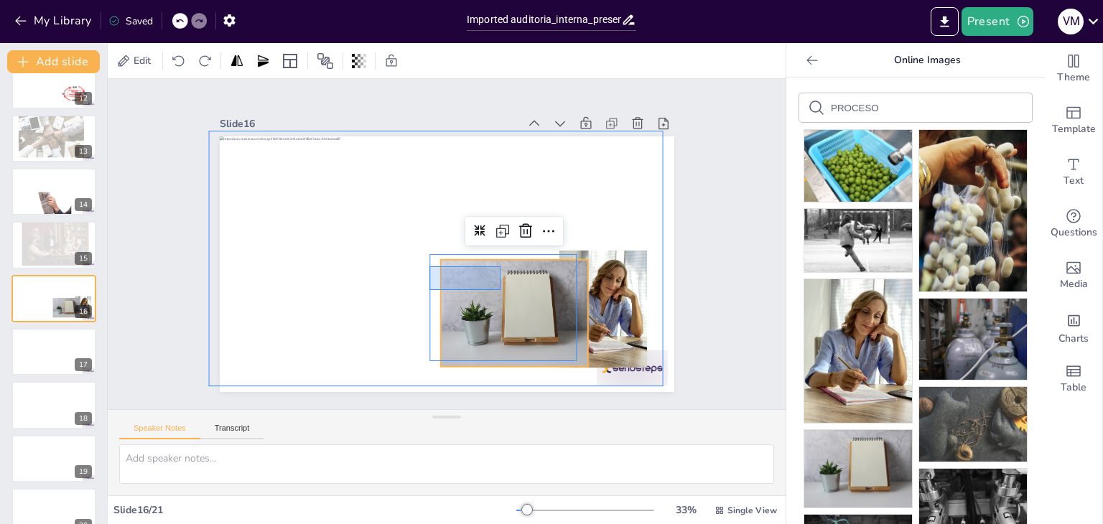
drag, startPoint x: 430, startPoint y: 266, endPoint x: 504, endPoint y: 291, distance: 78.6
click at [503, 291] on div at bounding box center [421, 336] width 166 height 181
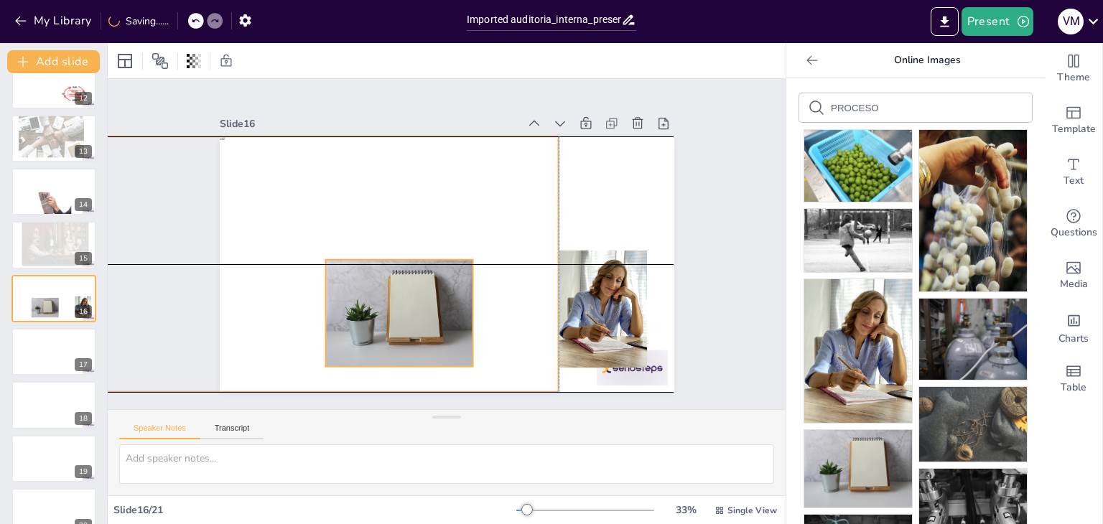
drag, startPoint x: 504, startPoint y: 291, endPoint x: 362, endPoint y: 284, distance: 142.4
click at [362, 284] on div at bounding box center [363, 237] width 166 height 181
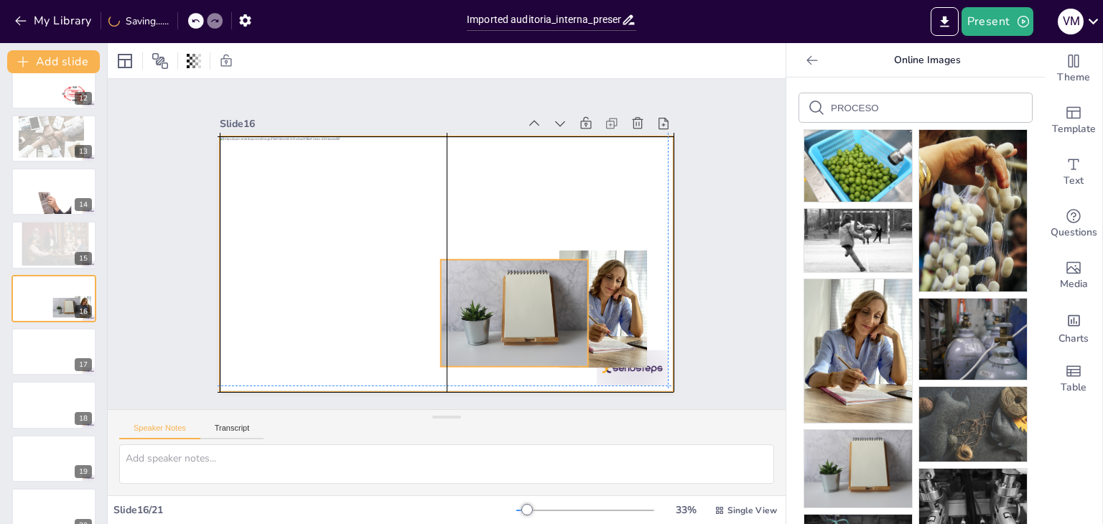
drag, startPoint x: 362, startPoint y: 284, endPoint x: 502, endPoint y: 287, distance: 140.1
click at [453, 229] on div at bounding box center [378, 175] width 147 height 107
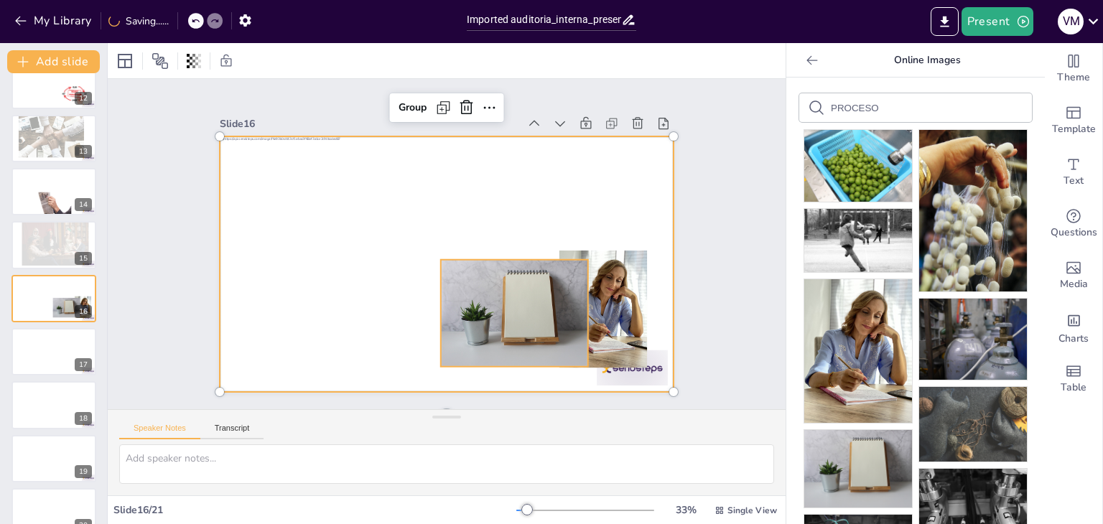
click at [475, 287] on div at bounding box center [401, 329] width 147 height 173
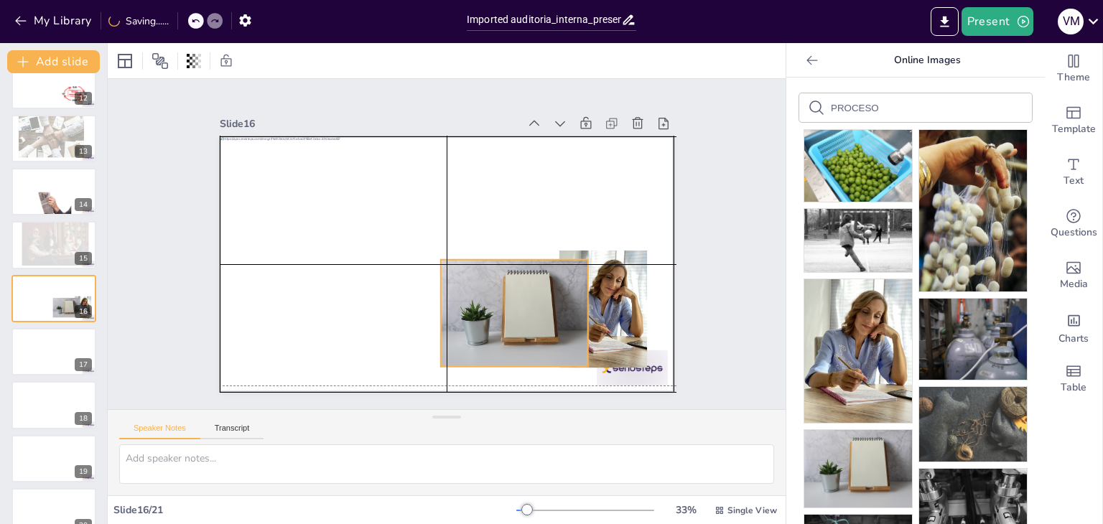
click at [465, 292] on div at bounding box center [480, 334] width 178 height 157
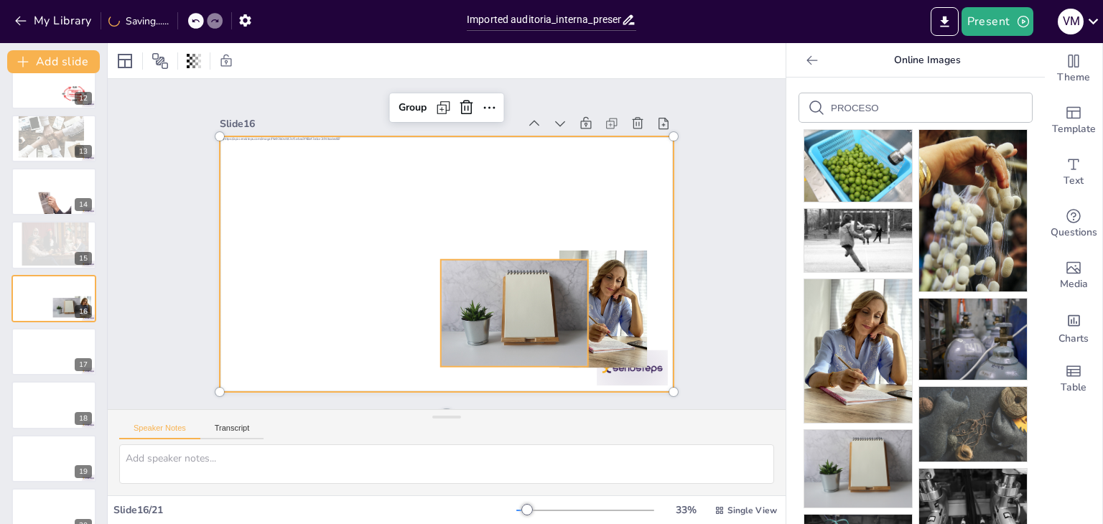
click at [435, 292] on div at bounding box center [355, 278] width 157 height 178
click at [465, 292] on div at bounding box center [430, 340] width 173 height 182
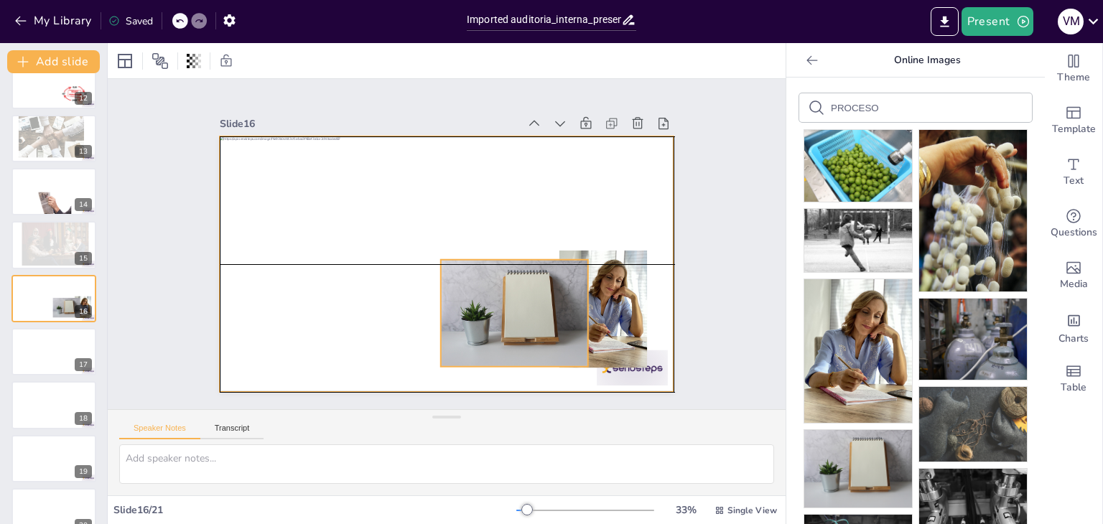
drag, startPoint x: 465, startPoint y: 292, endPoint x: 641, endPoint y: 334, distance: 180.3
click at [577, 334] on div at bounding box center [427, 246] width 302 height 479
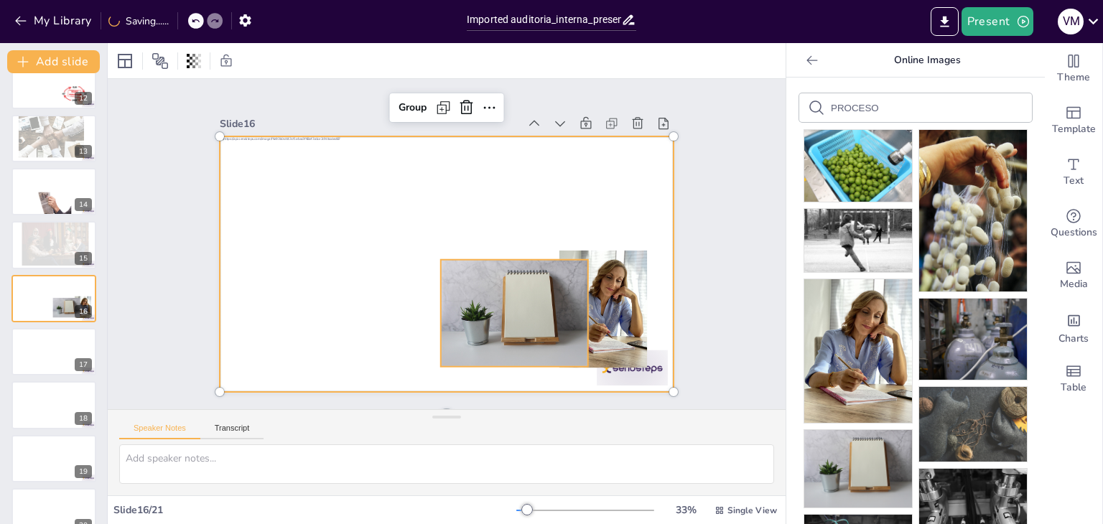
click at [432, 288] on div at bounding box center [378, 311] width 107 height 147
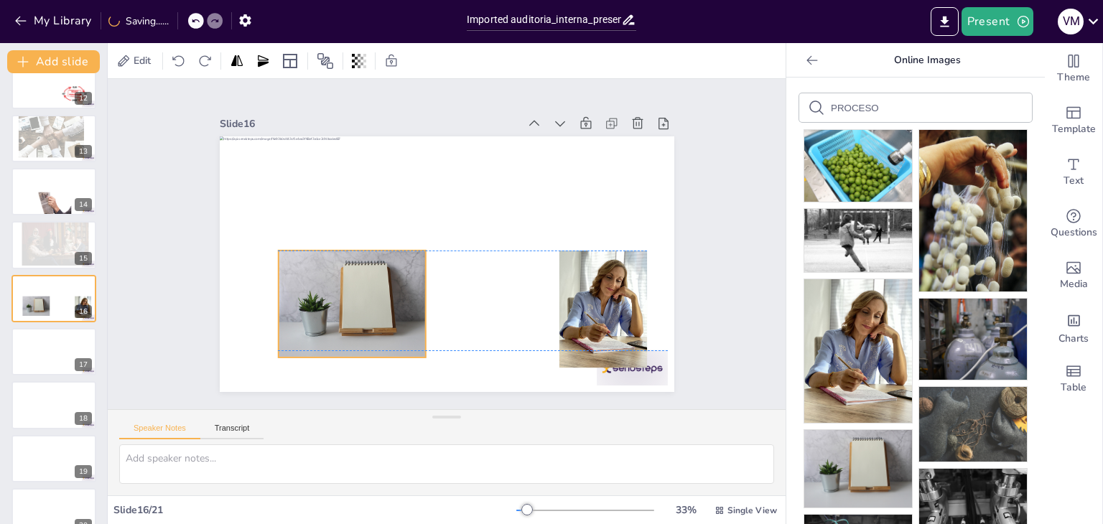
drag, startPoint x: 483, startPoint y: 305, endPoint x: 322, endPoint y: 294, distance: 161.2
click at [322, 282] on div at bounding box center [347, 191] width 166 height 181
click at [65, 354] on div at bounding box center [54, 352] width 86 height 49
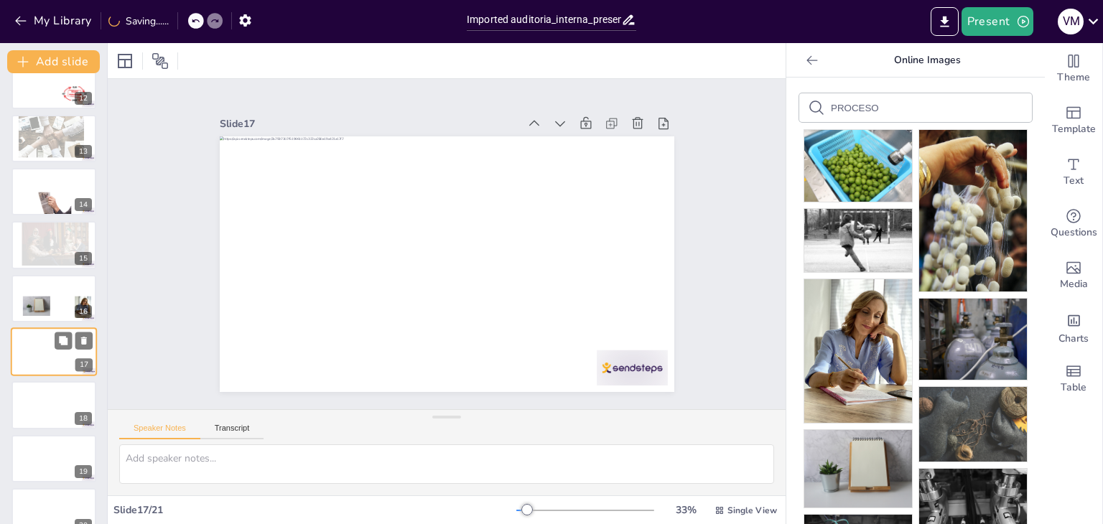
scroll to position [664, 0]
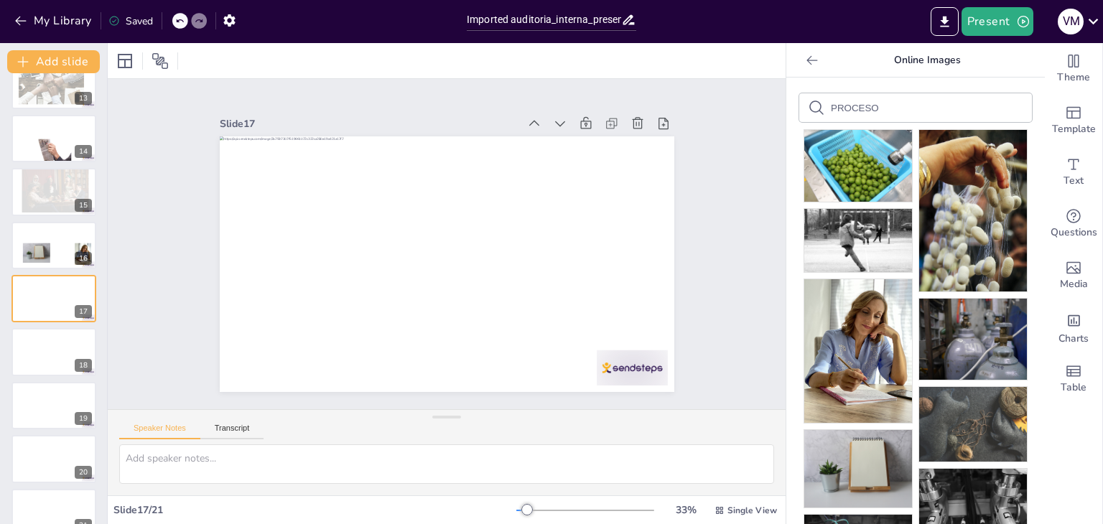
click at [900, 103] on input "PROCESO" at bounding box center [891, 108] width 121 height 11
type input "P"
type input "REPORTE"
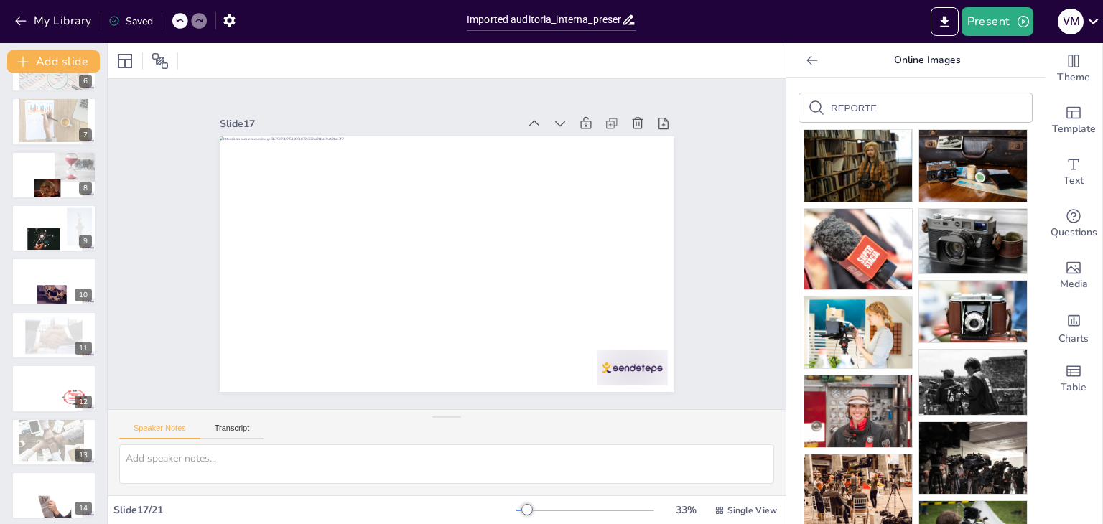
scroll to position [687, 0]
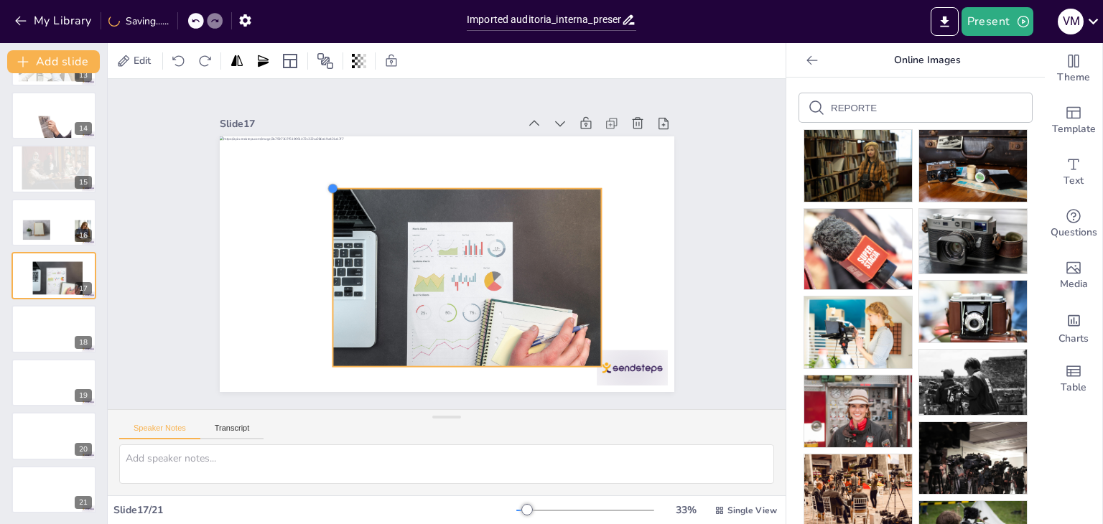
drag, startPoint x: 284, startPoint y: 156, endPoint x: 325, endPoint y: 231, distance: 84.8
click at [325, 231] on div at bounding box center [435, 261] width 518 height 474
drag, startPoint x: 418, startPoint y: 259, endPoint x: 362, endPoint y: 301, distance: 69.8
click at [362, 301] on div at bounding box center [411, 229] width 322 height 302
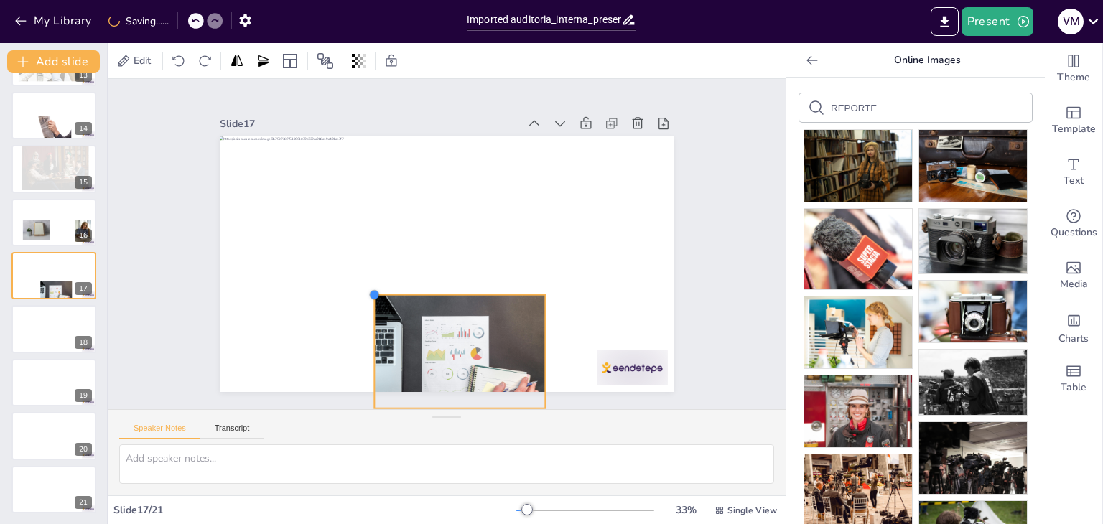
drag, startPoint x: 262, startPoint y: 221, endPoint x: 367, endPoint y: 287, distance: 123.9
click at [375, 190] on div at bounding box center [382, 184] width 14 height 14
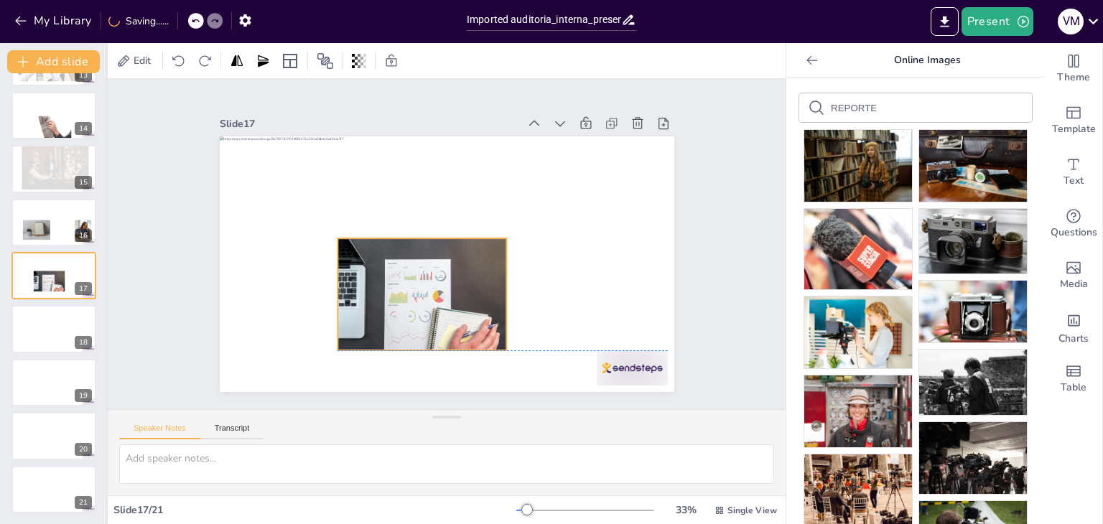
drag, startPoint x: 394, startPoint y: 327, endPoint x: 355, endPoint y: 274, distance: 65.8
click at [355, 274] on div at bounding box center [392, 230] width 144 height 188
click at [408, 301] on div at bounding box center [486, 283] width 159 height 195
click at [428, 208] on icon at bounding box center [432, 209] width 17 height 17
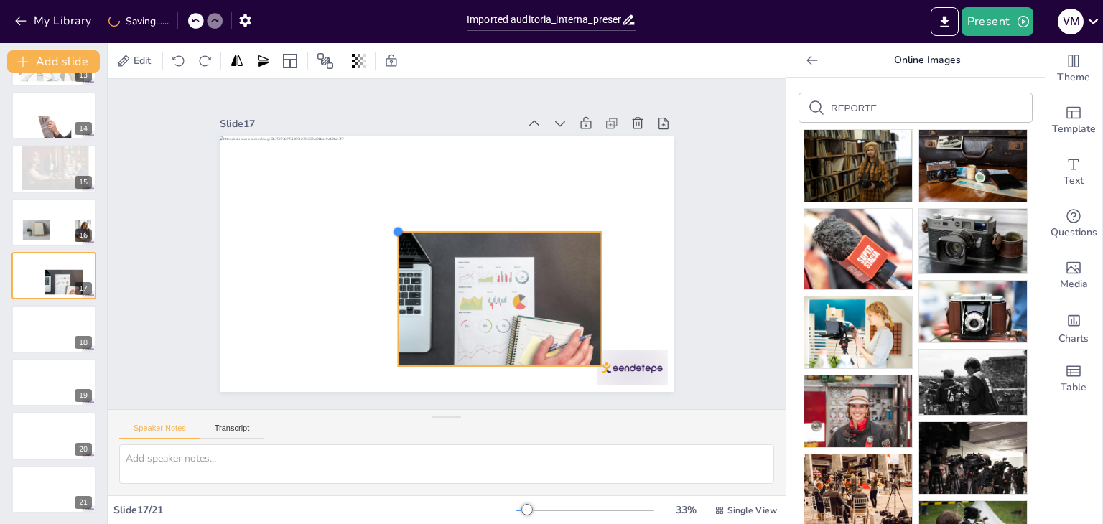
drag, startPoint x: 282, startPoint y: 156, endPoint x: 387, endPoint y: 295, distance: 174.8
click at [387, 295] on div at bounding box center [427, 242] width 302 height 479
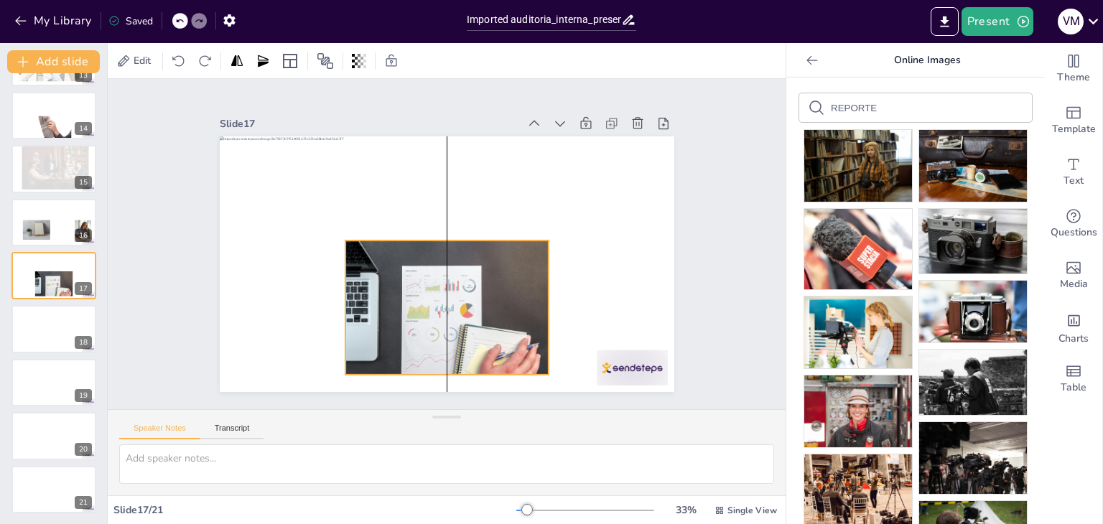
drag, startPoint x: 496, startPoint y: 293, endPoint x: 439, endPoint y: 302, distance: 58.1
click at [439, 302] on div at bounding box center [404, 292] width 241 height 236
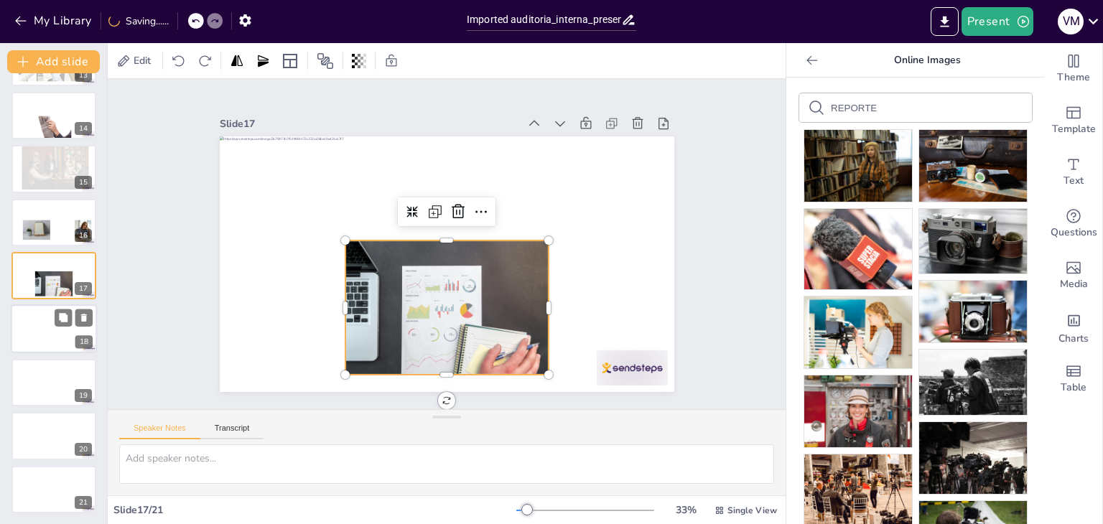
click at [46, 319] on div at bounding box center [54, 329] width 86 height 49
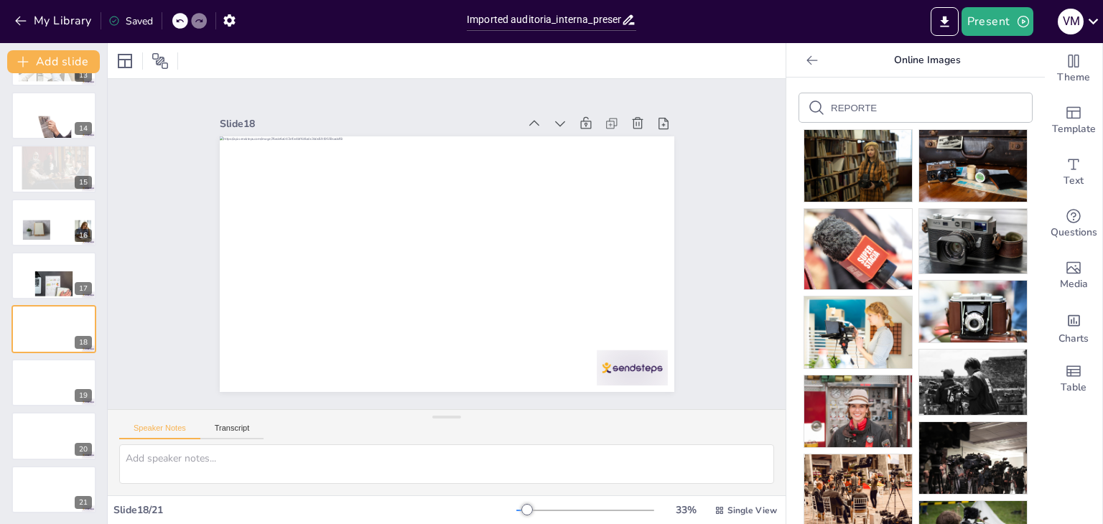
drag, startPoint x: 875, startPoint y: 107, endPoint x: 759, endPoint y: 139, distance: 119.9
click at [759, 139] on div "Document fonts Popular fonts Lato Montserrat Open Sans Oswald Poppins Raleway R…" at bounding box center [551, 283] width 1103 height 481
type input "ETICA"
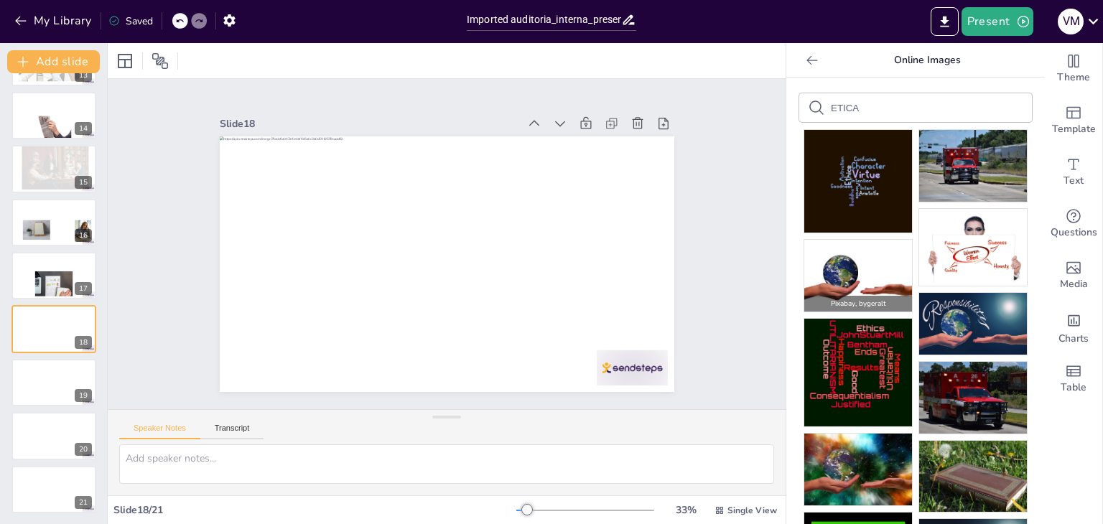
click at [850, 273] on img at bounding box center [858, 276] width 108 height 72
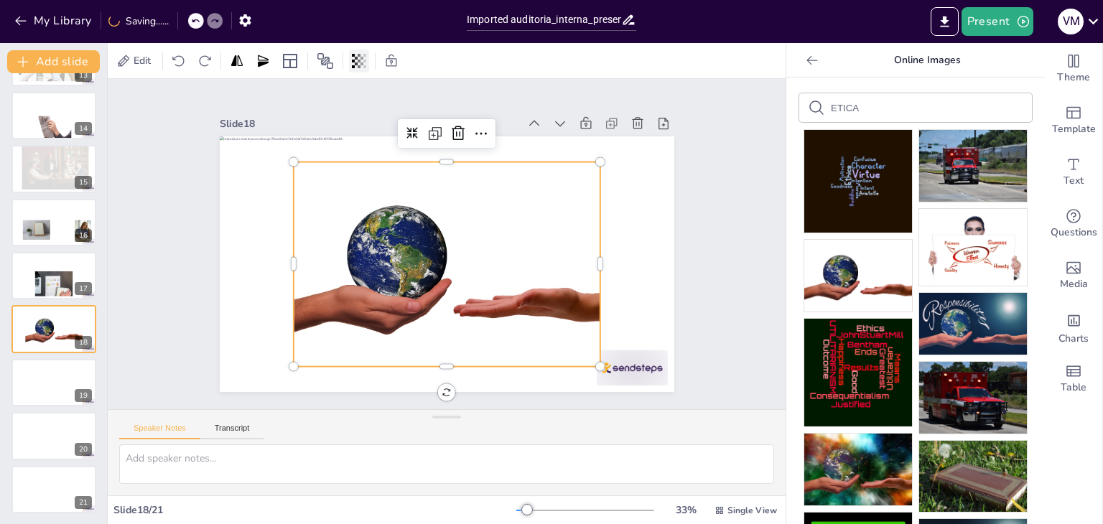
click at [358, 59] on icon at bounding box center [356, 61] width 3 height 9
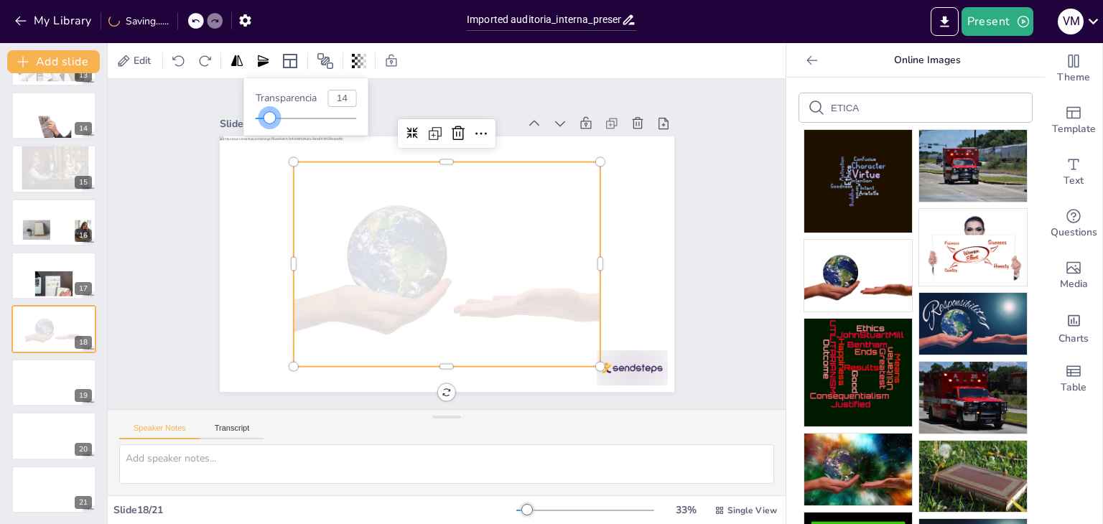
type input "13"
drag, startPoint x: 359, startPoint y: 115, endPoint x: 269, endPoint y: 113, distance: 90.5
click at [269, 113] on div at bounding box center [268, 117] width 11 height 11
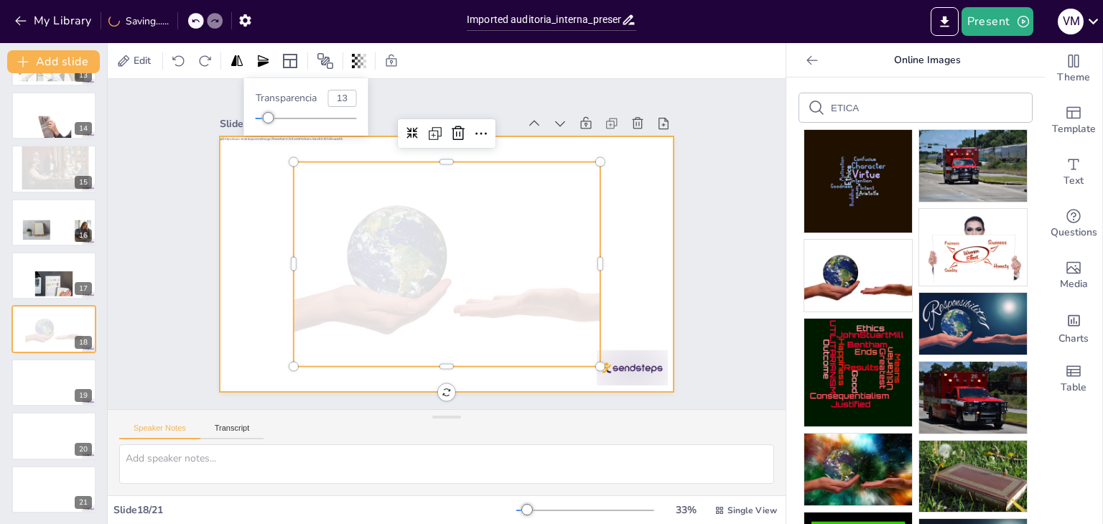
click at [644, 308] on div at bounding box center [443, 263] width 498 height 345
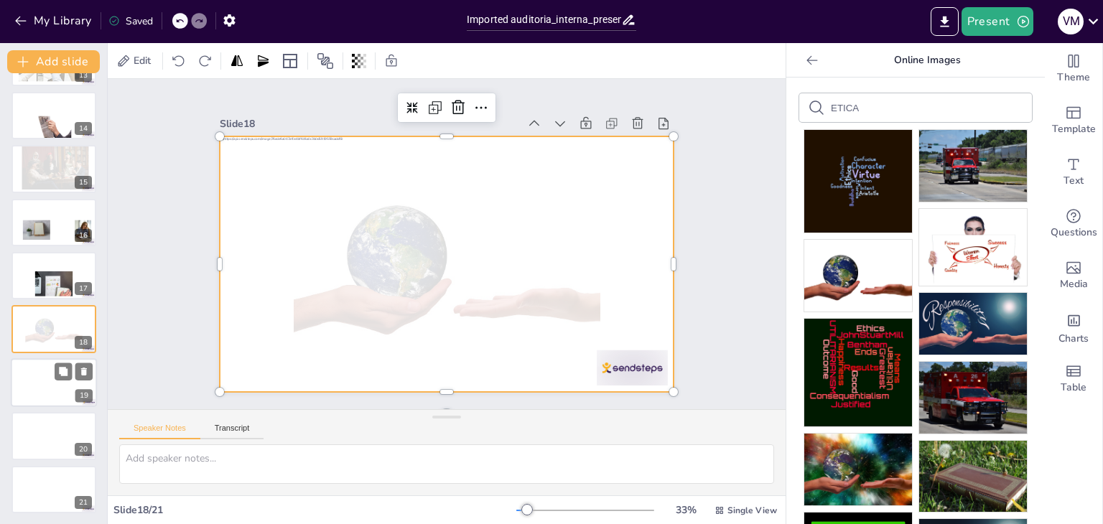
click at [29, 389] on div at bounding box center [54, 382] width 86 height 49
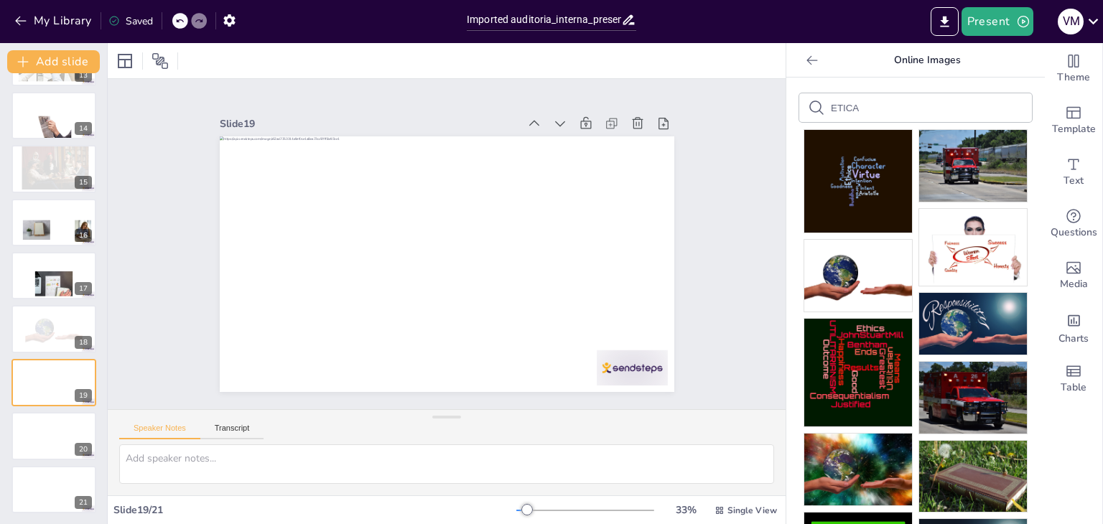
drag, startPoint x: 854, startPoint y: 107, endPoint x: 776, endPoint y: 107, distance: 78.3
click at [786, 107] on div "ETICA Pixabay , by rdaconnect Pixabay , by geralt Pixabay , by rdaconnect Pixab…" at bounding box center [915, 301] width 259 height 447
type input "DEBERES"
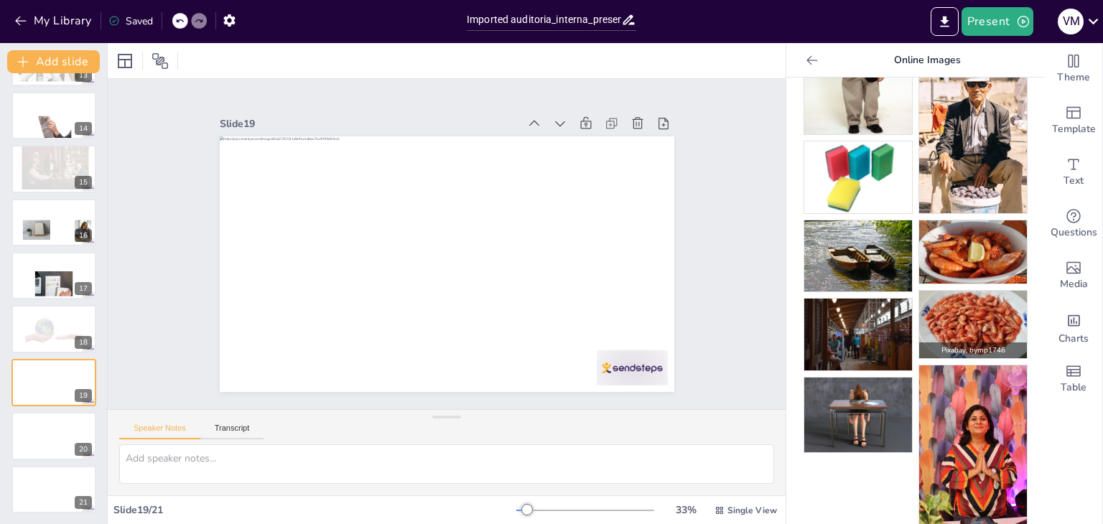
scroll to position [0, 0]
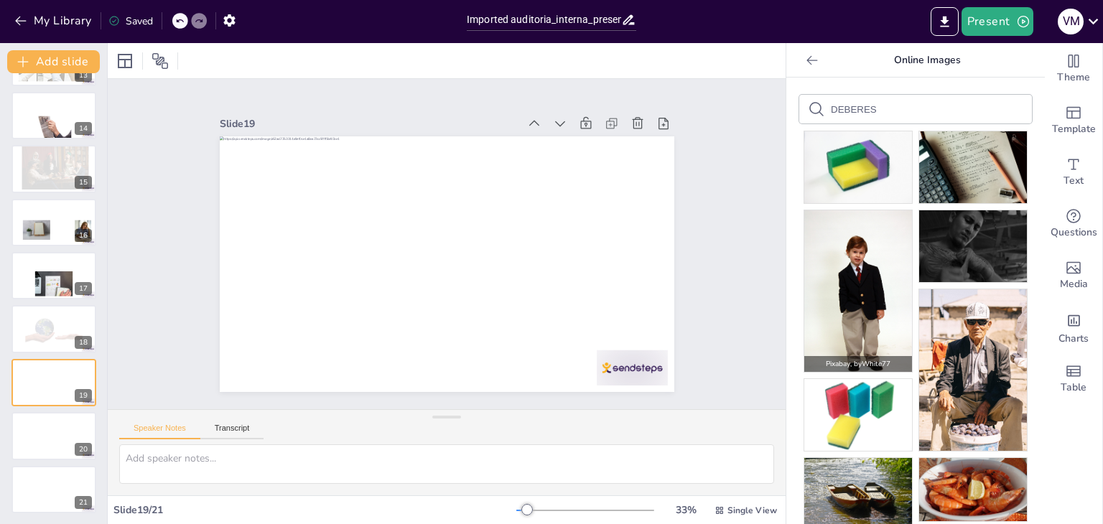
click at [841, 275] on img at bounding box center [858, 291] width 108 height 162
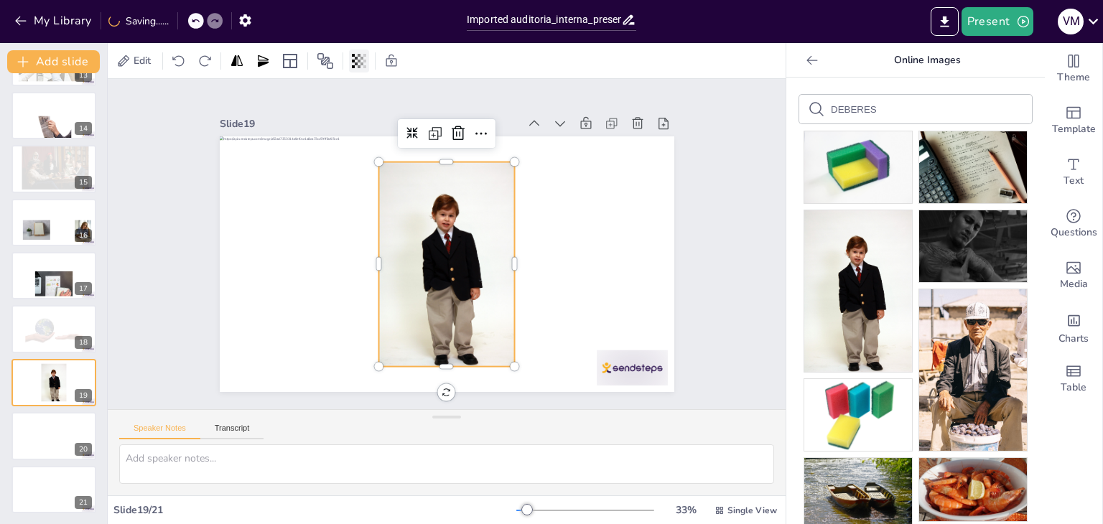
click at [353, 63] on icon at bounding box center [359, 61] width 14 height 14
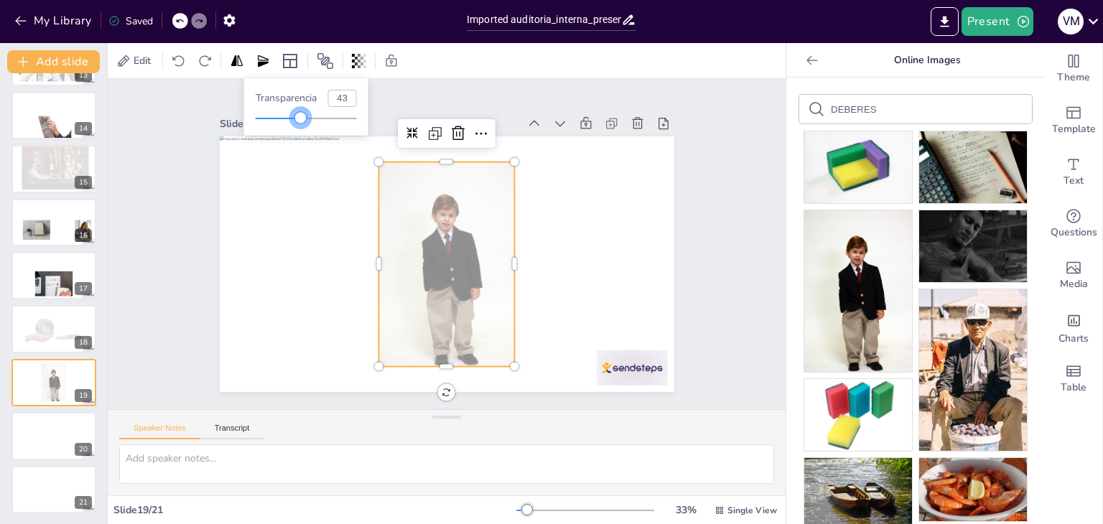
type input "44"
drag, startPoint x: 359, startPoint y: 121, endPoint x: 300, endPoint y: 124, distance: 59.0
click at [300, 124] on div "Transparencia 44" at bounding box center [306, 106] width 124 height 57
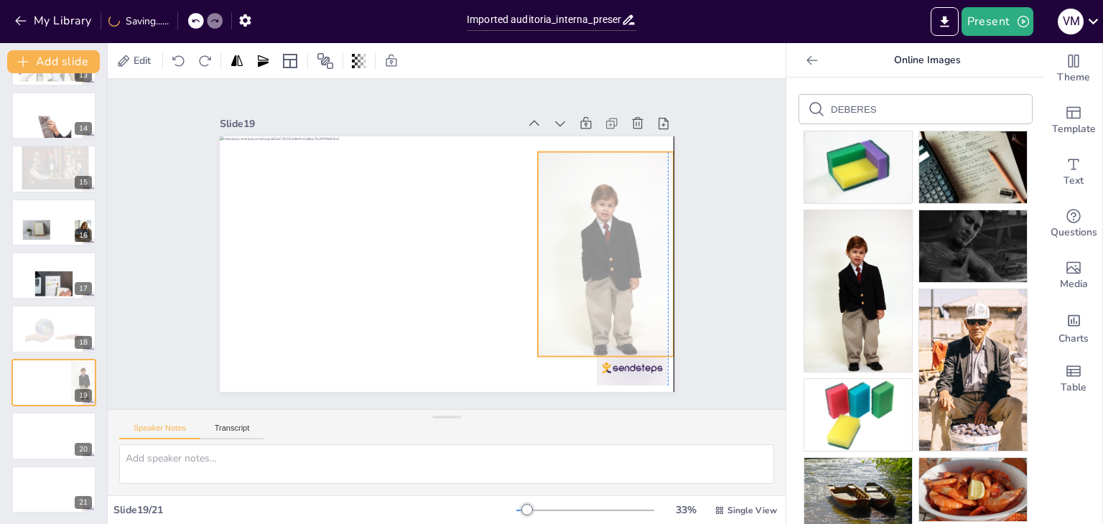
drag, startPoint x: 451, startPoint y: 281, endPoint x: 608, endPoint y: 271, distance: 156.9
click at [468, 271] on div at bounding box center [346, 367] width 246 height 231
click at [352, 70] on div at bounding box center [359, 61] width 20 height 23
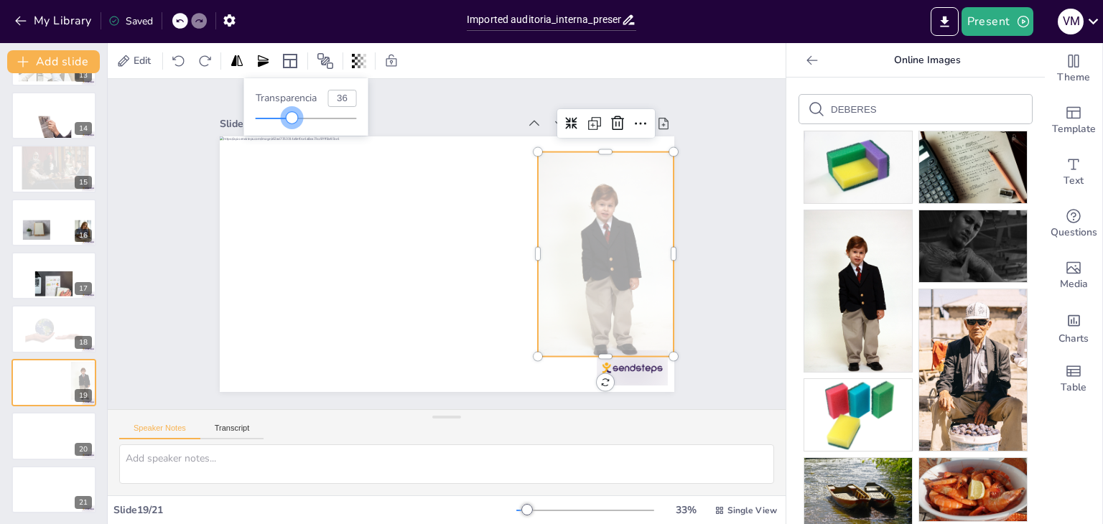
type input "37"
drag, startPoint x: 303, startPoint y: 116, endPoint x: 294, endPoint y: 117, distance: 9.4
click at [294, 117] on div at bounding box center [292, 117] width 11 height 11
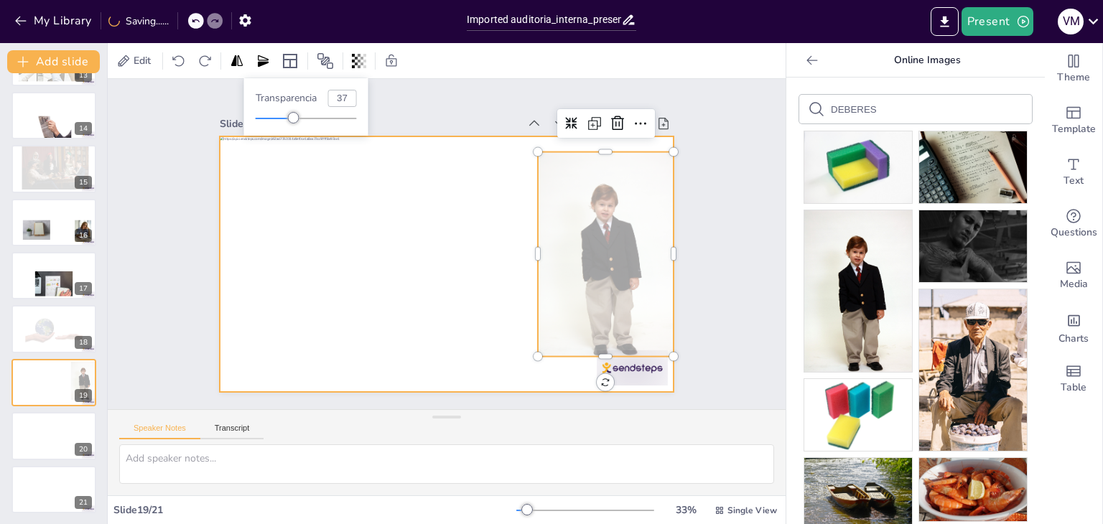
click at [414, 335] on div at bounding box center [438, 262] width 519 height 419
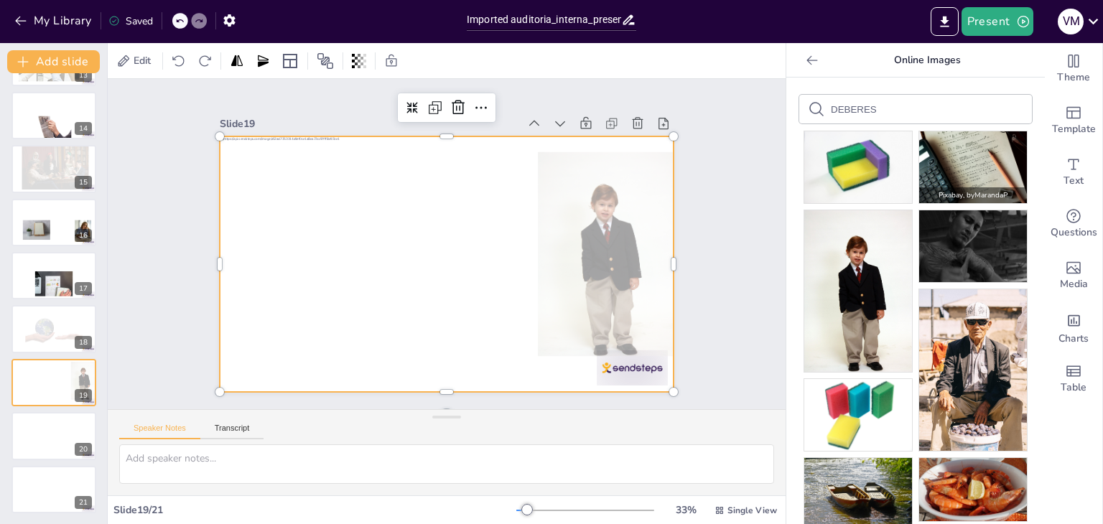
click at [961, 182] on img at bounding box center [973, 167] width 108 height 72
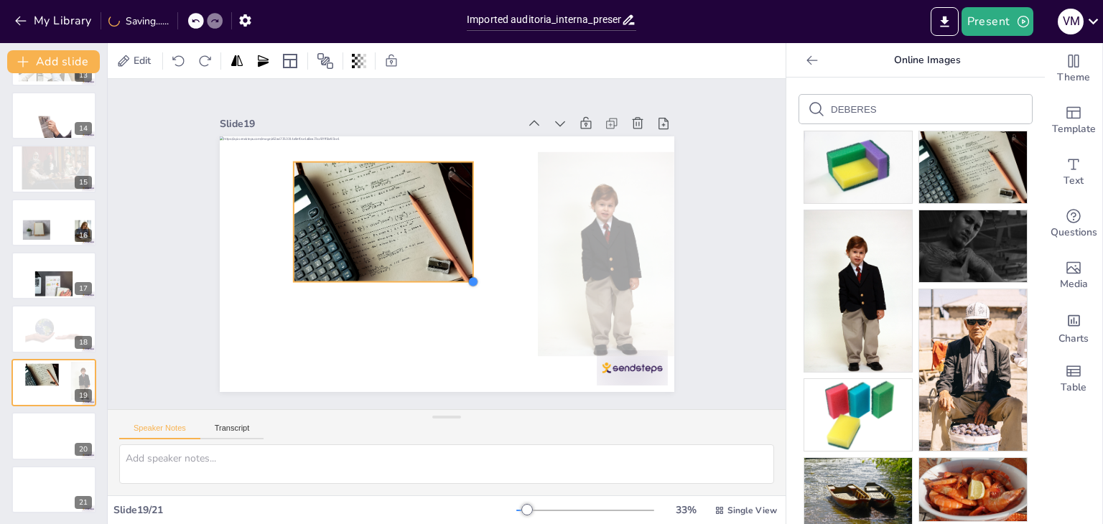
drag, startPoint x: 586, startPoint y: 358, endPoint x: 402, endPoint y: 272, distance: 203.1
click at [402, 272] on div at bounding box center [438, 226] width 519 height 419
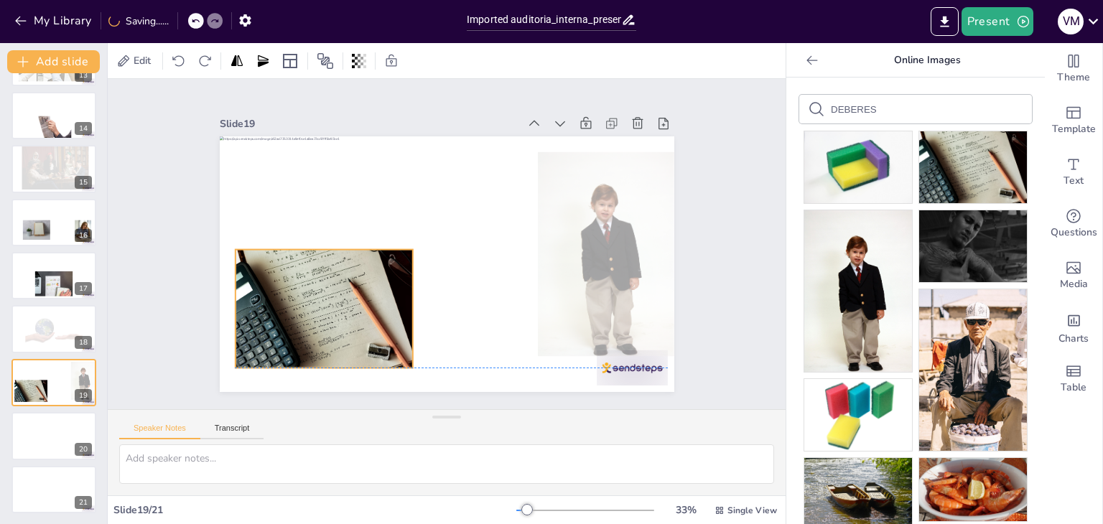
drag, startPoint x: 380, startPoint y: 208, endPoint x: 325, endPoint y: 294, distance: 101.8
click at [325, 294] on div at bounding box center [308, 253] width 210 height 180
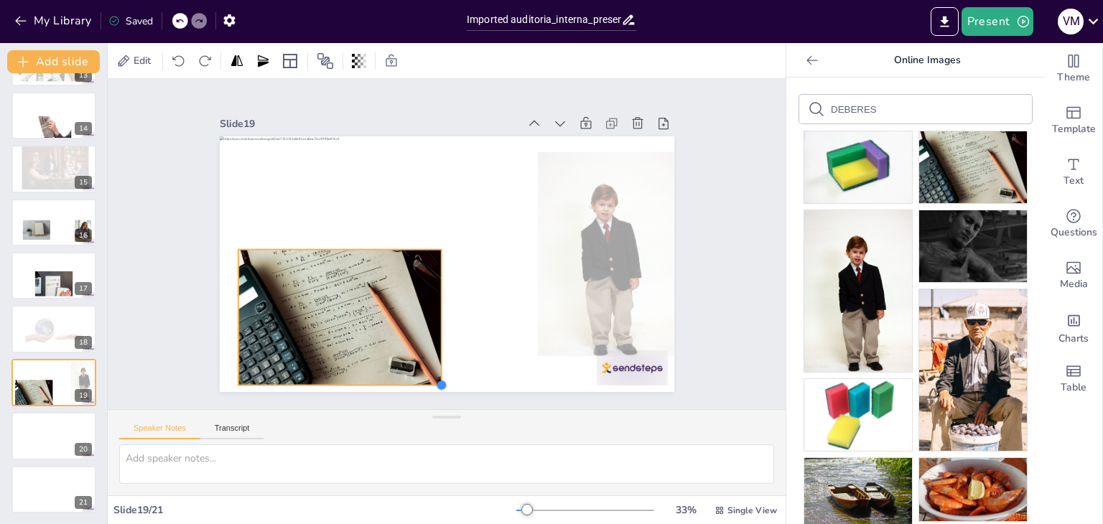
drag, startPoint x: 405, startPoint y: 362, endPoint x: 431, endPoint y: 372, distance: 27.7
click at [431, 372] on div at bounding box center [435, 261] width 518 height 474
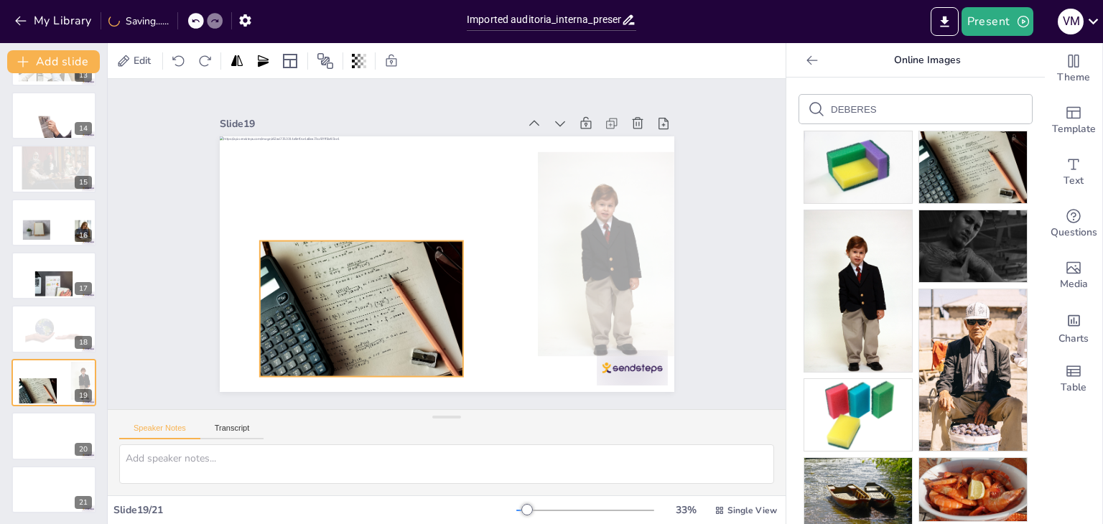
drag, startPoint x: 361, startPoint y: 333, endPoint x: 382, endPoint y: 325, distance: 23.2
click at [382, 301] on div at bounding box center [359, 183] width 192 height 236
click at [56, 438] on div at bounding box center [54, 436] width 86 height 49
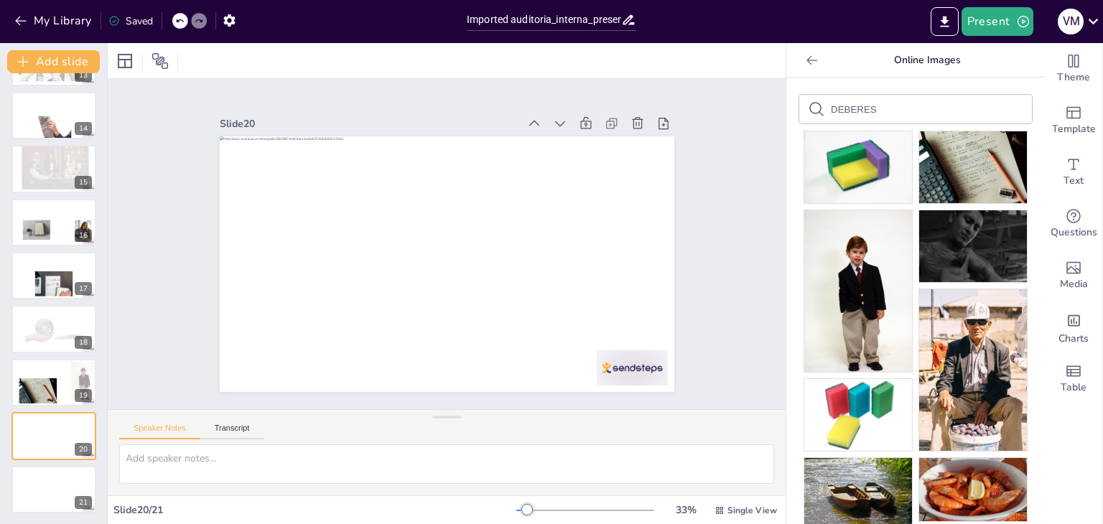
click at [871, 113] on input "DEBERES" at bounding box center [891, 109] width 121 height 11
type input "D"
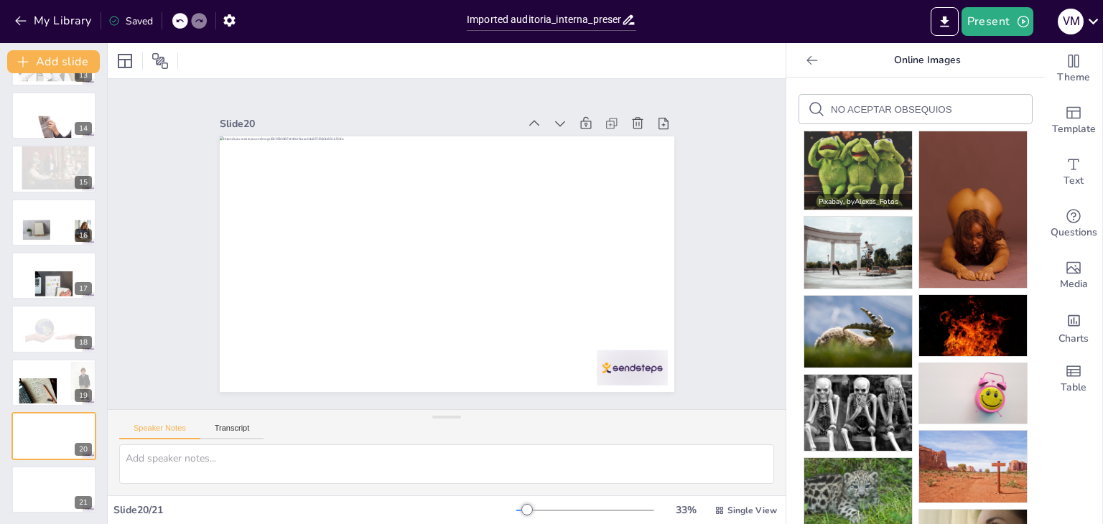
click at [844, 154] on img at bounding box center [858, 170] width 108 height 78
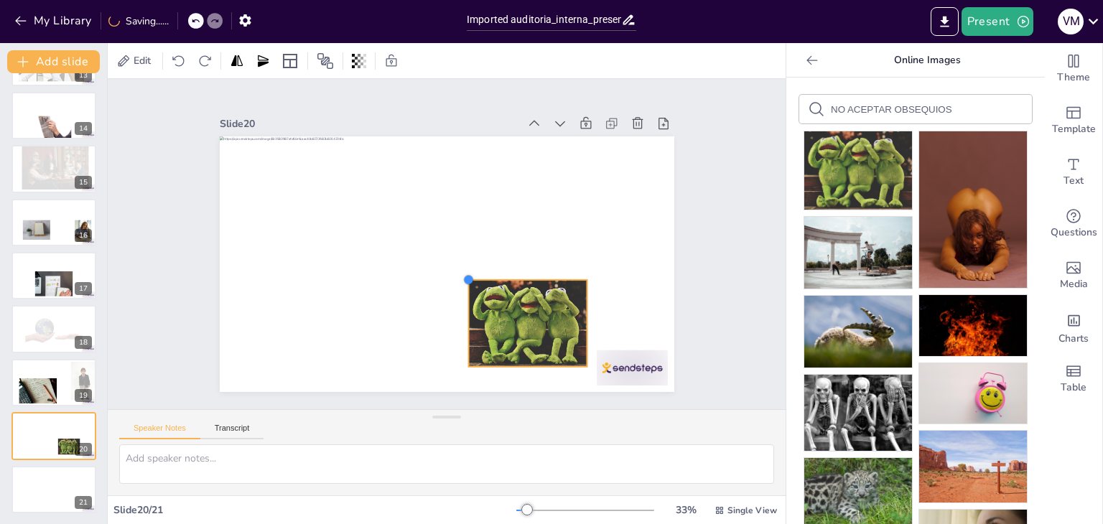
drag, startPoint x: 296, startPoint y: 154, endPoint x: 458, endPoint y: 273, distance: 201.4
click at [428, 218] on div at bounding box center [421, 211] width 13 height 13
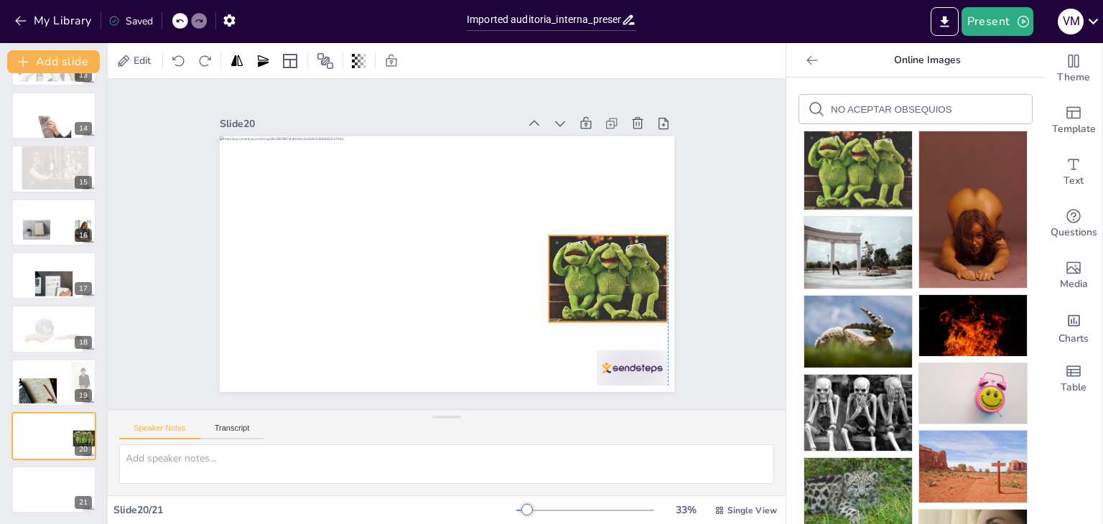
drag, startPoint x: 498, startPoint y: 308, endPoint x: 574, endPoint y: 264, distance: 88.2
click at [574, 267] on div at bounding box center [589, 326] width 140 height 119
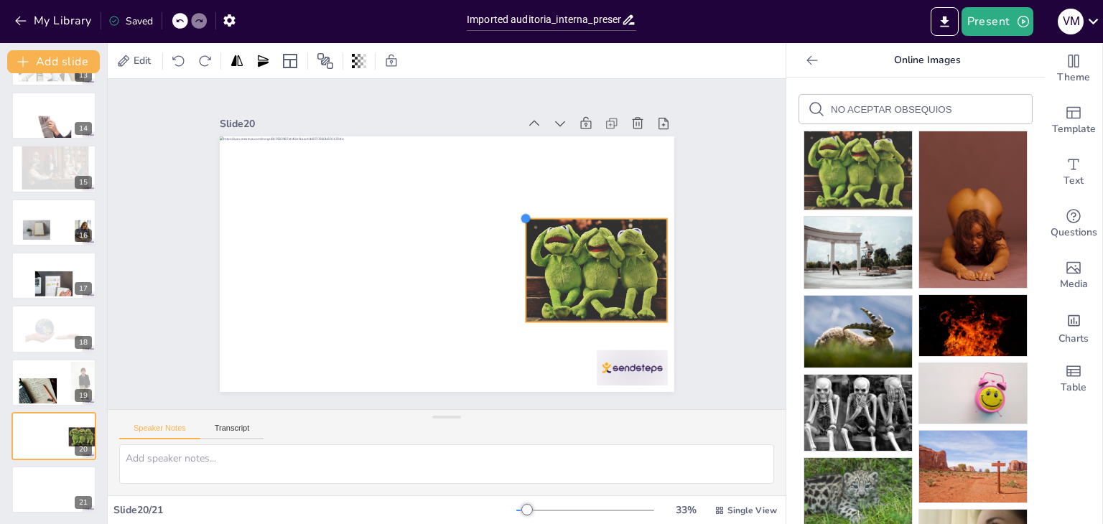
drag, startPoint x: 535, startPoint y: 228, endPoint x: 504, endPoint y: 212, distance: 34.7
click at [393, 292] on div at bounding box center [385, 299] width 15 height 15
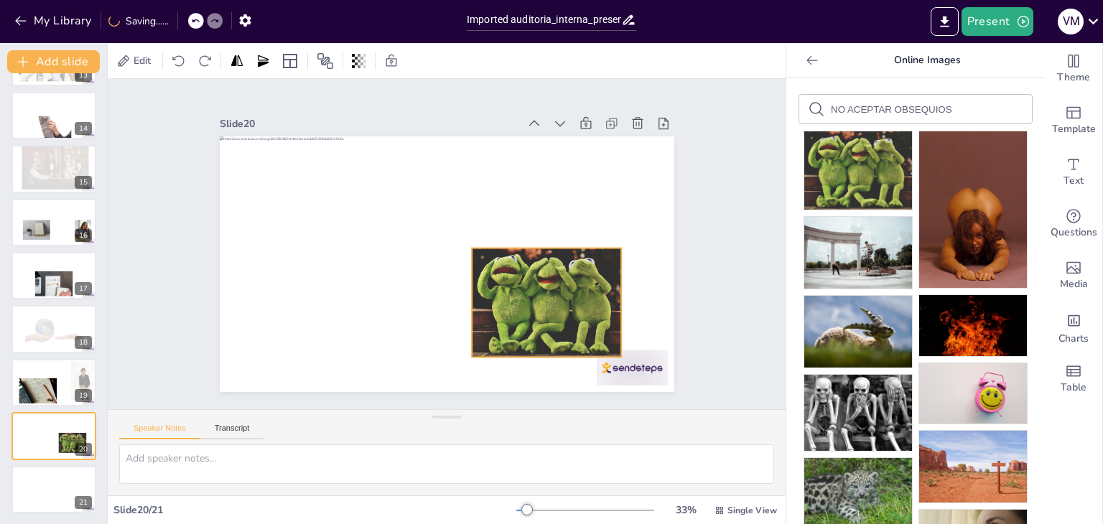
drag, startPoint x: 597, startPoint y: 251, endPoint x: 551, endPoint y: 286, distance: 57.9
click at [435, 286] on div at bounding box center [360, 321] width 150 height 177
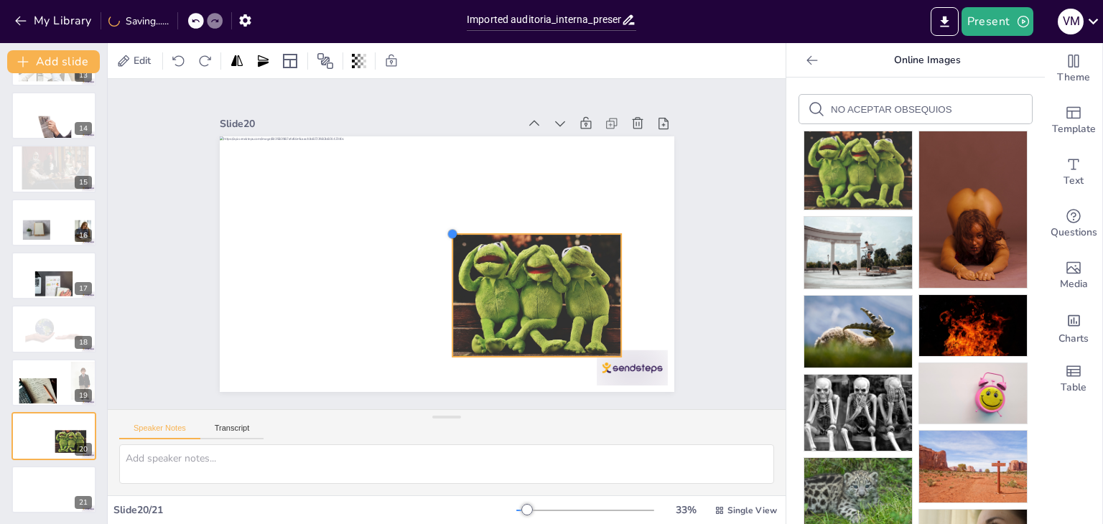
drag, startPoint x: 463, startPoint y: 245, endPoint x: 424, endPoint y: 231, distance: 41.4
click at [424, 231] on div at bounding box center [440, 264] width 511 height 384
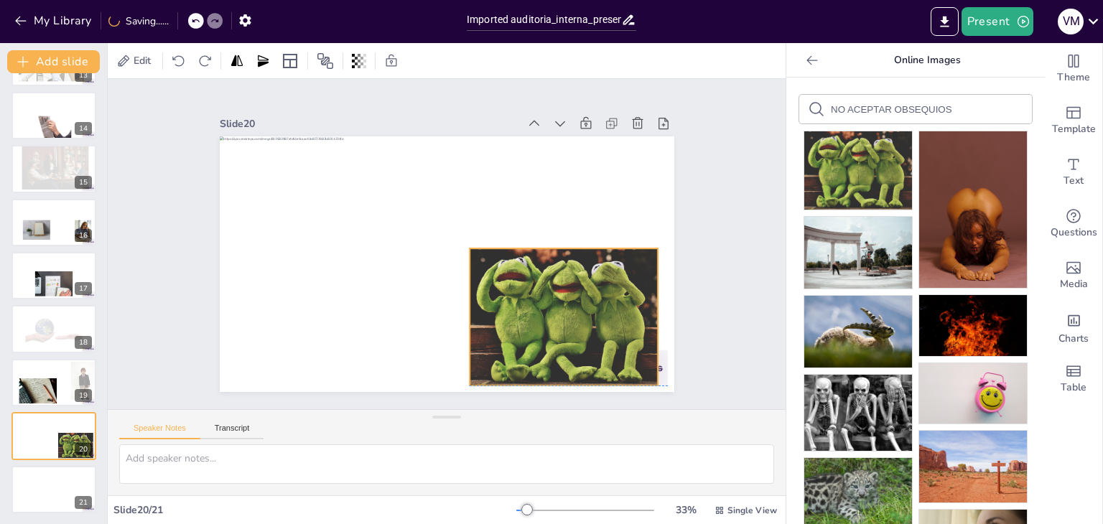
drag, startPoint x: 465, startPoint y: 253, endPoint x: 502, endPoint y: 277, distance: 43.6
click at [502, 277] on div at bounding box center [576, 292] width 213 height 174
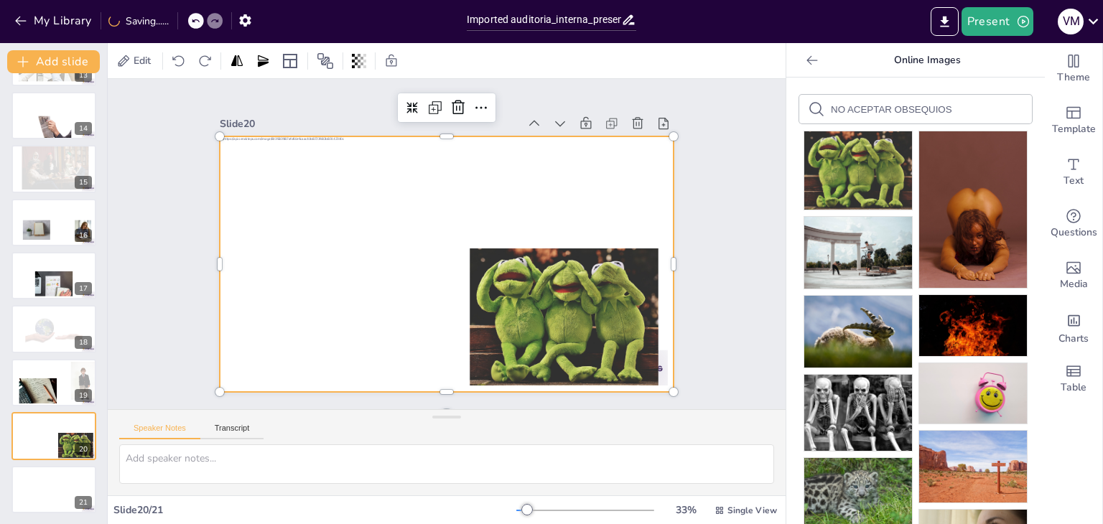
click at [294, 301] on div at bounding box center [438, 226] width 519 height 419
click at [41, 489] on div at bounding box center [54, 489] width 86 height 49
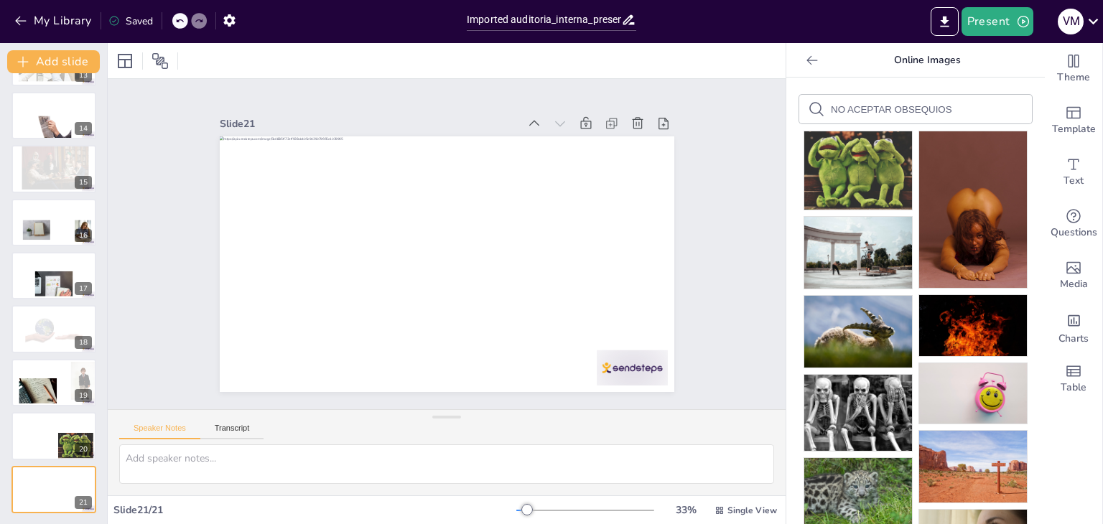
drag, startPoint x: 934, startPoint y: 106, endPoint x: 776, endPoint y: 139, distance: 162.1
click at [786, 139] on div "NO ACEPTAR OBSEQUIOS Pixabay , by Alexas_Fotos Pixabay , by LongHuynh Pixabay ,…" at bounding box center [915, 301] width 259 height 447
type input "S"
type input "CONCLUSION"
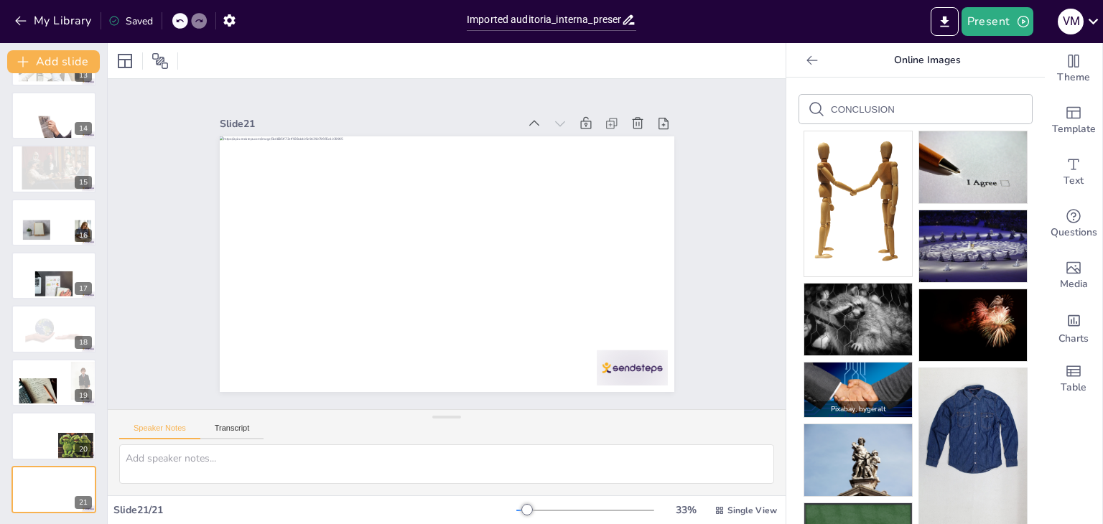
click at [850, 381] on img at bounding box center [858, 390] width 108 height 55
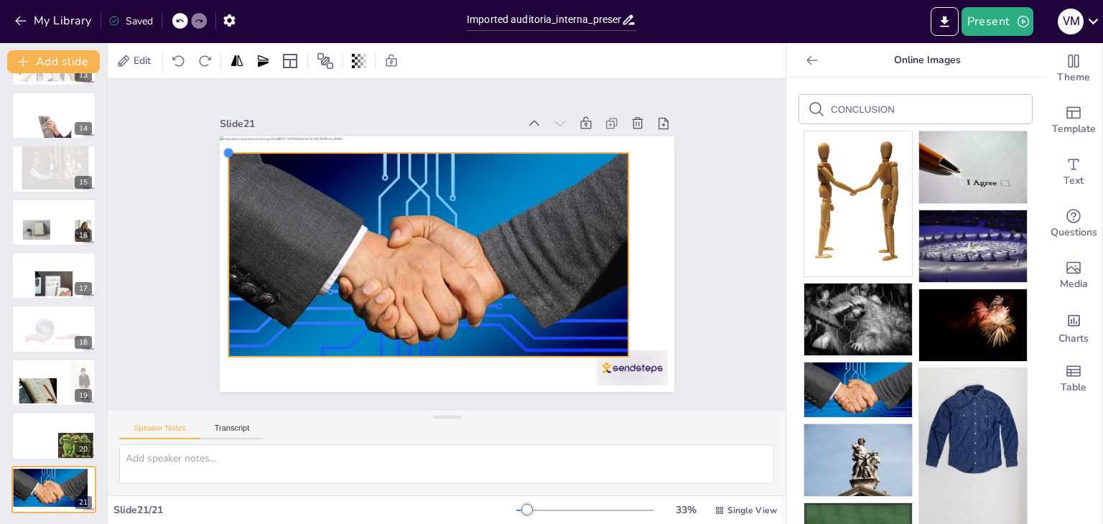
drag, startPoint x: 254, startPoint y: 164, endPoint x: 226, endPoint y: 146, distance: 34.3
click at [226, 146] on div at bounding box center [429, 254] width 449 height 521
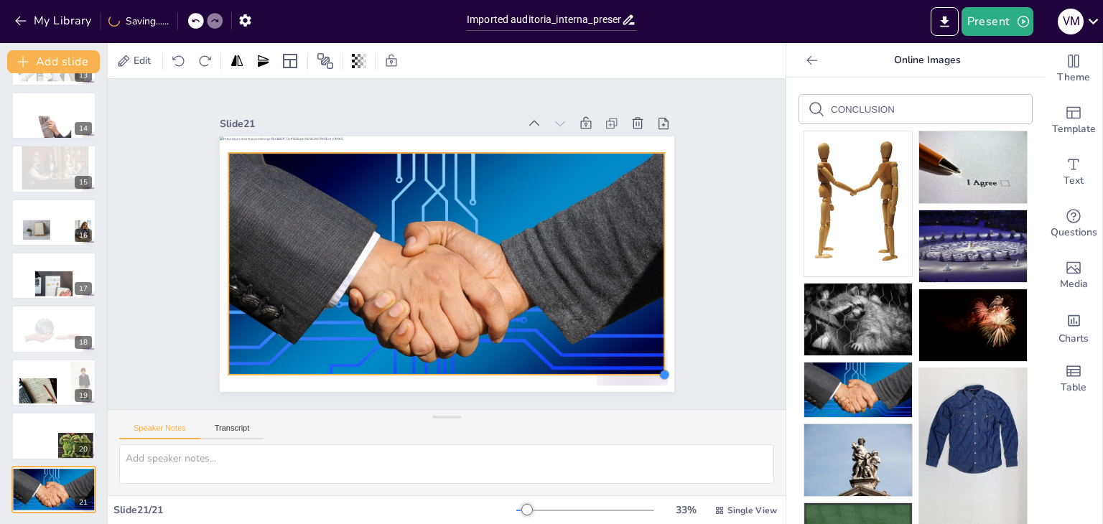
drag, startPoint x: 616, startPoint y: 349, endPoint x: 654, endPoint y: 366, distance: 41.5
click at [600, 445] on div at bounding box center [592, 452] width 15 height 15
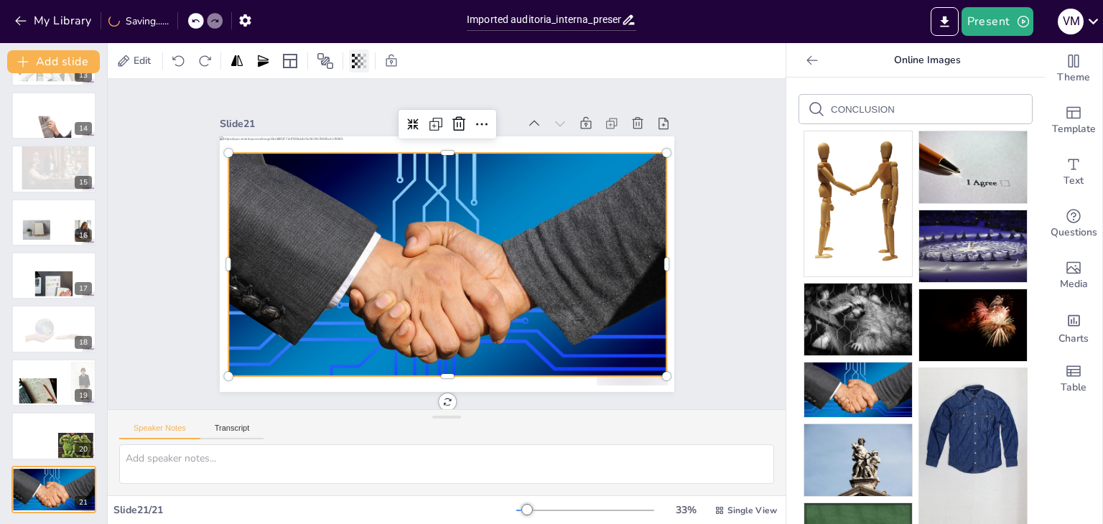
click at [359, 66] on icon at bounding box center [359, 61] width 3 height 14
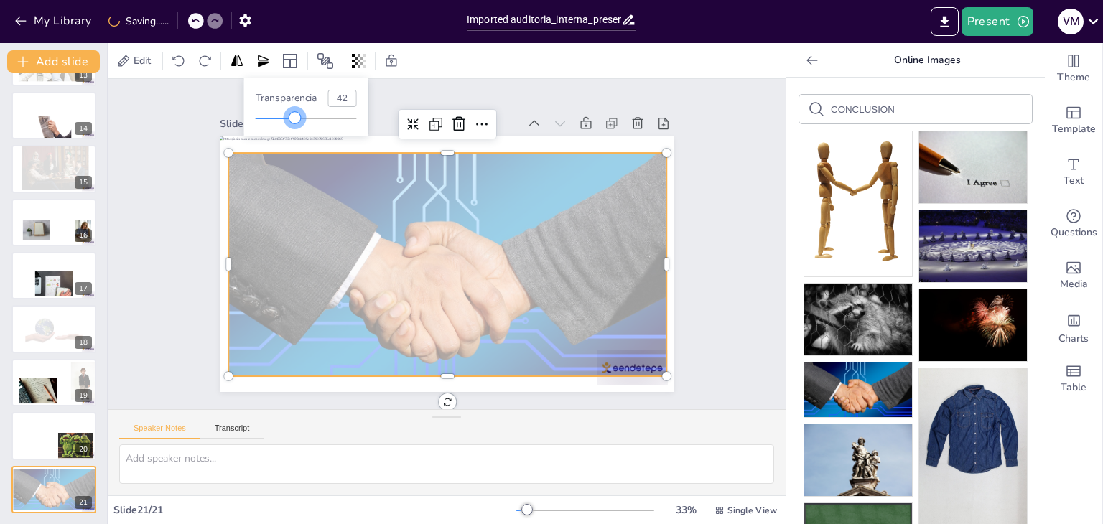
type input "44"
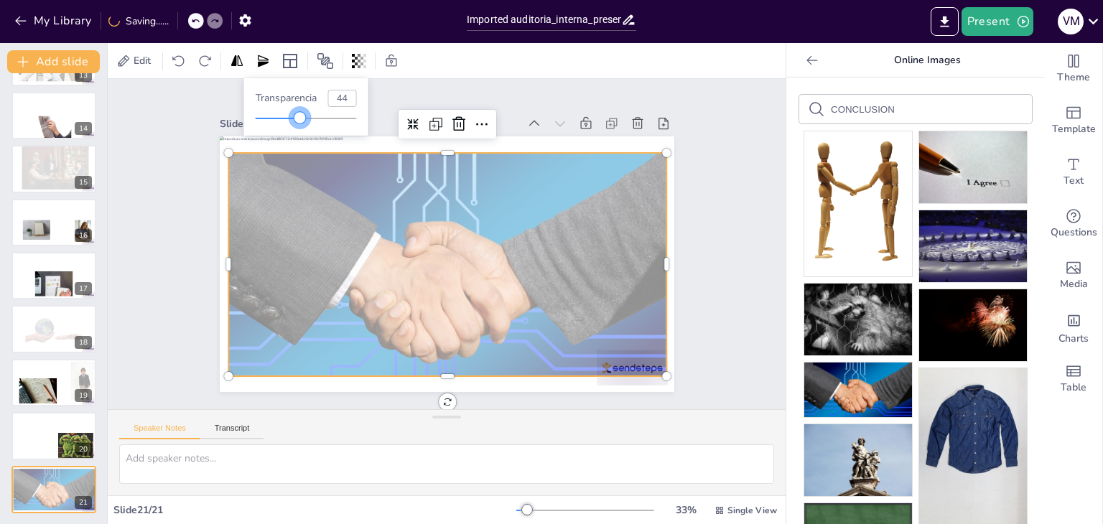
drag, startPoint x: 360, startPoint y: 117, endPoint x: 301, endPoint y: 113, distance: 59.0
click at [301, 113] on div at bounding box center [299, 117] width 11 height 11
click at [485, 325] on div at bounding box center [426, 245] width 223 height 438
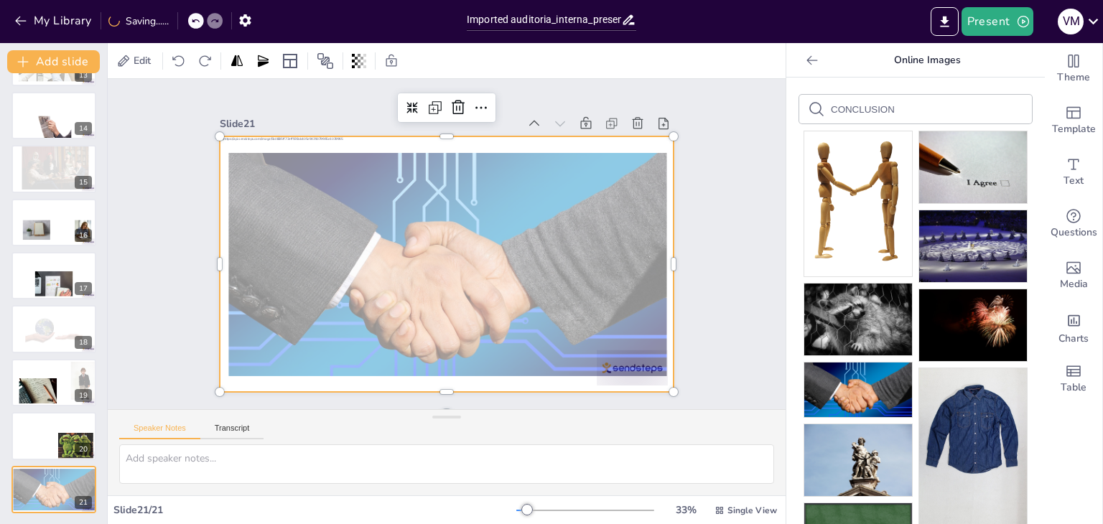
click at [524, 377] on div at bounding box center [436, 261] width 521 height 449
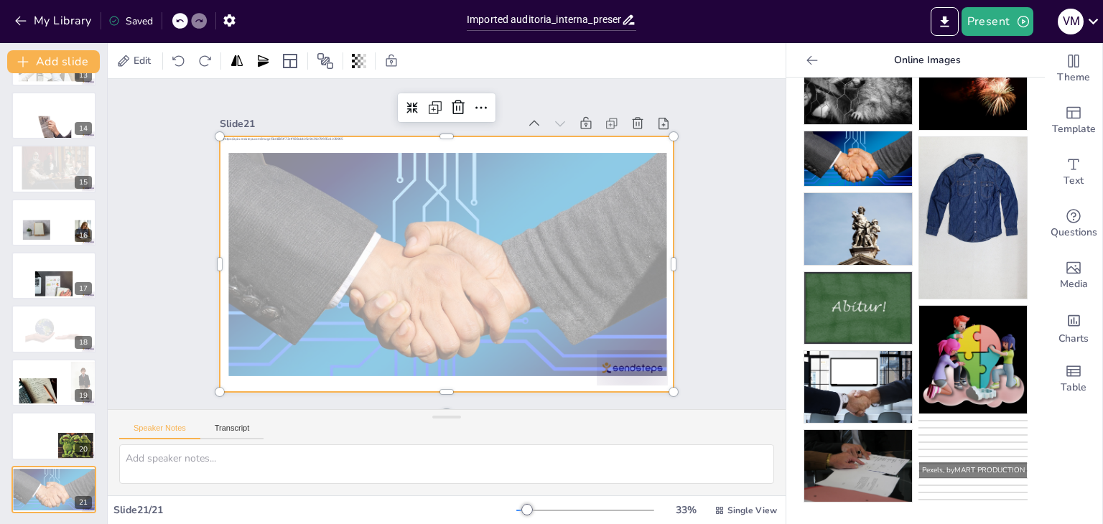
scroll to position [424, 0]
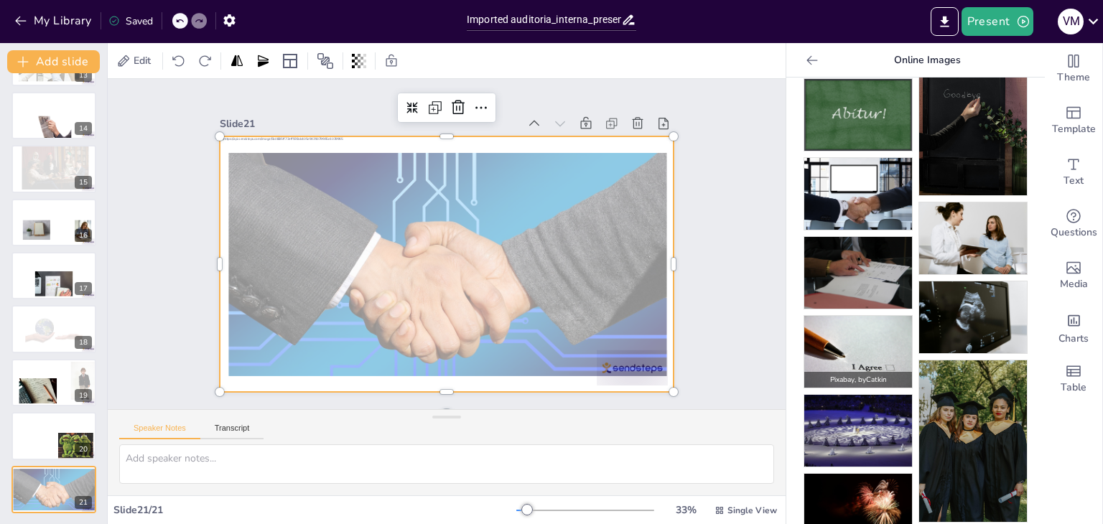
click at [856, 325] on img at bounding box center [858, 352] width 108 height 72
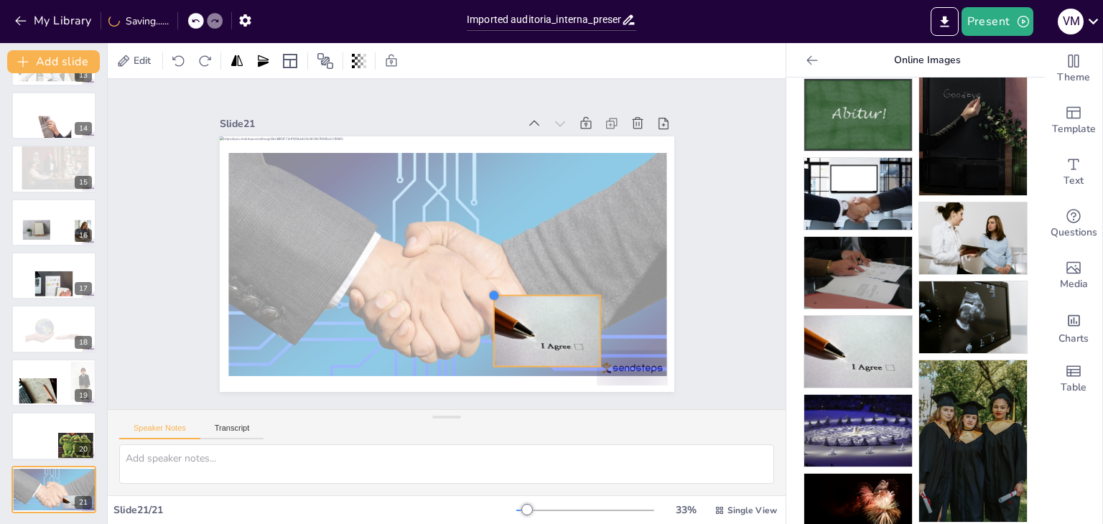
drag, startPoint x: 283, startPoint y: 159, endPoint x: 512, endPoint y: 294, distance: 266.0
click at [512, 294] on div at bounding box center [428, 237] width 384 height 511
click at [375, 307] on div at bounding box center [313, 246] width 124 height 121
click at [514, 334] on icon at bounding box center [504, 343] width 19 height 19
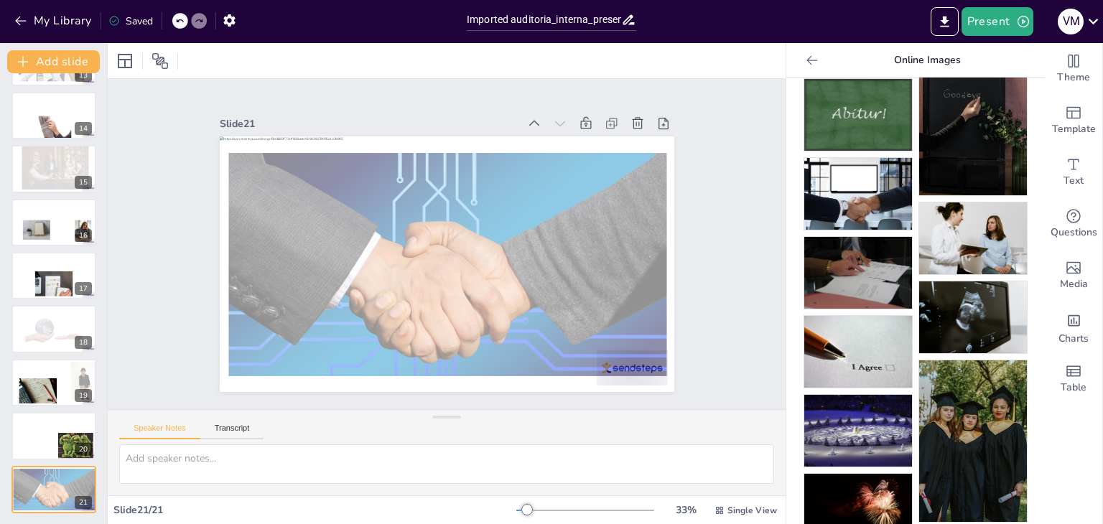
scroll to position [0, 0]
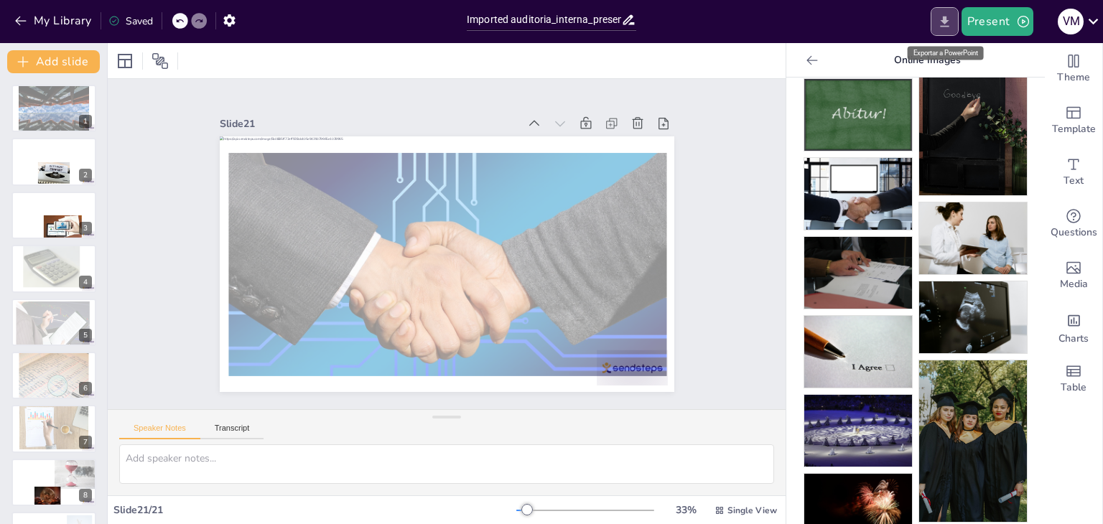
click at [939, 24] on icon "Export to PowerPoint" at bounding box center [944, 21] width 15 height 15
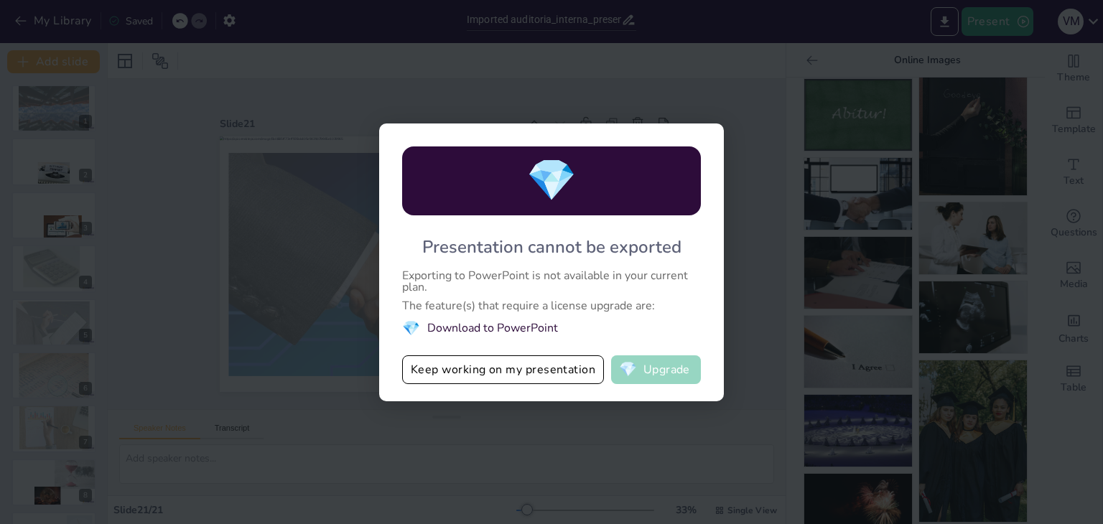
click at [675, 376] on button "💎 Upgrade" at bounding box center [656, 370] width 90 height 29
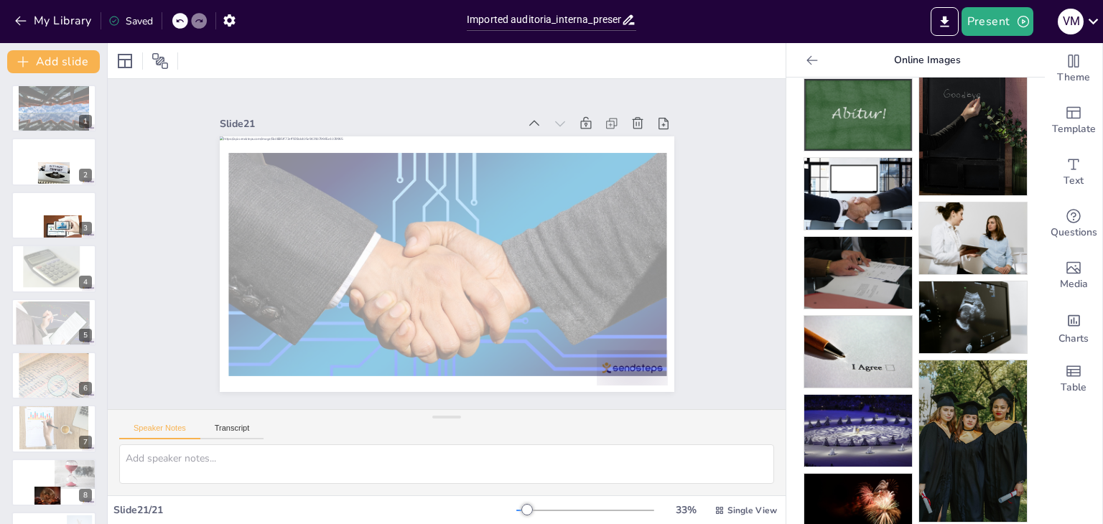
click at [645, 371] on div at bounding box center [429, 254] width 449 height 521
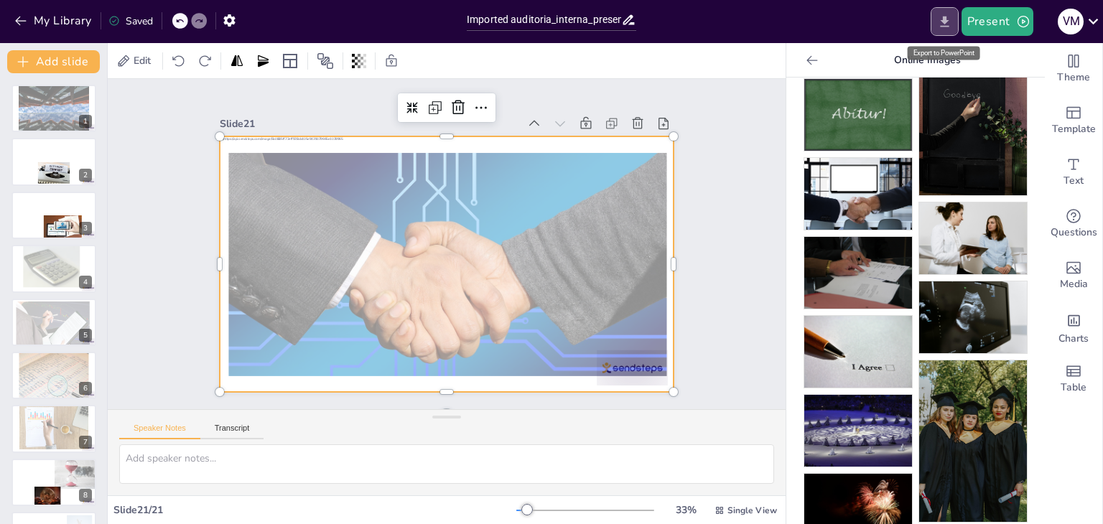
click at [942, 33] on button "Export to PowerPoint" at bounding box center [945, 21] width 28 height 29
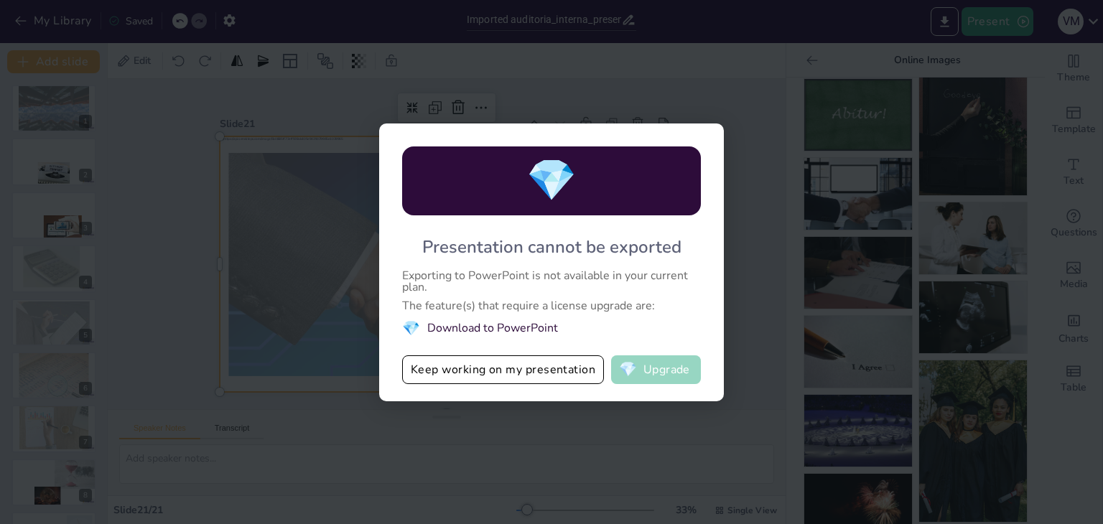
click at [667, 377] on button "💎 Upgrade" at bounding box center [656, 370] width 90 height 29
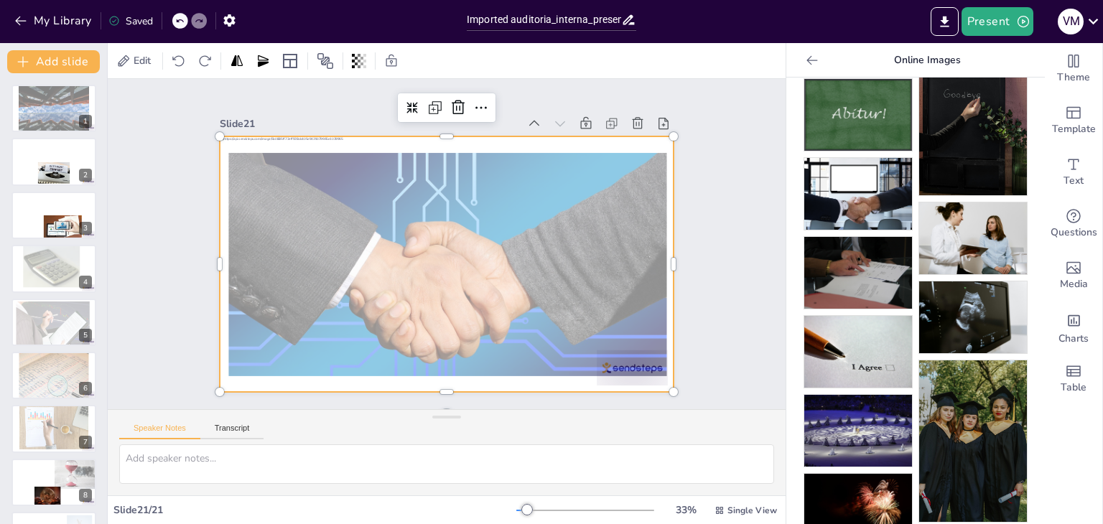
click at [514, 372] on div at bounding box center [432, 257] width 494 height 509
click at [945, 15] on icon "Export to PowerPoint" at bounding box center [944, 21] width 15 height 15
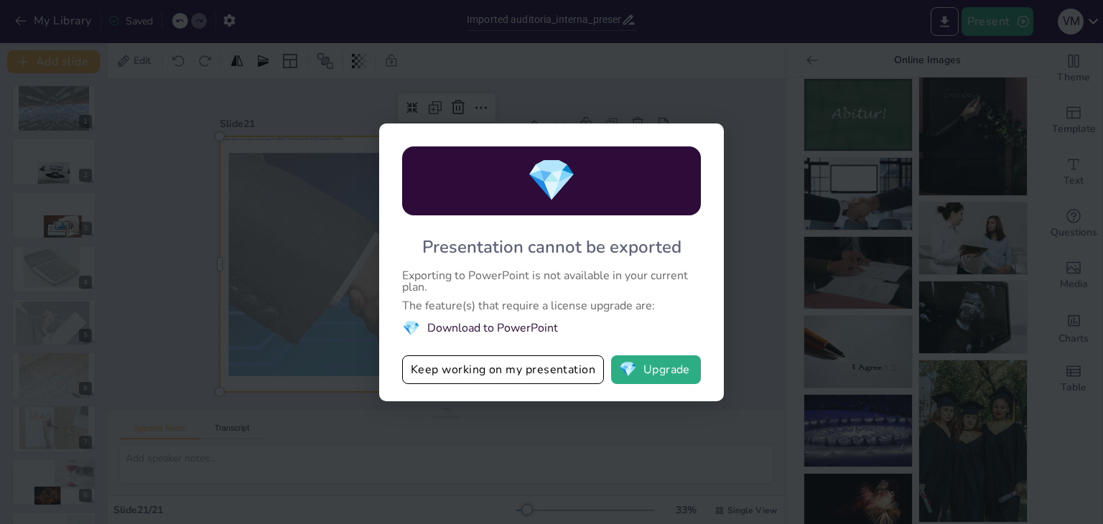
click at [672, 457] on div "💎 Presentation cannot be exported Exporting to PowerPoint is not available in y…" at bounding box center [551, 262] width 1103 height 524
click at [672, 368] on button "💎 Upgrade" at bounding box center [656, 370] width 90 height 29
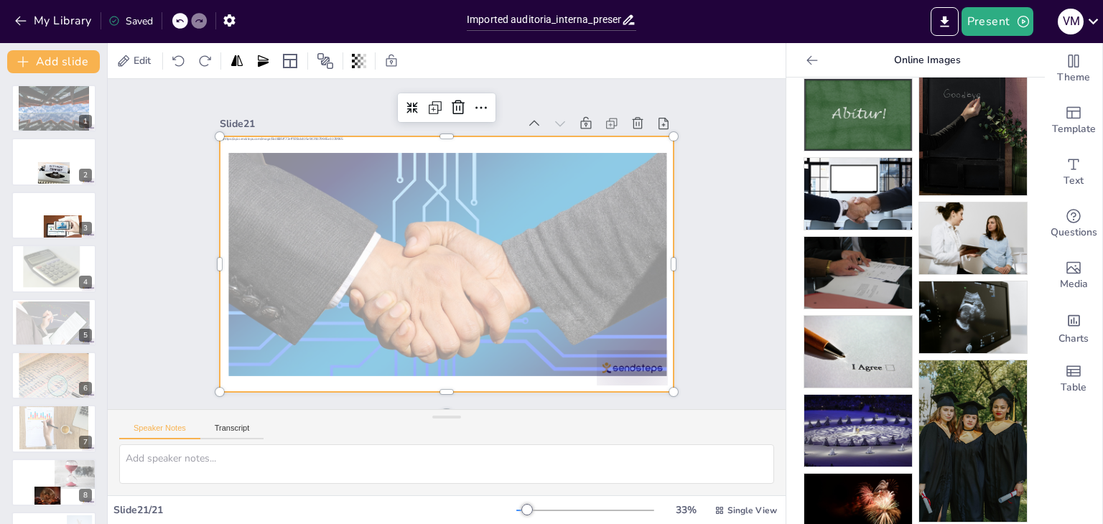
click at [123, 20] on div "Saved" at bounding box center [130, 21] width 45 height 14
click at [229, 16] on icon "button" at bounding box center [228, 20] width 11 height 12
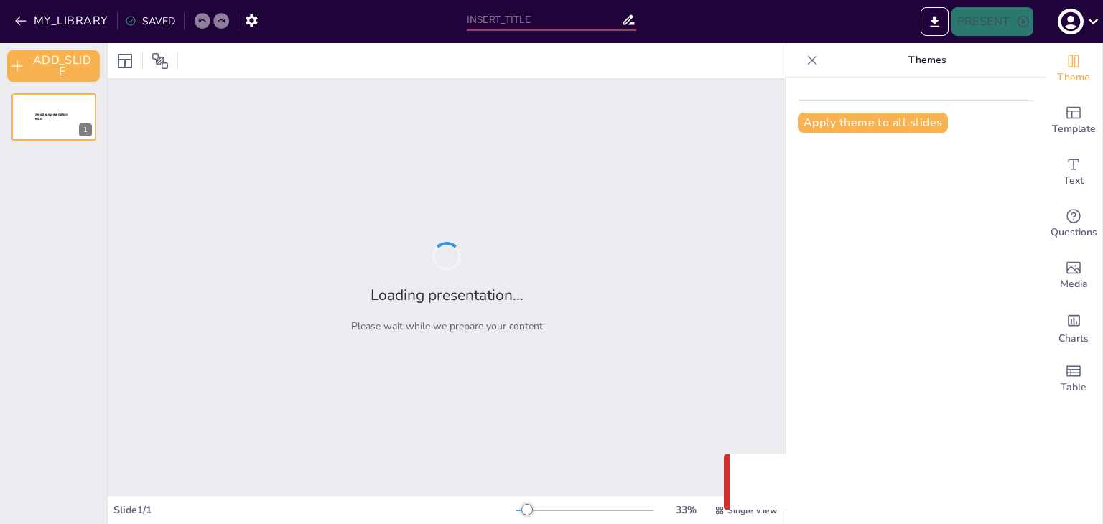
type input "Imported auditoria_interna_presentacion (1).pptx"
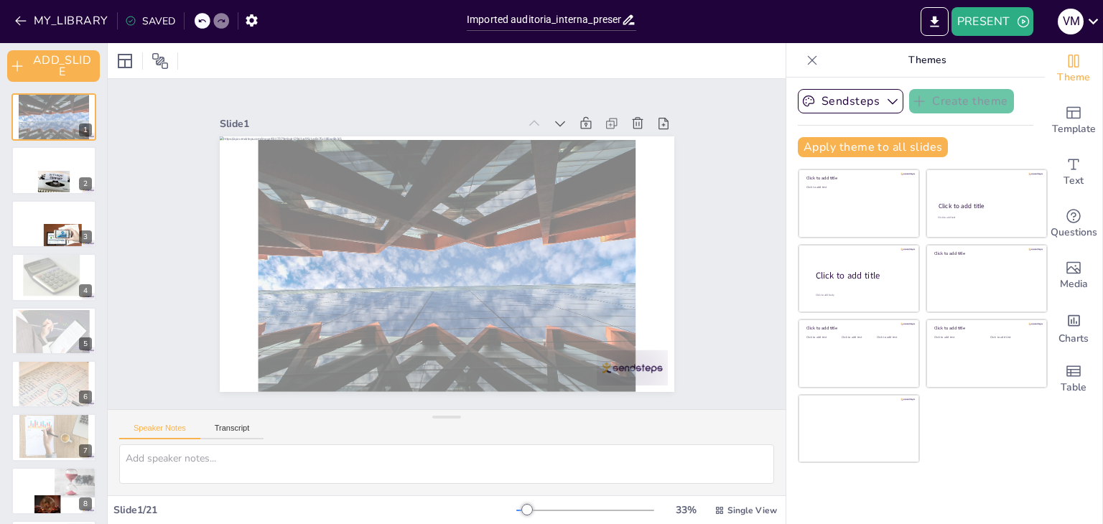
click at [1044, 25] on div "PRESENT V M" at bounding box center [874, 21] width 460 height 29
click at [1024, 20] on icon "button" at bounding box center [1023, 21] width 14 height 14
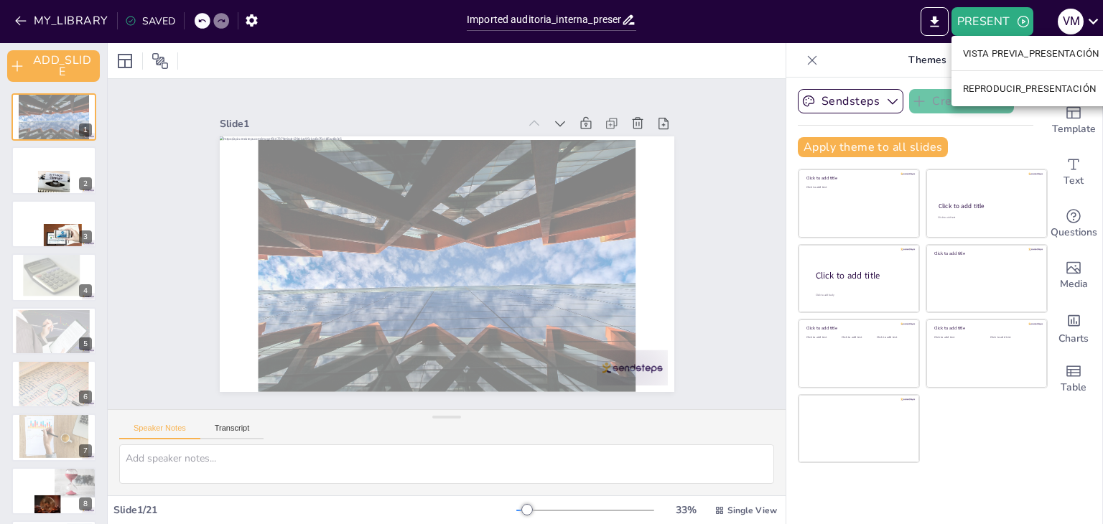
click at [1074, 23] on div at bounding box center [551, 262] width 1103 height 524
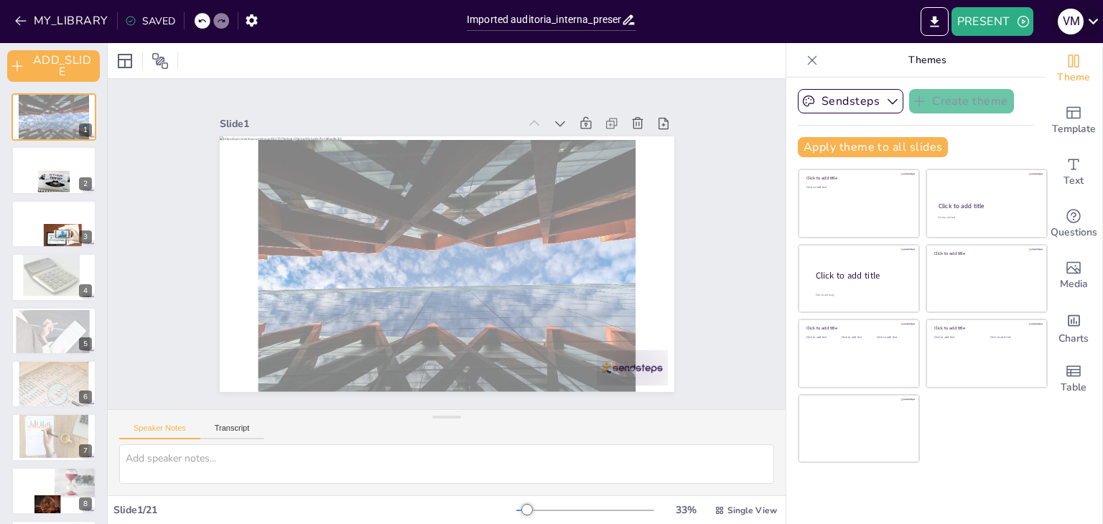
click at [1090, 24] on icon at bounding box center [1093, 20] width 19 height 19
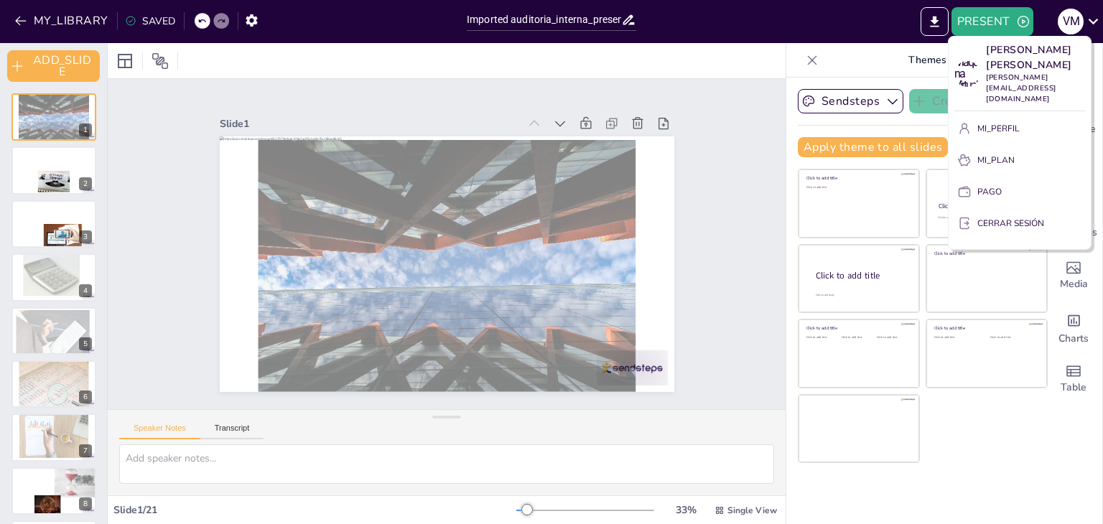
click at [884, 32] on div at bounding box center [551, 262] width 1103 height 524
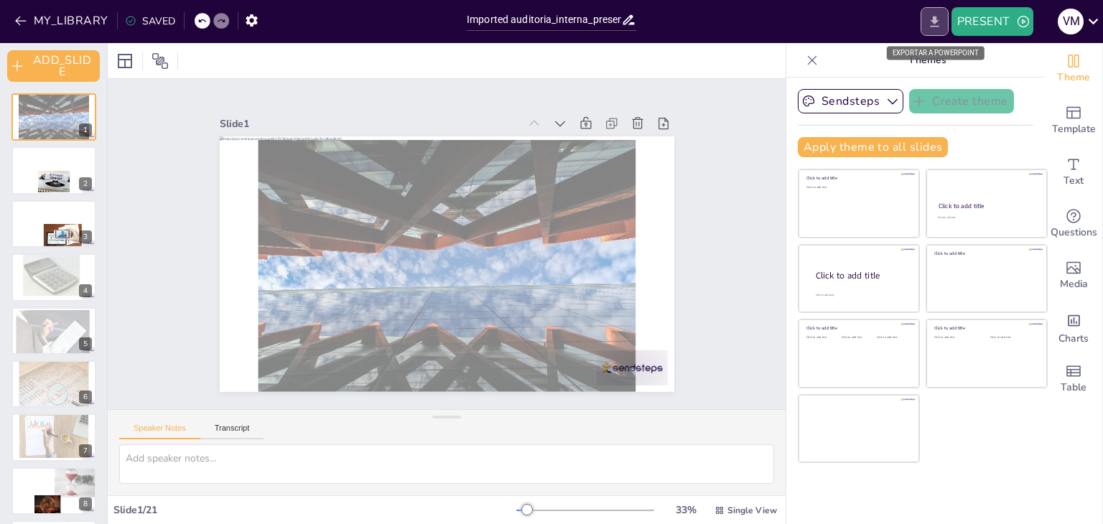
click at [927, 25] on icon "EXPORT_TO_POWERPOINT" at bounding box center [934, 21] width 15 height 15
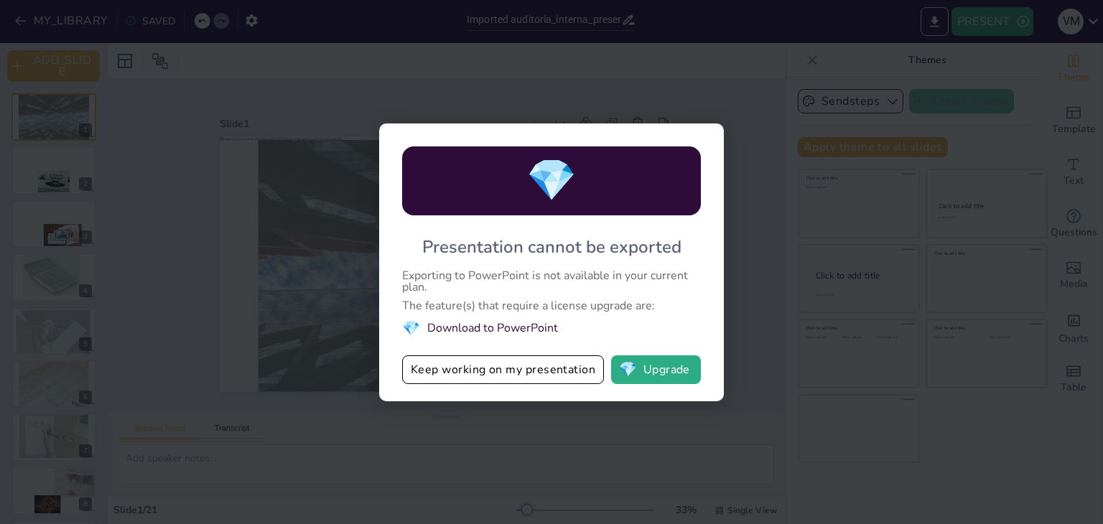
click at [475, 330] on li "💎 Download to PowerPoint" at bounding box center [551, 328] width 299 height 19
click at [406, 331] on span "💎" at bounding box center [411, 328] width 18 height 19
click at [664, 374] on button "💎 Upgrade" at bounding box center [656, 370] width 90 height 29
